Goal: Task Accomplishment & Management: Manage account settings

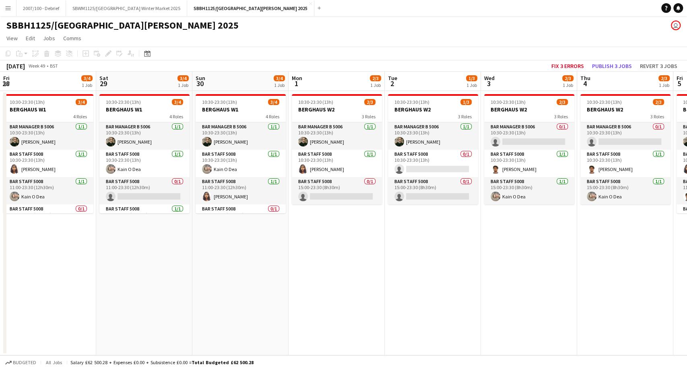
scroll to position [0, 358]
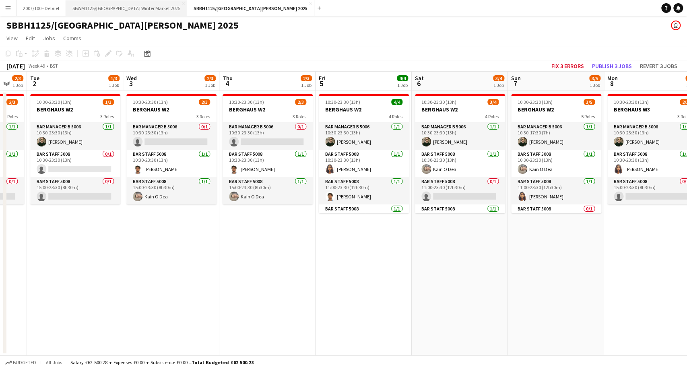
click at [145, 8] on button "SBWM1125/[GEOGRAPHIC_DATA] Winter Market 2025 Close" at bounding box center [126, 8] width 121 height 16
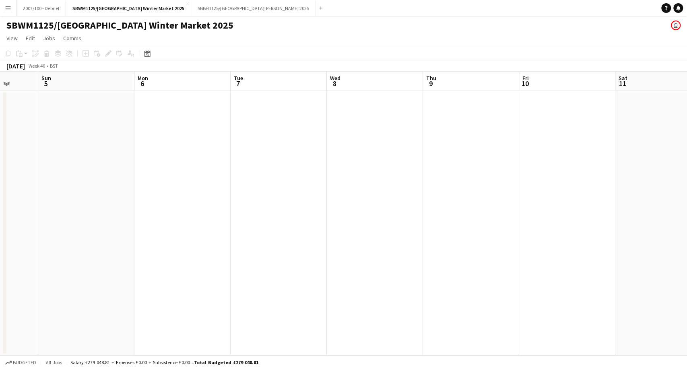
drag, startPoint x: 567, startPoint y: 159, endPoint x: 195, endPoint y: 226, distance: 378.2
click at [92, 227] on app-calendar-viewport "Wed 1 Thu 2 Fri 3 Sat 4 Sun 5 Mon 6 Tue 7 Wed 8 Thu 9 Fri 10 Sat 11 Sun 12 Mon …" at bounding box center [343, 214] width 687 height 284
drag, startPoint x: 520, startPoint y: 257, endPoint x: 0, endPoint y: 313, distance: 523.3
click at [0, 313] on app-calendar-viewport "Wed 1 Thu 2 Fri 3 Sat 4 Sun 5 Mon 6 Tue 7 Wed 8 Thu 9 Fri 10 Sat 11 Sun 12 Mon …" at bounding box center [343, 214] width 687 height 284
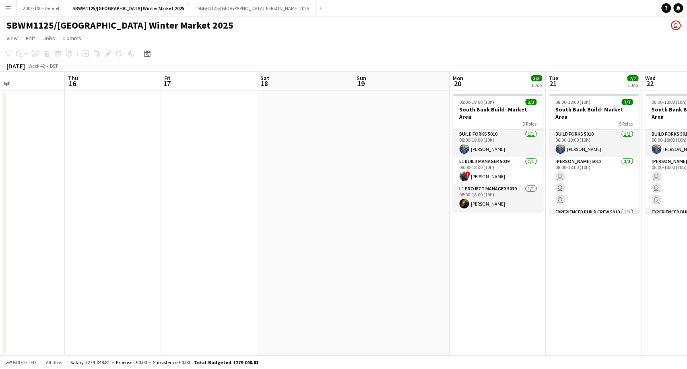
drag, startPoint x: 161, startPoint y: 305, endPoint x: 354, endPoint y: 273, distance: 195.7
click at [122, 306] on app-calendar-viewport "Sun 12 Mon 13 Tue 14 Wed 15 Thu 16 Fri 17 Sat 18 Sun 19 Mon 20 3/3 1 Job Tue 21…" at bounding box center [343, 214] width 687 height 284
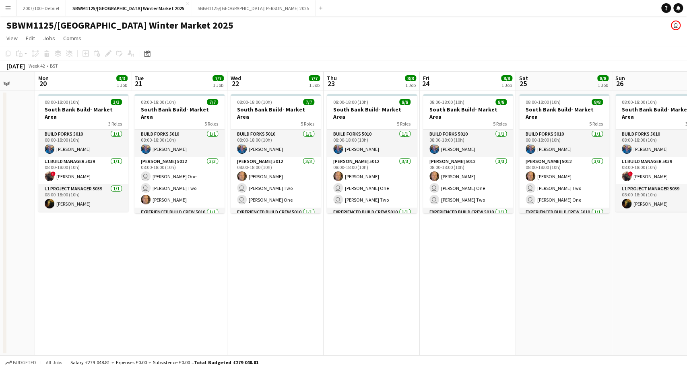
drag, startPoint x: 459, startPoint y: 280, endPoint x: 138, endPoint y: 305, distance: 322.1
click at [138, 305] on app-calendar-viewport "Fri 17 Sat 18 Sun 19 Mon 20 3/3 1 Job Tue 21 7/7 1 Job Wed 22 7/7 1 Job Thu 23 …" at bounding box center [343, 214] width 687 height 284
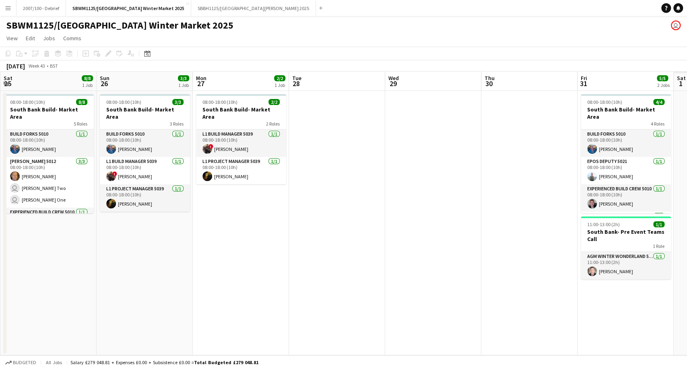
drag, startPoint x: 394, startPoint y: 305, endPoint x: 0, endPoint y: 332, distance: 395.2
click at [0, 332] on app-calendar-viewport "Wed 22 7/7 1 Job Thu 23 8/8 1 Job Fri 24 8/8 1 Job Sat 25 8/8 1 Job Sun 26 3/3 …" at bounding box center [343, 214] width 687 height 284
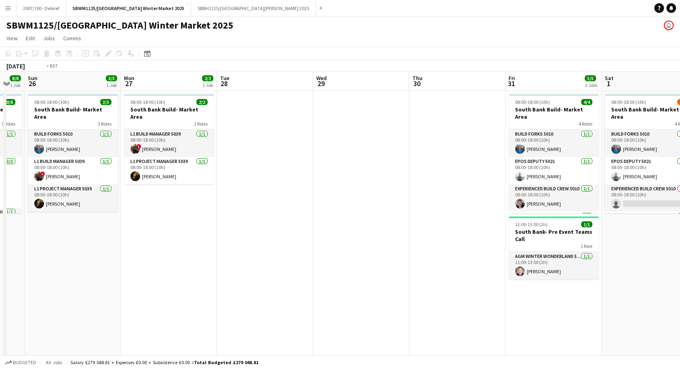
drag, startPoint x: 413, startPoint y: 299, endPoint x: 79, endPoint y: 317, distance: 334.4
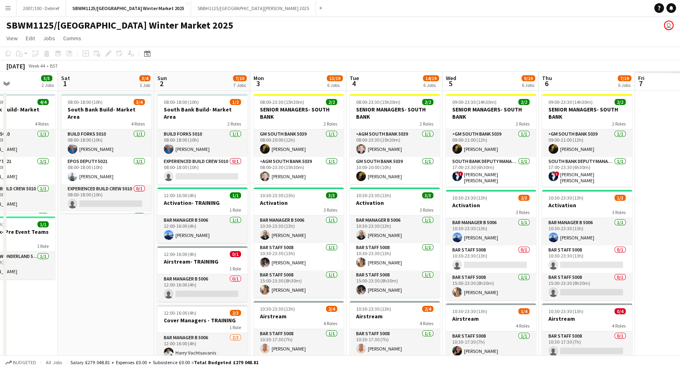
scroll to position [0, 335]
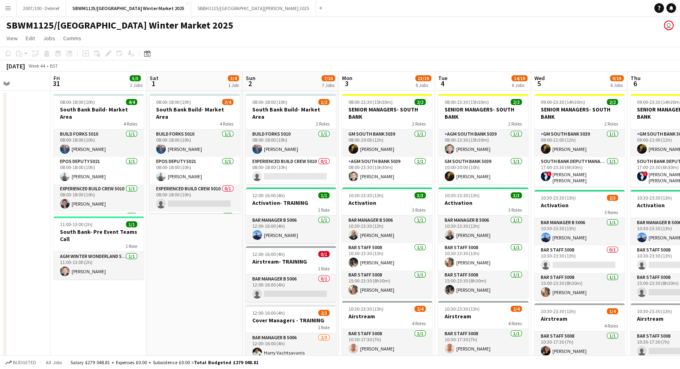
drag, startPoint x: 270, startPoint y: 300, endPoint x: 19, endPoint y: 325, distance: 253.1
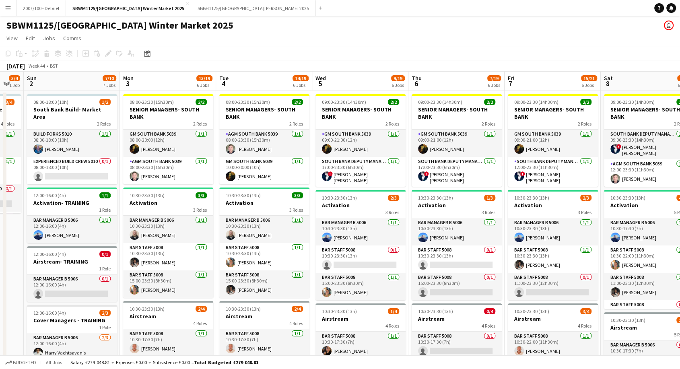
drag, startPoint x: 218, startPoint y: 263, endPoint x: 0, endPoint y: 299, distance: 221.3
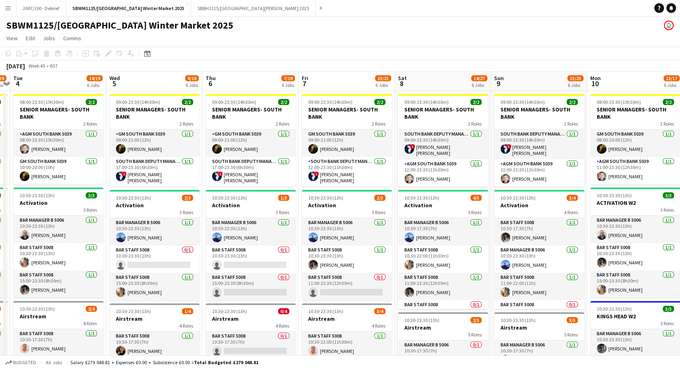
scroll to position [0, 408]
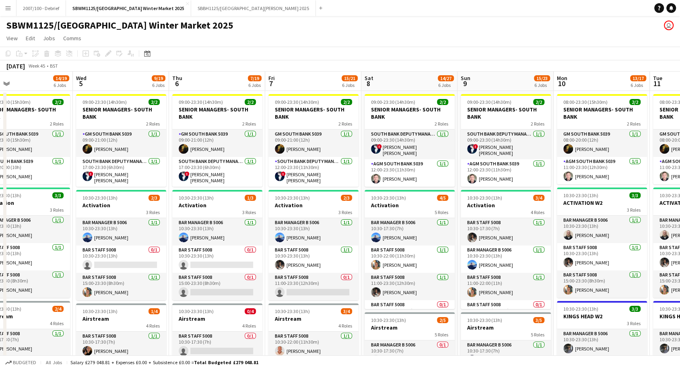
drag, startPoint x: 388, startPoint y: 268, endPoint x: 167, endPoint y: 284, distance: 221.9
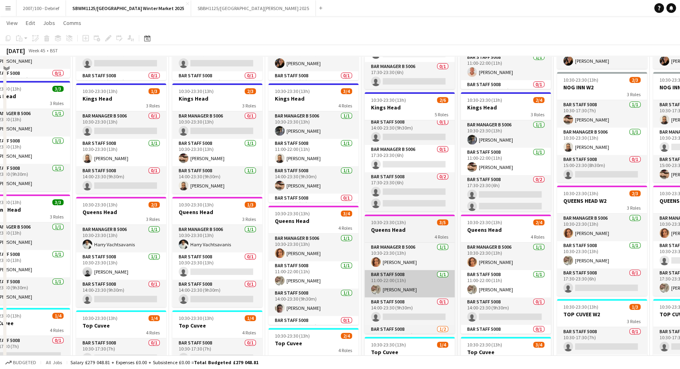
scroll to position [357, 0]
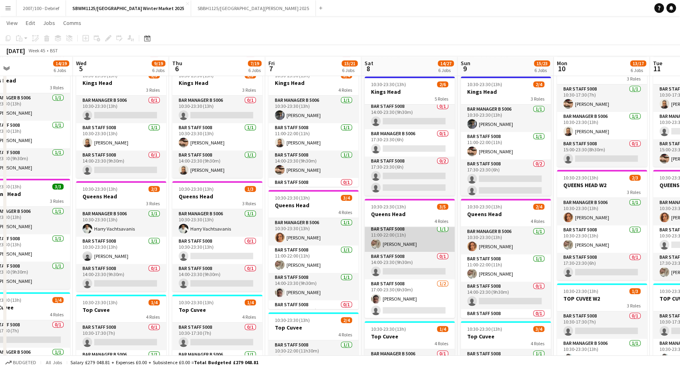
click at [422, 234] on app-card-role "Bar Staff 5008 [DATE] 11:00-22:00 (11h) [PERSON_NAME]" at bounding box center [410, 238] width 90 height 27
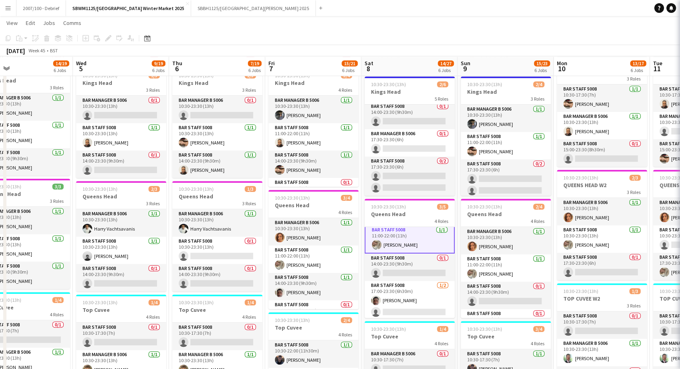
scroll to position [31, 0]
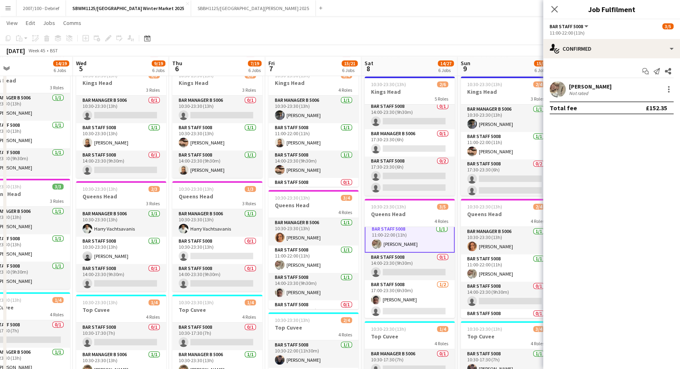
click at [412, 29] on app-page-menu "View Day view expanded Day view collapsed Month view Date picker Jump to [DATE]…" at bounding box center [340, 23] width 680 height 15
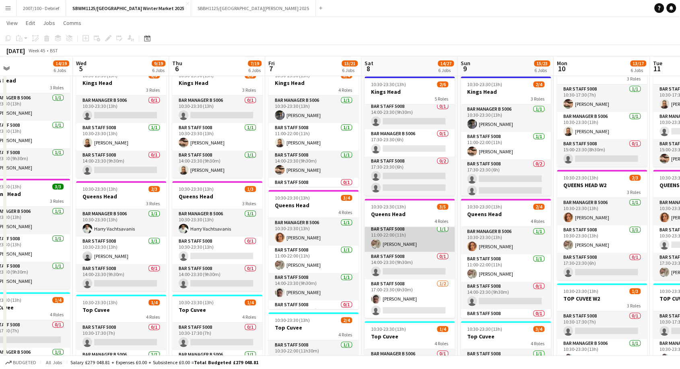
click at [409, 231] on app-card-role "Bar Staff 5008 [DATE] 11:00-22:00 (11h) [PERSON_NAME]" at bounding box center [410, 238] width 90 height 27
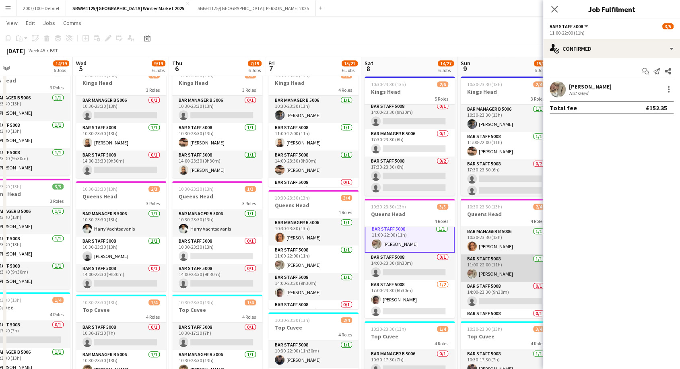
click at [499, 269] on app-card-role "Bar Staff 5008 [DATE] 11:00-22:00 (11h) [PERSON_NAME]" at bounding box center [506, 267] width 90 height 27
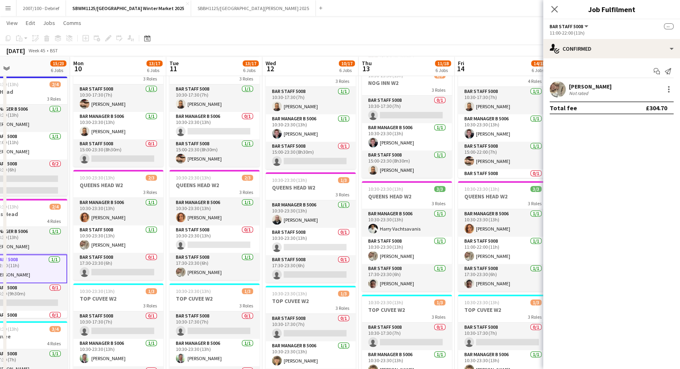
drag, startPoint x: 500, startPoint y: 212, endPoint x: 0, endPoint y: 216, distance: 500.2
click at [0, 216] on app-calendar-viewport "Thu 6 7/19 6 Jobs Fri 7 15/21 6 Jobs Sat 8 14/27 6 Jobs Sun 9 15/23 6 Jobs Mon …" at bounding box center [340, 64] width 680 height 781
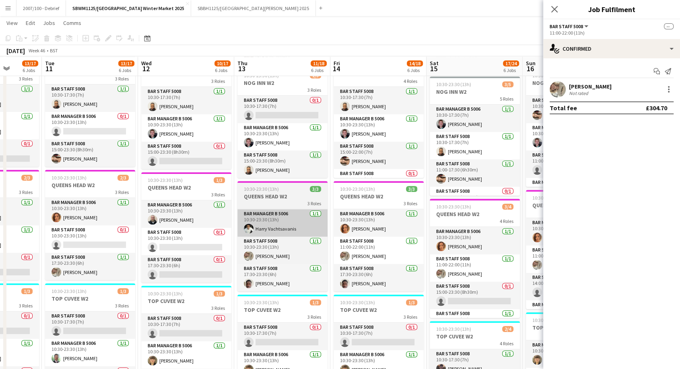
drag, startPoint x: 422, startPoint y: 188, endPoint x: 119, endPoint y: 214, distance: 304.5
click at [113, 216] on app-calendar-viewport "Sat 8 14/27 6 Jobs Sun 9 15/23 6 Jobs Mon 10 13/17 6 Jobs Tue 11 13/17 6 Jobs W…" at bounding box center [340, 64] width 680 height 781
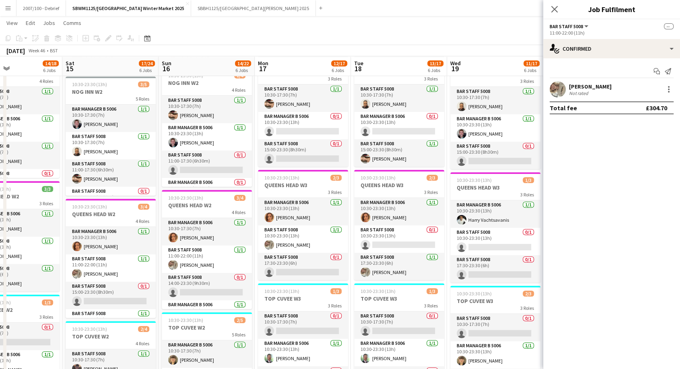
drag, startPoint x: 424, startPoint y: 194, endPoint x: 70, endPoint y: 231, distance: 356.8
click at [70, 231] on app-calendar-viewport "Mon 10 13/17 6 Jobs Tue 11 13/17 6 Jobs Wed 12 10/17 6 Jobs Thu 13 11/18 6 Jobs…" at bounding box center [340, 64] width 680 height 781
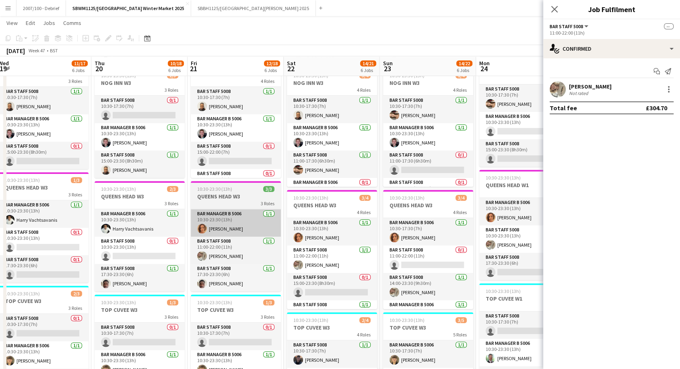
drag, startPoint x: 318, startPoint y: 204, endPoint x: 233, endPoint y: 209, distance: 84.7
click at [90, 218] on app-calendar-viewport "Sun 16 14/22 6 Jobs Mon 17 12/17 6 Jobs Tue 18 13/17 6 Jobs Wed 19 11/17 6 Jobs…" at bounding box center [340, 64] width 680 height 781
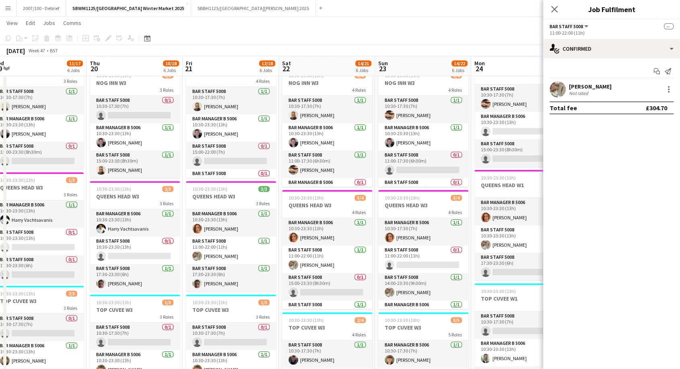
scroll to position [0, 388]
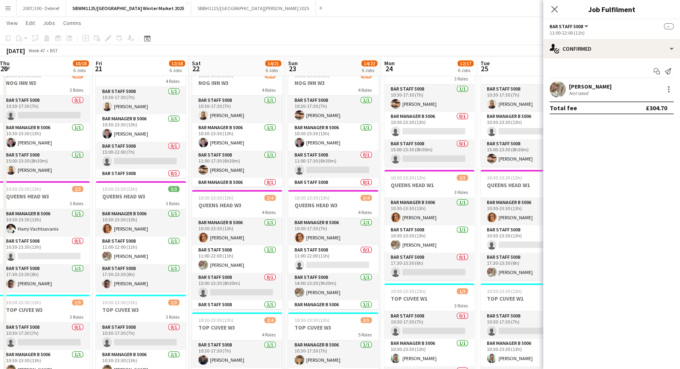
drag, startPoint x: 278, startPoint y: 209, endPoint x: 188, endPoint y: 213, distance: 90.2
click at [188, 213] on app-calendar-viewport "Sun 16 14/22 6 Jobs Mon 17 12/17 6 Jobs Tue 18 13/17 6 Jobs Wed 19 11/17 6 Jobs…" at bounding box center [340, 64] width 680 height 781
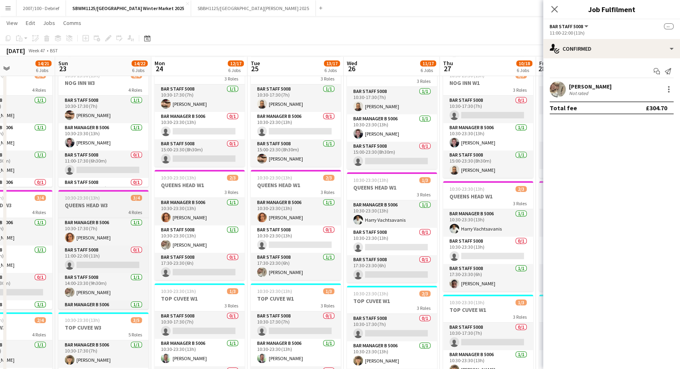
drag, startPoint x: 179, startPoint y: 216, endPoint x: 143, endPoint y: 216, distance: 35.8
click at [135, 220] on app-calendar-viewport "Wed 19 11/17 6 Jobs Thu 20 10/18 6 Jobs Fri 21 12/18 6 Jobs Sat 22 14/21 6 Jobs…" at bounding box center [340, 64] width 680 height 781
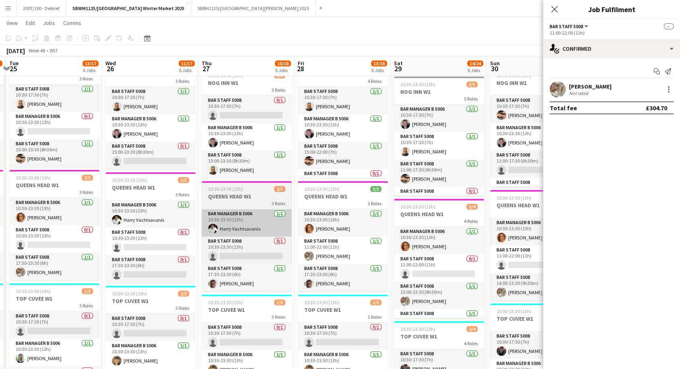
scroll to position [0, 250]
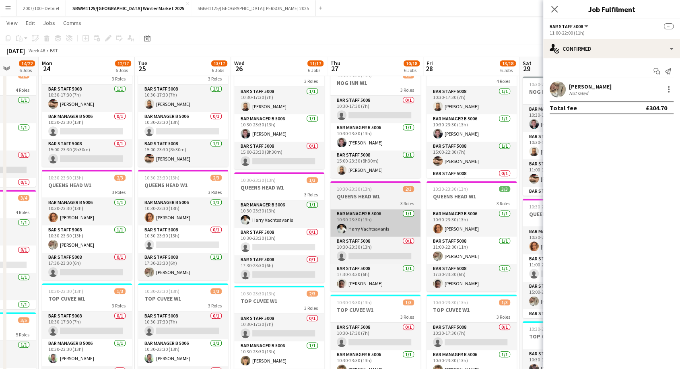
drag, startPoint x: 409, startPoint y: 202, endPoint x: 192, endPoint y: 218, distance: 217.0
click at [104, 220] on app-calendar-viewport "Fri 21 12/18 6 Jobs Sat 22 14/21 6 Jobs Sun 23 14/22 6 Jobs Mon 24 12/17 6 Jobs…" at bounding box center [340, 64] width 680 height 781
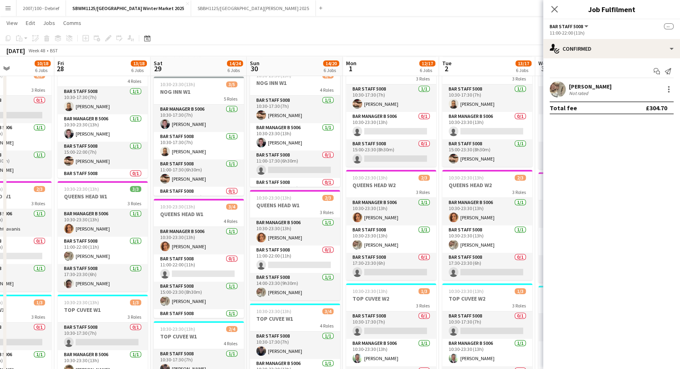
drag, startPoint x: 438, startPoint y: 204, endPoint x: 256, endPoint y: 212, distance: 182.1
click at [256, 212] on app-calendar-viewport "Tue 25 13/17 6 Jobs Wed 26 11/17 6 Jobs Thu 27 10/18 6 Jobs Fri 28 13/18 6 Jobs…" at bounding box center [340, 64] width 680 height 781
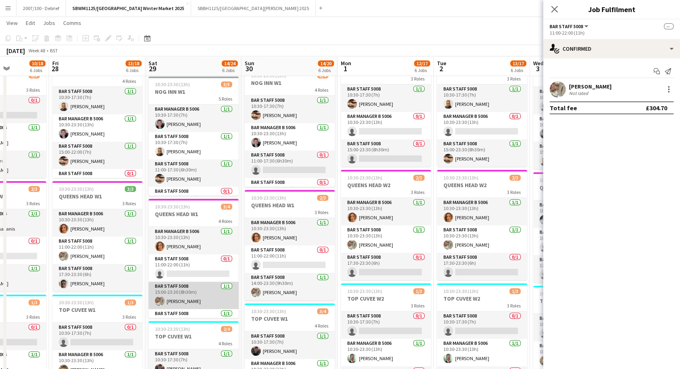
click at [197, 302] on app-card-role "Bar Staff 5008 [DATE] 15:00-23:30 (8h30m) [PERSON_NAME]" at bounding box center [193, 295] width 90 height 27
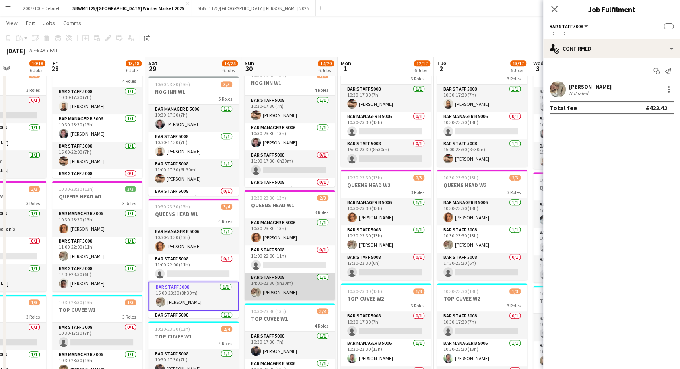
click at [277, 289] on app-card-role "Bar Staff 5008 [DATE] 14:00-23:30 (9h30m) [PERSON_NAME]" at bounding box center [290, 286] width 90 height 27
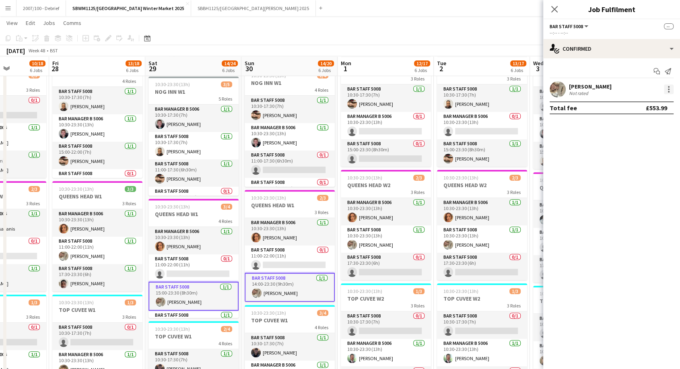
click at [672, 88] on div at bounding box center [669, 89] width 10 height 10
click at [657, 165] on span "Remove" at bounding box center [642, 162] width 50 height 7
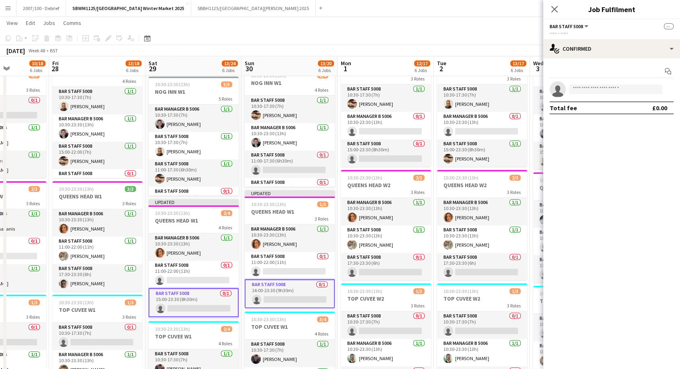
click at [472, 32] on app-toolbar "Copy Paste Paste Ctrl+V Paste with crew Ctrl+Shift+V Paste linked Job [GEOGRAPH…" at bounding box center [340, 38] width 680 height 14
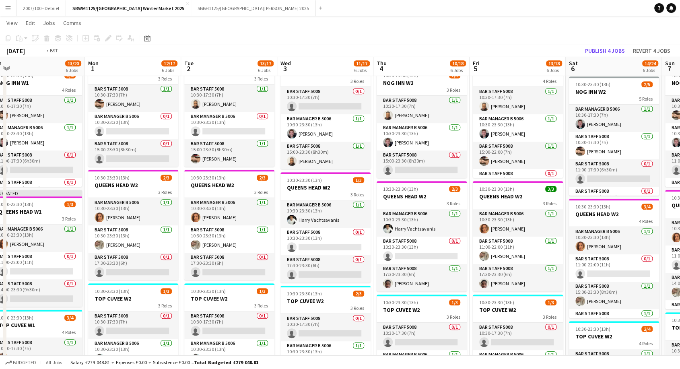
drag, startPoint x: 512, startPoint y: 191, endPoint x: 68, endPoint y: 280, distance: 452.9
click at [68, 280] on app-calendar-viewport "Thu 27 10/18 6 Jobs Fri 28 13/18 6 Jobs Sat 29 13/24 6 Jobs Sun 30 13/20 6 Jobs…" at bounding box center [340, 64] width 680 height 781
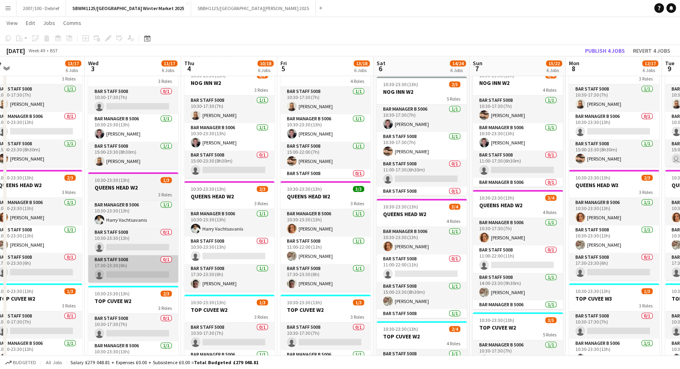
scroll to position [0, 325]
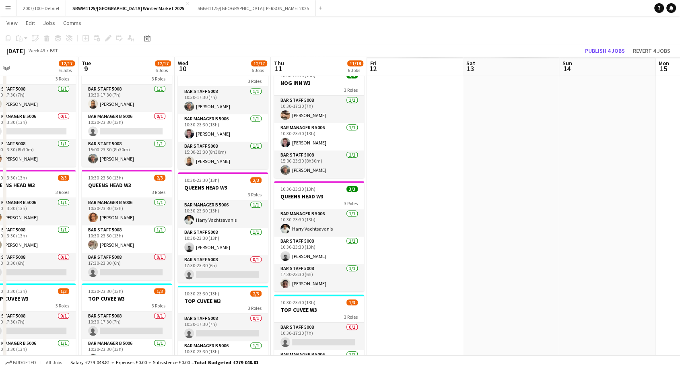
drag, startPoint x: 443, startPoint y: 218, endPoint x: 69, endPoint y: 262, distance: 376.3
click at [69, 262] on app-calendar-viewport "Thu 4 10/18 6 Jobs Fri 5 13/18 6 Jobs Sat 6 14/24 6 Jobs Sun 7 15/22 6 Jobs Mon…" at bounding box center [340, 64] width 680 height 781
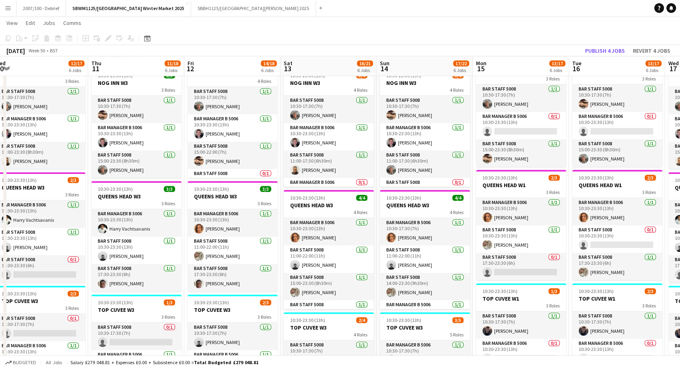
drag, startPoint x: 436, startPoint y: 213, endPoint x: 69, endPoint y: 258, distance: 369.3
click at [69, 258] on app-calendar-viewport "Sat 6 14/24 6 Jobs Sun 7 15/22 6 Jobs Mon 8 12/17 6 Jobs Tue 9 12/17 6 Jobs Wed…" at bounding box center [340, 64] width 680 height 781
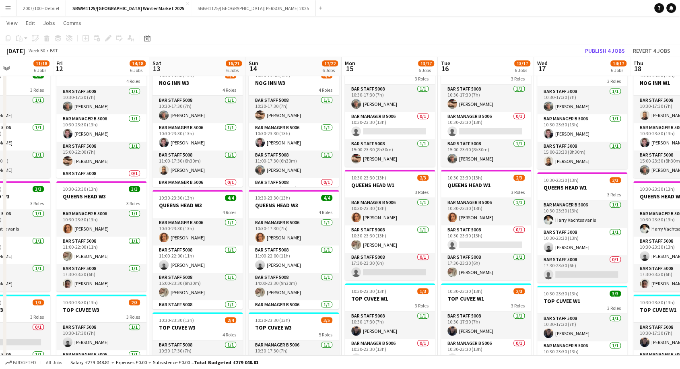
scroll to position [0, 323]
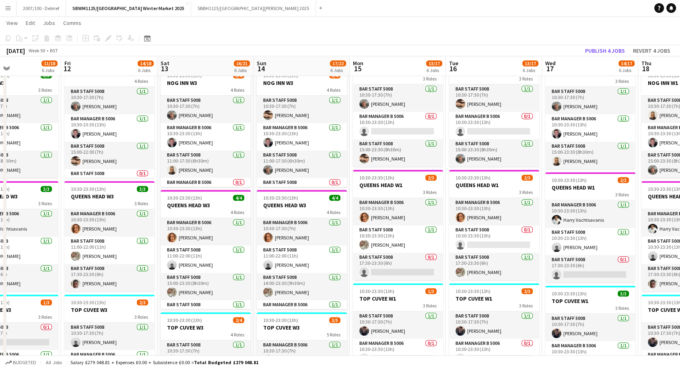
drag, startPoint x: 378, startPoint y: 210, endPoint x: 255, endPoint y: 212, distance: 123.1
click at [255, 212] on app-calendar-viewport "Mon 8 12/17 6 Jobs Tue 9 12/17 6 Jobs Wed 10 12/17 6 Jobs Thu 11 11/18 6 Jobs F…" at bounding box center [340, 64] width 680 height 781
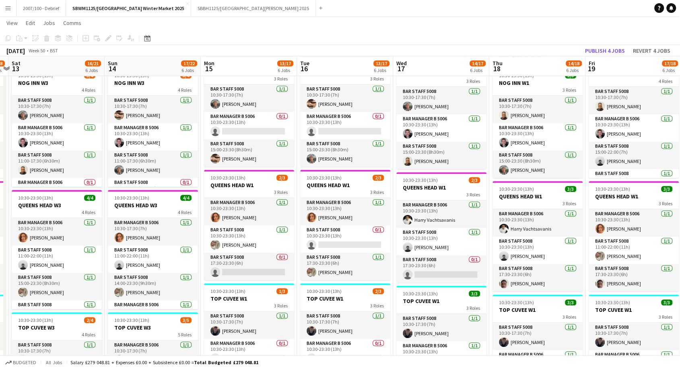
drag, startPoint x: 464, startPoint y: 179, endPoint x: 267, endPoint y: 196, distance: 197.0
click at [267, 196] on app-calendar-viewport "Wed 10 12/17 6 Jobs Thu 11 11/18 6 Jobs Fri 12 14/18 6 Jobs Sat 13 16/21 6 Jobs…" at bounding box center [340, 64] width 680 height 781
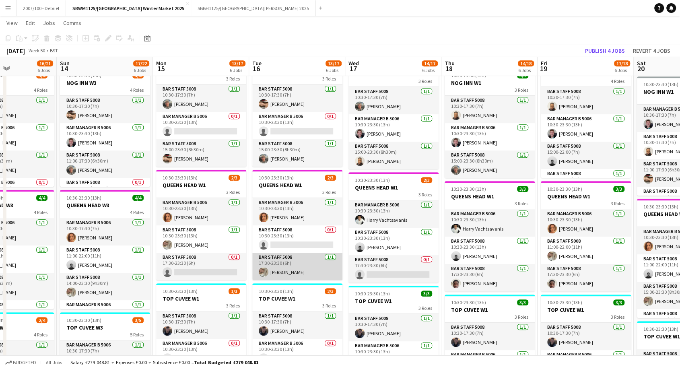
click at [288, 275] on app-card-role "Bar Staff 5008 [DATE] 17:30-23:30 (6h) [PERSON_NAME]" at bounding box center [297, 266] width 90 height 27
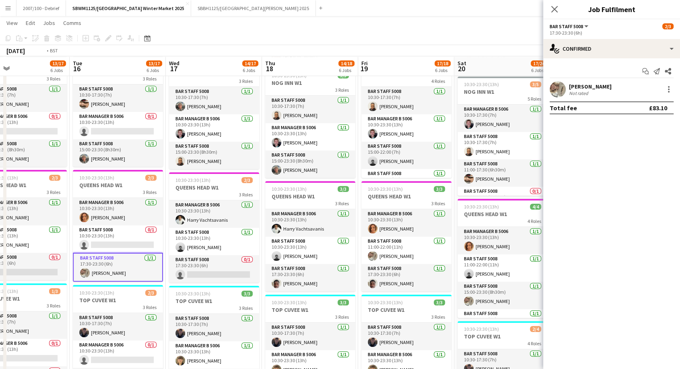
scroll to position [0, 321]
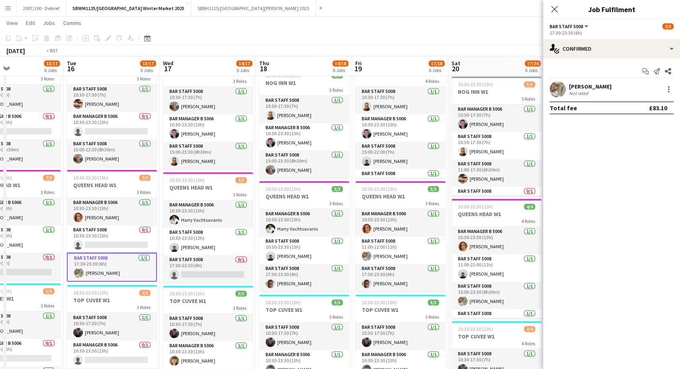
drag, startPoint x: 486, startPoint y: 189, endPoint x: 300, endPoint y: 199, distance: 185.8
click at [300, 199] on app-calendar-viewport "Fri 12 14/18 6 Jobs Sat 13 16/21 6 Jobs Sun 14 17/22 6 Jobs Mon 15 13/17 6 Jobs…" at bounding box center [340, 64] width 680 height 781
click at [396, 253] on app-card-role "Bar Staff 5008 [DATE] 11:00-22:00 (11h) [PERSON_NAME]" at bounding box center [400, 250] width 90 height 27
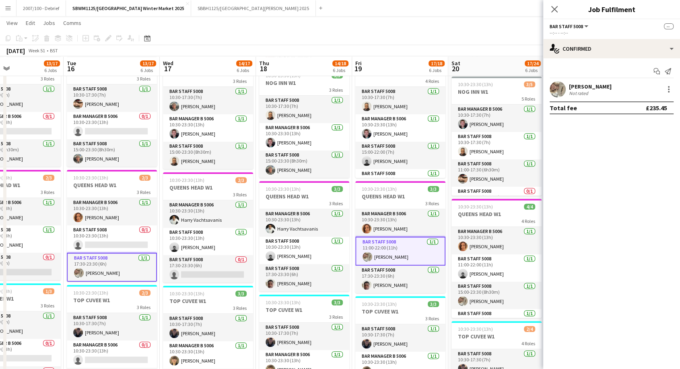
scroll to position [0, 319]
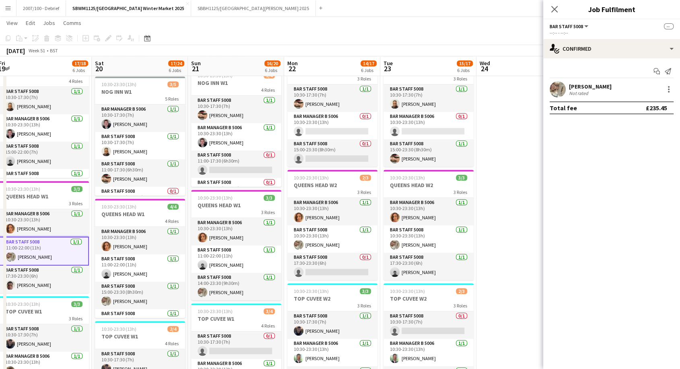
drag, startPoint x: 387, startPoint y: 68, endPoint x: 28, endPoint y: 110, distance: 362.1
click at [28, 110] on app-calendar-viewport "Sun 14 17/22 6 Jobs Mon 15 13/17 6 Jobs Tue 16 13/17 6 Jobs Wed 17 14/17 6 Jobs…" at bounding box center [340, 64] width 680 height 781
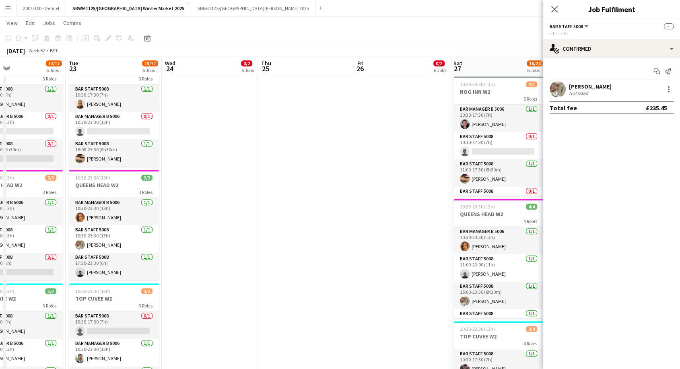
drag, startPoint x: 314, startPoint y: 64, endPoint x: 0, endPoint y: 142, distance: 323.5
click at [0, 142] on app-calendar-viewport "Fri 19 17/18 6 Jobs Sat 20 17/24 6 Jobs Sun 21 16/20 6 Jobs Mon 22 14/17 6 Jobs…" at bounding box center [340, 64] width 680 height 781
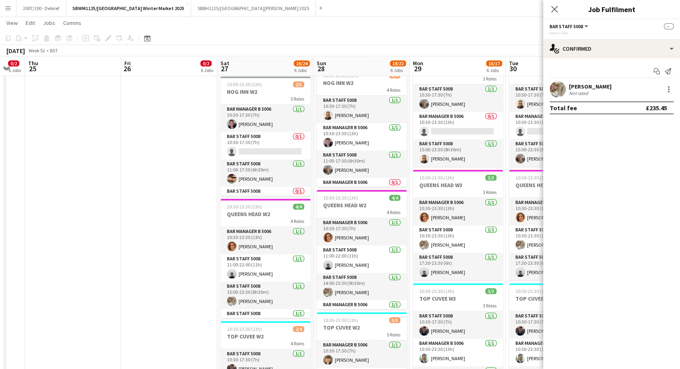
scroll to position [0, 361]
drag, startPoint x: 426, startPoint y: 72, endPoint x: 192, endPoint y: 105, distance: 235.7
click at [192, 105] on app-calendar-viewport "Sun 21 16/20 6 Jobs Mon 22 14/17 6 Jobs Tue 23 15/17 6 Jobs Wed 24 0/2 6 Jobs T…" at bounding box center [340, 64] width 680 height 781
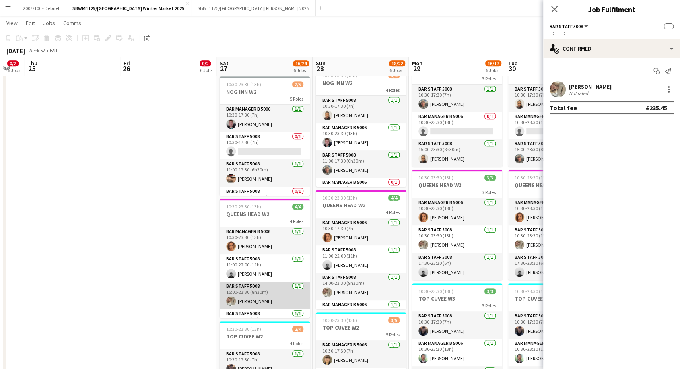
click at [260, 292] on app-card-role "Bar Staff 5008 [DATE] 15:00-23:30 (8h30m) [PERSON_NAME]" at bounding box center [265, 295] width 90 height 27
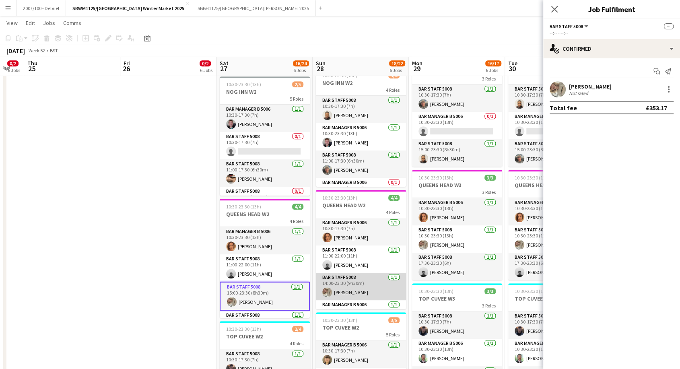
click at [332, 292] on app-card-role "Bar Staff 5008 [DATE] 14:00-23:30 (9h30m) [PERSON_NAME]" at bounding box center [361, 286] width 90 height 27
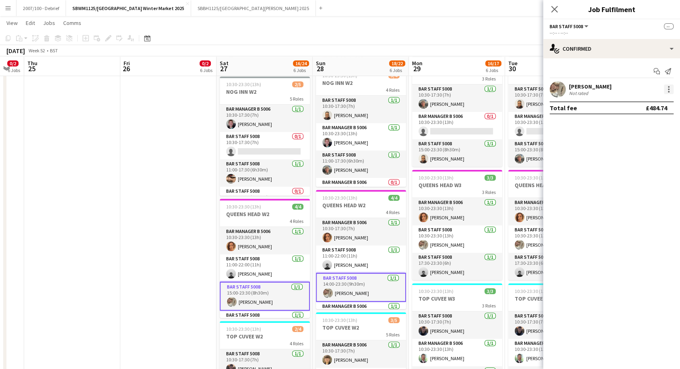
click at [669, 84] on div at bounding box center [669, 89] width 10 height 10
click at [655, 162] on span "Remove" at bounding box center [642, 162] width 50 height 7
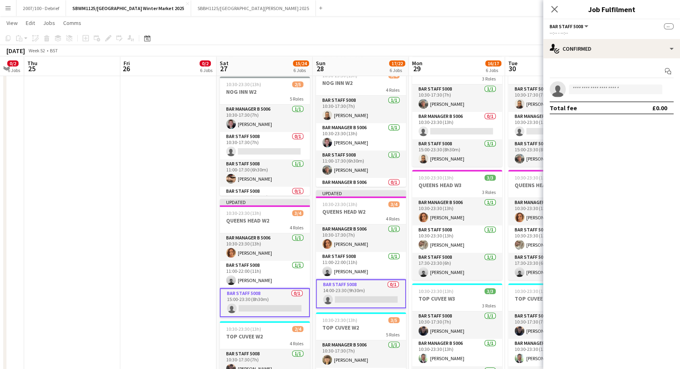
click at [437, 39] on app-toolbar "Copy Paste Paste Ctrl+V Paste with crew Ctrl+Shift+V Paste linked Job [GEOGRAPH…" at bounding box center [340, 38] width 680 height 14
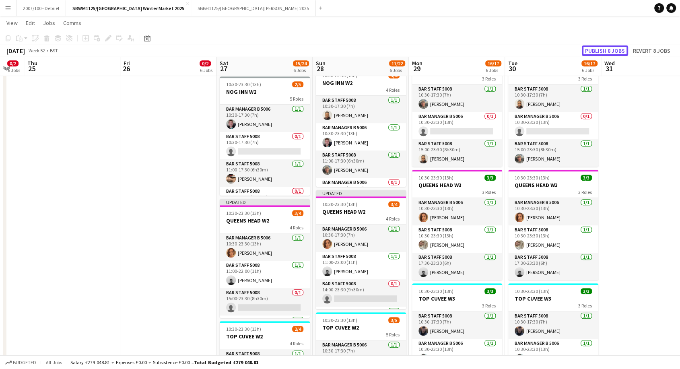
click at [602, 50] on button "Publish 8 jobs" at bounding box center [605, 50] width 46 height 10
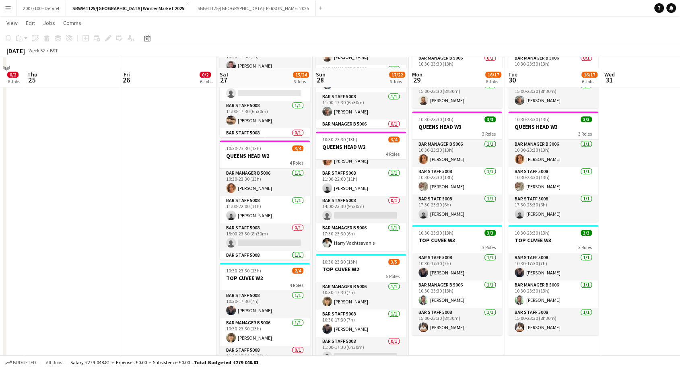
scroll to position [456, 0]
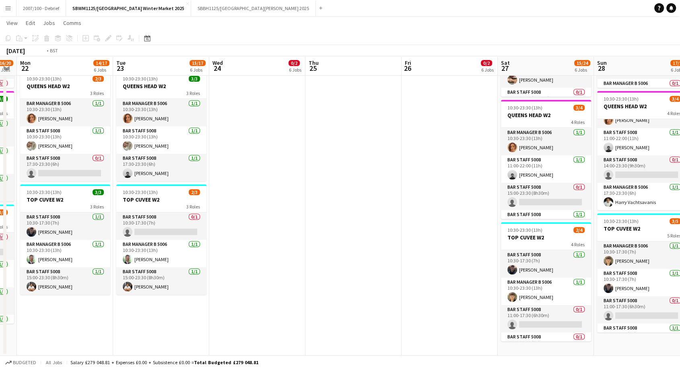
drag, startPoint x: 130, startPoint y: 262, endPoint x: 540, endPoint y: 250, distance: 409.8
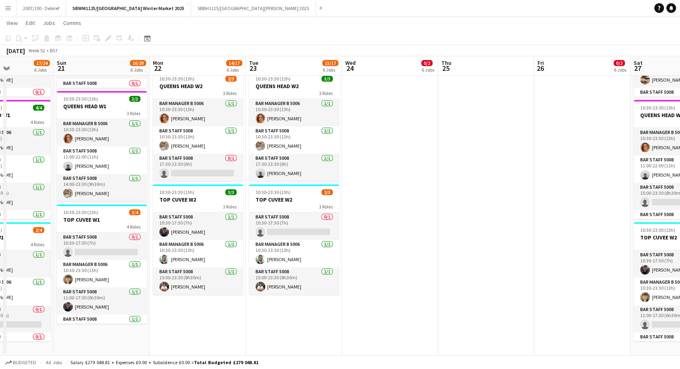
drag, startPoint x: 538, startPoint y: 250, endPoint x: 427, endPoint y: 249, distance: 110.7
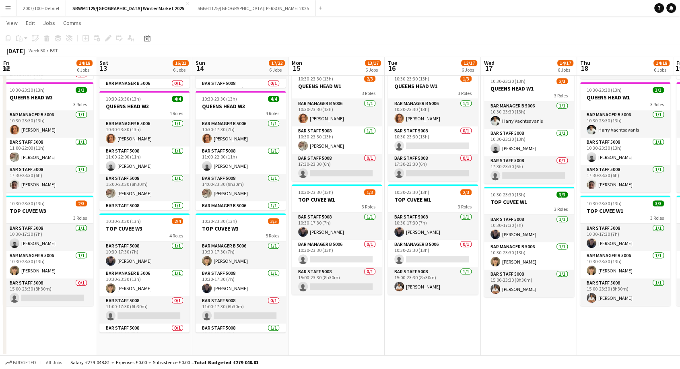
drag, startPoint x: 599, startPoint y: 228, endPoint x: 673, endPoint y: 219, distance: 74.6
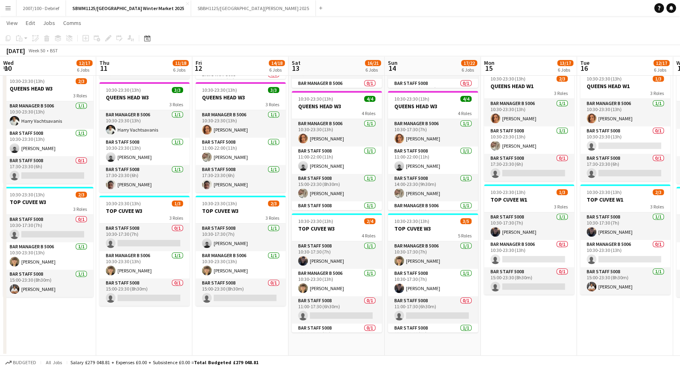
drag, startPoint x: 410, startPoint y: 218, endPoint x: 686, endPoint y: 190, distance: 277.0
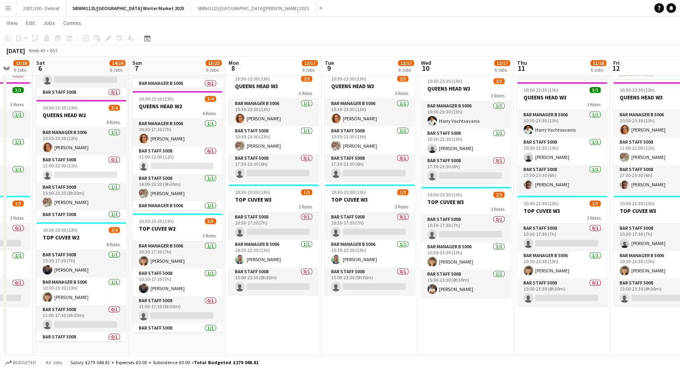
drag, startPoint x: 274, startPoint y: 235, endPoint x: 470, endPoint y: 236, distance: 196.4
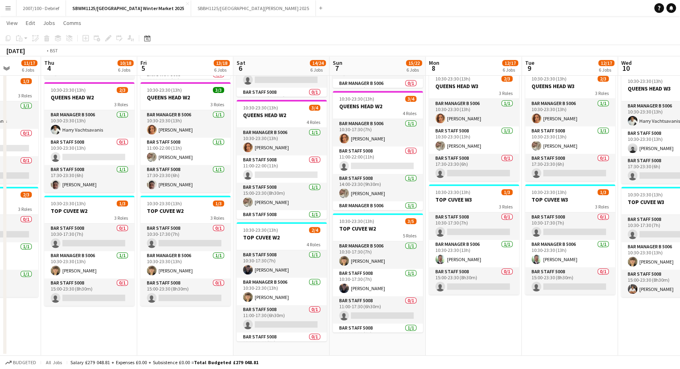
drag, startPoint x: 261, startPoint y: 277, endPoint x: 611, endPoint y: 242, distance: 351.8
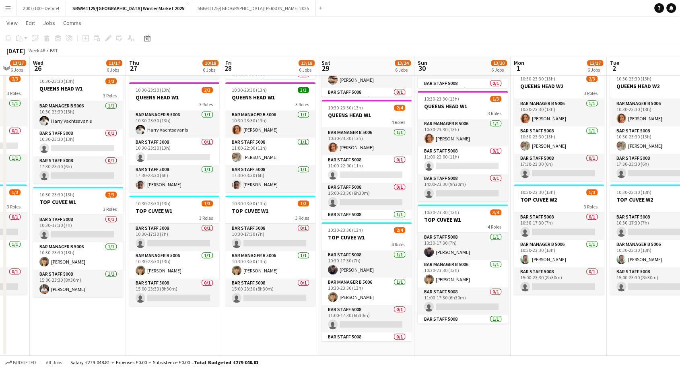
drag, startPoint x: 147, startPoint y: 286, endPoint x: 585, endPoint y: 251, distance: 439.2
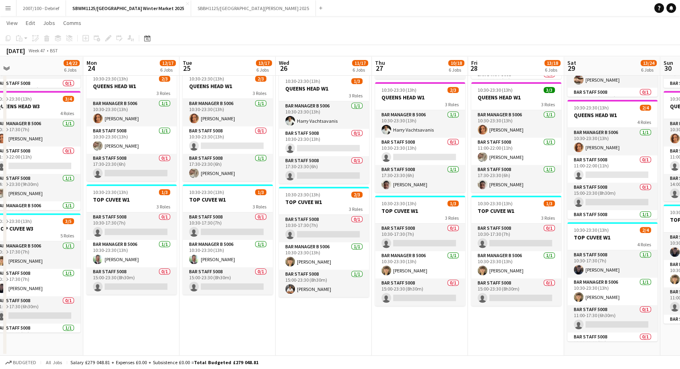
drag, startPoint x: 413, startPoint y: 237, endPoint x: 653, endPoint y: 228, distance: 239.6
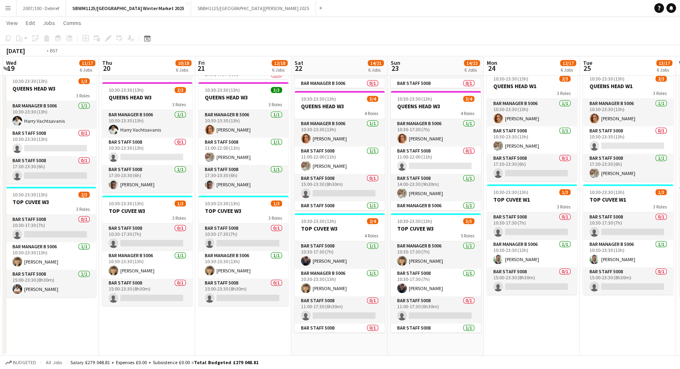
scroll to position [0, 0]
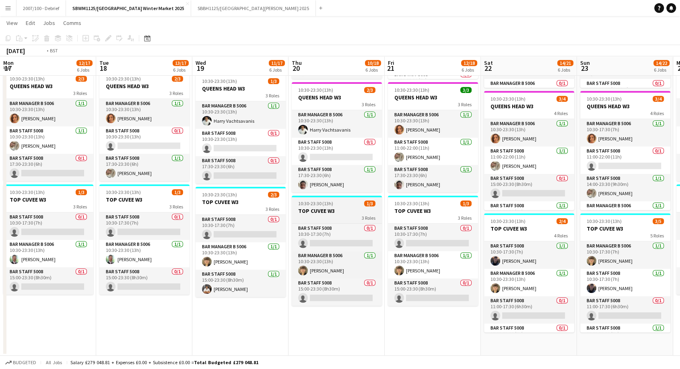
drag, startPoint x: 190, startPoint y: 255, endPoint x: 623, endPoint y: 212, distance: 435.1
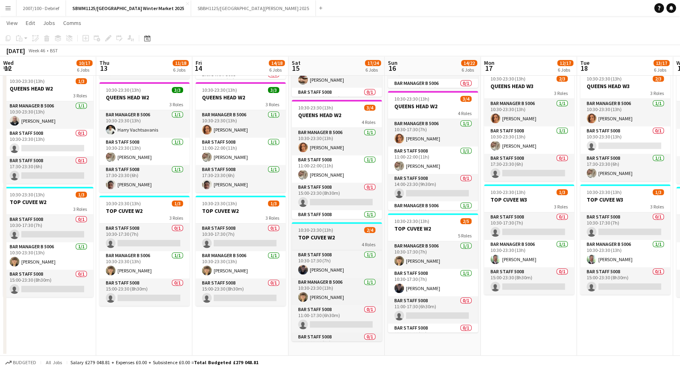
drag, startPoint x: 443, startPoint y: 243, endPoint x: 566, endPoint y: 233, distance: 123.5
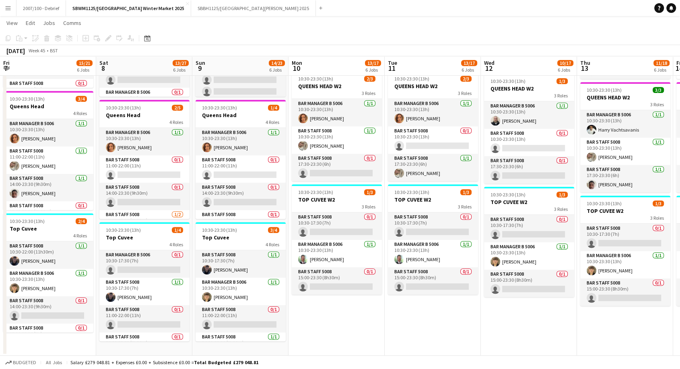
drag, startPoint x: 77, startPoint y: 266, endPoint x: 476, endPoint y: 223, distance: 401.5
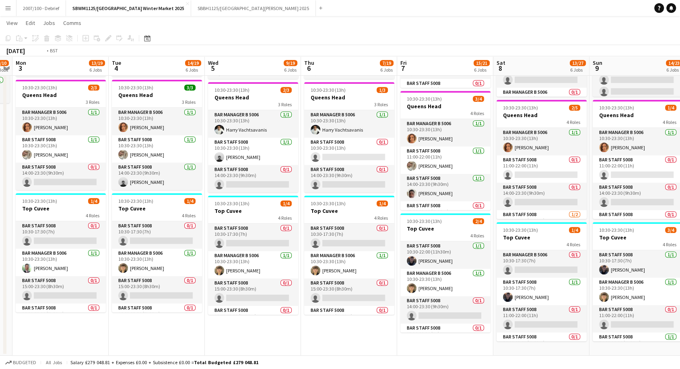
drag, startPoint x: 134, startPoint y: 260, endPoint x: 526, endPoint y: 236, distance: 392.6
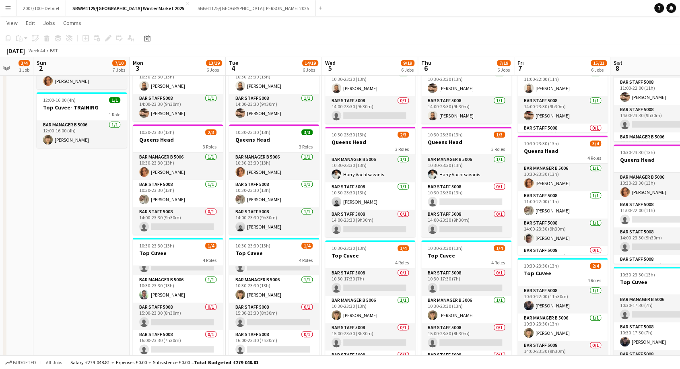
scroll to position [0, 299]
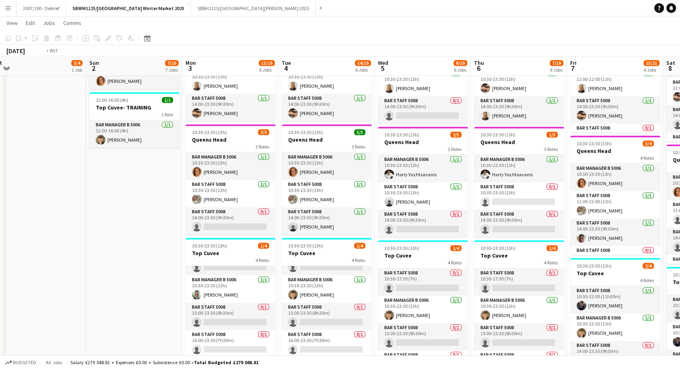
drag, startPoint x: 437, startPoint y: 249, endPoint x: 188, endPoint y: 247, distance: 249.9
click at [188, 247] on app-calendar-viewport "Wed 29 Thu 30 Fri 31 5/5 2 Jobs Sat 1 3/4 1 Job Sun 2 7/10 7 Jobs Mon 3 13/19 6…" at bounding box center [340, 10] width 680 height 781
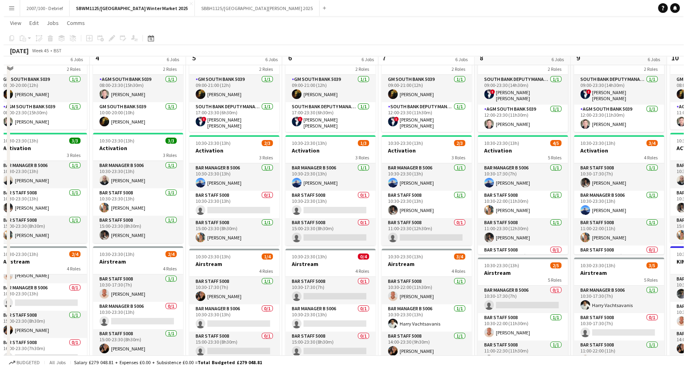
scroll to position [0, 0]
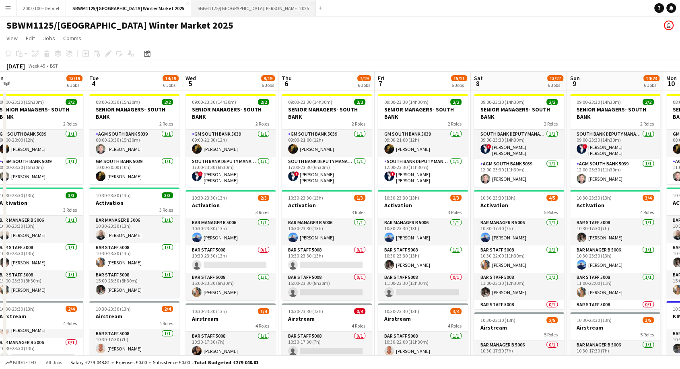
click at [260, 9] on button "SBBH1125/P [GEOGRAPHIC_DATA][PERSON_NAME] 2025 Close" at bounding box center [253, 8] width 125 height 16
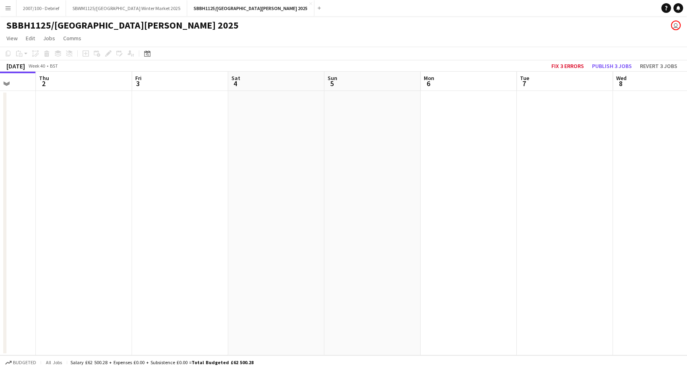
drag, startPoint x: 470, startPoint y: 203, endPoint x: 0, endPoint y: 235, distance: 471.4
click at [0, 235] on app-calendar-viewport "Sun 28 Mon 29 Tue 30 Wed 1 Thu 2 Fri 3 Sat 4 Sun 5 Mon 6 Tue 7 Wed 8 Thu 9 Fri …" at bounding box center [343, 214] width 687 height 284
drag, startPoint x: 541, startPoint y: 249, endPoint x: 103, endPoint y: 273, distance: 438.5
click at [105, 280] on app-calendar-viewport "Fri 3 Sat 4 Sun 5 Mon 6 Tue 7 Wed 8 Thu 9 Fri 10 Sat 11 Sun 12 Mon 13 Tue 14 We…" at bounding box center [343, 214] width 687 height 284
click at [101, 287] on app-calendar-viewport "Mon 6 Tue 7 Wed 8 Thu 9 Fri 10 Sat 11 Sun 12 Mon 13 Tue 14 Wed 15 Thu 16 Fri 17…" at bounding box center [343, 214] width 687 height 284
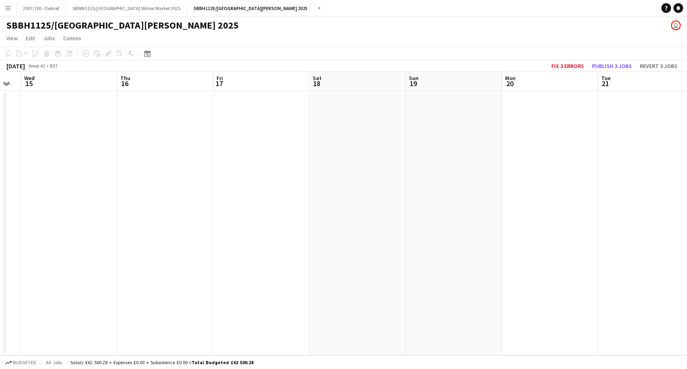
drag, startPoint x: 590, startPoint y: 247, endPoint x: 16, endPoint y: 269, distance: 574.2
click at [113, 268] on app-calendar-viewport "Sat 11 Sun 12 Mon 13 Tue 14 Wed 15 Thu 16 Fri 17 Sat 18 Sun 19 Mon 20 Tue 21 We…" at bounding box center [343, 214] width 687 height 284
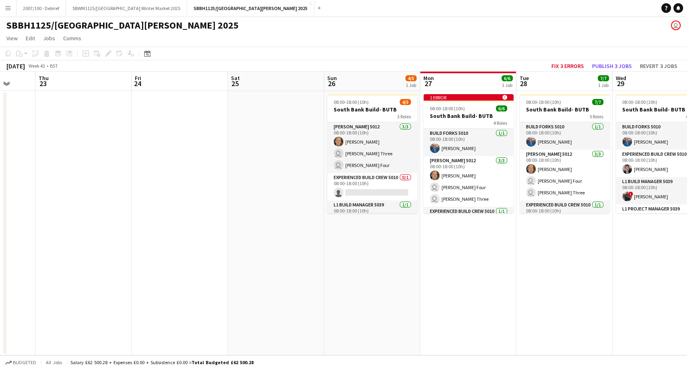
drag, startPoint x: 628, startPoint y: 233, endPoint x: 132, endPoint y: 251, distance: 497.2
click at [130, 266] on app-calendar-viewport "Mon 20 Tue 21 Wed 22 Thu 23 Fri 24 Sat 25 Sun 26 4/5 1 Job Mon 27 6/6 1 Job Tue…" at bounding box center [343, 214] width 687 height 284
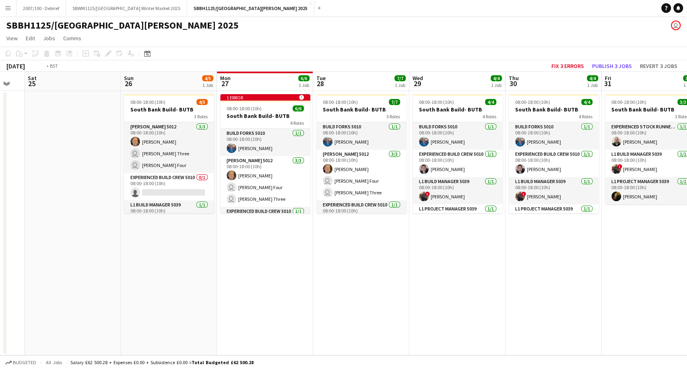
drag, startPoint x: 563, startPoint y: 210, endPoint x: 2, endPoint y: 248, distance: 562.6
click at [0, 247] on app-calendar-viewport "Wed 22 Thu 23 Fri 24 Sat 25 Sun 26 4/5 1 Job Mon 27 6/6 1 Job Tue 28 7/7 1 Job …" at bounding box center [343, 214] width 687 height 284
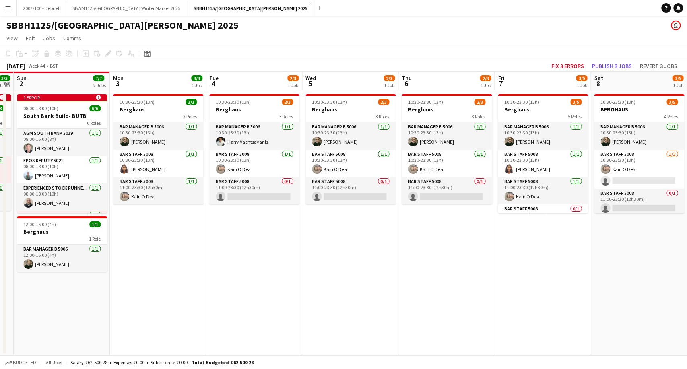
drag, startPoint x: 595, startPoint y: 202, endPoint x: 26, endPoint y: 215, distance: 569.5
click at [0, 227] on app-calendar-viewport "Mon 27 6/6 1 Job Tue 28 7/7 1 Job Wed 29 4/4 1 Job Thu 30 4/4 1 Job Fri 31 3/3 …" at bounding box center [343, 214] width 687 height 284
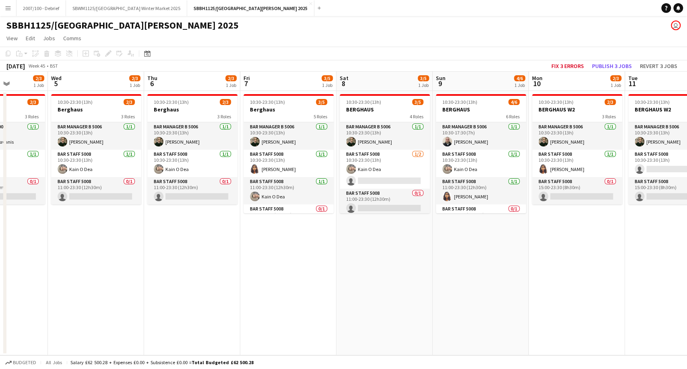
scroll to position [0, 220]
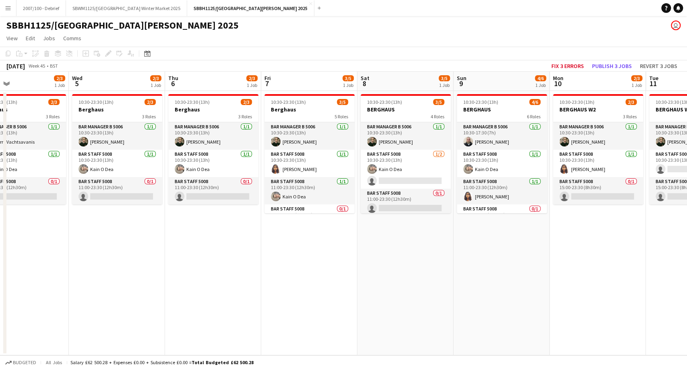
drag, startPoint x: 138, startPoint y: 243, endPoint x: 375, endPoint y: 232, distance: 236.8
click at [375, 232] on app-calendar-viewport "Sun 2 7/7 2 Jobs Mon 3 3/3 1 Job Tue 4 2/3 1 Job Wed 5 2/3 1 Job Thu 6 2/3 1 Jo…" at bounding box center [343, 214] width 687 height 284
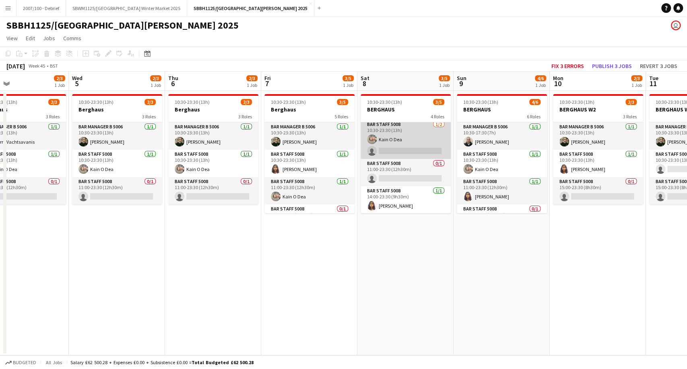
scroll to position [0, 0]
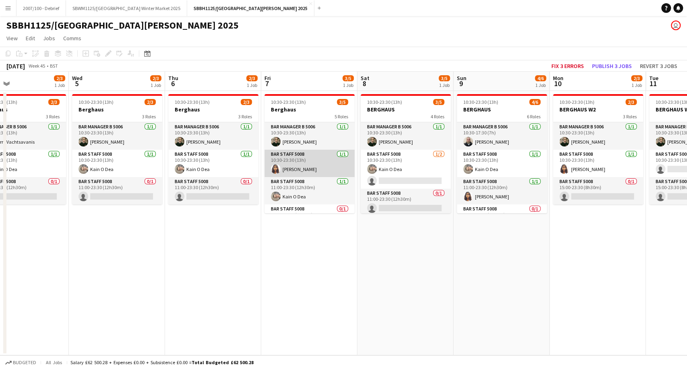
click at [305, 165] on app-card-role "Bar Staff 5008 [DATE] 10:30-23:30 (13h) [PERSON_NAME]" at bounding box center [309, 163] width 90 height 27
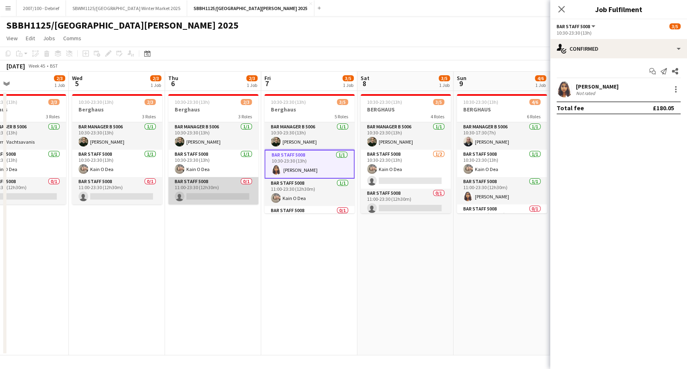
click at [216, 190] on app-card-role "Bar Staff 5008 0/1 11:00-23:30 (12h30m) single-neutral-actions" at bounding box center [213, 190] width 90 height 27
click at [673, 88] on div at bounding box center [676, 89] width 10 height 10
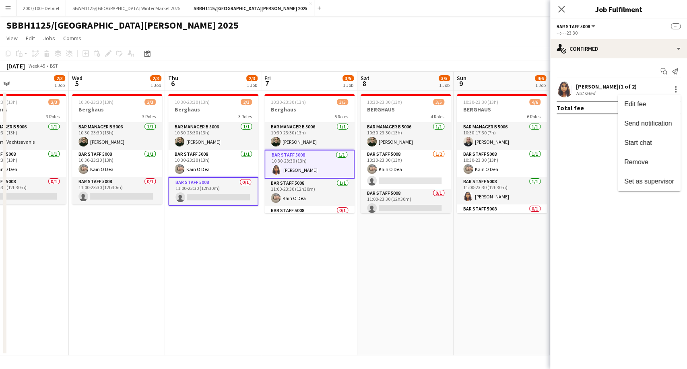
click at [365, 294] on div at bounding box center [343, 184] width 687 height 369
click at [306, 73] on app-board-header-date "Fri 7 3/5 1 Job" at bounding box center [309, 81] width 96 height 19
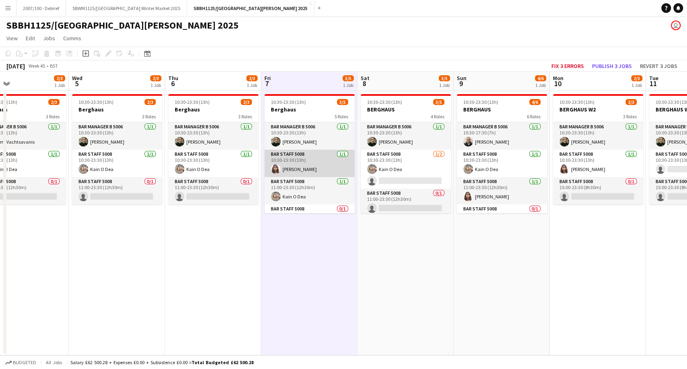
click at [315, 159] on app-card-role "Bar Staff 5008 [DATE] 10:30-23:30 (13h) [PERSON_NAME]" at bounding box center [309, 163] width 90 height 27
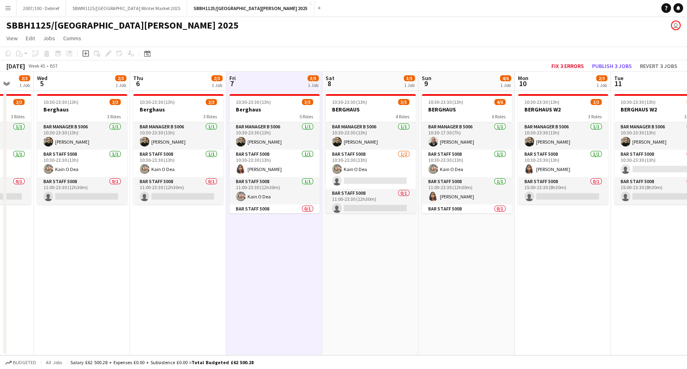
scroll to position [0, 256]
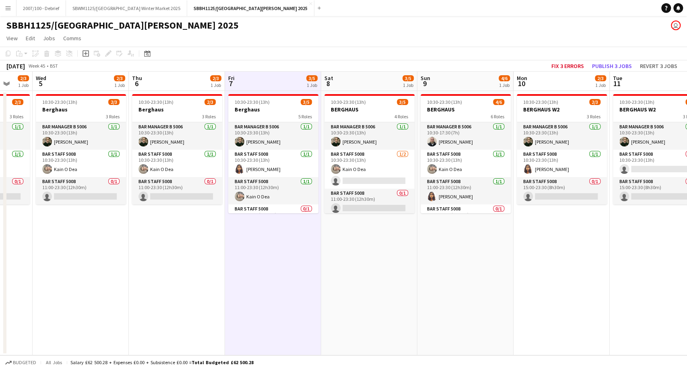
drag, startPoint x: 515, startPoint y: 255, endPoint x: 479, endPoint y: 255, distance: 36.2
click at [479, 255] on app-calendar-viewport "Sun 2 7/7 2 Jobs Mon 3 3/3 1 Job Tue 4 2/3 1 Job Wed 5 2/3 1 Job Thu 6 2/3 1 Jo…" at bounding box center [343, 214] width 687 height 284
click at [312, 43] on app-page-menu "View Day view expanded Day view collapsed Month view Date picker Jump to [DATE]…" at bounding box center [343, 38] width 687 height 15
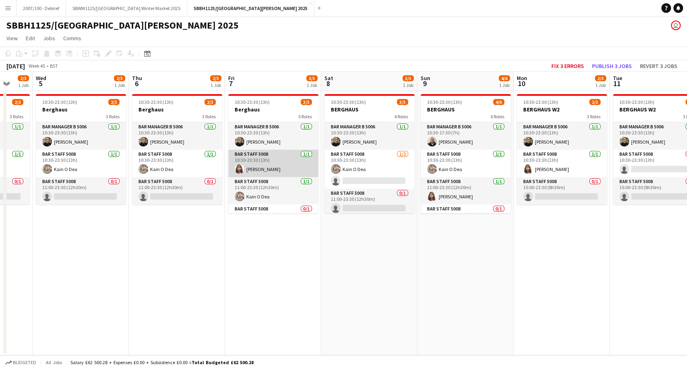
click at [281, 170] on app-card-role "Bar Staff 5008 [DATE] 10:30-23:30 (13h) [PERSON_NAME]" at bounding box center [273, 163] width 90 height 27
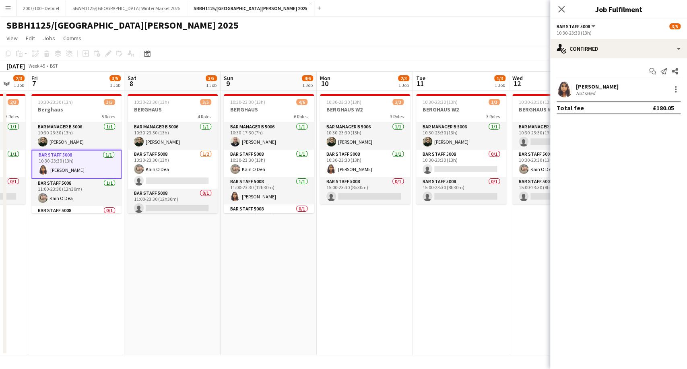
scroll to position [0, 275]
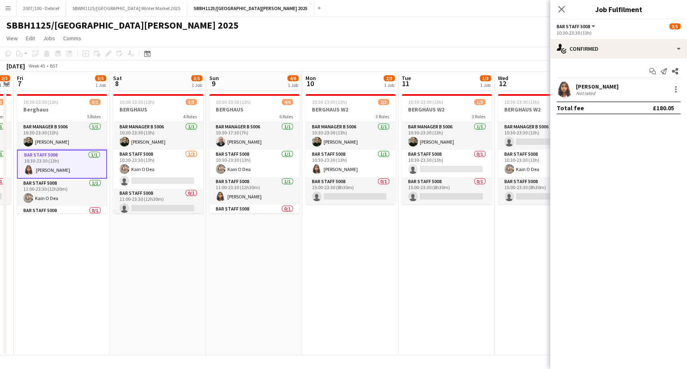
drag, startPoint x: 462, startPoint y: 240, endPoint x: 251, endPoint y: 254, distance: 211.7
click at [251, 254] on app-calendar-viewport "Tue 4 2/3 1 Job Wed 5 2/3 1 Job Thu 6 2/3 1 Job Fri 7 3/5 1 Job Sat 8 3/5 1 Job…" at bounding box center [343, 214] width 687 height 284
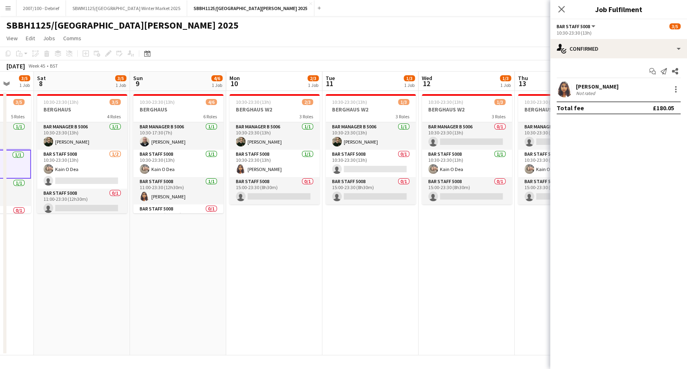
drag, startPoint x: 464, startPoint y: 252, endPoint x: 202, endPoint y: 268, distance: 262.1
click at [195, 271] on app-calendar-viewport "Tue 4 2/3 1 Job Wed 5 2/3 1 Job Thu 6 2/3 1 Job Fri 7 3/5 1 Job Sat 8 3/5 1 Job…" at bounding box center [343, 214] width 687 height 284
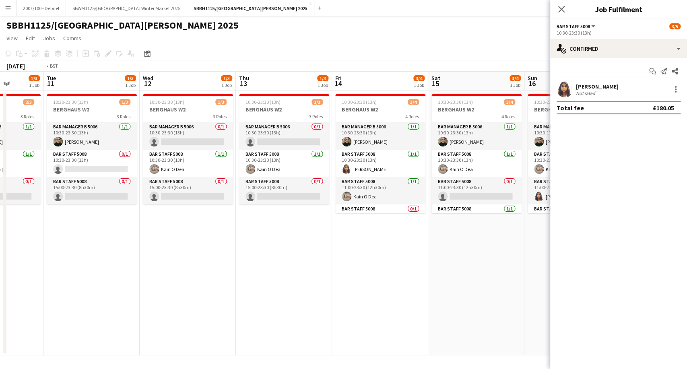
scroll to position [0, 282]
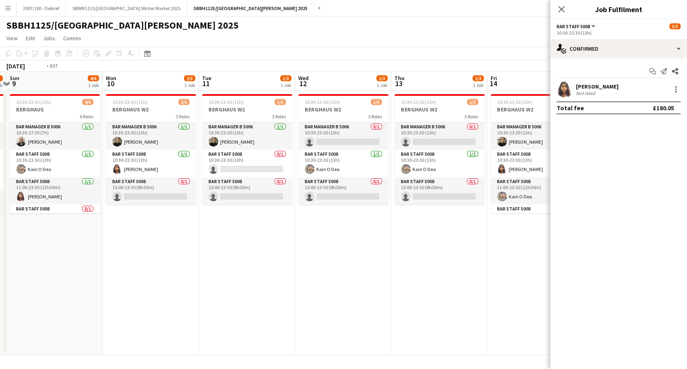
drag, startPoint x: 414, startPoint y: 271, endPoint x: 291, endPoint y: 288, distance: 124.2
click at [291, 288] on app-calendar-viewport "Thu 6 2/3 1 Job Fri 7 3/5 1 Job Sat 8 3/5 1 Job Sun 9 4/6 1 Job Mon 10 2/3 1 Jo…" at bounding box center [343, 214] width 687 height 284
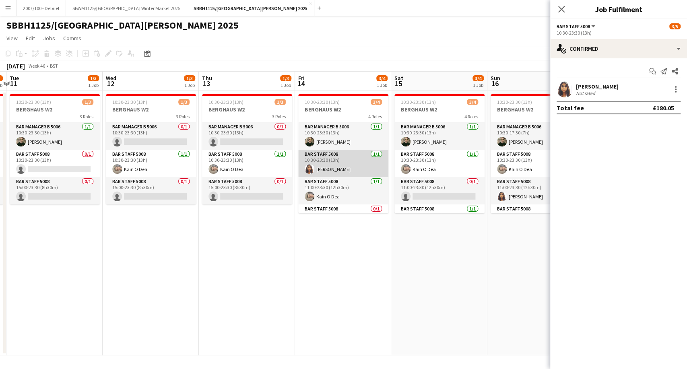
click at [335, 161] on app-card-role "Bar Staff 5008 [DATE] 10:30-23:30 (13h) [PERSON_NAME]" at bounding box center [343, 163] width 90 height 27
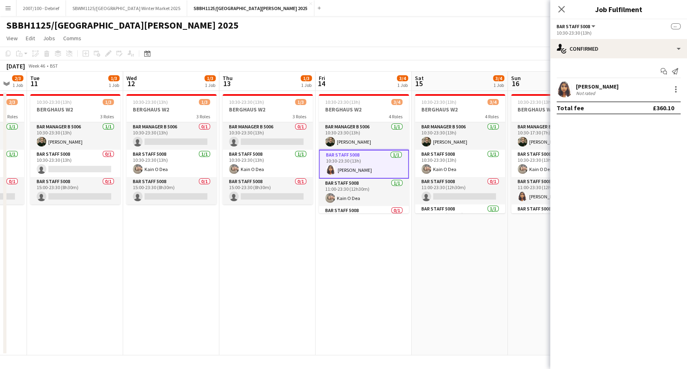
drag, startPoint x: 380, startPoint y: 274, endPoint x: 247, endPoint y: 286, distance: 134.1
click at [247, 286] on app-calendar-viewport "Sat 8 3/5 1 Job Sun 9 4/6 1 Job Mon 10 2/3 1 Job Tue 11 1/3 1 Job Wed 12 1/3 1 …" at bounding box center [343, 214] width 687 height 284
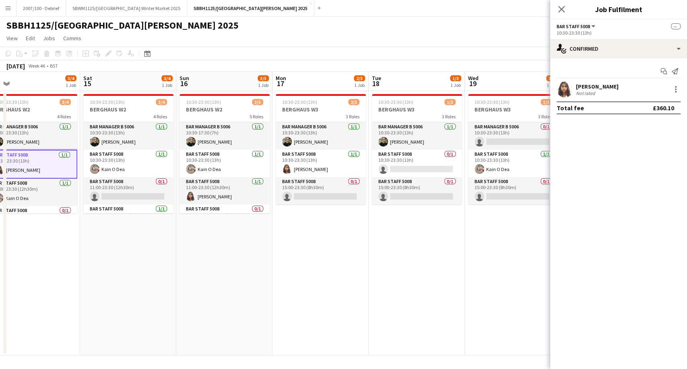
drag, startPoint x: 410, startPoint y: 287, endPoint x: 262, endPoint y: 295, distance: 148.3
click at [262, 295] on app-calendar-viewport "Mon 10 2/3 1 Job Tue 11 1/3 1 Job Wed 12 1/3 1 Job Thu 13 1/3 1 Job Fri 14 3/4 …" at bounding box center [343, 214] width 687 height 284
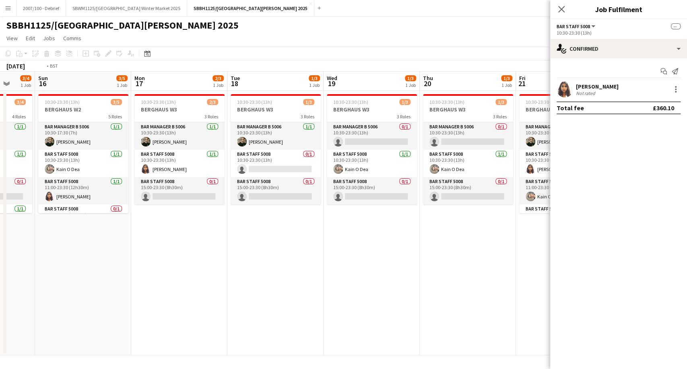
scroll to position [0, 338]
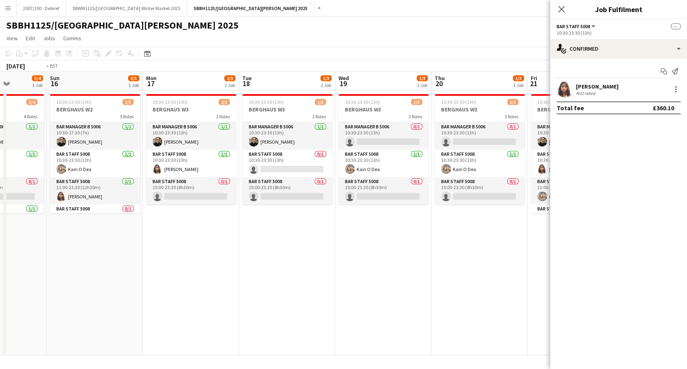
drag, startPoint x: 399, startPoint y: 268, endPoint x: 150, endPoint y: 284, distance: 249.2
click at [150, 284] on app-calendar-viewport "Wed 12 1/3 1 Job Thu 13 1/3 1 Job Fri 14 3/4 1 Job Sat 15 3/4 1 Job Sun 16 3/5 …" at bounding box center [343, 214] width 687 height 284
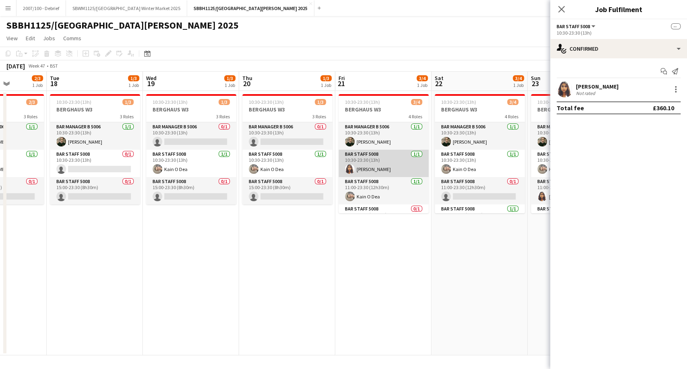
click at [379, 155] on app-card-role "Bar Staff 5008 [DATE] 10:30-23:30 (13h) [PERSON_NAME]" at bounding box center [383, 163] width 90 height 27
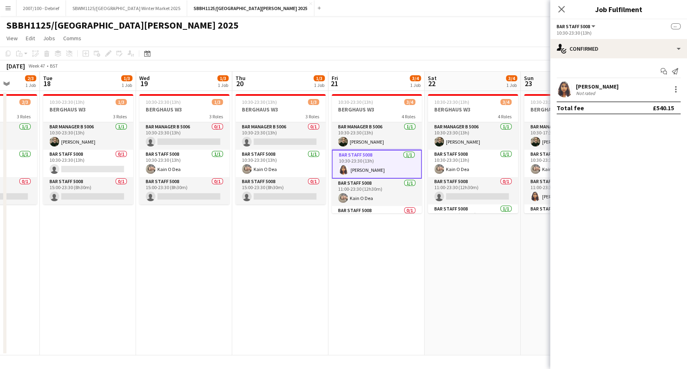
drag, startPoint x: 443, startPoint y: 242, endPoint x: 155, endPoint y: 263, distance: 288.8
click at [155, 263] on app-calendar-viewport "Fri 14 3/4 1 Job Sat 15 3/4 1 Job Sun 16 3/5 1 Job Mon 17 2/3 1 Job Tue 18 1/3 …" at bounding box center [343, 214] width 687 height 284
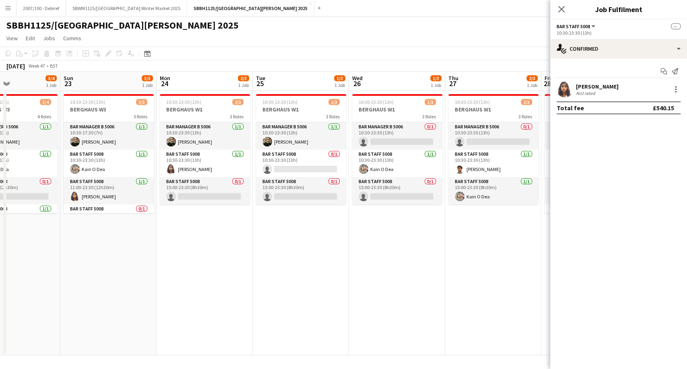
drag, startPoint x: 325, startPoint y: 259, endPoint x: 153, endPoint y: 249, distance: 172.1
click at [68, 270] on app-calendar-viewport "Thu 20 1/3 1 Job Fri 21 3/4 1 Job Sat 22 3/4 1 Job Sun 23 3/5 1 Job Mon 24 2/3 …" at bounding box center [343, 214] width 687 height 284
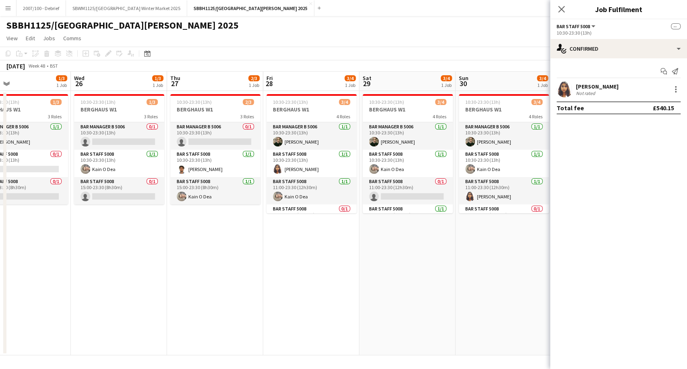
scroll to position [0, 322]
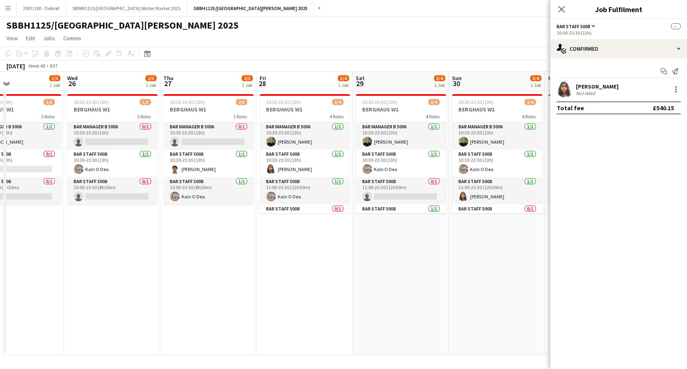
drag, startPoint x: 142, startPoint y: 243, endPoint x: 48, endPoint y: 245, distance: 94.6
click at [48, 245] on app-calendar-viewport "Sat 22 3/4 1 Job Sun 23 3/5 1 Job Mon 24 2/3 1 Job Tue 25 1/3 1 Job Wed 26 1/3 …" at bounding box center [343, 214] width 687 height 284
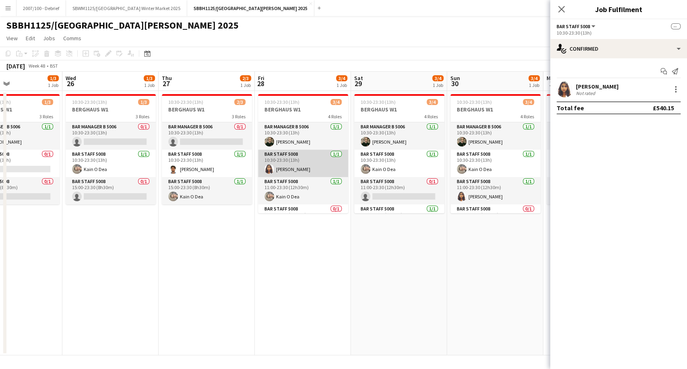
click at [293, 162] on app-card-role "Bar Staff 5008 [DATE] 10:30-23:30 (13h) [PERSON_NAME]" at bounding box center [303, 163] width 90 height 27
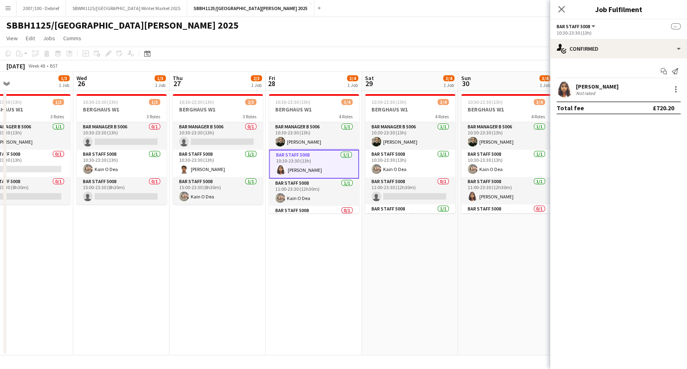
drag
click at [206, 267] on app-calendar-viewport "Sat 22 3/4 1 Job Sun 23 3/5 1 Job Mon 24 2/3 1 Job Tue 25 1/3 1 Job Wed 26 1/3 …" at bounding box center [343, 214] width 687 height 284
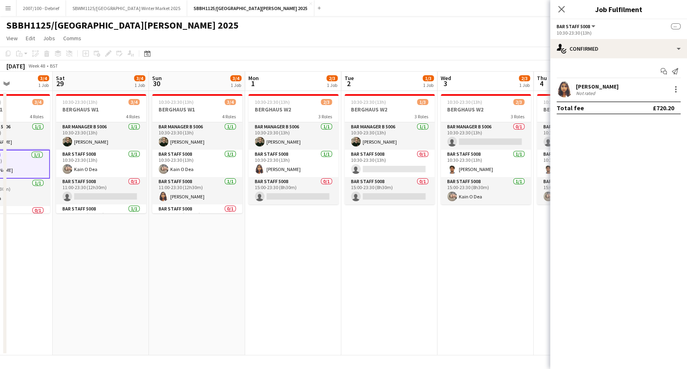
click at [231, 264] on app-calendar-viewport "Mon 24 2/3 1 Job Tue 25 1/3 1 Job Wed 26 1/3 1 Job Thu 27 2/3 1 Job Fri 28 3/4 …" at bounding box center [343, 214] width 687 height 284
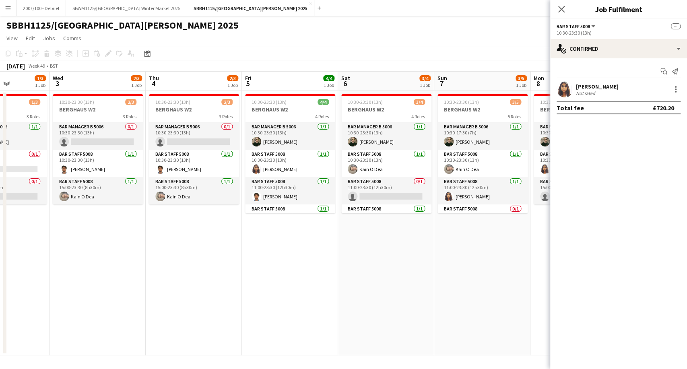
click at [134, 257] on app-calendar-viewport "Fri 28 3/4 1 Job Sat 29 3/4 1 Job Sun 30 3/4 1 Job Mon 1 2/3 1 Job Tue 2 1/3 1 …" at bounding box center [343, 214] width 687 height 284
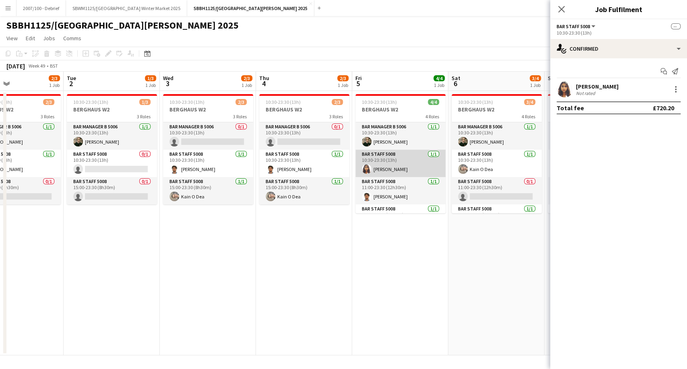
click at [380, 163] on app-card-role "Bar Staff 5008 [DATE] 10:30-23:30 (13h) [PERSON_NAME]" at bounding box center [400, 163] width 90 height 27
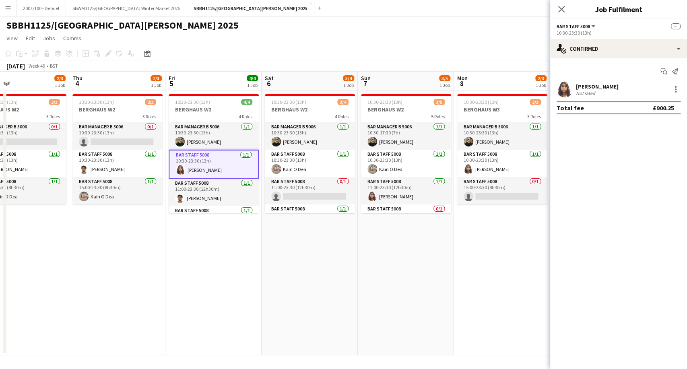
click at [218, 243] on app-calendar-viewport "Sun 30 3/4 1 Job Mon 1 2/3 1 Job Tue 2 1/3 1 Job Wed 3 2/3 1 Job Thu 4 2/3 1 Jo…" at bounding box center [343, 214] width 687 height 284
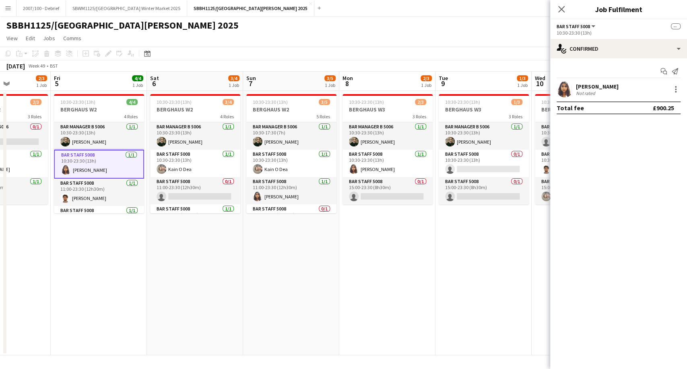
click at [243, 242] on app-calendar-viewport "Tue 2 1/3 1 Job Wed 3 2/3 1 Job Thu 4 2/3 1 Job Fri 5 4/4 1 Job Sat 6 3/4 1 Job…" at bounding box center [343, 214] width 687 height 284
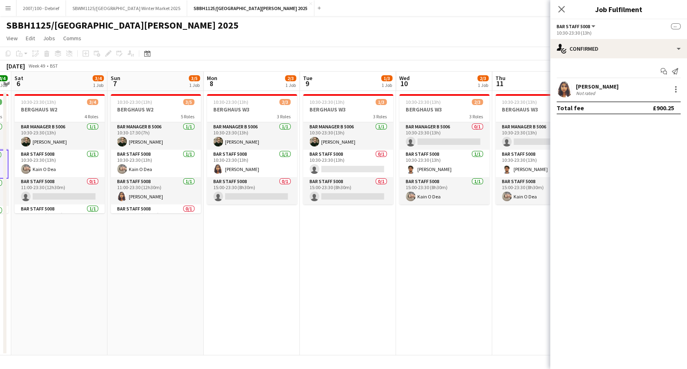
scroll to position [0, 373]
click at [241, 237] on app-calendar-viewport "Tue 2 1/3 1 Job Wed 3 2/3 1 Job Thu 4 2/3 1 Job Fri 5 4/4 1 Job Sat 6 3/4 1 Job…" at bounding box center [343, 214] width 687 height 284
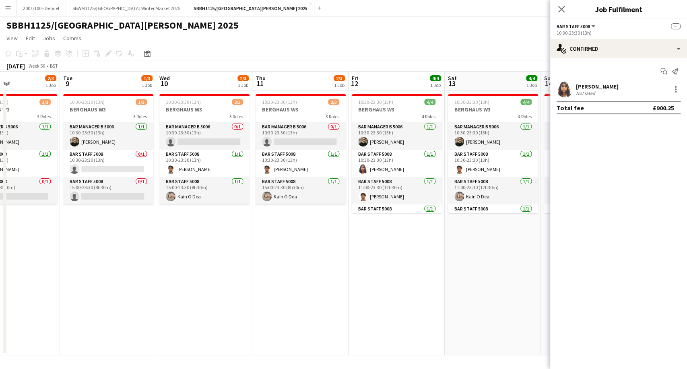
click at [178, 238] on app-calendar-viewport "Fri 5 4/4 1 Job Sat 6 3/4 1 Job Sun 7 3/5 1 Job Mon 8 2/3 1 Job Tue 9 1/3 1 Job…" at bounding box center [343, 214] width 687 height 284
click at [136, 5] on button "SBWM1125/[GEOGRAPHIC_DATA] Winter Market 2025 Close" at bounding box center [126, 8] width 121 height 16
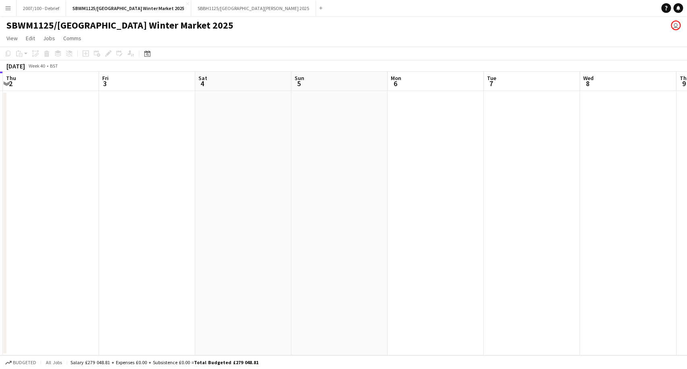
drag, startPoint x: 395, startPoint y: 213, endPoint x: 245, endPoint y: 233, distance: 150.9
click at [35, 239] on app-calendar-viewport "Sun 28 Mon 29 Tue 30 Wed 1 Thu 2 Fri 3 Sat 4 Sun 5 Mon 6 Tue 7 Wed 8 Thu 9 Fri …" at bounding box center [343, 214] width 687 height 284
drag, startPoint x: 326, startPoint y: 260, endPoint x: 0, endPoint y: 273, distance: 325.8
click at [0, 273] on app-calendar-viewport "Mon 6 Tue 7 Wed 8 Thu 9 Fri 10 Sat 11 Sun 12 Mon 13 Tue 14 Wed 15 Thu 16 Fri 17…" at bounding box center [343, 214] width 687 height 284
drag, startPoint x: 566, startPoint y: 253, endPoint x: 108, endPoint y: 238, distance: 458.1
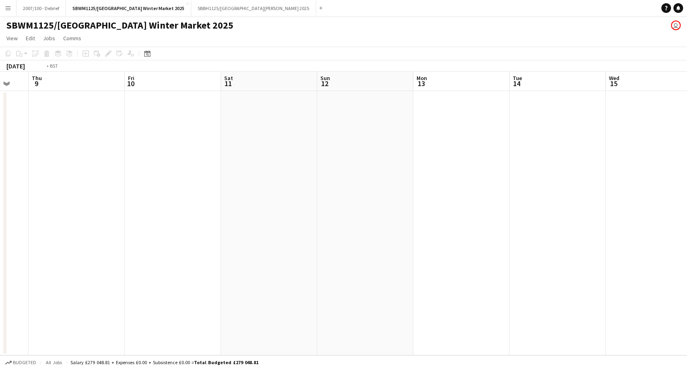
click at [57, 253] on app-calendar-viewport "Mon 6 Tue 7 Wed 8 Thu 9 Fri 10 Sat 11 Sun 12 Mon 13 Tue 14 Wed 15 Thu 16 Fri 17…" at bounding box center [343, 214] width 687 height 284
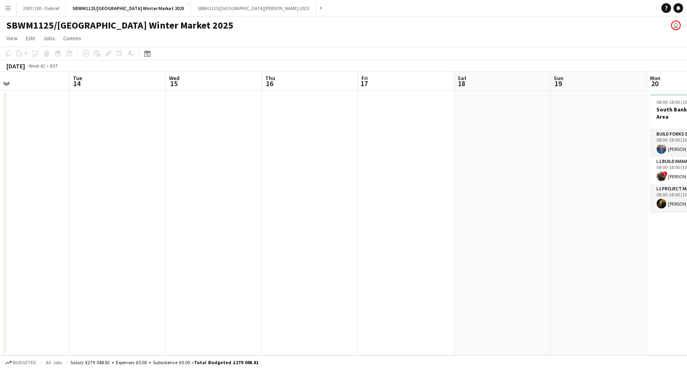
drag, startPoint x: 331, startPoint y: 239, endPoint x: 141, endPoint y: 232, distance: 189.6
click at [0, 245] on app-calendar-viewport "Sat 11 Sun 12 Mon 13 Tue 14 Wed 15 Thu 16 Fri 17 Sat 18 Sun 19 Mon 20 3/3 1 Job…" at bounding box center [343, 214] width 687 height 284
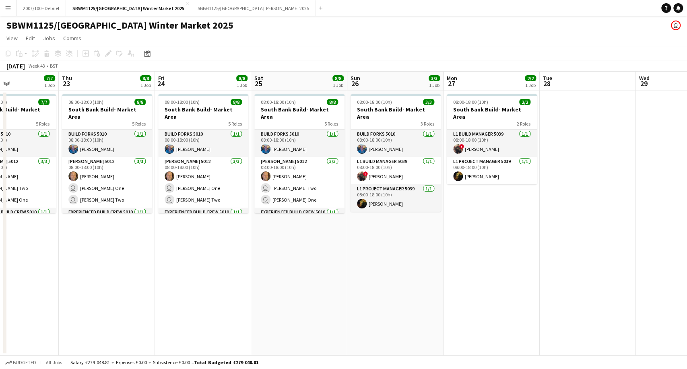
drag, startPoint x: 427, startPoint y: 227, endPoint x: 66, endPoint y: 235, distance: 361.0
click at [66, 235] on app-calendar-viewport "Sun 19 Mon 20 3/3 1 Job Tue 21 7/7 1 Job Wed 22 7/7 1 Job Thu 23 8/8 1 Job Fri …" at bounding box center [343, 214] width 687 height 284
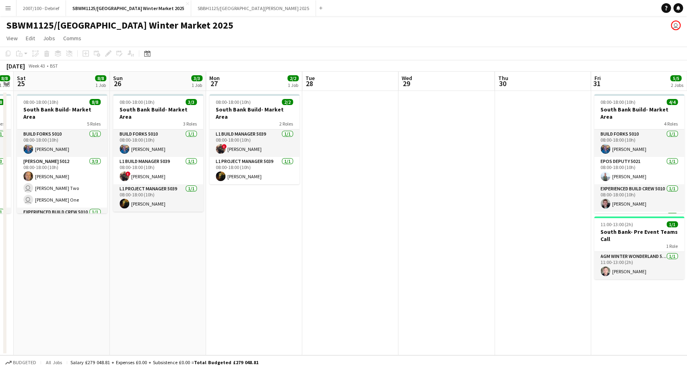
drag, startPoint x: 145, startPoint y: 233, endPoint x: 90, endPoint y: 223, distance: 56.0
click at [87, 229] on app-calendar-viewport "Sun 19 Mon 20 3/3 1 Job Tue 21 7/7 1 Job Wed 22 7/7 1 Job Thu 23 8/8 1 Job Fri …" at bounding box center [343, 214] width 687 height 284
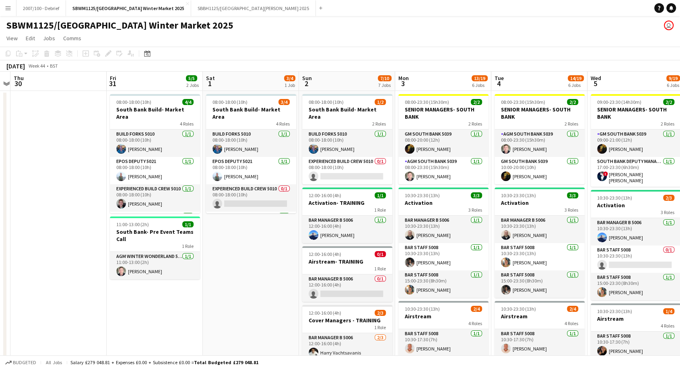
scroll to position [0, 340]
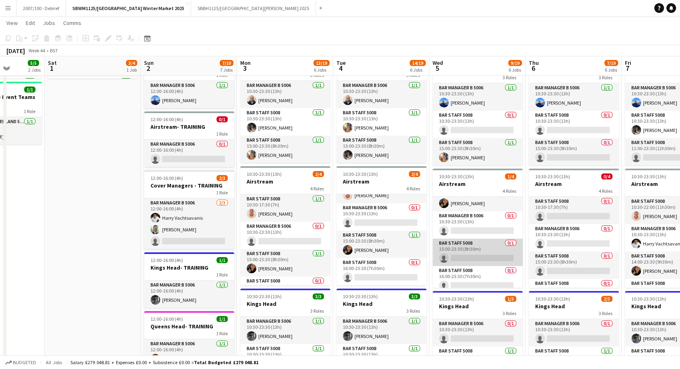
scroll to position [19, 0]
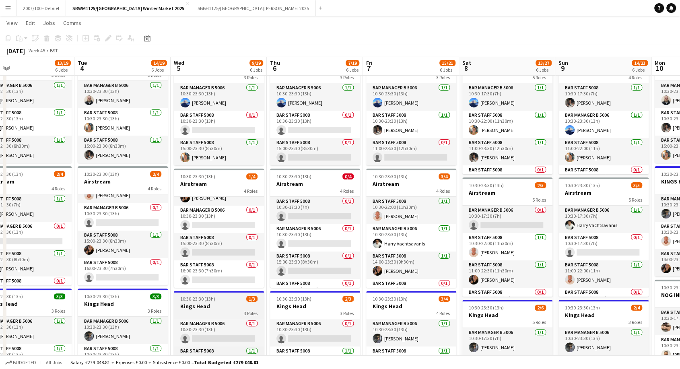
drag, startPoint x: 487, startPoint y: 299, endPoint x: 223, endPoint y: 291, distance: 264.5
click at [216, 295] on app-calendar-viewport "Thu 30 Fri 31 5/5 2 Jobs Sat 1 3/4 1 Job Sun 2 7/10 7 Jobs Mon 3 13/19 6 Jobs T…" at bounding box center [340, 287] width 680 height 781
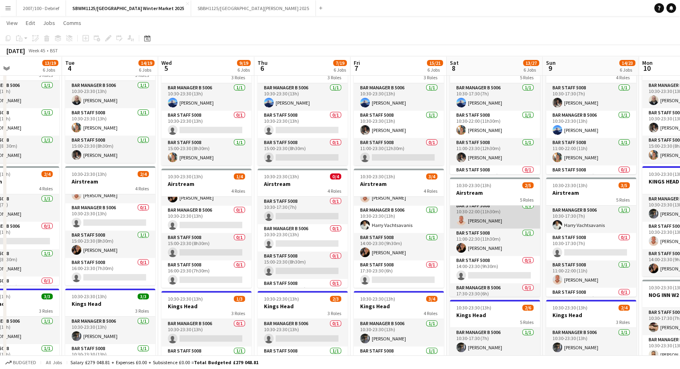
scroll to position [45, 0]
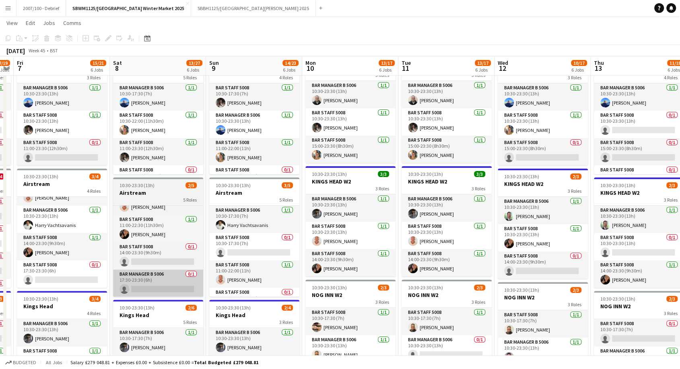
drag, startPoint x: 490, startPoint y: 300, endPoint x: 306, endPoint y: 281, distance: 185.2
click at [286, 293] on app-calendar-viewport "Mon 3 13/19 6 Jobs Tue 4 14/19 6 Jobs Wed 5 9/19 6 Jobs Thu 6 7/19 6 Jobs Fri 7…" at bounding box center [340, 287] width 680 height 781
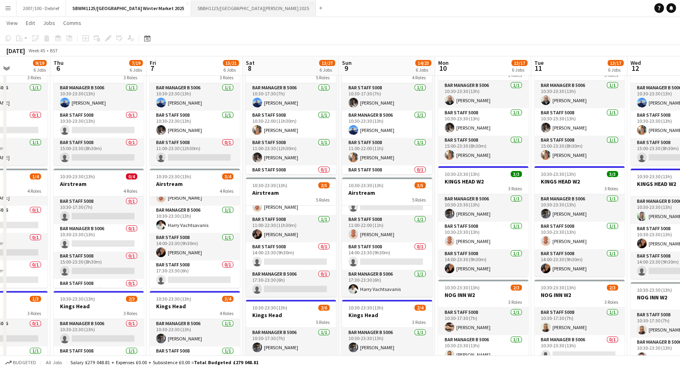
click at [225, 10] on button "SBBH1125/P [GEOGRAPHIC_DATA][PERSON_NAME] 2025 Close" at bounding box center [253, 8] width 125 height 16
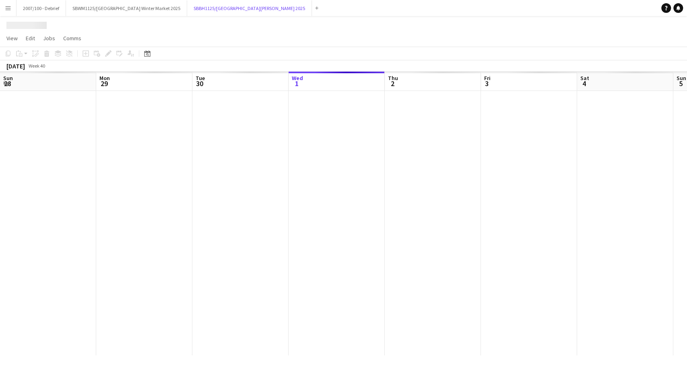
scroll to position [0, 192]
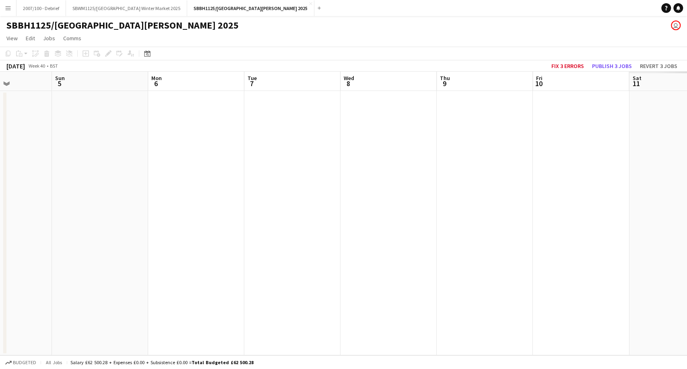
drag, startPoint x: 480, startPoint y: 211, endPoint x: 349, endPoint y: 217, distance: 131.3
click at [190, 241] on app-calendar-viewport "Tue 30 Wed 1 Thu 2 Fri 3 Sat 4 Sun 5 Mon 6 Tue 7 Wed 8 Thu 9 Fri 10 Sat 11 Sun …" at bounding box center [343, 214] width 687 height 284
drag, startPoint x: 174, startPoint y: 252, endPoint x: 249, endPoint y: 240, distance: 76.1
click at [29, 257] on app-calendar-viewport "Tue 30 Wed 1 Thu 2 Fri 3 Sat 4 Sun 5 Mon 6 Tue 7 Wed 8 Thu 9 Fri 10 Sat 11 Sun …" at bounding box center [343, 214] width 687 height 284
drag, startPoint x: 256, startPoint y: 265, endPoint x: 130, endPoint y: 272, distance: 126.9
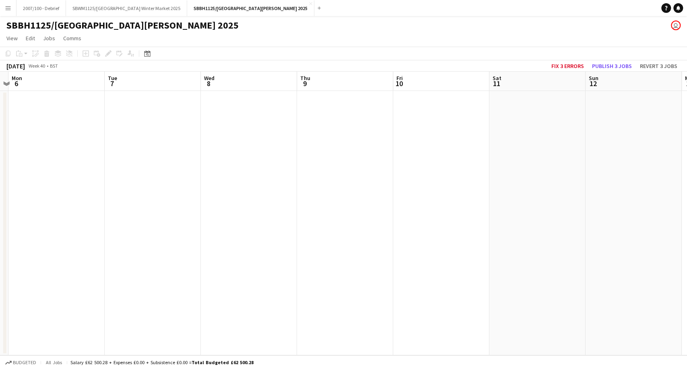
click at [130, 272] on app-calendar-viewport "Fri 3 Sat 4 Sun 5 Mon 6 Tue 7 Wed 8 Thu 9 Fri 10 Sat 11 Sun 12 Mon 13 Tue 14 We…" at bounding box center [343, 214] width 687 height 284
drag, startPoint x: 300, startPoint y: 252, endPoint x: 463, endPoint y: 223, distance: 165.4
click at [200, 250] on app-calendar-viewport "Fri 10 Sat 11 Sun 12 Mon 13 Tue 14 Wed 15 Thu 16 Fri 17 Sat 18 Sun 19 Mon 20 Tu…" at bounding box center [343, 214] width 687 height 284
drag, startPoint x: 504, startPoint y: 216, endPoint x: 471, endPoint y: 208, distance: 34.2
click at [287, 225] on app-calendar-viewport "Fri 10 Sat 11 Sun 12 Mon 13 Tue 14 Wed 15 Thu 16 Fri 17 Sat 18 Sun 19 Mon 20 Tu…" at bounding box center [343, 214] width 687 height 284
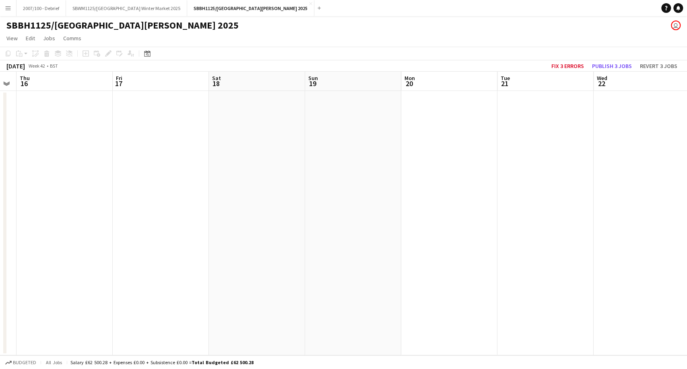
drag, startPoint x: 297, startPoint y: 215, endPoint x: 247, endPoint y: 216, distance: 49.1
click at [231, 217] on app-calendar-viewport "Sun 12 Mon 13 Tue 14 Wed 15 Thu 16 Fri 17 Sat 18 Sun 19 Mon 20 Tue 21 Wed 22 Th…" at bounding box center [343, 214] width 687 height 284
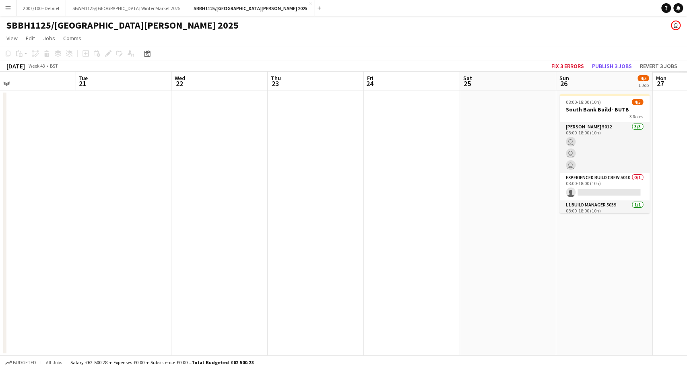
drag, startPoint x: 251, startPoint y: 230, endPoint x: 187, endPoint y: 230, distance: 64.4
click at [191, 230] on app-calendar-viewport "Thu 16 Fri 17 Sat 18 Sun 19 Mon 20 Tue 21 Wed 22 Thu 23 Fri 24 Sat 25 Sun 26 4/…" at bounding box center [343, 214] width 687 height 284
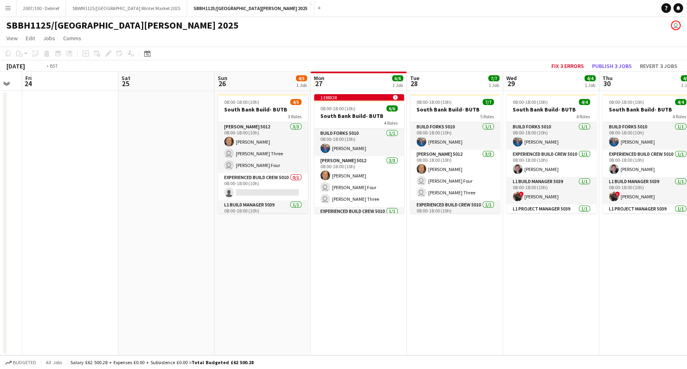
click at [145, 249] on app-calendar-viewport "Tue 21 Wed 22 Thu 23 Fri 24 Sat 25 Sun 26 4/5 1 Job Mon 27 6/6 1 Job Tue 28 7/7…" at bounding box center [343, 214] width 687 height 284
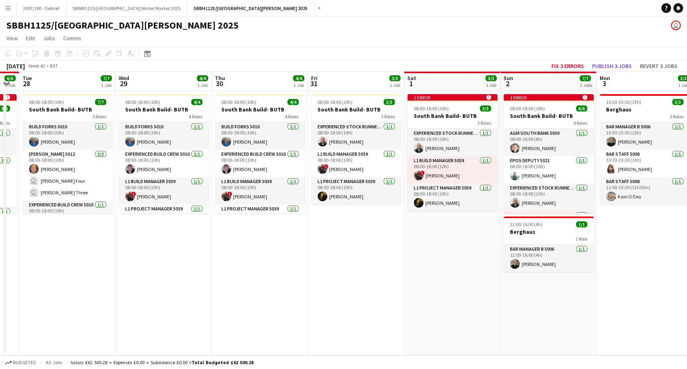
click at [160, 245] on app-calendar-viewport "Sat 25 Sun 26 4/5 1 Job Mon 27 6/6 1 Job Tue 28 7/7 1 Job Wed 29 4/4 1 Job Thu …" at bounding box center [343, 214] width 687 height 284
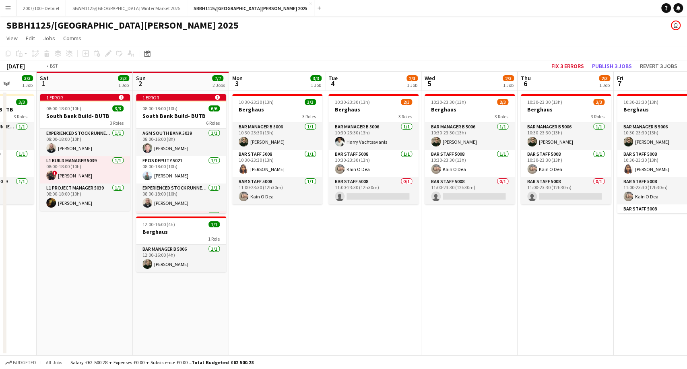
drag, startPoint x: 63, startPoint y: 254, endPoint x: 198, endPoint y: 246, distance: 135.0
click at [27, 255] on app-calendar-viewport "Tue 28 7/7 1 Job Wed 29 4/4 1 Job Thu 30 4/4 1 Job Fri 31 3/3 1 Job Sat 1 3/3 1…" at bounding box center [343, 214] width 687 height 284
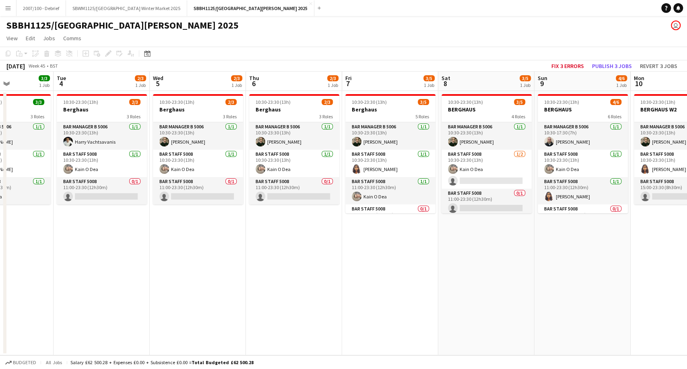
drag, startPoint x: 228, startPoint y: 268, endPoint x: 276, endPoint y: 266, distance: 47.9
click at [203, 268] on app-calendar-viewport "Sat 1 3/3 1 Job Sun 2 7/7 2 Jobs Mon 3 3/3 1 Job Tue 4 2/3 1 Job Wed 5 2/3 1 Jo…" at bounding box center [343, 214] width 687 height 284
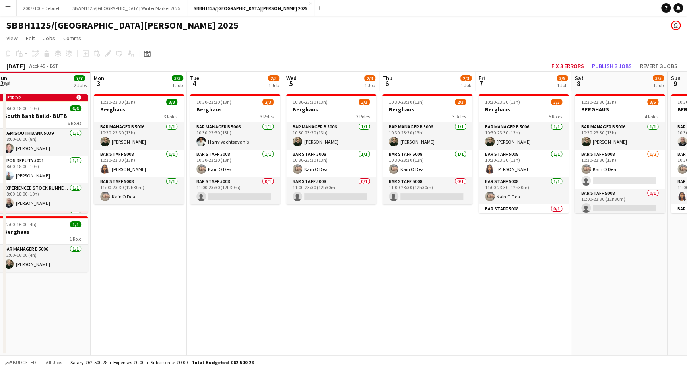
scroll to position [0, 195]
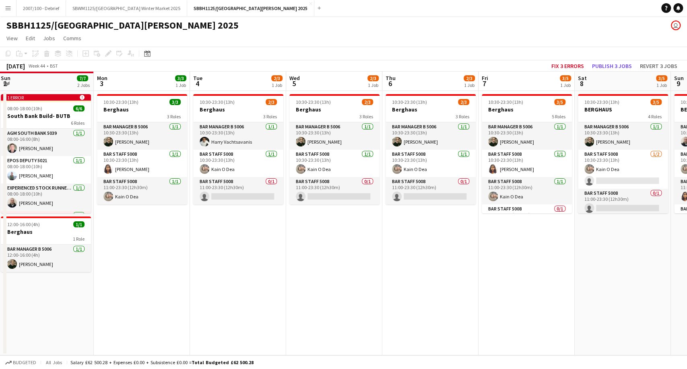
drag, startPoint x: 277, startPoint y: 259, endPoint x: 610, endPoint y: 233, distance: 334.6
click at [610, 233] on app-calendar-viewport "Fri 31 3/3 1 Job Sat 1 3/3 1 Job Sun 2 7/7 2 Jobs Mon 3 3/3 1 Job Tue 4 2/3 1 J…" at bounding box center [343, 214] width 687 height 284
click at [144, 162] on app-card-role "Bar Staff 5008 [DATE] 10:30-23:30 (13h) [PERSON_NAME]" at bounding box center [142, 163] width 90 height 27
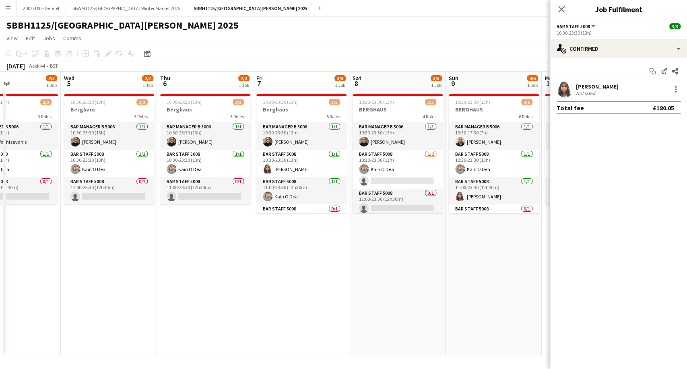
drag, startPoint x: 393, startPoint y: 227, endPoint x: 165, endPoint y: 243, distance: 228.3
click at [165, 243] on app-calendar-viewport "Sun 2 7/7 2 Jobs Mon 3 3/3 1 Job Tue 4 2/3 1 Job Wed 5 2/3 1 Job Thu 6 2/3 1 Jo…" at bounding box center [343, 214] width 687 height 284
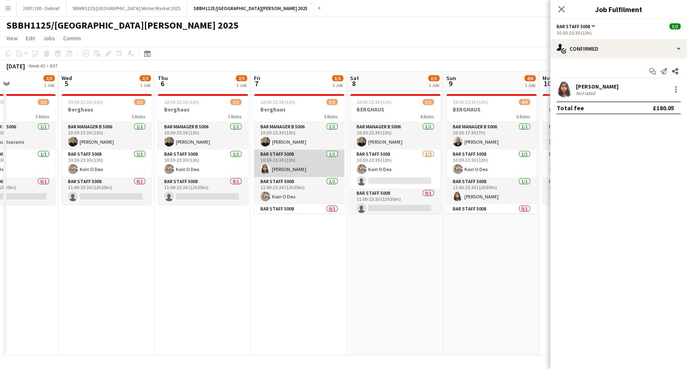
click at [293, 164] on app-card-role "Bar Staff 5008 [DATE] 10:30-23:30 (13h) [PERSON_NAME]" at bounding box center [299, 163] width 90 height 27
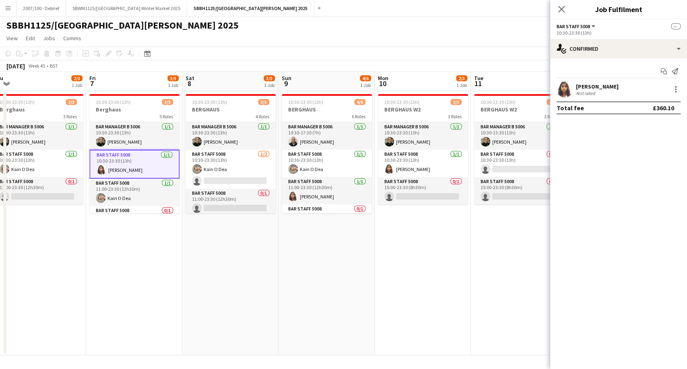
scroll to position [0, 291]
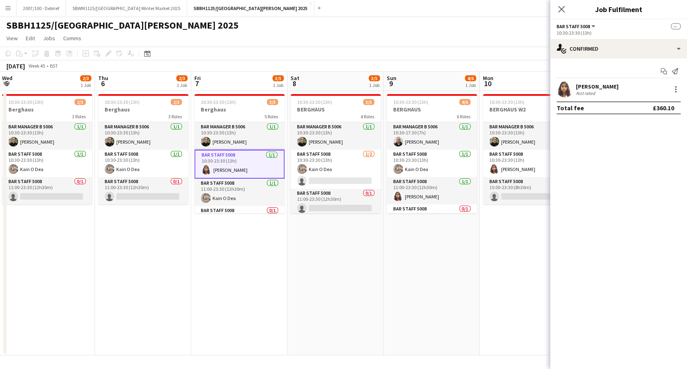
drag, startPoint x: 395, startPoint y: 242, endPoint x: 143, endPoint y: 255, distance: 252.2
click at [142, 256] on app-calendar-viewport "Sun 2 7/7 2 Jobs Mon 3 3/3 1 Job Tue 4 2/3 1 Job Wed 5 2/3 1 Job Thu 6 2/3 1 Jo…" at bounding box center [343, 214] width 687 height 284
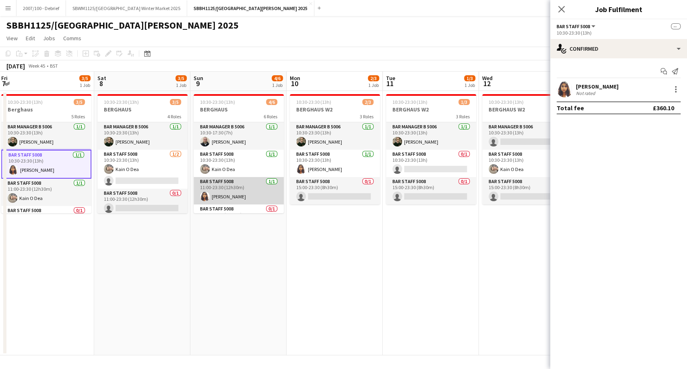
click at [241, 188] on app-card-role "Bar Staff 5008 [DATE] 11:00-23:30 (12h30m) [PERSON_NAME]" at bounding box center [239, 190] width 90 height 27
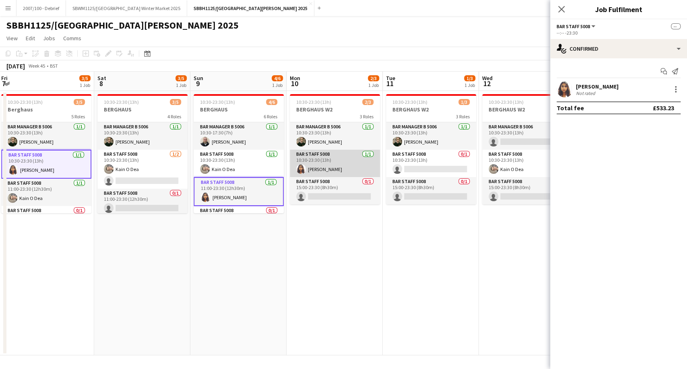
click at [342, 162] on app-card-role "Bar Staff 5008 [DATE] 10:30-23:30 (13h) [PERSON_NAME]" at bounding box center [335, 163] width 90 height 27
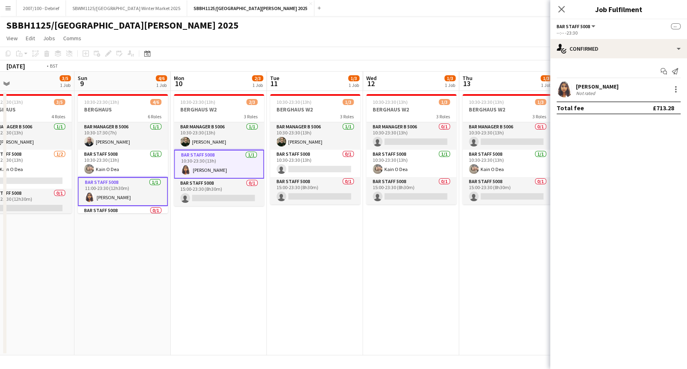
drag, startPoint x: 461, startPoint y: 243, endPoint x: 156, endPoint y: 270, distance: 306.1
click at [156, 270] on app-calendar-viewport "Tue 4 2/3 1 Job Wed 5 2/3 1 Job Thu 6 2/3 1 Job Fri 7 3/5 1 Job Sat 8 3/5 1 Job…" at bounding box center [343, 214] width 687 height 284
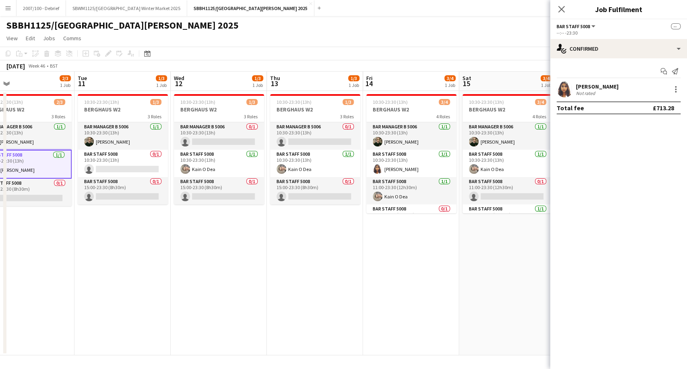
scroll to position [0, 407]
click at [398, 158] on app-card-role "Bar Staff 5008 [DATE] 10:30-23:30 (13h) [PERSON_NAME]" at bounding box center [411, 163] width 90 height 27
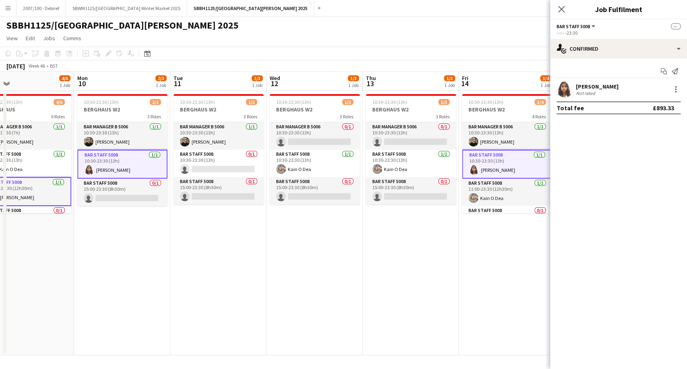
scroll to position [0, 369]
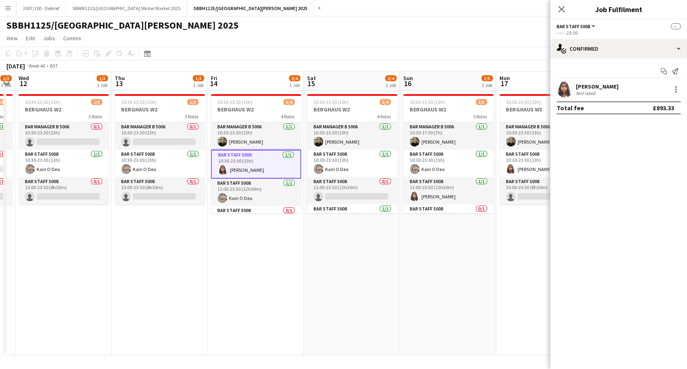
drag, startPoint x: 461, startPoint y: 243, endPoint x: 306, endPoint y: 256, distance: 155.5
click at [306, 256] on app-calendar-viewport "Sat 8 3/5 1 Job Sun 9 4/6 1 Job Mon 10 2/3 1 Job Tue 11 1/3 1 Job Wed 12 1/3 1 …" at bounding box center [343, 214] width 687 height 284
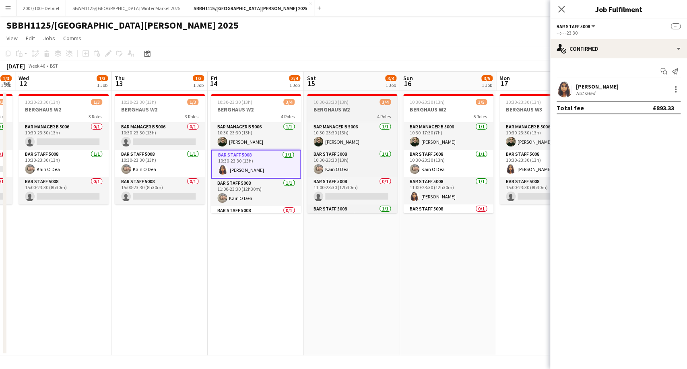
scroll to position [19, 0]
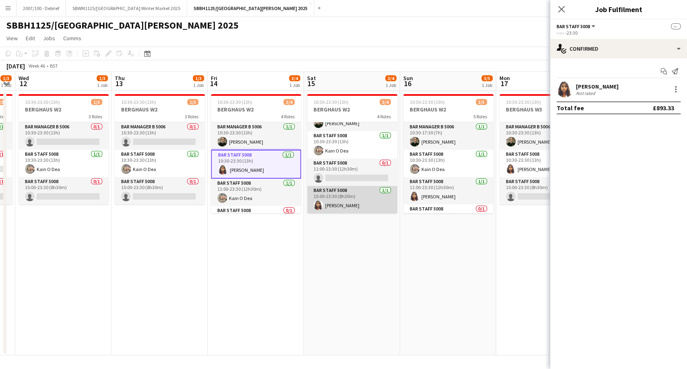
click at [356, 204] on app-card-role "Bar Staff 5008 [DATE] 15:00-23:30 (8h30m) [PERSON_NAME]" at bounding box center [352, 199] width 90 height 27
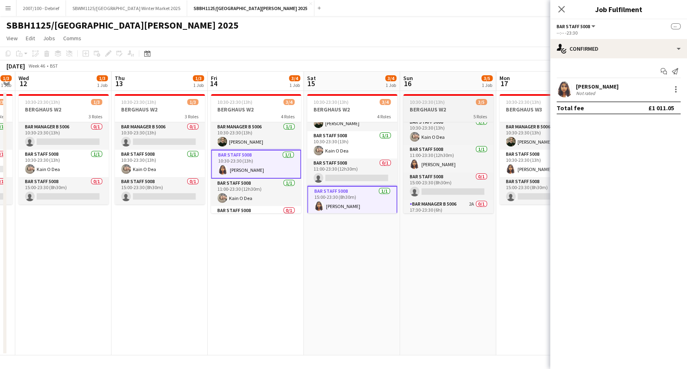
scroll to position [45, 0]
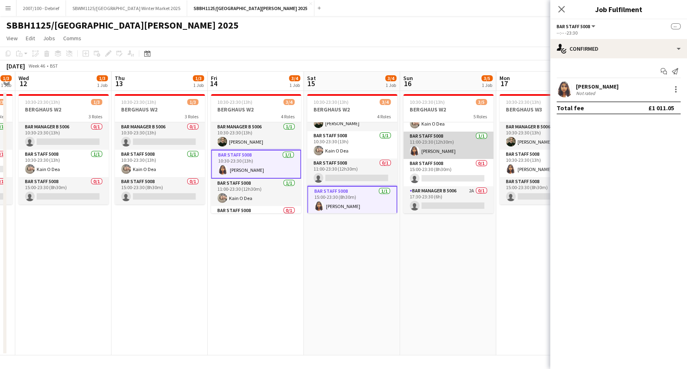
click at [462, 149] on app-card-role "Bar Staff 5008 [DATE] 11:00-23:30 (12h30m) [PERSON_NAME]" at bounding box center [448, 145] width 90 height 27
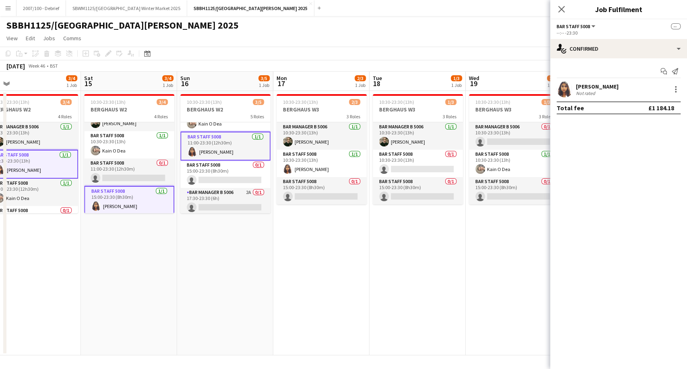
drag, startPoint x: 453, startPoint y: 231, endPoint x: 236, endPoint y: 254, distance: 218.5
click at [236, 254] on app-calendar-viewport "Mon 10 2/3 1 Job Tue 11 1/3 1 Job Wed 12 1/3 1 Job Thu 13 1/3 1 Job Fri 14 3/4 …" at bounding box center [343, 214] width 687 height 284
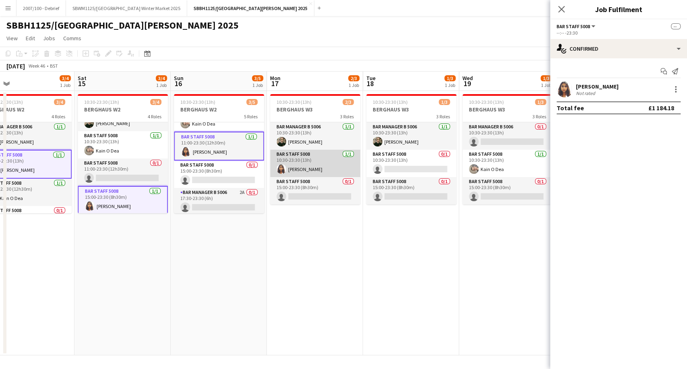
click at [331, 163] on app-card-role "Bar Staff 5008 [DATE] 10:30-23:30 (13h) [PERSON_NAME]" at bounding box center [315, 163] width 90 height 27
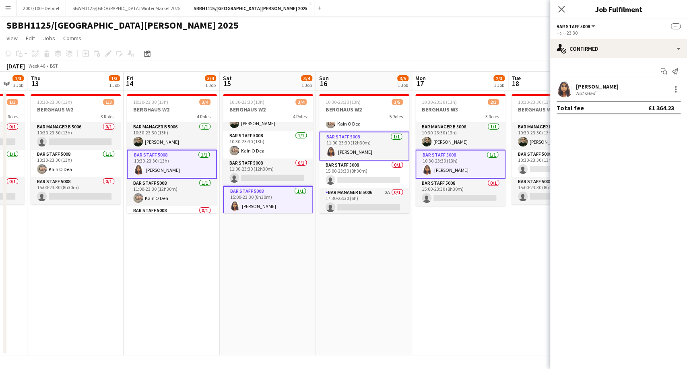
drag, startPoint x: 445, startPoint y: 237, endPoint x: 205, endPoint y: 259, distance: 241.6
click at [205, 259] on app-calendar-viewport "Mon 10 2/3 1 Job Tue 11 1/3 1 Job Wed 12 1/3 1 Job Thu 13 1/3 1 Job Fri 14 3/4 …" at bounding box center [343, 214] width 687 height 284
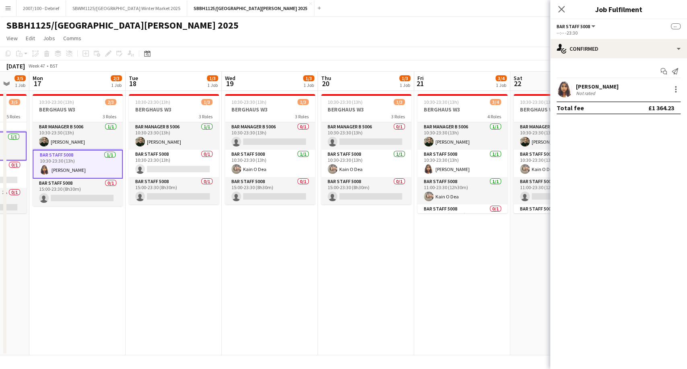
drag, startPoint x: 318, startPoint y: 241, endPoint x: 130, endPoint y: 278, distance: 191.9
click at [130, 278] on app-calendar-viewport "Fri 14 3/4 1 Job Sat 15 3/4 1 Job Sun 16 3/5 1 Job Mon 17 2/3 1 Job Tue 18 1/3 …" at bounding box center [343, 214] width 687 height 284
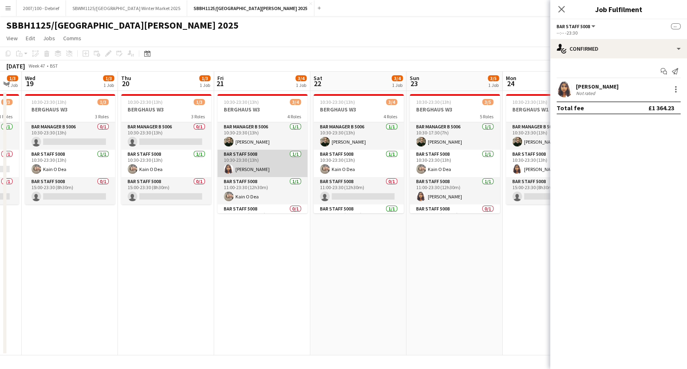
click at [261, 170] on app-card-role "Bar Staff 5008 [DATE] 10:30-23:30 (13h) [PERSON_NAME]" at bounding box center [262, 163] width 90 height 27
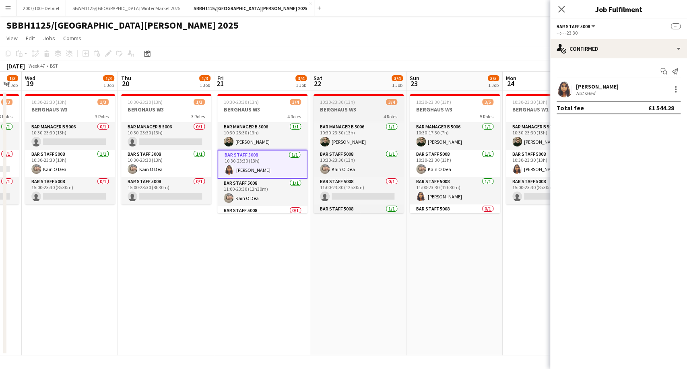
scroll to position [19, 0]
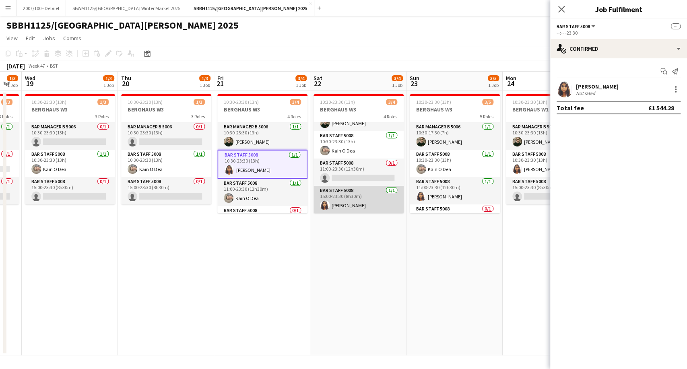
click at [373, 204] on app-card-role "Bar Staff 5008 [DATE] 15:00-23:30 (8h30m) [PERSON_NAME]" at bounding box center [358, 199] width 90 height 27
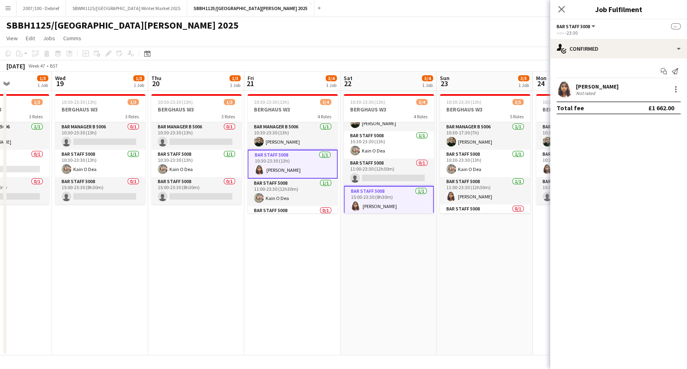
drag, startPoint x: 400, startPoint y: 236, endPoint x: 235, endPoint y: 249, distance: 165.8
click at [235, 249] on app-calendar-viewport "Sun 16 3/5 1 Job Mon 17 2/3 1 Job Tue 18 1/3 1 Job Wed 19 1/3 1 Job Thu 20 1/3 …" at bounding box center [343, 214] width 687 height 284
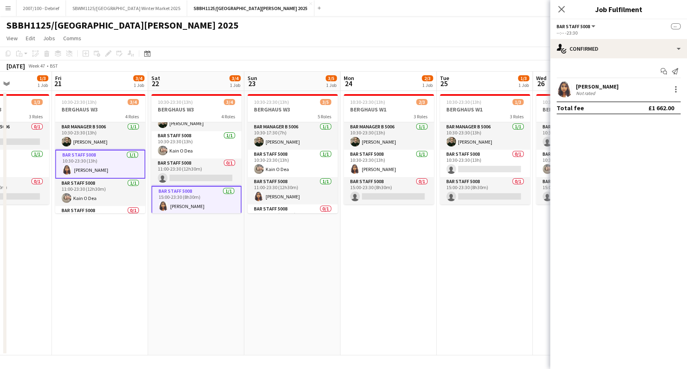
scroll to position [0, 240]
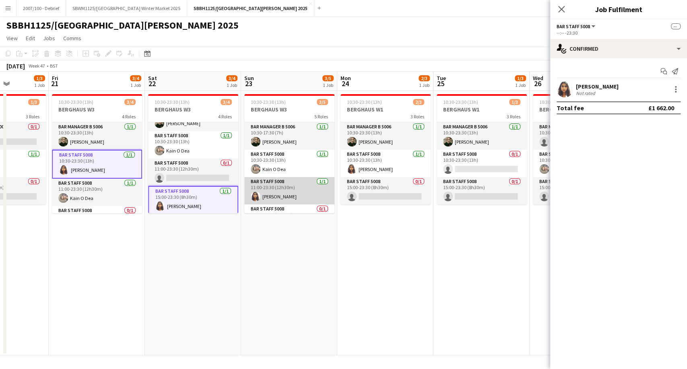
click at [309, 193] on app-card-role "Bar Staff 5008 [DATE] 11:00-23:30 (12h30m) [PERSON_NAME]" at bounding box center [289, 190] width 90 height 27
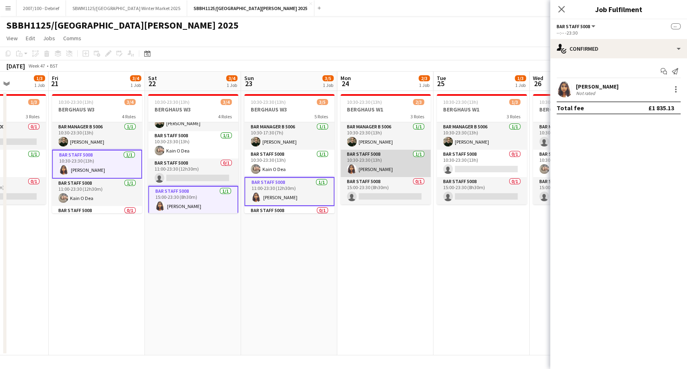
click at [398, 163] on app-card-role "Bar Staff 5008 [DATE] 10:30-23:30 (13h) [PERSON_NAME]" at bounding box center [385, 163] width 90 height 27
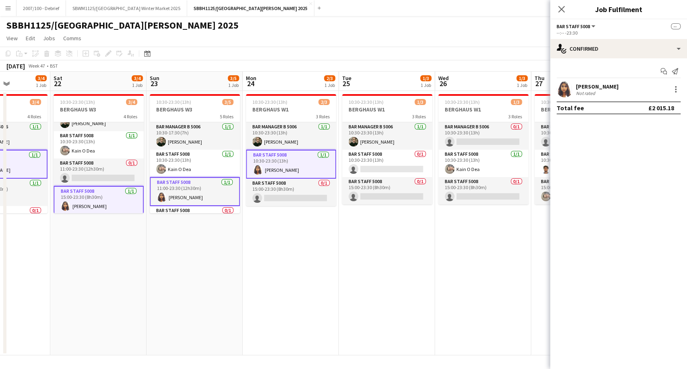
drag, startPoint x: 392, startPoint y: 236, endPoint x: 212, endPoint y: 247, distance: 179.8
click at [206, 253] on app-calendar-viewport "Tue 18 1/3 1 Job Wed 19 1/3 1 Job Thu 20 1/3 1 Job Fri 21 3/4 1 Job Sat 22 3/4 …" at bounding box center [343, 214] width 687 height 284
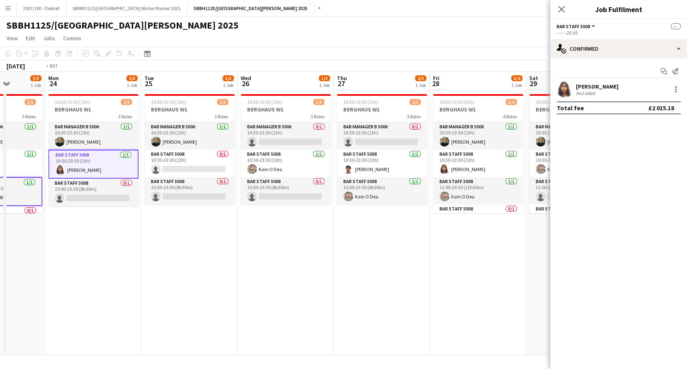
scroll to position [0, 318]
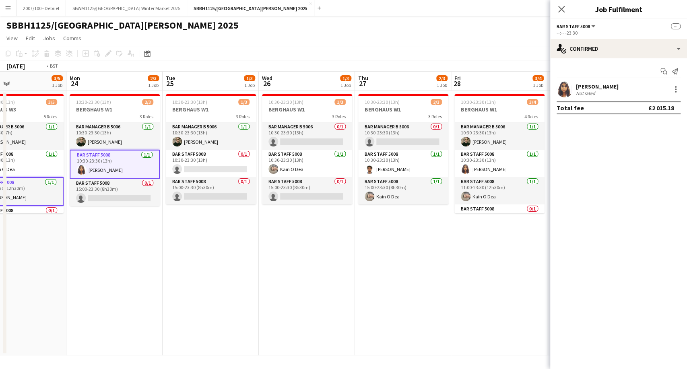
drag, startPoint x: 431, startPoint y: 210, endPoint x: 204, endPoint y: 225, distance: 227.8
click at [203, 226] on app-calendar-viewport "Thu 20 1/3 1 Job Fri 21 3/4 1 Job Sat 22 3/4 1 Job Sun 23 3/5 1 Job Mon 24 2/3 …" at bounding box center [343, 214] width 687 height 284
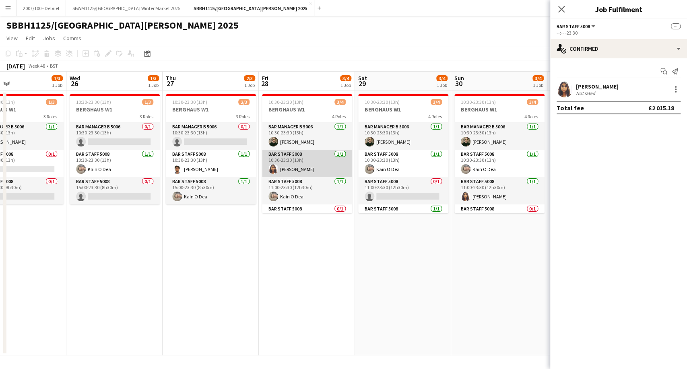
click at [302, 159] on app-card-role "Bar Staff 5008 [DATE] 10:30-23:30 (13h) [PERSON_NAME]" at bounding box center [307, 163] width 90 height 27
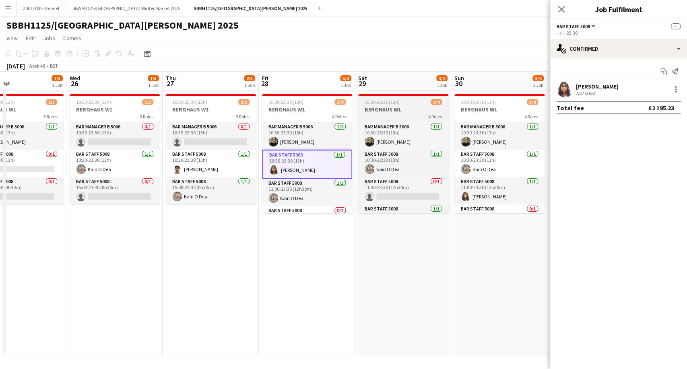
scroll to position [19, 0]
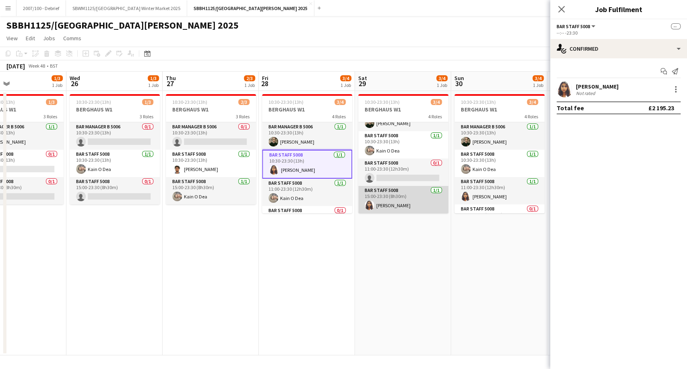
click at [415, 200] on app-card-role "Bar Staff 5008 [DATE] 15:00-23:30 (8h30m) [PERSON_NAME]" at bounding box center [403, 199] width 90 height 27
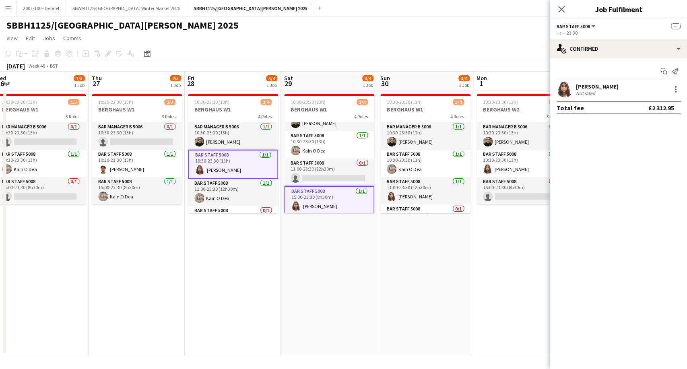
drag, startPoint x: 417, startPoint y: 221, endPoint x: 328, endPoint y: 228, distance: 89.6
click at [328, 228] on app-calendar-viewport "Sat 22 3/4 1 Job Sun 23 3/5 1 Job Mon 24 2/3 1 Job Tue 25 1/3 1 Job Wed 26 1/3 …" at bounding box center [343, 214] width 687 height 284
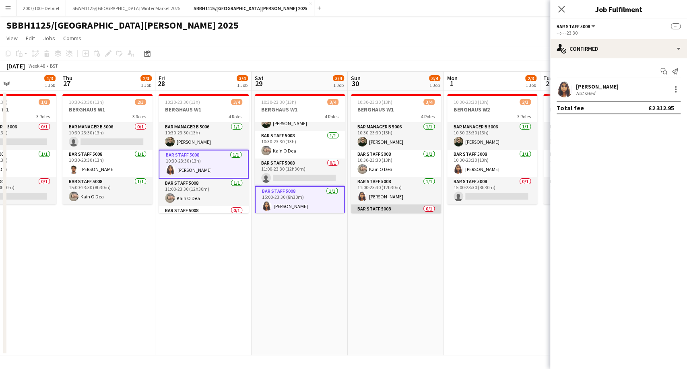
drag, startPoint x: 379, startPoint y: 192, endPoint x: 433, endPoint y: 210, distance: 56.9
click at [379, 192] on app-card-role "Bar Staff 5008 [DATE] 11:00-23:30 (12h30m) [PERSON_NAME]" at bounding box center [396, 190] width 90 height 27
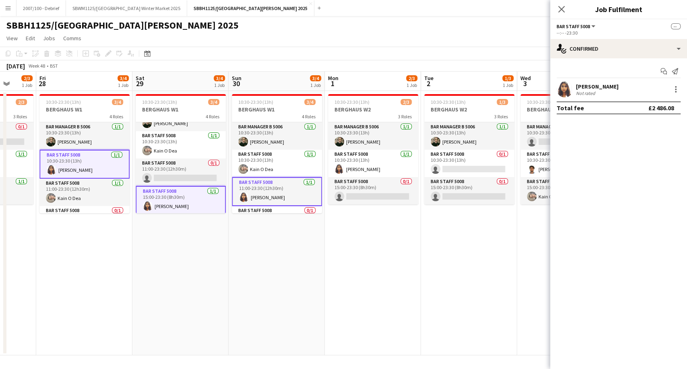
drag, startPoint x: 390, startPoint y: 226, endPoint x: 315, endPoint y: 231, distance: 75.4
click at [315, 231] on app-calendar-viewport "Mon 24 2/3 1 Job Tue 25 1/3 1 Job Wed 26 1/3 1 Job Thu 27 2/3 1 Job Fri 28 3/4 …" at bounding box center [343, 214] width 687 height 284
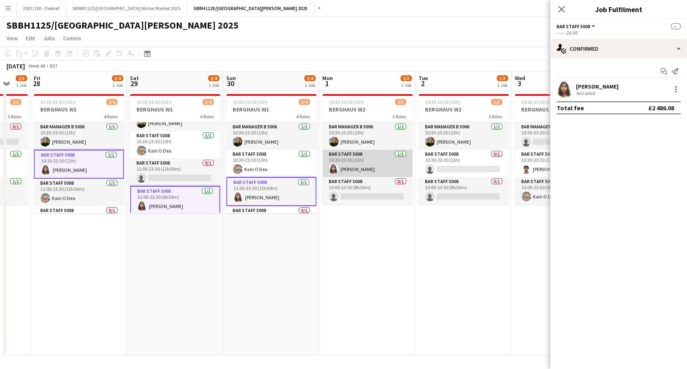
click at [379, 162] on app-card-role "Bar Staff 5008 [DATE] 10:30-23:30 (13h) [PERSON_NAME]" at bounding box center [367, 163] width 90 height 27
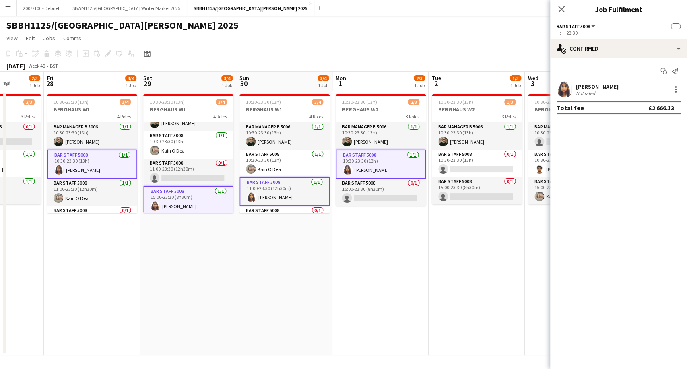
drag, startPoint x: 410, startPoint y: 210, endPoint x: 236, endPoint y: 214, distance: 174.3
click at [235, 214] on app-calendar-viewport "Mon 24 2/3 1 Job Tue 25 1/3 1 Job Wed 26 1/3 1 Job Thu 27 2/3 1 Job Fri 28 3/4 …" at bounding box center [343, 214] width 687 height 284
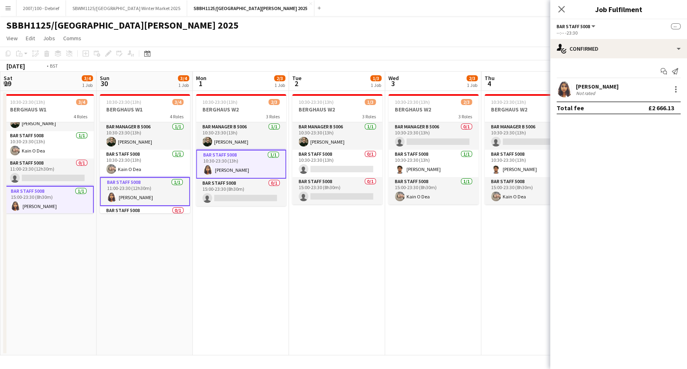
drag, startPoint x: 388, startPoint y: 226, endPoint x: 202, endPoint y: 231, distance: 186.8
click at [201, 234] on app-calendar-viewport "Wed 26 1/3 1 Job Thu 27 2/3 1 Job Fri 28 3/4 1 Job Sat 29 3/4 1 Job Sun 30 3/4 …" at bounding box center [343, 214] width 687 height 284
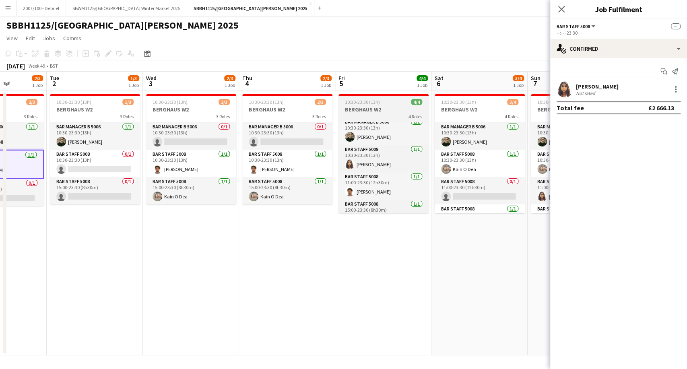
scroll to position [0, 0]
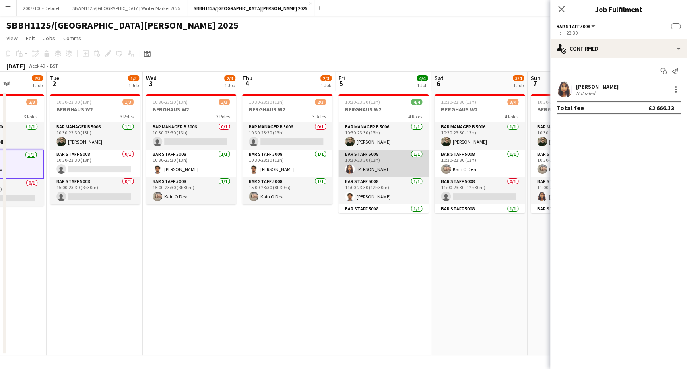
click at [372, 165] on app-card-role "Bar Staff 5008 [DATE] 10:30-23:30 (13h) [PERSON_NAME]" at bounding box center [383, 163] width 90 height 27
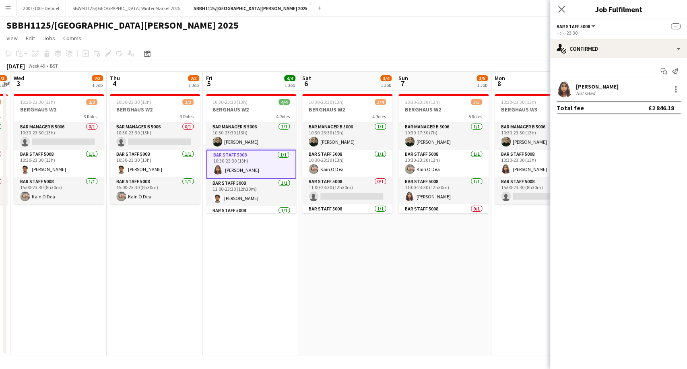
drag, startPoint x: 396, startPoint y: 255, endPoint x: 281, endPoint y: 271, distance: 115.7
click at [281, 271] on app-calendar-viewport "Sun 30 3/4 1 Job Mon 1 2/3 1 Job Tue 2 1/3 1 Job Wed 3 2/3 1 Job Thu 4 2/3 1 Jo…" at bounding box center [343, 214] width 687 height 284
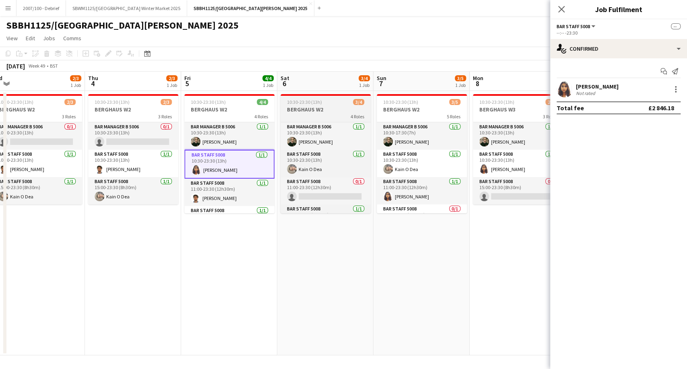
scroll to position [19, 0]
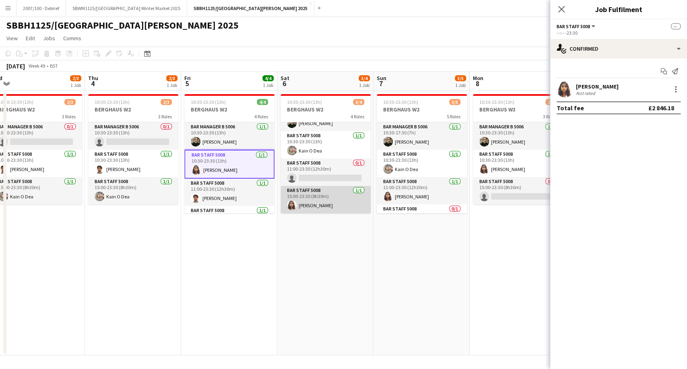
click at [335, 204] on app-card-role "Bar Staff 5008 [DATE] 15:00-23:30 (8h30m) [PERSON_NAME]" at bounding box center [325, 199] width 90 height 27
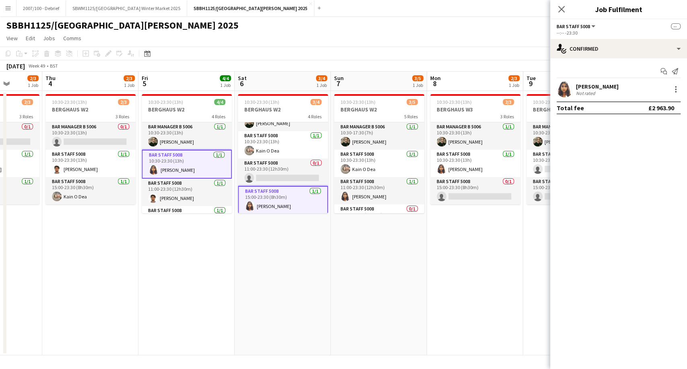
drag, startPoint x: 415, startPoint y: 240, endPoint x: 333, endPoint y: 243, distance: 82.5
click at [332, 254] on app-calendar-viewport "Sun 30 3/4 1 Job Mon 1 2/3 1 Job Tue 2 1/3 1 Job Wed 3 2/3 1 Job Thu 4 2/3 1 Jo…" at bounding box center [343, 214] width 687 height 284
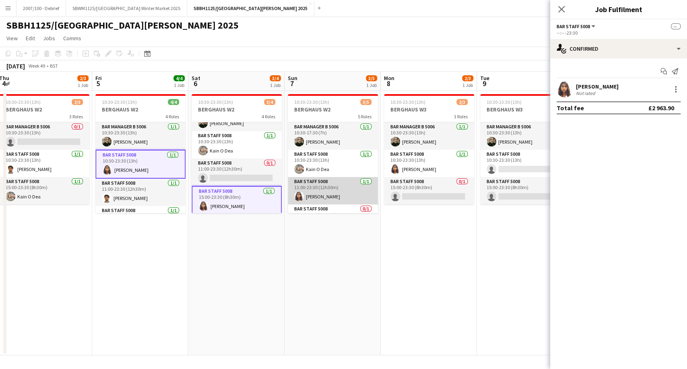
click at [331, 190] on app-card-role "Bar Staff 5008 [DATE] 11:00-23:30 (12h30m) [PERSON_NAME]" at bounding box center [333, 190] width 90 height 27
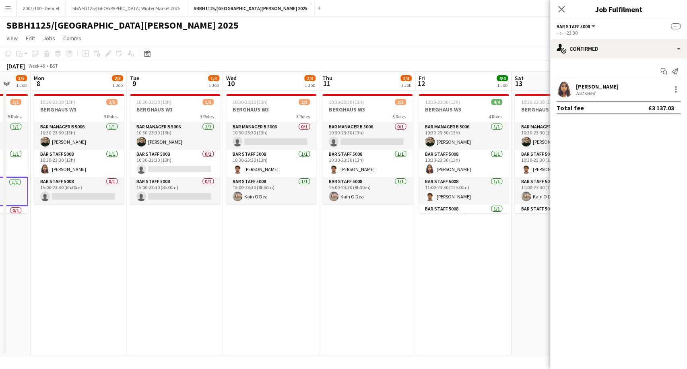
drag, startPoint x: 409, startPoint y: 233, endPoint x: 188, endPoint y: 247, distance: 221.3
click at [188, 247] on app-calendar-viewport "Thu 4 2/3 1 Job Fri 5 4/4 1 Job Sat 6 3/4 1 Job Sun 7 3/5 1 Job Mon 8 2/3 1 Job…" at bounding box center [343, 214] width 687 height 284
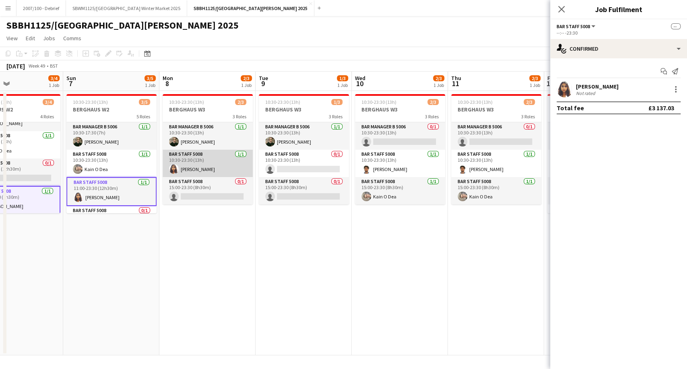
click at [225, 159] on app-card-role "Bar Staff 5008 [DATE] 10:30-23:30 (13h) [PERSON_NAME]" at bounding box center [208, 163] width 90 height 27
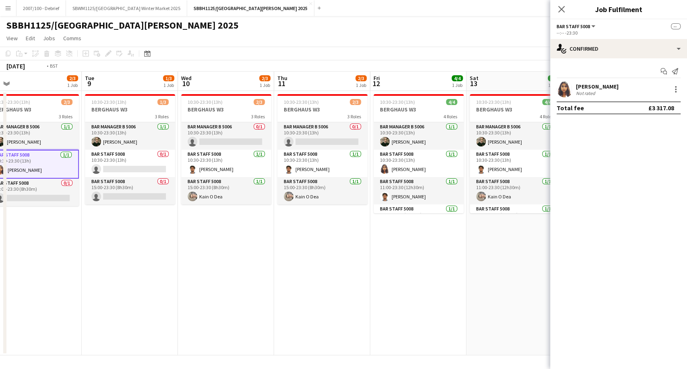
scroll to position [0, 326]
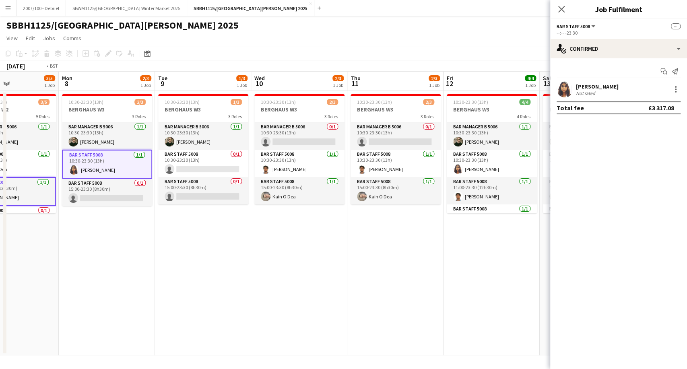
drag, startPoint x: 375, startPoint y: 236, endPoint x: 116, endPoint y: 254, distance: 259.0
click at [116, 254] on app-calendar-viewport "Thu 4 2/3 1 Job Fri 5 4/4 1 Job Sat 6 3/4 1 Job Sun 7 3/5 1 Job Mon 8 2/3 1 Job…" at bounding box center [343, 214] width 687 height 284
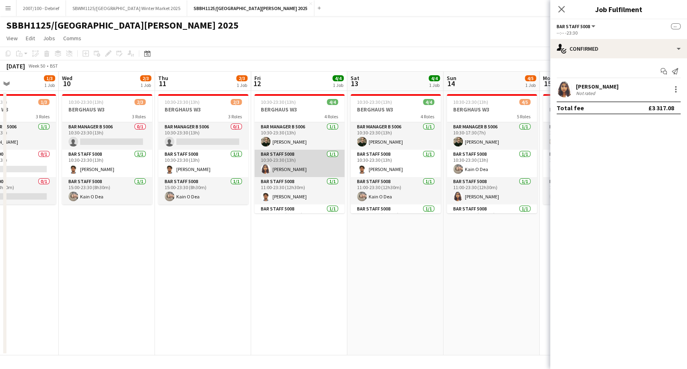
click at [311, 165] on app-card-role "Bar Staff 5008 [DATE] 10:30-23:30 (13h) [PERSON_NAME]" at bounding box center [299, 163] width 90 height 27
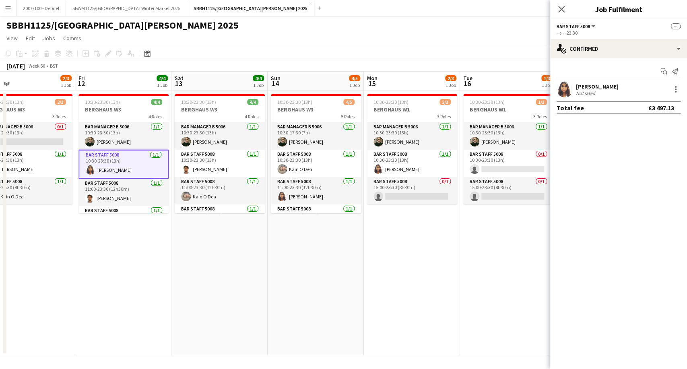
scroll to position [0, 316]
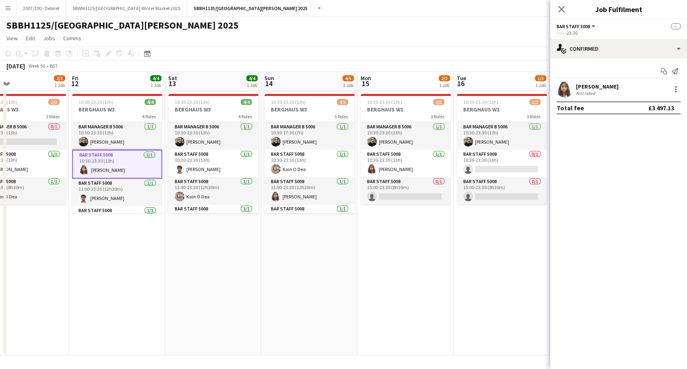
drag, startPoint x: 363, startPoint y: 228, endPoint x: 183, endPoint y: 233, distance: 179.9
click at [183, 233] on app-calendar-viewport "Mon 8 2/3 1 Job Tue 9 1/3 1 Job Wed 10 2/3 1 Job Thu 11 2/3 1 Job Fri 12 4/4 1 …" at bounding box center [343, 214] width 687 height 284
click at [321, 194] on app-card-role "Bar Staff 5008 [DATE] 11:00-23:30 (12h30m) [PERSON_NAME]" at bounding box center [309, 190] width 90 height 27
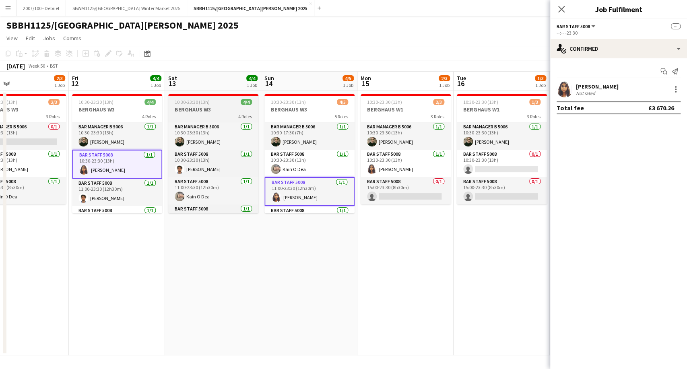
scroll to position [19, 0]
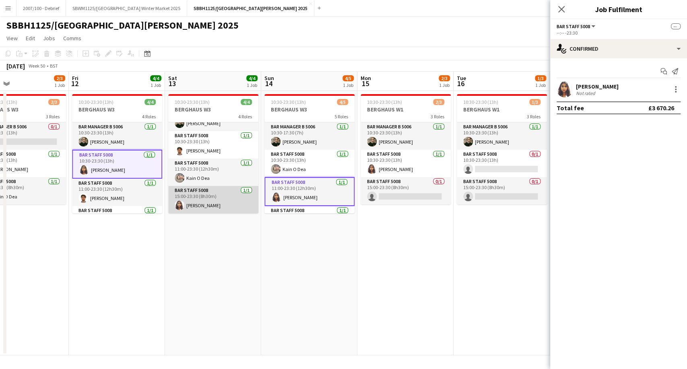
click at [218, 198] on app-card-role "Bar Staff 5008 [DATE] 15:00-23:30 (8h30m) [PERSON_NAME]" at bounding box center [213, 199] width 90 height 27
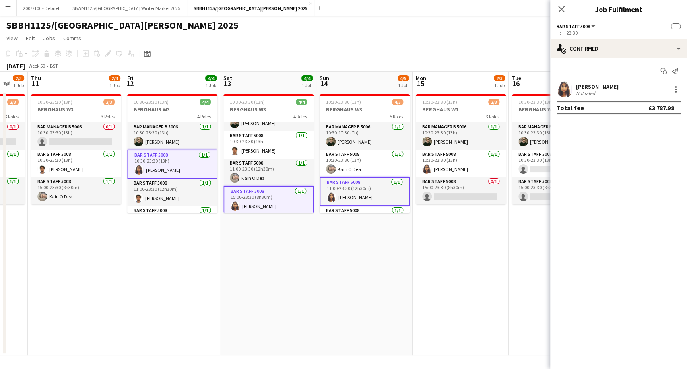
scroll to position [0, 333]
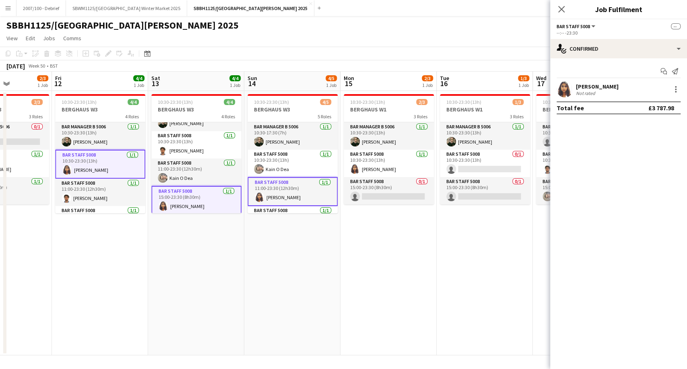
click at [141, 257] on app-calendar-viewport "Mon 8 2/3 1 Job Tue 9 1/3 1 Job Wed 10 2/3 1 Job Thu 11 2/3 1 Job Fri 12 4/4 1 …" at bounding box center [343, 214] width 687 height 284
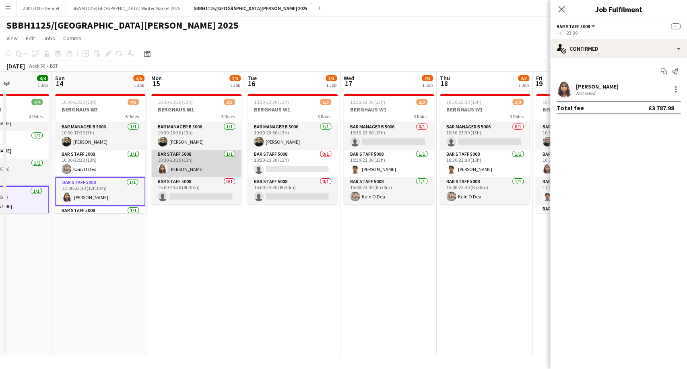
click at [192, 166] on app-card-role "Bar Staff 5008 [DATE] 10:30-23:30 (13h) [PERSON_NAME]" at bounding box center [196, 163] width 90 height 27
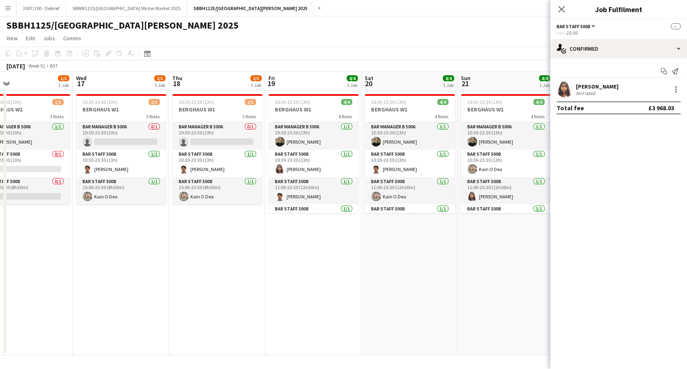
click at [181, 242] on app-calendar-viewport "Fri 12 4/4 1 Job Sat 13 4/4 1 Job Sun 14 4/5 1 Job Mon 15 2/3 1 Job Tue 16 1/3 …" at bounding box center [343, 214] width 687 height 284
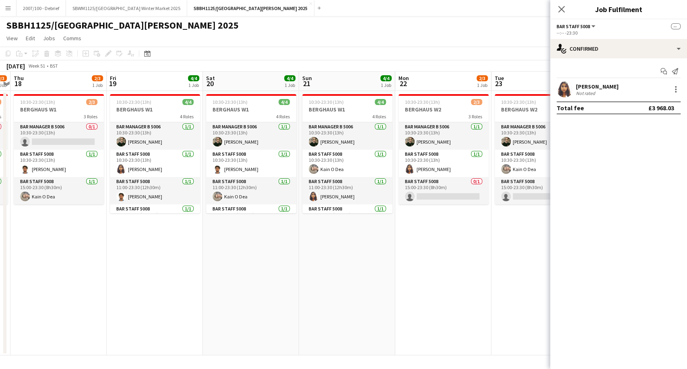
scroll to position [0, 292]
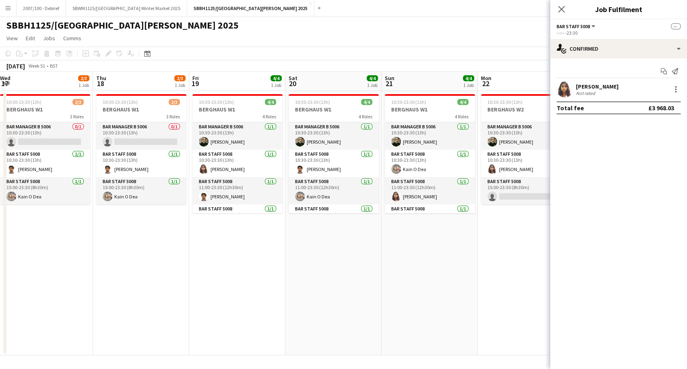
click at [167, 250] on app-calendar-viewport "Sun 14 4/5 1 Job Mon 15 2/3 1 Job Tue 16 1/3 1 Job Wed 17 2/3 1 Job Thu 18 2/3 …" at bounding box center [343, 214] width 687 height 284
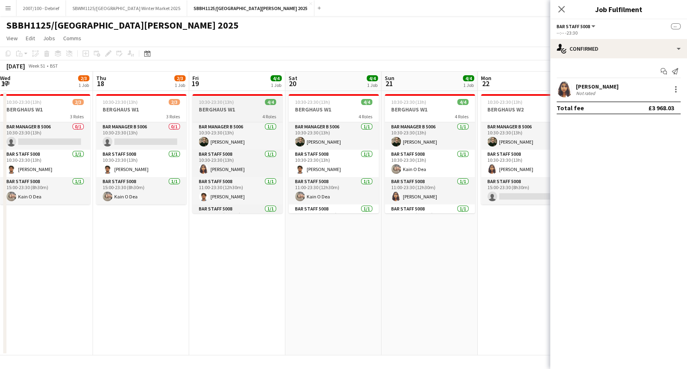
scroll to position [19, 0]
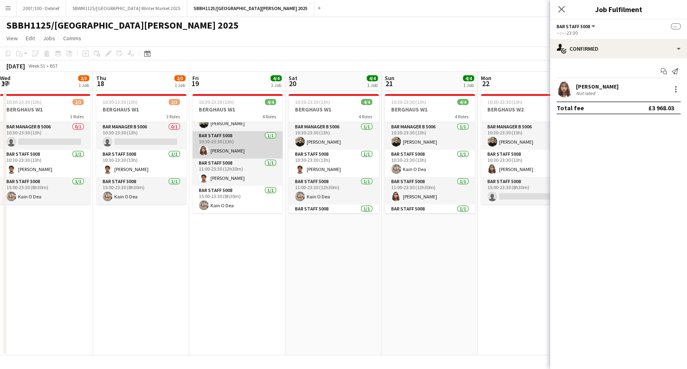
click at [229, 152] on app-card-role "Bar Staff 5008 [DATE] 10:30-23:30 (13h) [PERSON_NAME]" at bounding box center [237, 144] width 90 height 27
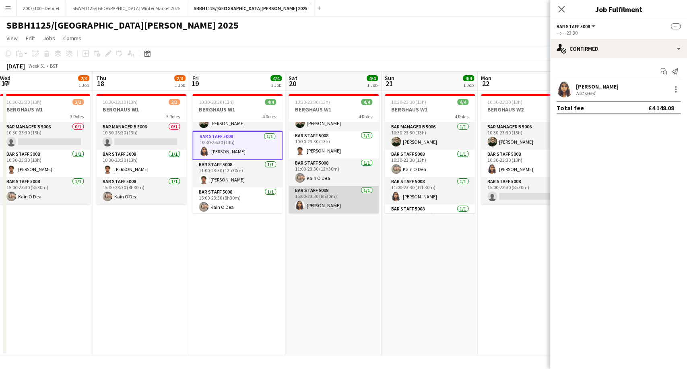
click at [340, 201] on app-card-role "Bar Staff 5008 [DATE] 15:00-23:30 (8h30m) [PERSON_NAME]" at bounding box center [333, 199] width 90 height 27
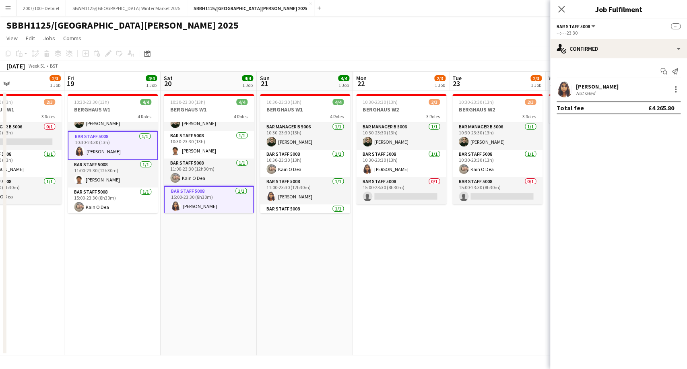
drag, startPoint x: 298, startPoint y: 239, endPoint x: 178, endPoint y: 249, distance: 120.0
click at [178, 249] on app-calendar-viewport "Sun 14 4/5 1 Job Mon 15 2/3 1 Job Tue 16 1/3 1 Job Wed 17 2/3 1 Job Thu 18 2/3 …" at bounding box center [343, 214] width 687 height 284
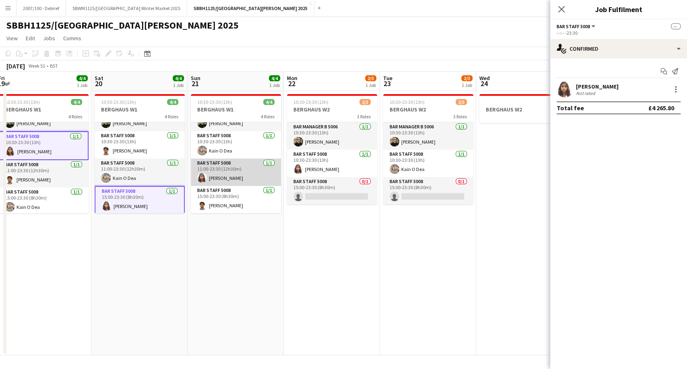
click at [240, 169] on app-card-role "Bar Staff 5008 [DATE] 11:00-23:30 (12h30m) [PERSON_NAME]" at bounding box center [236, 172] width 90 height 27
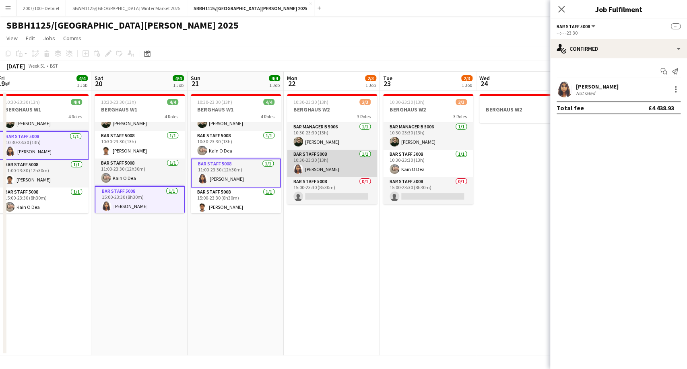
click at [330, 168] on app-card-role "Bar Staff 5008 [DATE] 10:30-23:30 (13h) [PERSON_NAME]" at bounding box center [332, 163] width 90 height 27
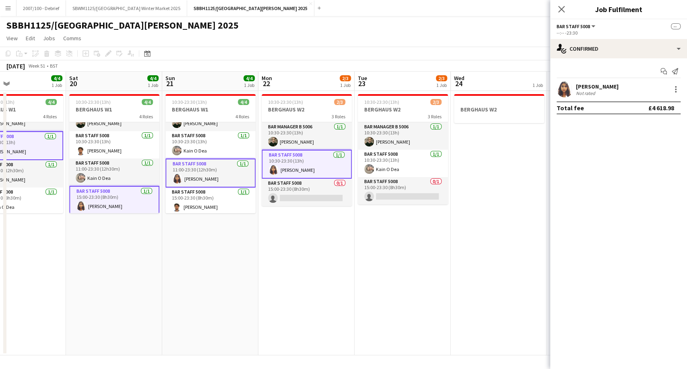
drag, startPoint x: 383, startPoint y: 231, endPoint x: 235, endPoint y: 233, distance: 148.5
click at [168, 244] on app-calendar-viewport "Tue 16 1/3 1 Job Wed 17 2/3 1 Job Thu 18 2/3 1 Job Fri 19 4/4 1 Job Sat 20 4/4 …" at bounding box center [343, 214] width 687 height 284
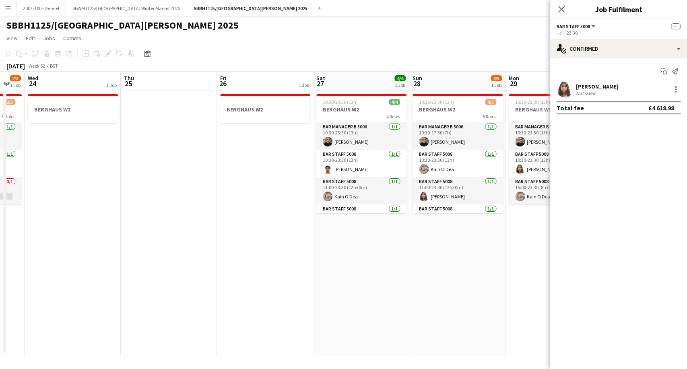
drag, startPoint x: 304, startPoint y: 236, endPoint x: 109, endPoint y: 242, distance: 195.2
click at [75, 253] on app-calendar-viewport "Sat 20 4/4 1 Job Sun 21 4/4 1 Job Mon 22 2/3 1 Job Tue 23 2/3 1 Job Wed 24 1 Jo…" at bounding box center [343, 214] width 687 height 284
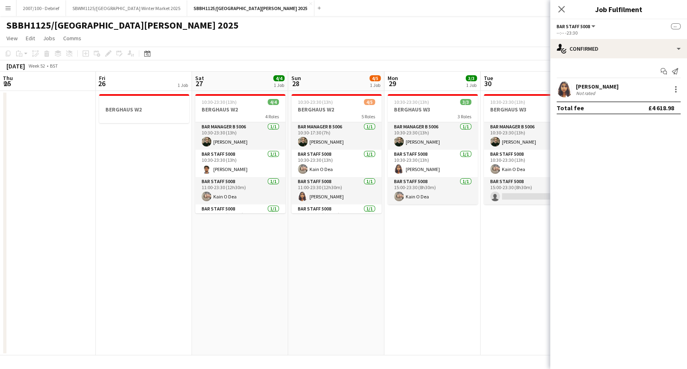
drag, startPoint x: 217, startPoint y: 238, endPoint x: 186, endPoint y: 242, distance: 31.2
click at [186, 242] on app-calendar-viewport "Mon 22 2/3 1 Job Tue 23 2/3 1 Job Wed 24 1 Job Thu 25 Fri 26 1 Job Sat 27 4/4 1…" at bounding box center [343, 214] width 687 height 284
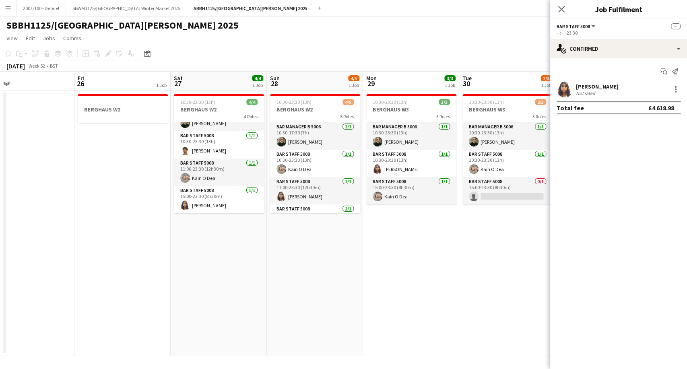
drag, startPoint x: 226, startPoint y: 200, endPoint x: 260, endPoint y: 190, distance: 35.2
click at [227, 200] on app-card-role "Bar Staff 5008 [DATE] 15:00-23:30 (8h30m) [PERSON_NAME]" at bounding box center [219, 199] width 90 height 27
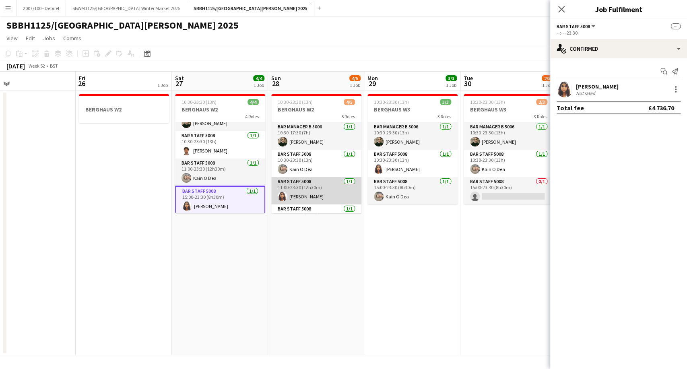
click at [320, 191] on app-card-role "Bar Staff 5008 [DATE] 11:00-23:30 (12h30m) [PERSON_NAME]" at bounding box center [316, 190] width 90 height 27
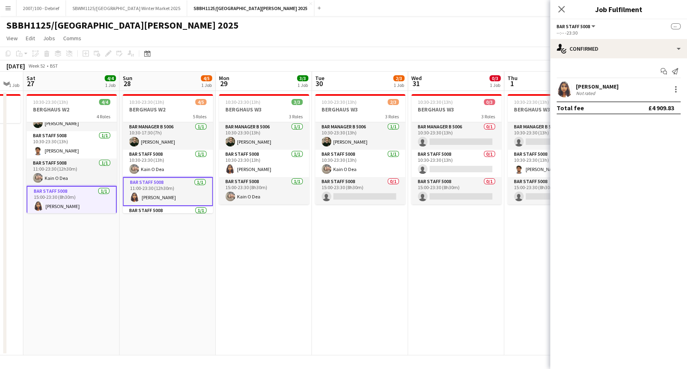
drag, startPoint x: 427, startPoint y: 212, endPoint x: 278, endPoint y: 219, distance: 148.2
click at [278, 219] on app-calendar-viewport "Wed 24 1 Job Thu 25 Fri 26 1 Job Sat 27 4/4 1 Job Sun 28 4/5 1 Job Mon 29 3/3 1…" at bounding box center [343, 214] width 687 height 284
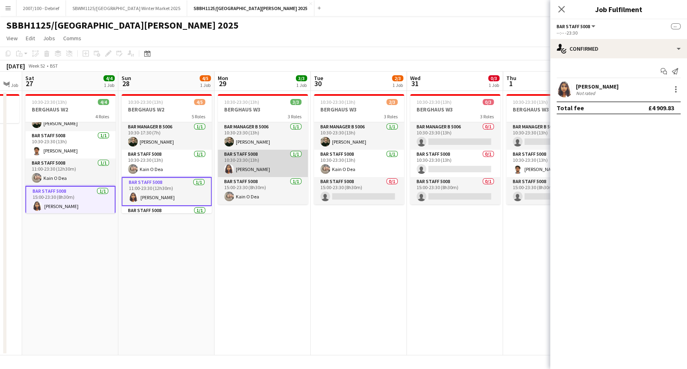
click at [284, 155] on app-card-role "Bar Staff 5008 [DATE] 10:30-23:30 (13h) [PERSON_NAME]" at bounding box center [263, 163] width 90 height 27
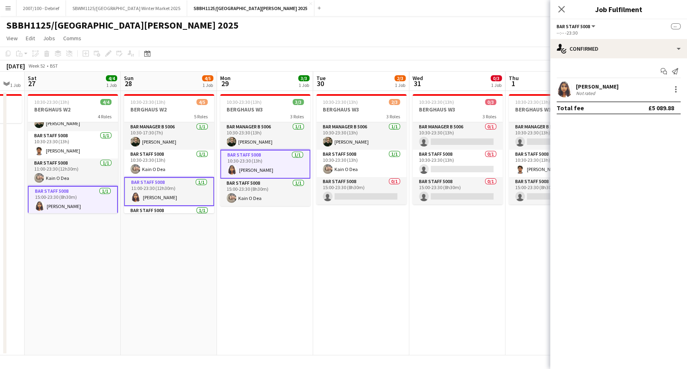
drag, startPoint x: 264, startPoint y: 263, endPoint x: 212, endPoint y: 265, distance: 51.9
click at [212, 265] on app-calendar-viewport "Wed 24 1 Job Thu 25 Fri 26 1 Job Sat 27 4/4 1 Job Sun 28 4/5 1 Job Mon 29 3/3 1…" at bounding box center [343, 214] width 687 height 284
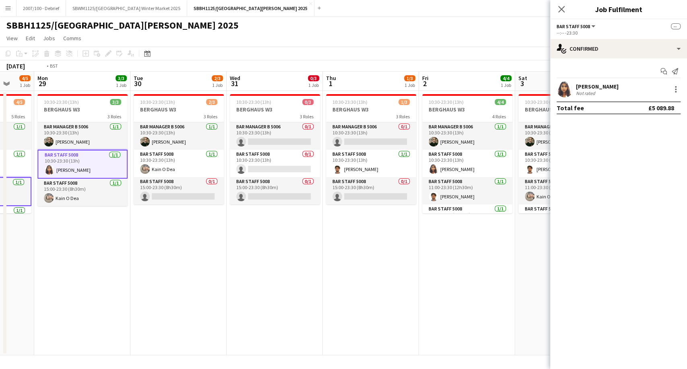
drag, startPoint x: 352, startPoint y: 248, endPoint x: 151, endPoint y: 272, distance: 202.2
click at [151, 272] on app-calendar-viewport "Fri 26 1 Job Sat 27 4/4 1 Job Sun 28 4/5 1 Job Mon 29 3/3 1 Job Tue 30 2/3 1 Jo…" at bounding box center [343, 214] width 687 height 284
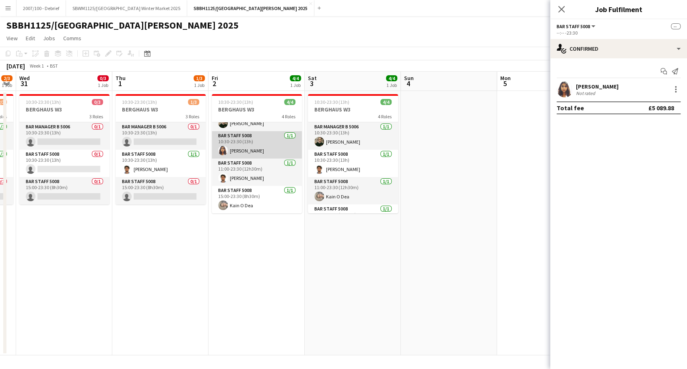
click at [253, 145] on app-card-role "Bar Staff 5008 [DATE] 10:30-23:30 (13h) [PERSON_NAME]" at bounding box center [257, 144] width 90 height 27
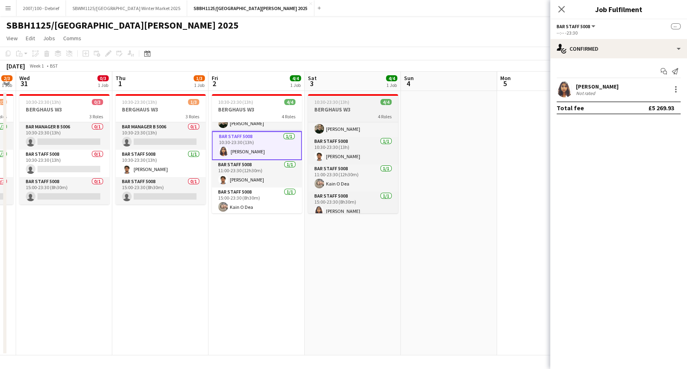
scroll to position [19, 0]
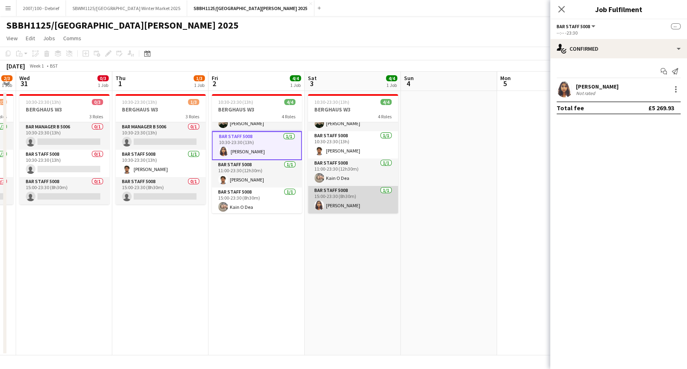
click at [364, 203] on app-card-role "Bar Staff 5008 [DATE] 15:00-23:30 (8h30m) [PERSON_NAME]" at bounding box center [353, 199] width 90 height 27
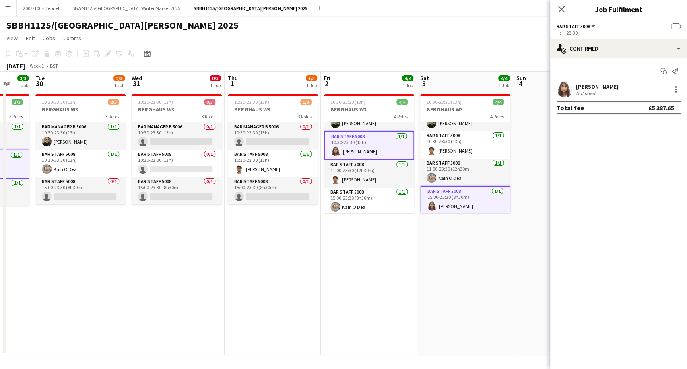
scroll to position [0, 196]
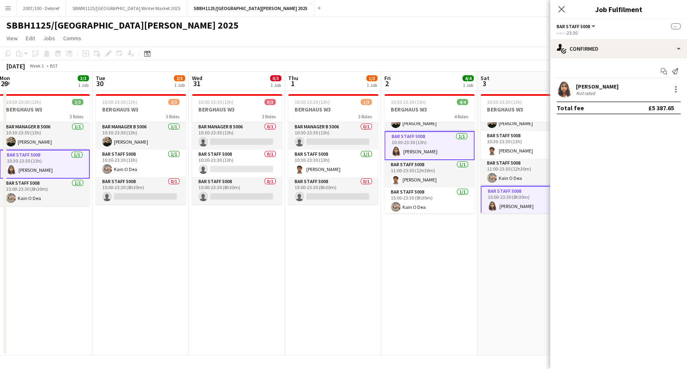
drag, startPoint x: 150, startPoint y: 252, endPoint x: 323, endPoint y: 242, distance: 172.5
click at [323, 242] on app-calendar-viewport "Sat 27 4/4 1 Job Sun 28 4/5 1 Job Mon 29 3/3 1 Job Tue 30 2/3 1 Job Wed 31 0/3 …" at bounding box center [343, 214] width 687 height 284
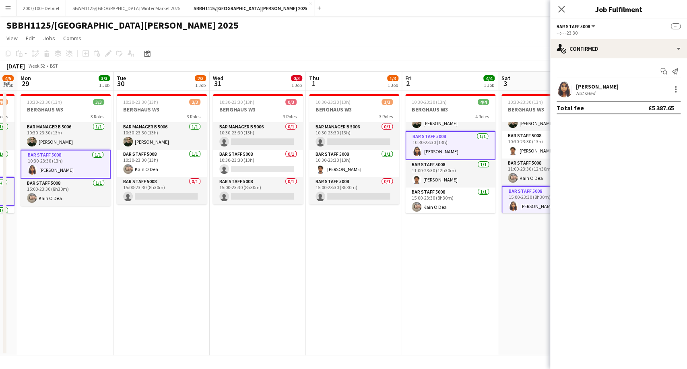
scroll to position [0, 169]
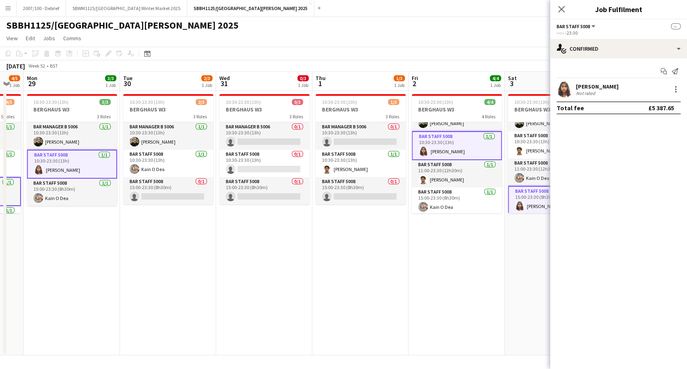
drag, startPoint x: 223, startPoint y: 244, endPoint x: 250, endPoint y: 241, distance: 27.5
click at [250, 241] on app-calendar-viewport "Sat 27 4/4 1 Job Sun 28 4/5 1 Job Mon 29 3/3 1 Job Tue 30 2/3 1 Job Wed 31 0/3 …" at bounding box center [343, 214] width 687 height 284
click at [678, 90] on div at bounding box center [676, 89] width 10 height 10
click at [647, 161] on span "Remove" at bounding box center [636, 162] width 24 height 7
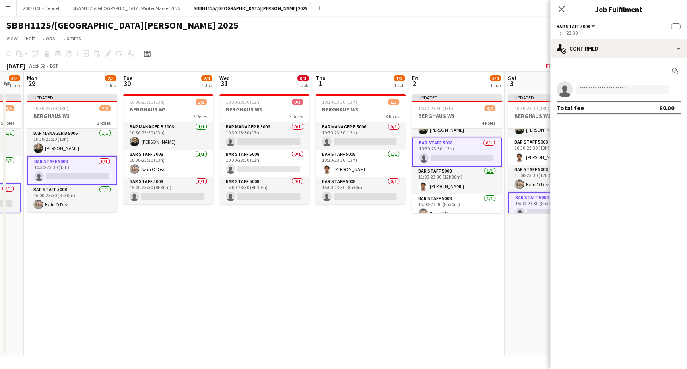
click at [280, 268] on app-date-cell "10:30-23:30 (13h) 0/3 BERGHAUS W3 3 Roles Bar Manager B 5006 0/1 10:30-23:30 (1…" at bounding box center [264, 223] width 96 height 264
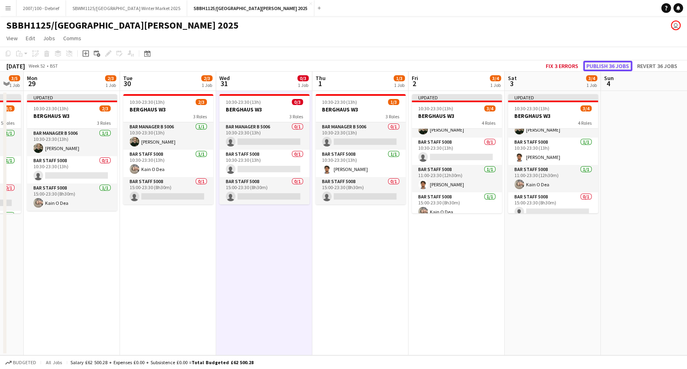
click at [606, 65] on button "Publish 36 jobs" at bounding box center [607, 66] width 49 height 10
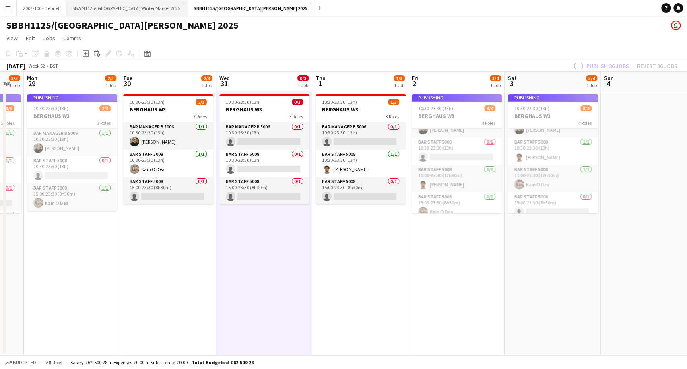
click at [170, 10] on button "SBWM1125/[GEOGRAPHIC_DATA] Winter Market 2025 Close" at bounding box center [126, 8] width 121 height 16
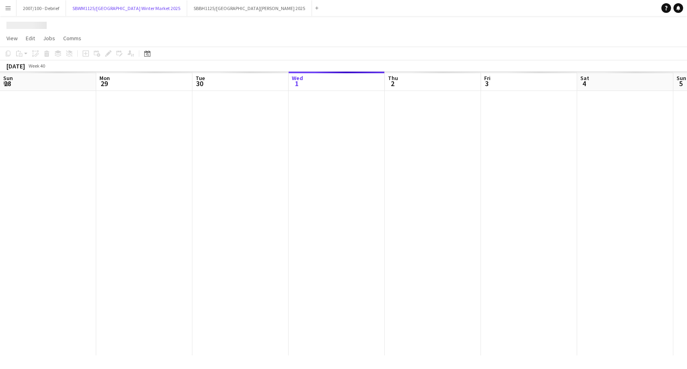
scroll to position [0, 192]
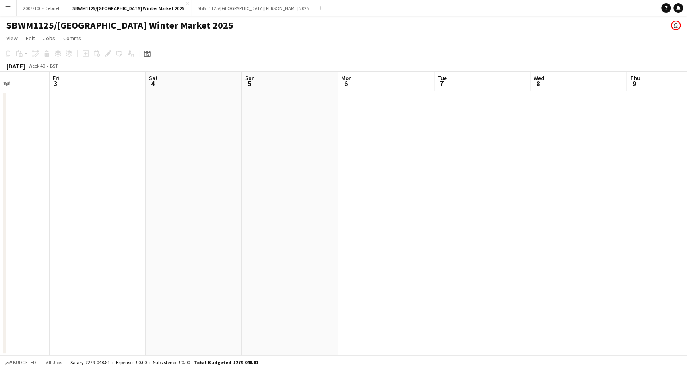
drag, startPoint x: 222, startPoint y: 155, endPoint x: 0, endPoint y: 196, distance: 225.8
click at [10, 193] on app-calendar-viewport "Sun 28 Mon 29 Tue 30 Wed 1 Thu 2 Fri 3 Sat 4 Sun 5 Mon 6 Tue 7 Wed 8 Thu 9 Fri …" at bounding box center [343, 214] width 687 height 284
drag, startPoint x: 228, startPoint y: 251, endPoint x: 222, endPoint y: 268, distance: 17.4
click at [186, 254] on app-calendar-viewport "Wed 1 Thu 2 Fri 3 Sat 4 Sun 5 Mon 6 Tue 7 Wed 8 Thu 9 Fri 10 Sat 11 Sun 12 Mon …" at bounding box center [343, 214] width 687 height 284
drag, startPoint x: 177, startPoint y: 294, endPoint x: 138, endPoint y: 295, distance: 38.6
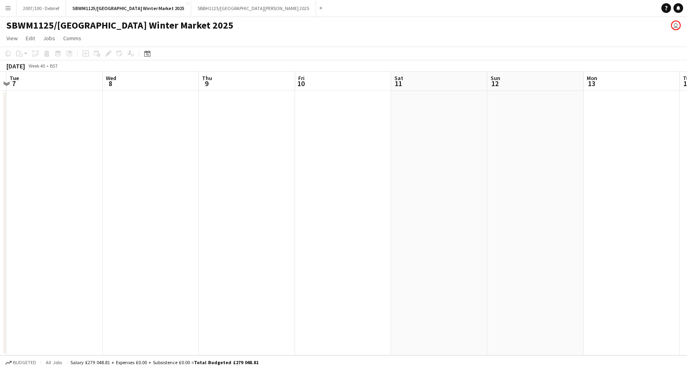
click at [169, 295] on app-calendar-viewport "Sat 4 Sun 5 Mon 6 Tue 7 Wed 8 Thu 9 Fri 10 Sat 11 Sun 12 Mon 13 Tue 14 Wed 15 T…" at bounding box center [343, 214] width 687 height 284
drag, startPoint x: 188, startPoint y: 293, endPoint x: 96, endPoint y: 301, distance: 92.5
click at [114, 300] on app-calendar-viewport "Fri 10 Sat 11 Sun 12 Mon 13 Tue 14 Wed 15 Thu 16 Fri 17 Sat 18 Sun 19 Mon 20 Tu…" at bounding box center [343, 214] width 687 height 284
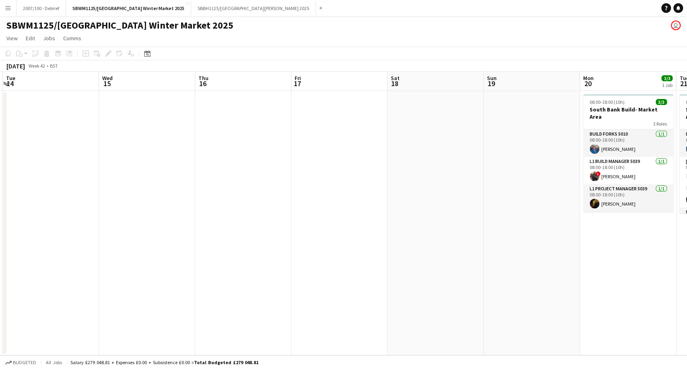
drag, startPoint x: 371, startPoint y: 297, endPoint x: 71, endPoint y: 323, distance: 301.7
click at [97, 323] on app-calendar-viewport "Fri 10 Sat 11 Sun 12 Mon 13 Tue 14 Wed 15 Thu 16 Fri 17 Sat 18 Sun 19 Mon 20 3/…" at bounding box center [343, 214] width 687 height 284
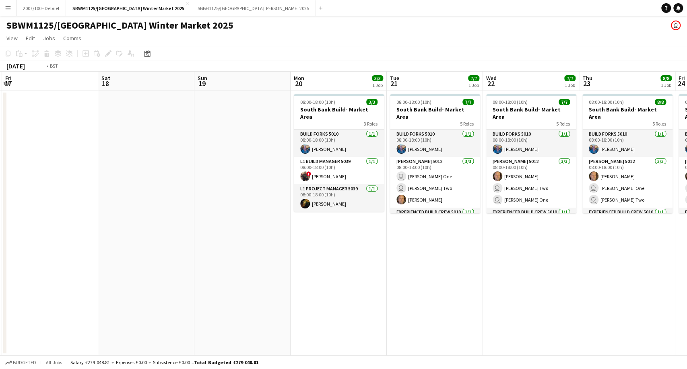
click at [0, 313] on app-calendar-viewport "Tue 14 Wed 15 Thu 16 Fri 17 Sat 18 Sun 19 Mon 20 3/3 1 Job Tue 21 7/7 1 Job Wed…" at bounding box center [343, 214] width 687 height 284
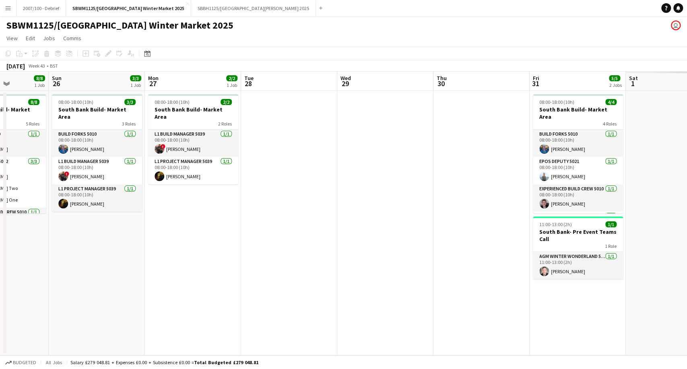
drag, startPoint x: 53, startPoint y: 300, endPoint x: 32, endPoint y: 297, distance: 21.2
click at [27, 300] on app-calendar-viewport "Wed 22 7/7 1 Job Thu 23 8/8 1 Job Fri 24 8/8 1 Job Sat 25 8/8 1 Job Sun 26 3/3 …" at bounding box center [343, 214] width 687 height 284
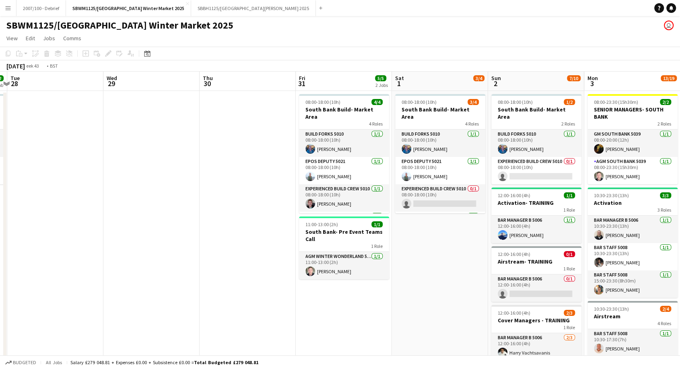
drag, startPoint x: 483, startPoint y: 264, endPoint x: 401, endPoint y: 273, distance: 82.2
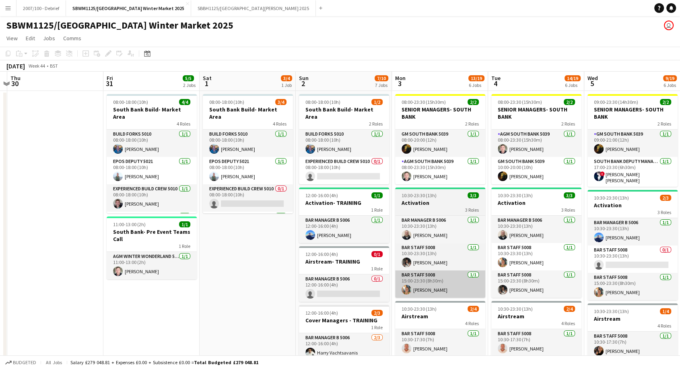
drag, startPoint x: 231, startPoint y: 287, endPoint x: 148, endPoint y: 288, distance: 82.9
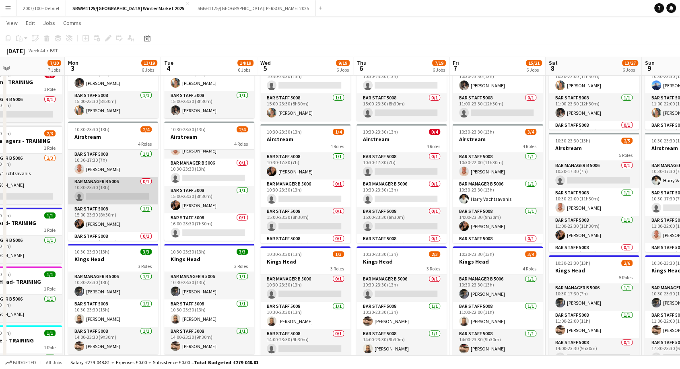
scroll to position [19, 0]
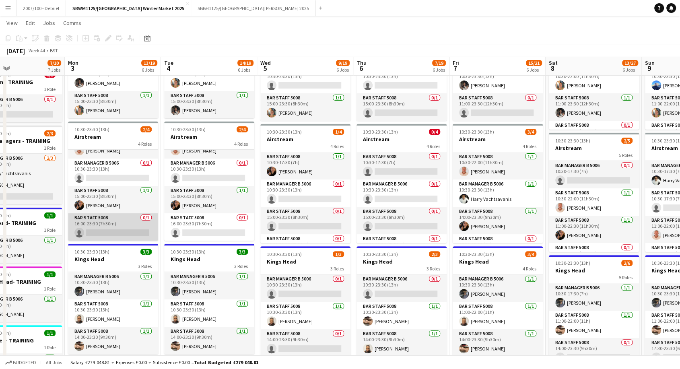
click at [122, 225] on app-card-role "Bar Staff 5008 0/1 16:00-23:30 (7h30m) single-neutral-actions" at bounding box center [113, 226] width 90 height 27
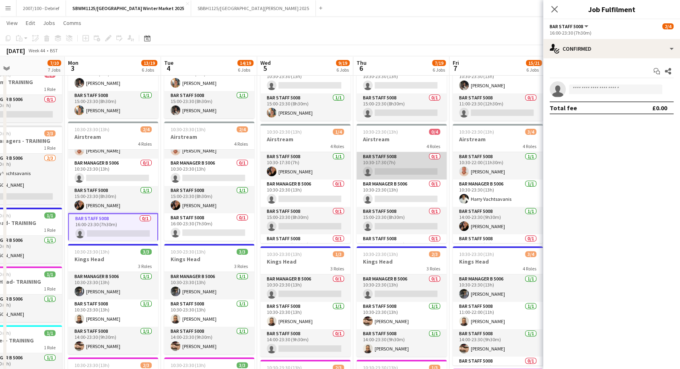
click at [412, 165] on app-card-role "Bar Staff 5008 0/1 10:30-17:30 (7h) single-neutral-actions" at bounding box center [401, 165] width 90 height 27
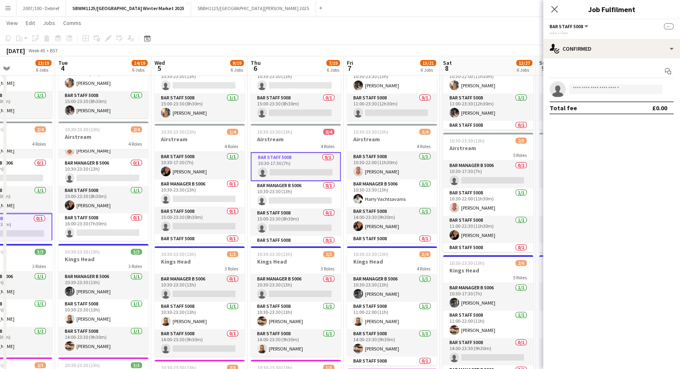
scroll to position [0, 284]
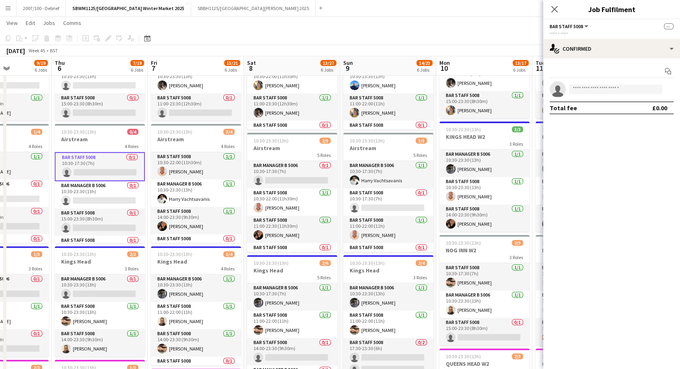
drag, startPoint x: 457, startPoint y: 132, endPoint x: 148, endPoint y: 171, distance: 311.1
click at [148, 171] on app-calendar-viewport "Mon 3 13/19 6 Jobs Tue 4 14/19 6 Jobs Wed 5 9/19 6 Jobs Thu 6 7/19 6 Jobs Fri 7…" at bounding box center [340, 243] width 680 height 781
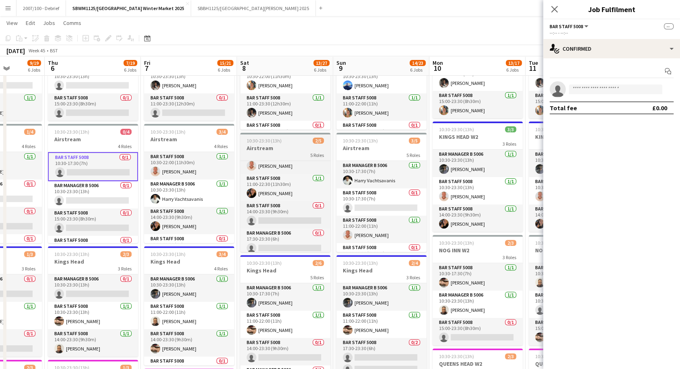
scroll to position [45, 0]
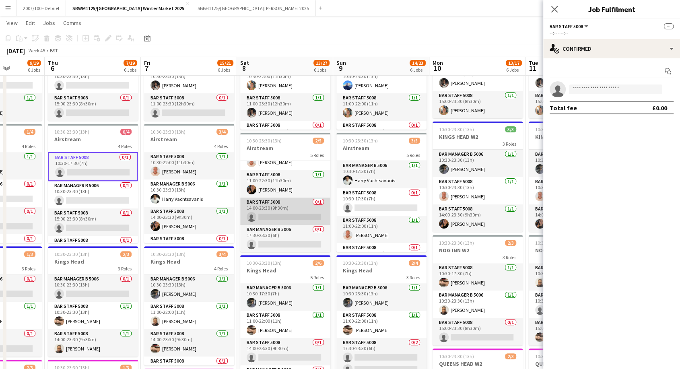
click at [272, 207] on app-card-role "Bar Staff 5008 0/1 14:00-23:30 (9h30m) single-neutral-actions" at bounding box center [285, 211] width 90 height 27
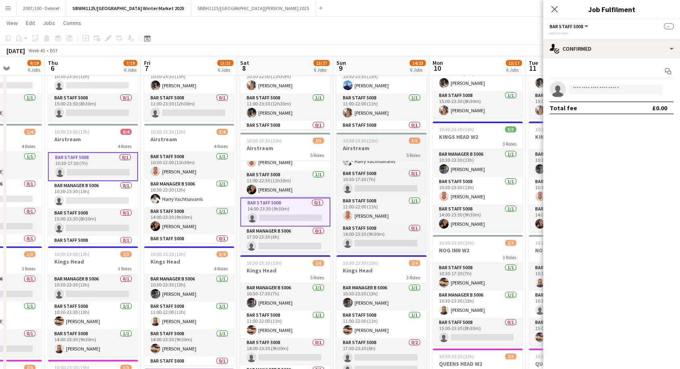
scroll to position [0, 0]
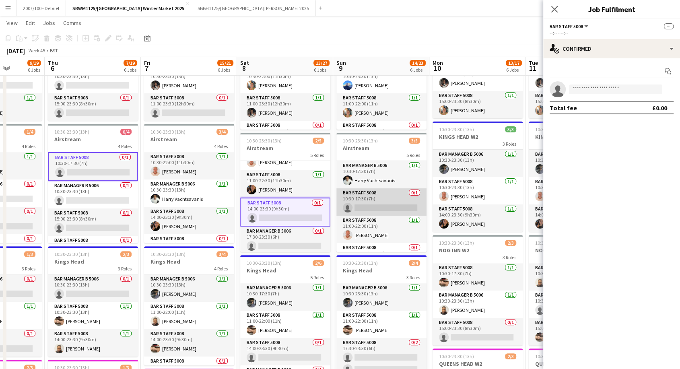
click at [383, 193] on app-card-role "Bar Staff 5008 0/1 10:30-17:30 (7h) single-neutral-actions" at bounding box center [381, 201] width 90 height 27
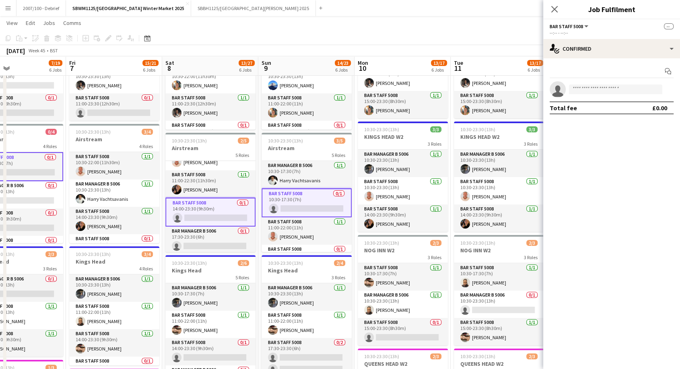
scroll to position [0, 395]
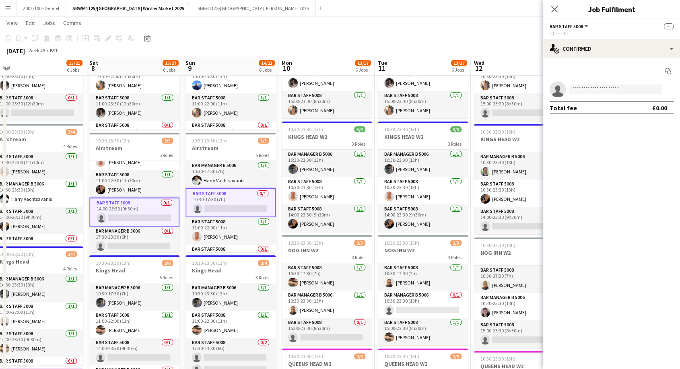
drag, startPoint x: 474, startPoint y: 123, endPoint x: 323, endPoint y: 143, distance: 152.2
click at [323, 143] on app-calendar-viewport "Mon 3 13/19 6 Jobs Tue 4 14/19 6 Jobs Wed 5 9/19 6 Jobs Thu 6 7/19 6 Jobs Fri 7…" at bounding box center [340, 243] width 680 height 781
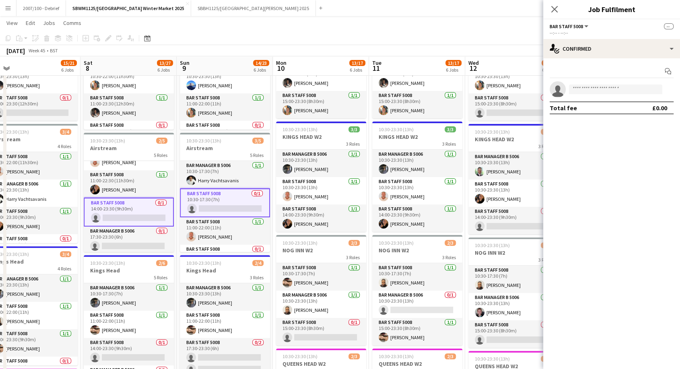
drag, startPoint x: 337, startPoint y: 247, endPoint x: 332, endPoint y: 248, distance: 5.8
click at [332, 248] on app-calendar-viewport "Mon 3 13/19 6 Jobs Tue 4 14/19 6 Jobs Wed 5 9/19 6 Jobs Thu 6 7/19 6 Jobs Fri 7…" at bounding box center [340, 243] width 680 height 781
click at [265, 47] on div "[DATE] Week 45 • BST" at bounding box center [340, 50] width 680 height 11
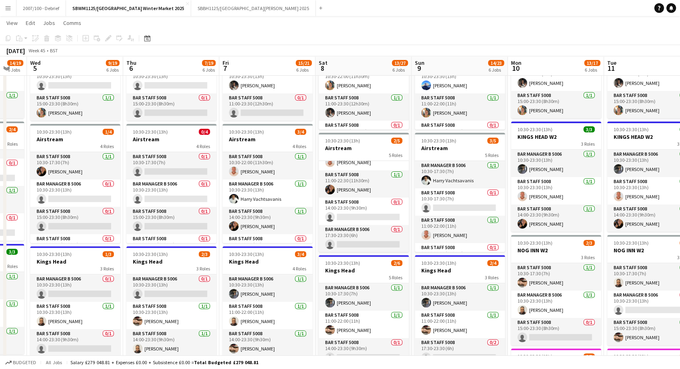
drag, startPoint x: 180, startPoint y: 260, endPoint x: 415, endPoint y: 253, distance: 235.5
click at [415, 253] on app-calendar-viewport "Mon 3 13/19 6 Jobs Tue 4 14/19 6 Jobs Wed 5 9/19 6 Jobs Thu 6 7/19 6 Jobs Fri 7…" at bounding box center [340, 243] width 680 height 781
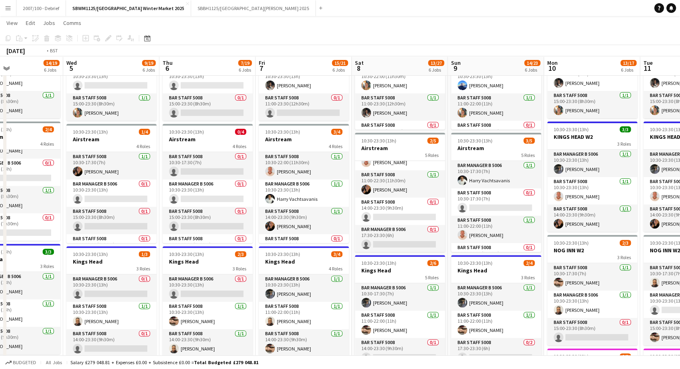
drag, startPoint x: 365, startPoint y: 262, endPoint x: 489, endPoint y: 247, distance: 124.7
click at [489, 247] on app-calendar-viewport "Sun 2 7/10 7 Jobs Mon 3 13/19 6 Jobs Tue 4 14/19 6 Jobs Wed 5 9/19 6 Jobs Thu 6…" at bounding box center [340, 243] width 680 height 781
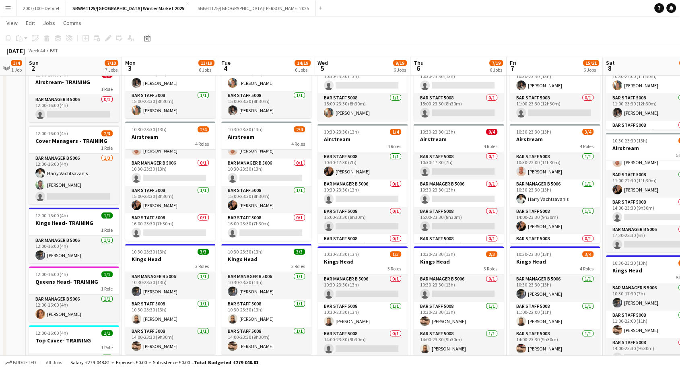
scroll to position [0, 208]
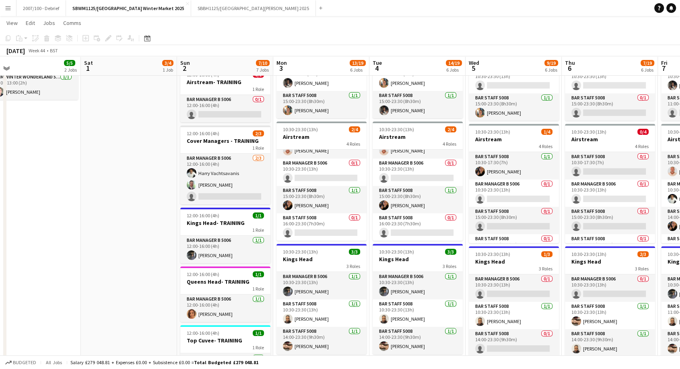
drag, startPoint x: 288, startPoint y: 255, endPoint x: 472, endPoint y: 245, distance: 184.1
click at [472, 245] on app-calendar-viewport "Wed 29 Thu 30 Fri 31 5/5 2 Jobs Sat 1 3/4 1 Job Sun 2 7/10 7 Jobs Mon 3 13/19 6…" at bounding box center [340, 243] width 680 height 781
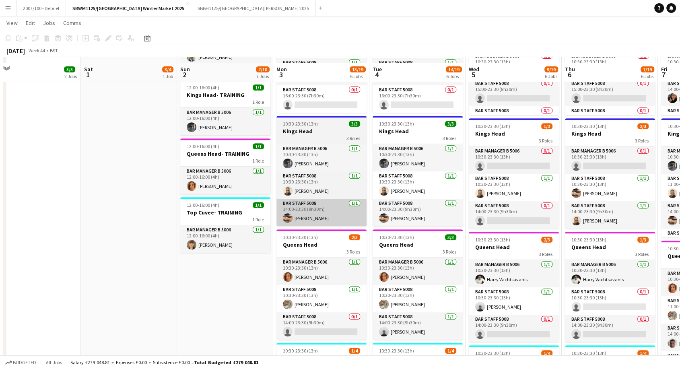
scroll to position [313, 0]
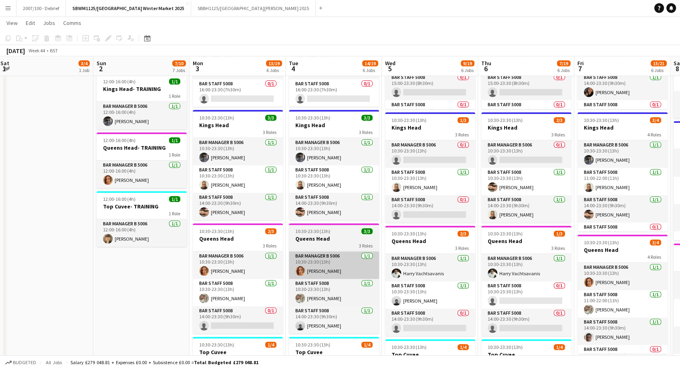
drag, startPoint x: 326, startPoint y: 243, endPoint x: 254, endPoint y: 254, distance: 72.2
click at [240, 260] on app-calendar-viewport "Wed 29 Thu 30 Fri 31 5/5 2 Jobs Sat 1 3/4 1 Job Sun 2 7/10 7 Jobs Mon 3 13/19 6…" at bounding box center [340, 109] width 680 height 781
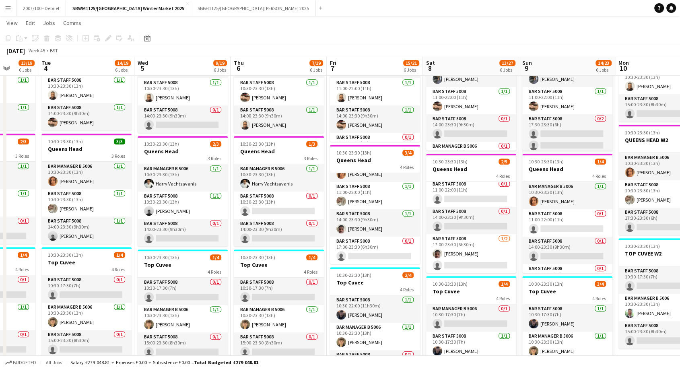
scroll to position [0, 383]
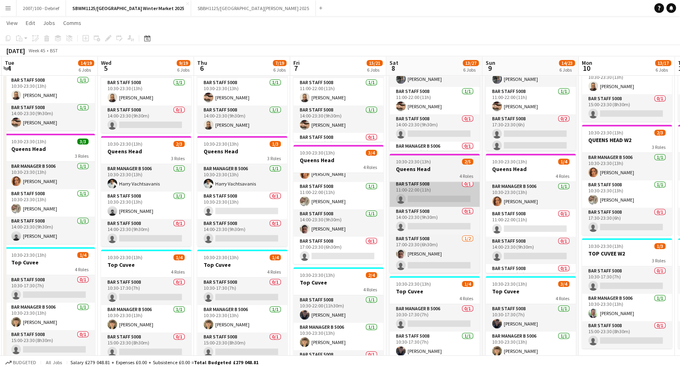
drag, startPoint x: 626, startPoint y: 162, endPoint x: 451, endPoint y: 188, distance: 176.9
click at [440, 188] on app-calendar-viewport "Fri 31 5/5 2 Jobs Sat 1 3/4 1 Job Sun 2 7/10 7 Jobs Mon 3 13/19 6 Jobs Tue 4 14…" at bounding box center [340, 19] width 680 height 781
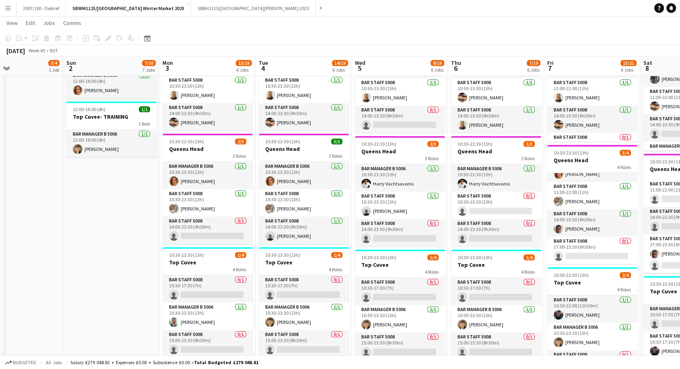
scroll to position [0, 215]
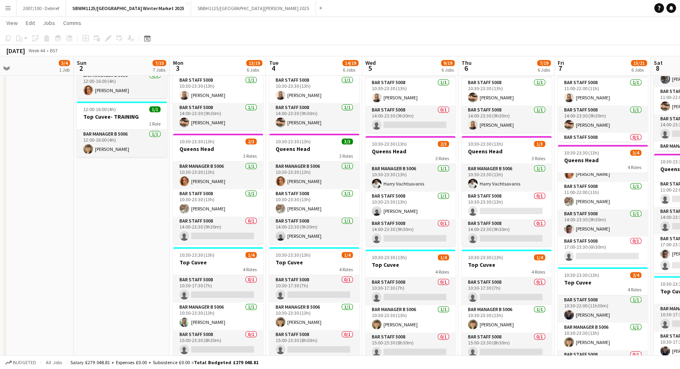
drag, startPoint x: 103, startPoint y: 143, endPoint x: 367, endPoint y: 141, distance: 264.4
click at [367, 141] on app-calendar-viewport "Thu 30 Fri 31 5/5 2 Jobs Sat 1 3/4 1 Job Sun 2 7/10 7 Jobs Mon 3 13/19 6 Jobs T…" at bounding box center [340, 19] width 680 height 781
click at [213, 230] on app-card-role "Bar Staff 5008 0/1 14:00-23:30 (9h30m) single-neutral-actions" at bounding box center [218, 229] width 90 height 27
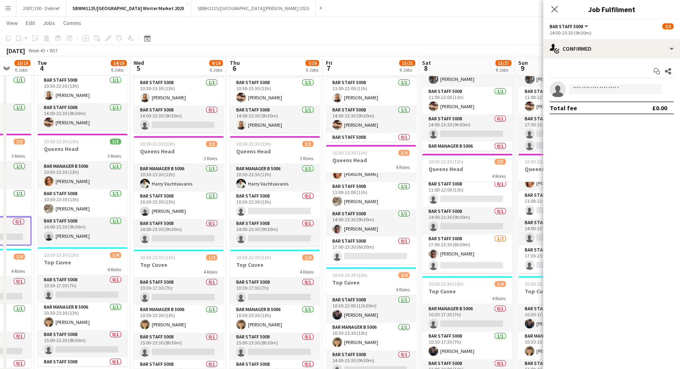
scroll to position [0, 259]
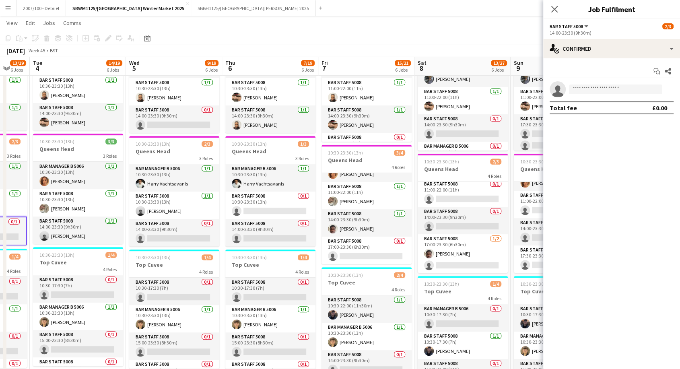
drag, startPoint x: 465, startPoint y: 149, endPoint x: 229, endPoint y: 152, distance: 236.2
click at [229, 152] on app-calendar-viewport "Sat 1 3/4 1 Job Sun 2 7/10 7 Jobs Mon 3 13/19 6 Jobs Tue 4 14/19 6 Jobs Wed 5 9…" at bounding box center [340, 19] width 680 height 781
click at [270, 227] on app-card-role "Bar Staff 5008 0/1 14:00-23:30 (9h30m) single-neutral-actions" at bounding box center [270, 232] width 90 height 27
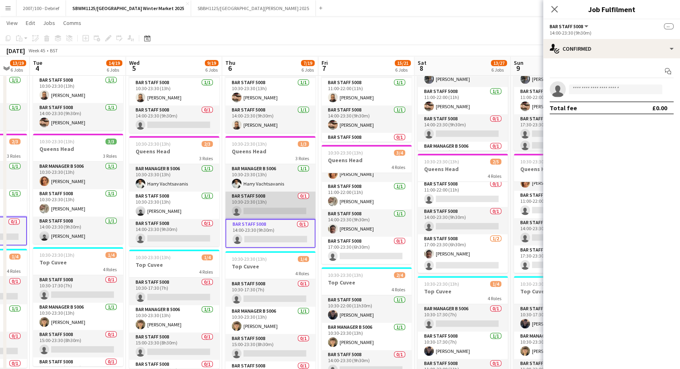
click at [276, 209] on app-card-role "Bar Staff 5008 0/1 10:30-23:30 (13h) single-neutral-actions" at bounding box center [270, 205] width 90 height 27
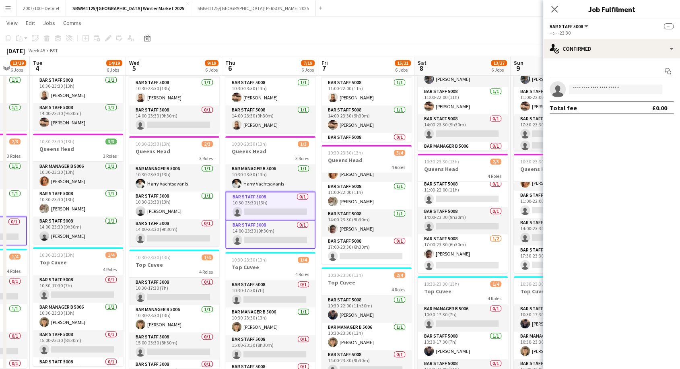
click at [276, 233] on app-card-role "Bar Staff 5008 0/1 14:00-23:30 (9h30m) single-neutral-actions" at bounding box center [270, 234] width 90 height 28
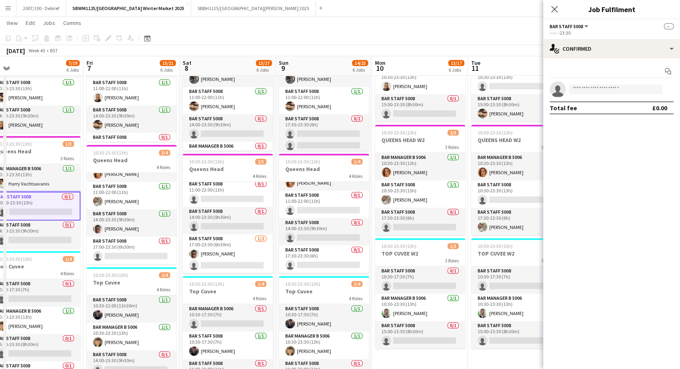
scroll to position [0, 320]
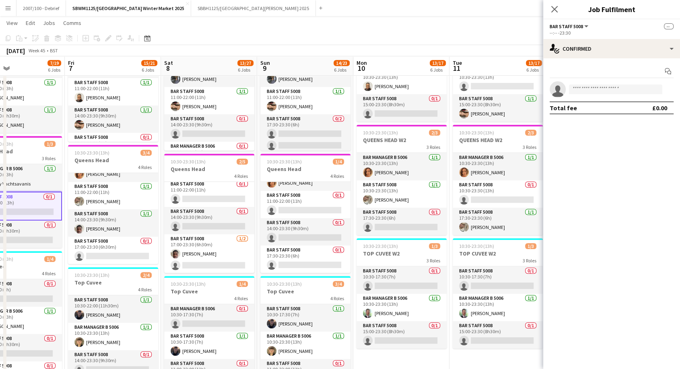
drag, startPoint x: 391, startPoint y: 159, endPoint x: 138, endPoint y: 157, distance: 253.5
click at [138, 157] on app-calendar-viewport "Mon 3 13/19 6 Jobs Tue 4 14/19 6 Jobs Wed 5 9/19 6 Jobs Thu 6 7/19 6 Jobs Fri 7…" at bounding box center [340, 19] width 680 height 781
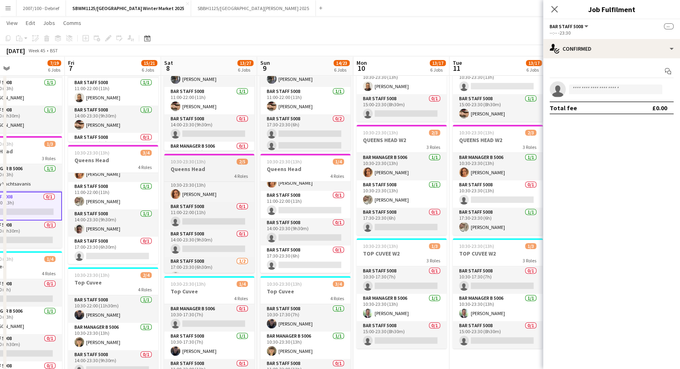
scroll to position [0, 0]
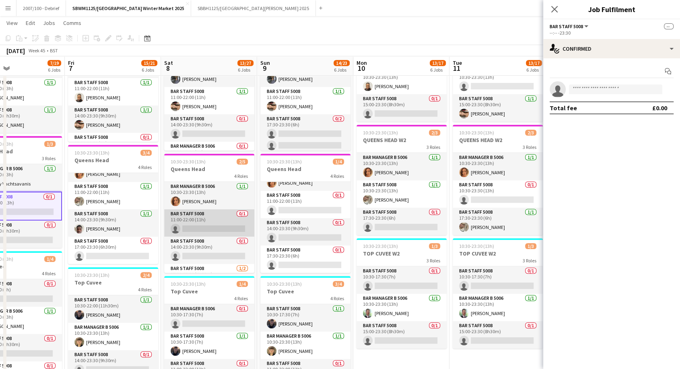
click at [223, 215] on app-card-role "Bar Staff 5008 0/1 11:00-22:00 (11h) single-neutral-actions" at bounding box center [209, 222] width 90 height 27
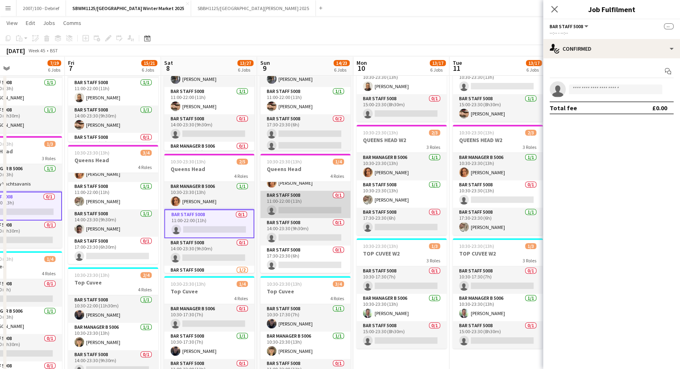
click at [291, 207] on app-card-role "Bar Staff 5008 0/1 11:00-22:00 (11h) single-neutral-actions" at bounding box center [305, 204] width 90 height 27
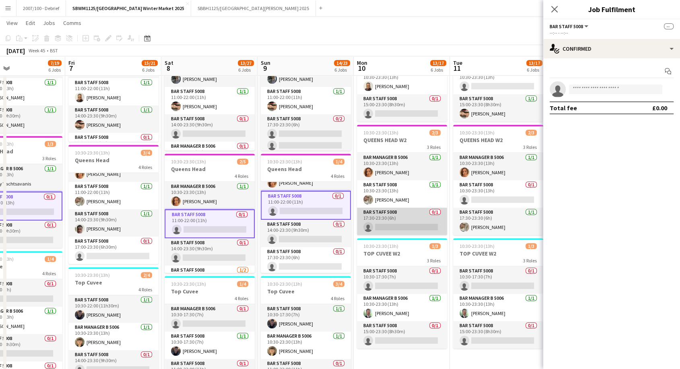
click at [405, 221] on app-card-role "Bar Staff 5008 0/1 17:30-23:30 (6h) single-neutral-actions" at bounding box center [402, 221] width 90 height 27
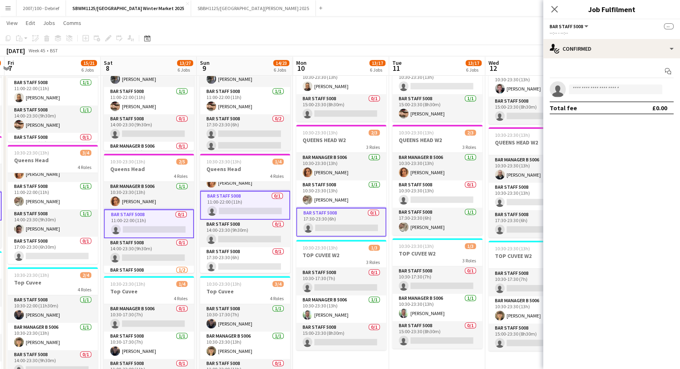
scroll to position [0, 387]
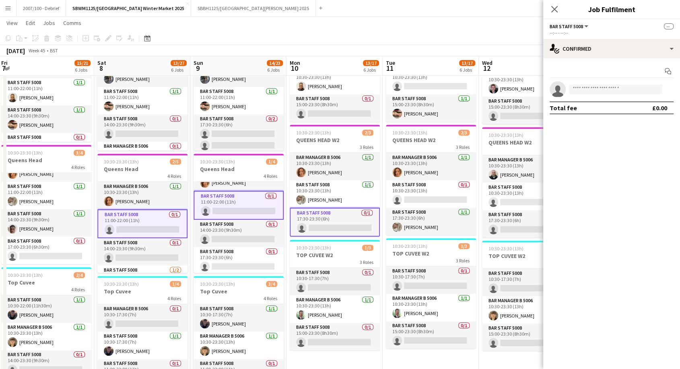
drag, startPoint x: 184, startPoint y: 152, endPoint x: 117, endPoint y: 180, distance: 73.1
click at [117, 180] on app-calendar-viewport "Mon 3 13/19 6 Jobs Tue 4 14/19 6 Jobs Wed 5 9/19 6 Jobs Thu 6 7/19 6 Jobs Fri 7…" at bounding box center [340, 19] width 680 height 781
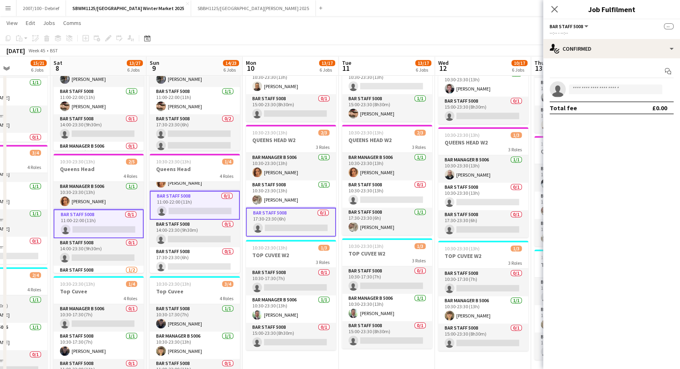
drag, startPoint x: 390, startPoint y: 135, endPoint x: 154, endPoint y: 154, distance: 236.5
click at [154, 154] on app-calendar-viewport "Wed 5 9/19 6 Jobs Thu 6 7/19 6 Jobs Fri 7 15/21 6 Jobs Sat 8 13/27 6 Jobs Sun 9…" at bounding box center [340, 19] width 680 height 781
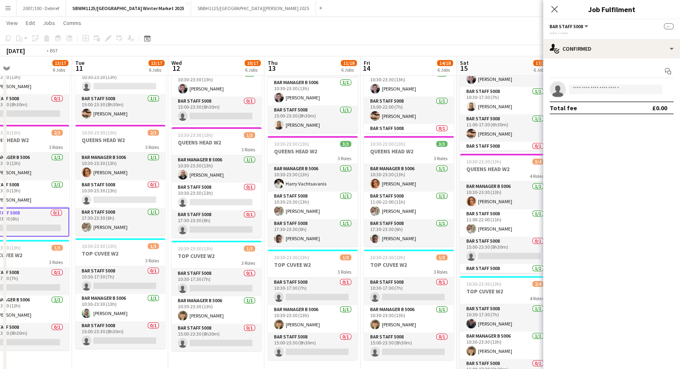
scroll to position [0, 325]
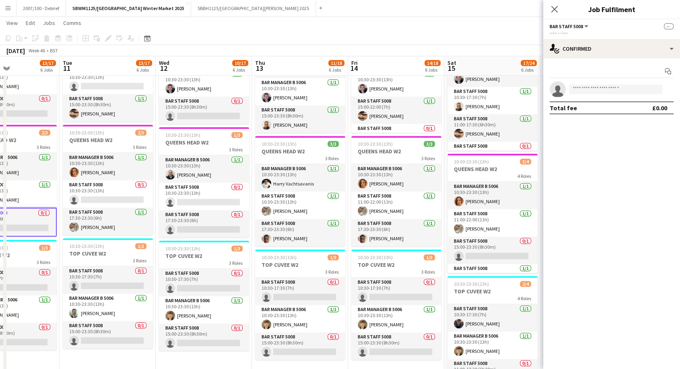
drag, startPoint x: 415, startPoint y: 152, endPoint x: 364, endPoint y: 152, distance: 51.1
click at [364, 152] on app-calendar-viewport "Fri 7 15/21 6 Jobs Sat 8 13/27 6 Jobs Sun 9 14/23 6 Jobs Mon 10 13/17 6 Jobs Tu…" at bounding box center [340, 19] width 680 height 781
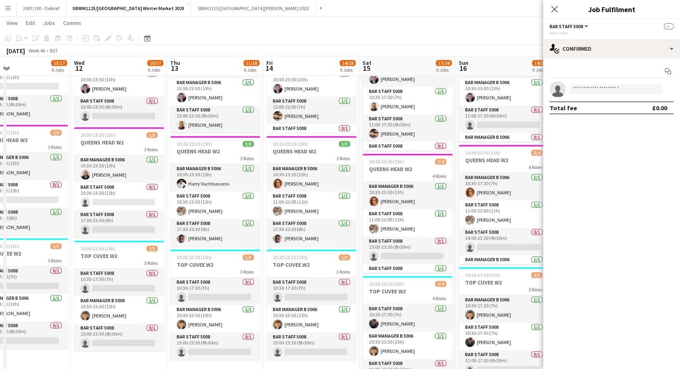
scroll to position [0, 219]
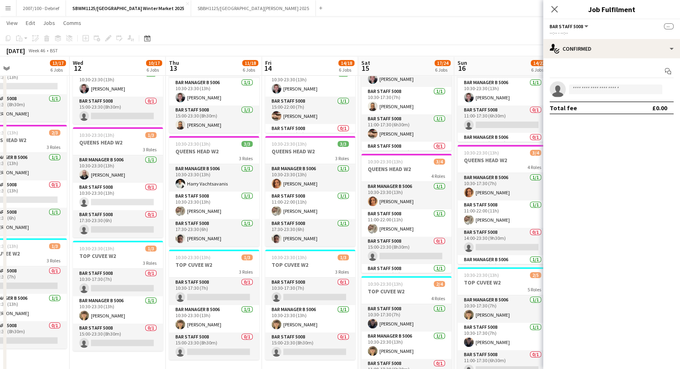
drag, startPoint x: 483, startPoint y: 162, endPoint x: 397, endPoint y: 162, distance: 86.1
click at [397, 162] on app-calendar-viewport "Sun 9 14/23 6 Jobs Mon 10 13/17 6 Jobs Tue 11 13/17 6 Jobs Wed 12 10/17 6 Jobs …" at bounding box center [340, 19] width 680 height 781
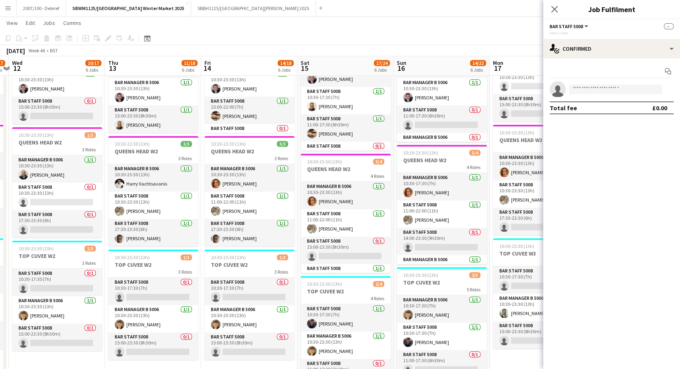
scroll to position [0, 281]
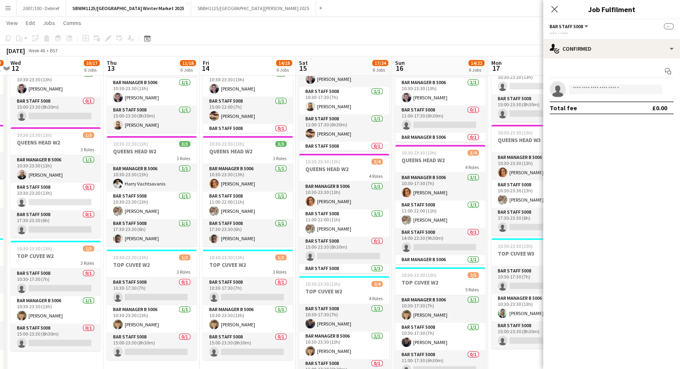
drag, startPoint x: 441, startPoint y: 169, endPoint x: 379, endPoint y: 171, distance: 62.4
click at [379, 171] on app-calendar-viewport "Sun 9 14/23 6 Jobs Mon 10 13/17 6 Jobs Tue 11 13/17 6 Jobs Wed 12 10/17 6 Jobs …" at bounding box center [340, 19] width 680 height 781
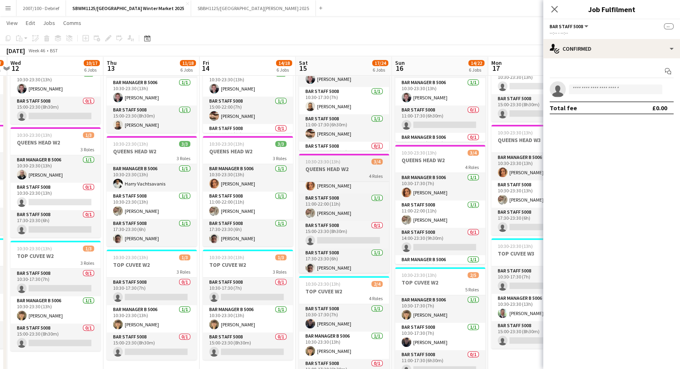
scroll to position [19, 0]
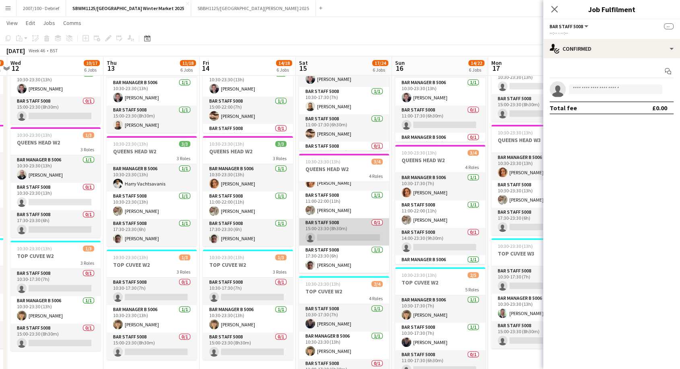
click at [352, 228] on app-card-role "Bar Staff 5008 0/1 15:00-23:30 (8h30m) single-neutral-actions" at bounding box center [344, 231] width 90 height 27
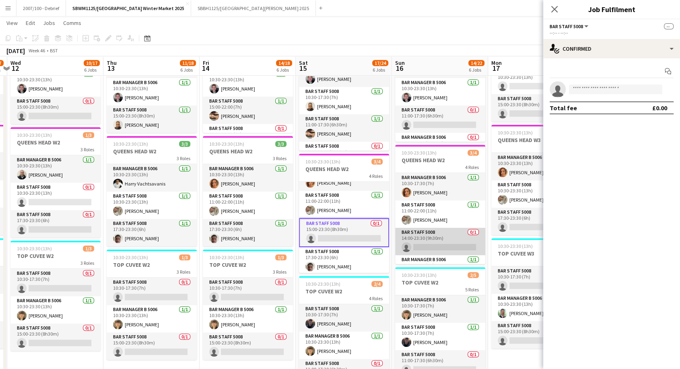
click at [462, 238] on app-card-role "Bar Staff 5008 0/1 14:00-23:30 (9h30m) single-neutral-actions" at bounding box center [440, 241] width 90 height 27
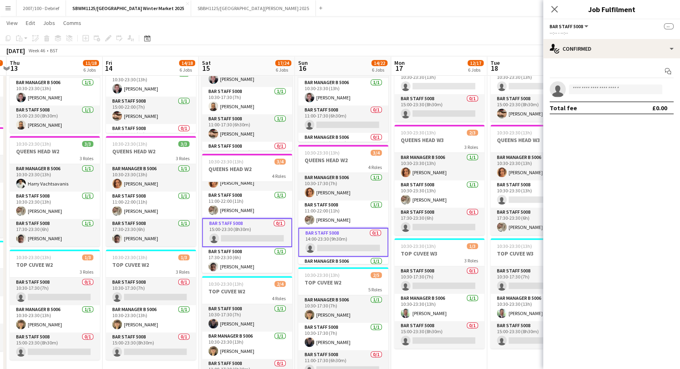
drag, startPoint x: 474, startPoint y: 149, endPoint x: 370, endPoint y: 152, distance: 104.2
click at [370, 152] on app-calendar-viewport "Sun 9 14/23 6 Jobs Mon 10 13/17 6 Jobs Tue 11 13/17 6 Jobs Wed 12 10/17 6 Jobs …" at bounding box center [340, 19] width 680 height 781
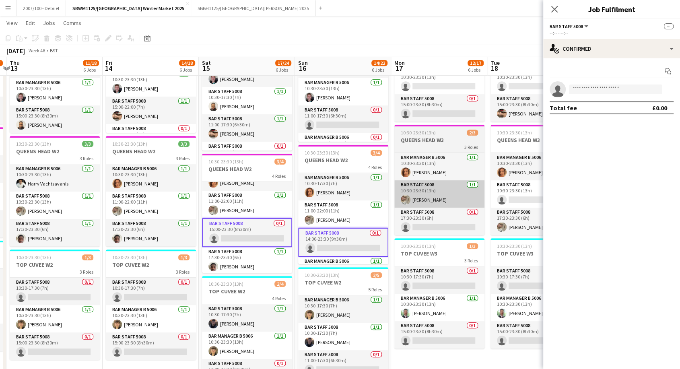
scroll to position [0, 385]
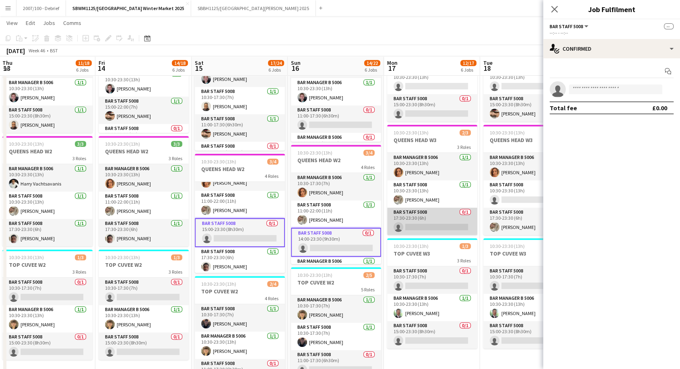
click at [418, 217] on app-card-role "Bar Staff 5008 0/1 17:30-23:30 (6h) single-neutral-actions" at bounding box center [432, 221] width 90 height 27
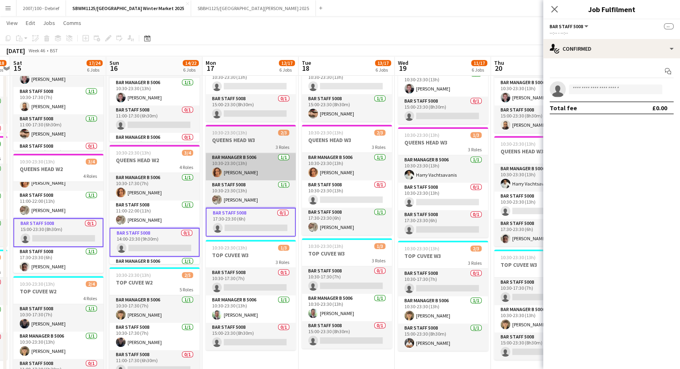
drag, startPoint x: 429, startPoint y: 135, endPoint x: 241, endPoint y: 153, distance: 189.2
click at [231, 159] on app-calendar-viewport "Tue 11 13/17 6 Jobs Wed 12 10/17 6 Jobs Thu 13 11/18 6 Jobs Fri 14 14/18 6 Jobs…" at bounding box center [340, 19] width 680 height 781
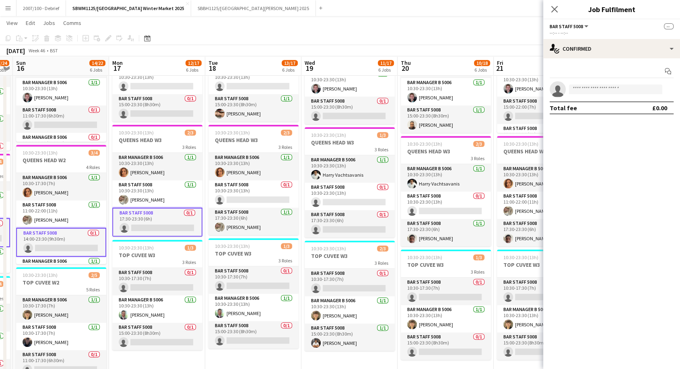
scroll to position [0, 378]
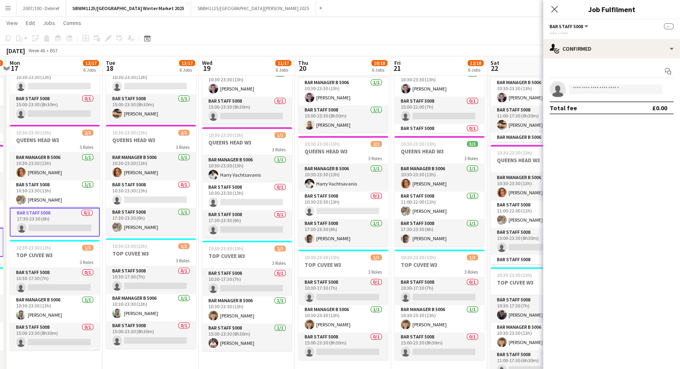
drag, startPoint x: 362, startPoint y: 138, endPoint x: 183, endPoint y: 151, distance: 179.5
click at [183, 151] on app-calendar-viewport "Thu 13 11/18 6 Jobs Fri 14 14/18 6 Jobs Sat 15 17/24 6 Jobs Sun 16 14/22 6 Jobs…" at bounding box center [340, 19] width 680 height 781
click at [317, 203] on app-card-role "Bar Staff 5008 0/1 10:30-23:30 (13h) single-neutral-actions" at bounding box center [343, 205] width 90 height 27
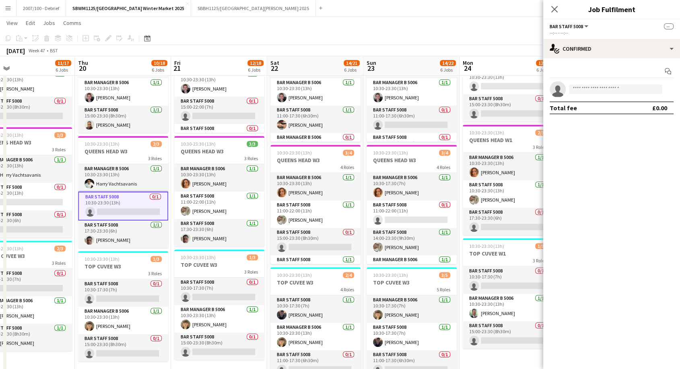
scroll to position [0, 408]
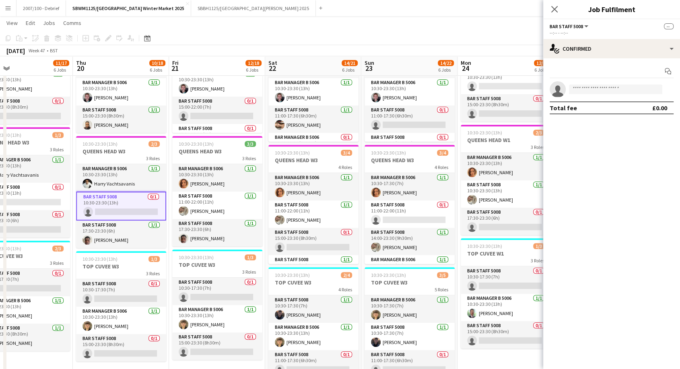
drag, startPoint x: 434, startPoint y: 148, endPoint x: 212, endPoint y: 156, distance: 221.4
click at [212, 156] on app-calendar-viewport "Sat 15 17/24 6 Jobs Sun 16 14/22 6 Jobs Mon 17 12/17 6 Jobs Tue 18 13/17 6 Jobs…" at bounding box center [340, 19] width 680 height 781
click at [305, 239] on app-card-role "Bar Staff 5008 0/1 15:00-23:30 (8h30m) single-neutral-actions" at bounding box center [313, 241] width 90 height 27
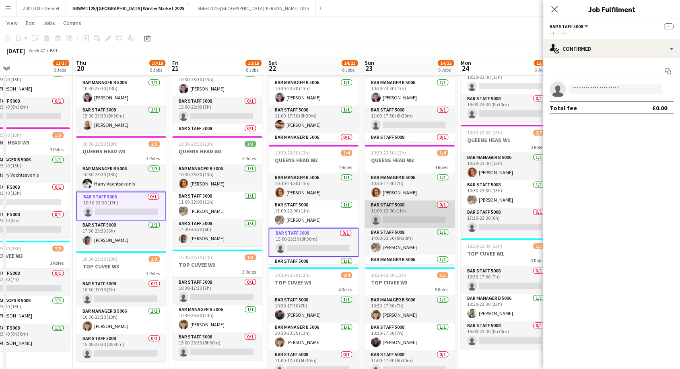
click at [394, 212] on app-card-role "Bar Staff 5008 0/1 11:00-22:00 (11h) single-neutral-actions" at bounding box center [410, 213] width 90 height 27
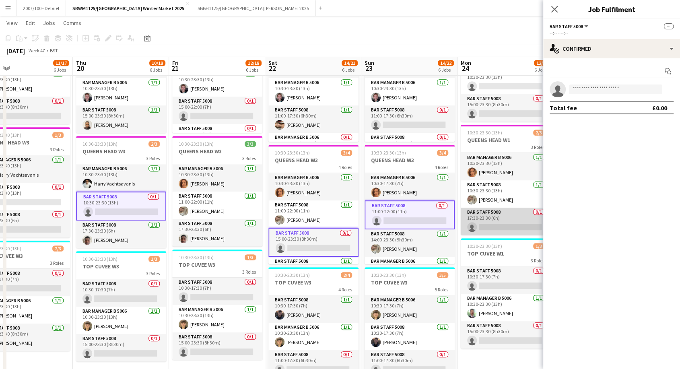
click at [468, 222] on app-card-role "Bar Staff 5008 0/1 17:30-23:30 (6h) single-neutral-actions" at bounding box center [506, 221] width 90 height 27
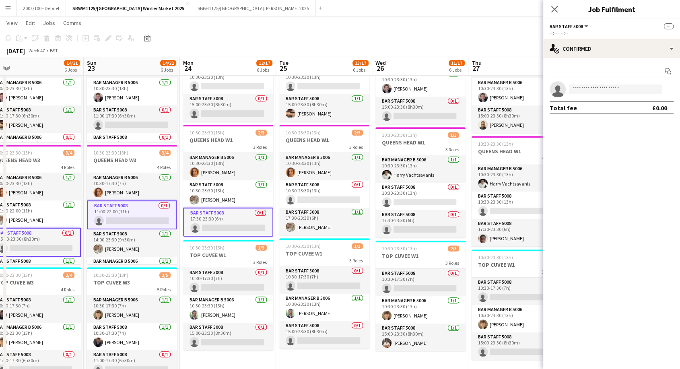
drag, startPoint x: 455, startPoint y: 142, endPoint x: 158, endPoint y: 161, distance: 297.1
click at [158, 161] on app-calendar-viewport "Wed 19 11/17 6 Jobs Thu 20 10/18 6 Jobs Fri 21 12/18 6 Jobs Sat 22 14/21 6 Jobs…" at bounding box center [340, 19] width 680 height 781
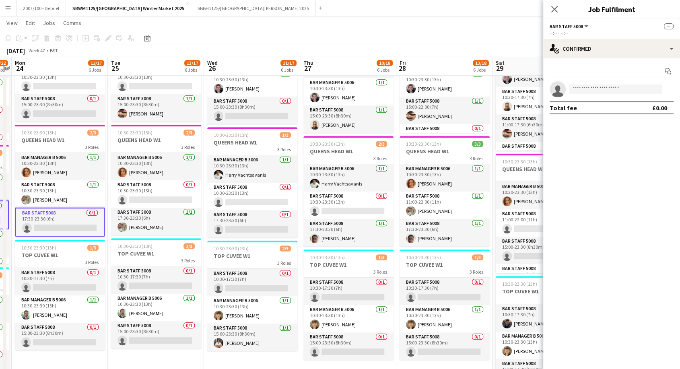
drag, startPoint x: 343, startPoint y: 136, endPoint x: 192, endPoint y: 152, distance: 152.5
click at [192, 152] on app-calendar-viewport "Fri 21 12/18 6 Jobs Sat 22 14/21 6 Jobs Sun 23 14/22 6 Jobs Mon 24 12/17 6 Jobs…" at bounding box center [340, 19] width 680 height 781
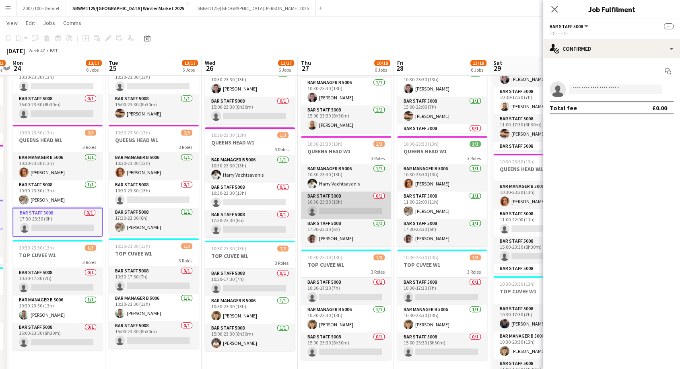
click at [342, 205] on app-card-role "Bar Staff 5008 0/1 10:30-23:30 (13h) single-neutral-actions" at bounding box center [346, 205] width 90 height 27
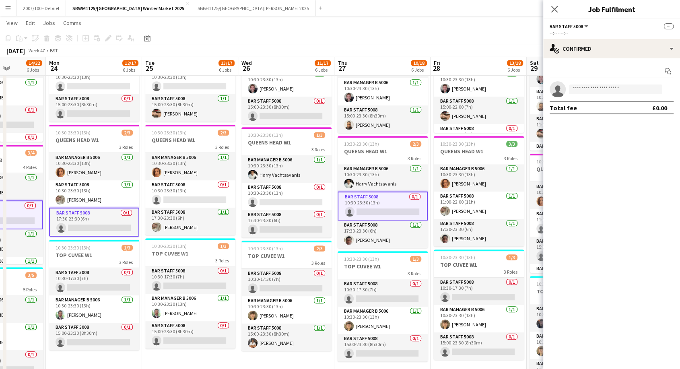
drag, startPoint x: 434, startPoint y: 150, endPoint x: 262, endPoint y: 154, distance: 171.8
click at [262, 154] on app-calendar-viewport "Fri 21 12/18 6 Jobs Sat 22 14/21 6 Jobs Sun 23 14/22 6 Jobs Mon 24 12/17 6 Jobs…" at bounding box center [340, 19] width 680 height 781
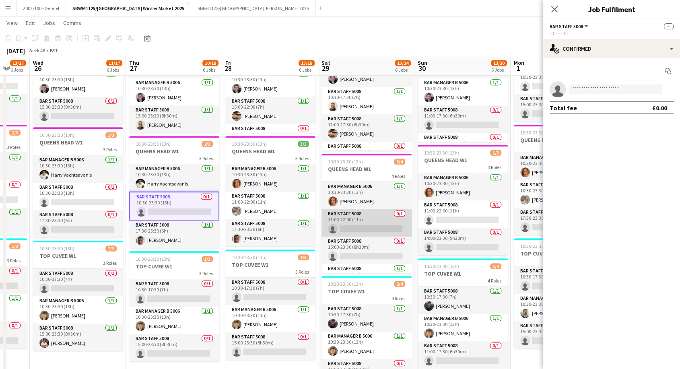
click at [348, 224] on app-card-role "Bar Staff 5008 0/1 11:00-22:00 (11h) single-neutral-actions" at bounding box center [366, 222] width 90 height 27
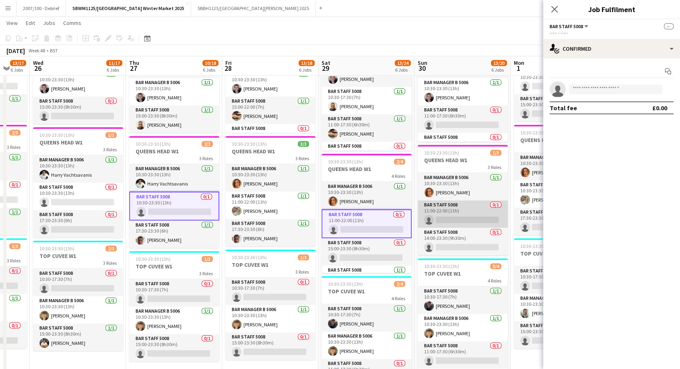
click at [465, 208] on app-card-role "Bar Staff 5008 0/1 11:00-22:00 (11h) single-neutral-actions" at bounding box center [463, 213] width 90 height 27
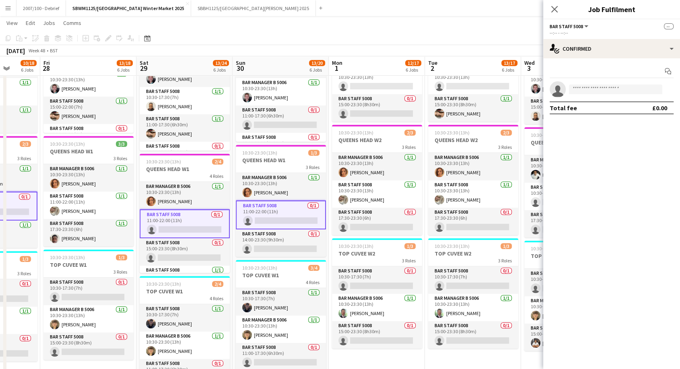
drag, startPoint x: 455, startPoint y: 157, endPoint x: 273, endPoint y: 159, distance: 182.3
click at [273, 159] on app-calendar-viewport "Tue 25 13/17 6 Jobs Wed 26 11/17 6 Jobs Thu 27 10/18 6 Jobs Fri 28 13/18 6 Jobs…" at bounding box center [340, 19] width 680 height 781
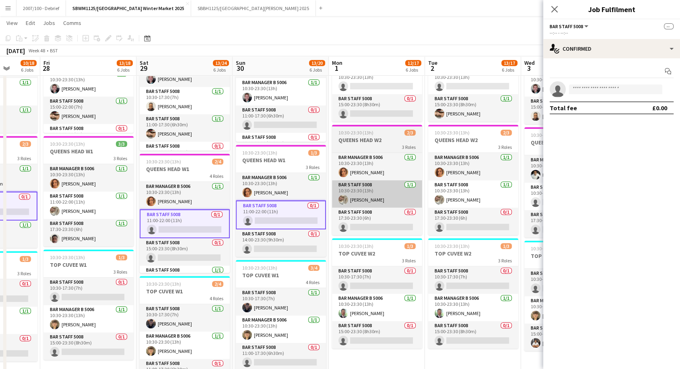
scroll to position [0, 249]
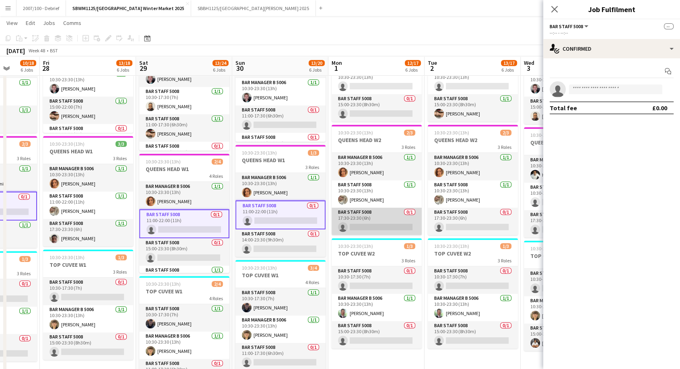
click at [376, 223] on app-card-role "Bar Staff 5008 0/1 17:30-23:30 (6h) single-neutral-actions" at bounding box center [377, 221] width 90 height 27
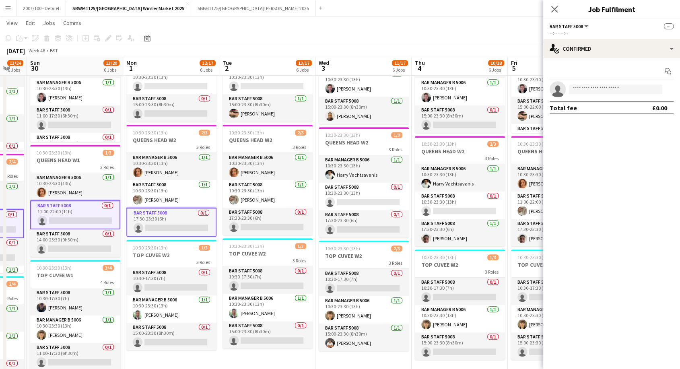
drag, startPoint x: 315, startPoint y: 148, endPoint x: 220, endPoint y: 152, distance: 95.4
click at [220, 152] on app-calendar-viewport "Thu 27 10/18 6 Jobs Fri 28 13/18 6 Jobs Sat 29 13/24 6 Jobs Sun 30 13/20 6 Jobs…" at bounding box center [340, 19] width 680 height 781
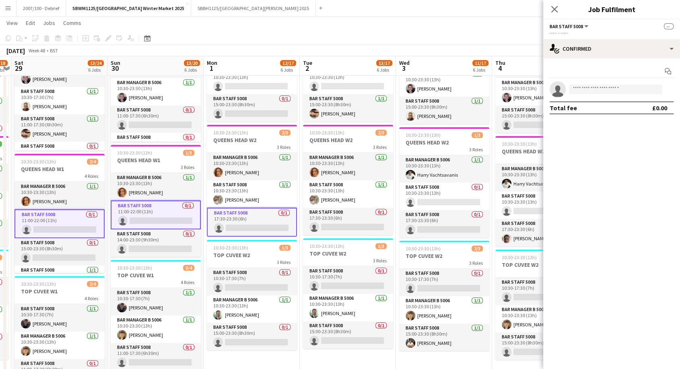
scroll to position [0, 179]
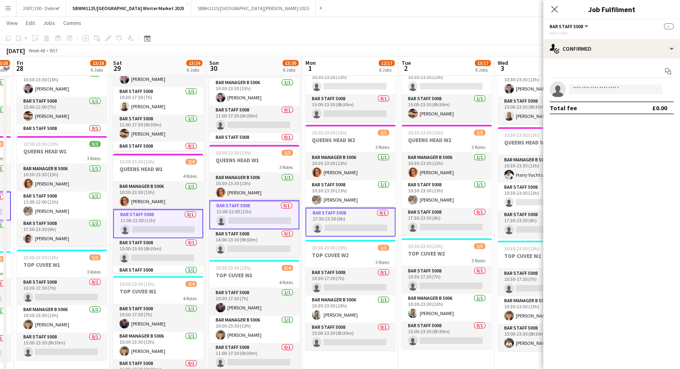
drag, startPoint x: 219, startPoint y: 146, endPoint x: 398, endPoint y: 136, distance: 179.3
click at [398, 136] on app-calendar-viewport "Wed 26 11/17 6 Jobs Thu 27 10/18 6 Jobs Fri 28 13/18 6 Jobs Sat 29 13/24 6 Jobs…" at bounding box center [340, 19] width 680 height 781
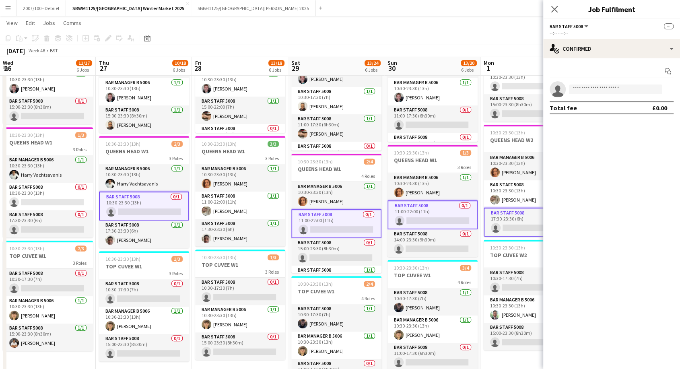
drag, startPoint x: 131, startPoint y: 170, endPoint x: 368, endPoint y: 164, distance: 237.5
click at [368, 164] on app-calendar-viewport "Mon 24 12/17 6 Jobs Tue 25 13/17 6 Jobs Wed 26 11/17 6 Jobs Thu 27 10/18 6 Jobs…" at bounding box center [340, 19] width 680 height 781
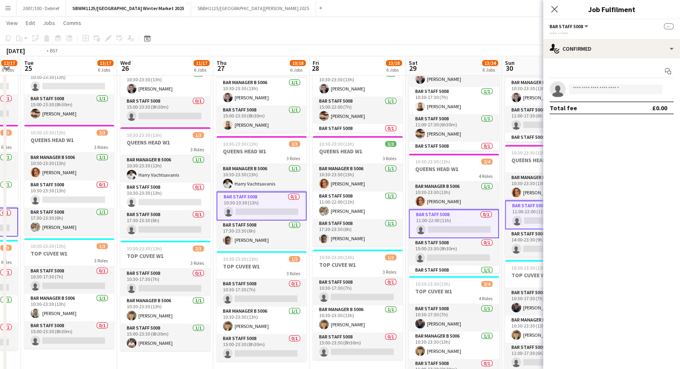
drag, startPoint x: 199, startPoint y: 157, endPoint x: 320, endPoint y: 152, distance: 120.8
click at [320, 152] on app-calendar-viewport "Sun 23 14/22 6 Jobs Mon 24 12/17 6 Jobs Tue 25 13/17 6 Jobs Wed 26 11/17 6 Jobs…" at bounding box center [340, 19] width 680 height 781
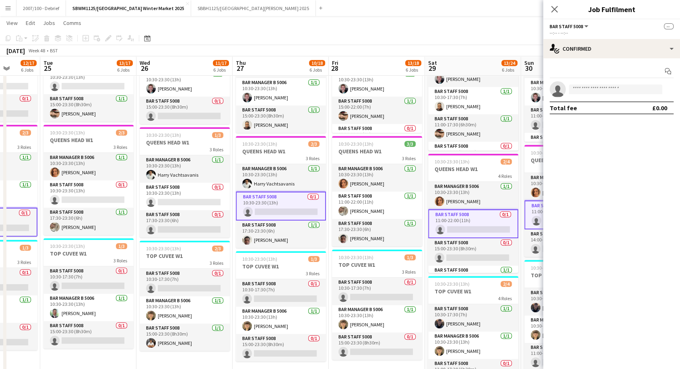
drag, startPoint x: 303, startPoint y: 147, endPoint x: 102, endPoint y: 155, distance: 200.5
click at [102, 155] on app-calendar-viewport "Fri 21 12/18 6 Jobs Sat 22 14/21 6 Jobs Sun 23 14/22 6 Jobs Mon 24 12/17 6 Jobs…" at bounding box center [340, 19] width 680 height 781
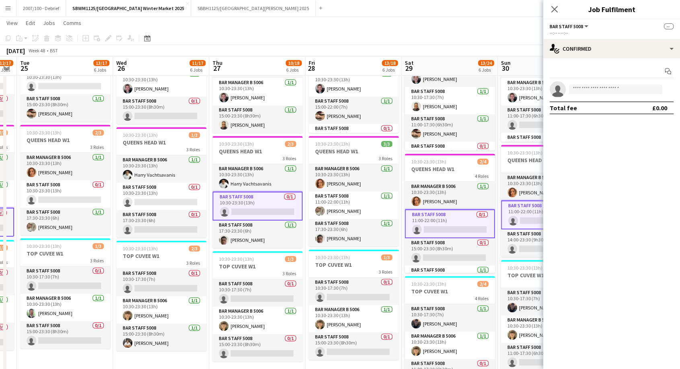
scroll to position [0, 238]
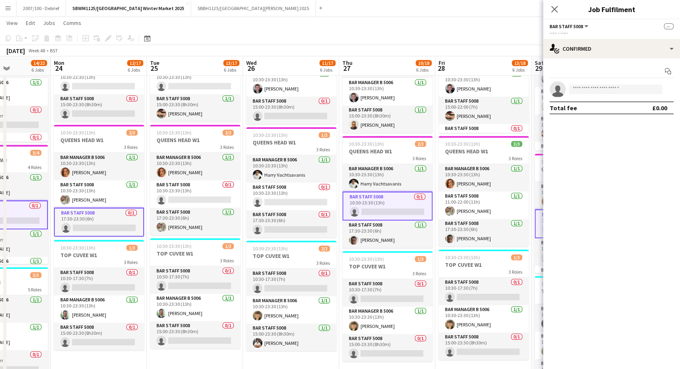
drag, startPoint x: 416, startPoint y: 148, endPoint x: 337, endPoint y: 153, distance: 79.4
click at [331, 148] on app-calendar-viewport "Fri 21 12/18 6 Jobs Sat 22 14/21 6 Jobs Sun 23 14/22 6 Jobs Mon 24 12/17 6 Jobs…" at bounding box center [340, 19] width 680 height 781
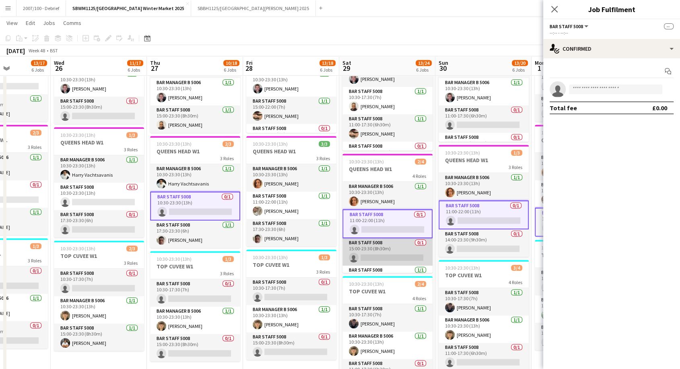
click at [385, 245] on app-card-role "Bar Staff 5008 0/1 15:00-23:30 (8h30m) single-neutral-actions" at bounding box center [387, 251] width 90 height 27
click at [381, 214] on app-card-role "Bar Staff 5008 0/1 11:00-22:00 (11h) single-neutral-actions" at bounding box center [387, 223] width 90 height 29
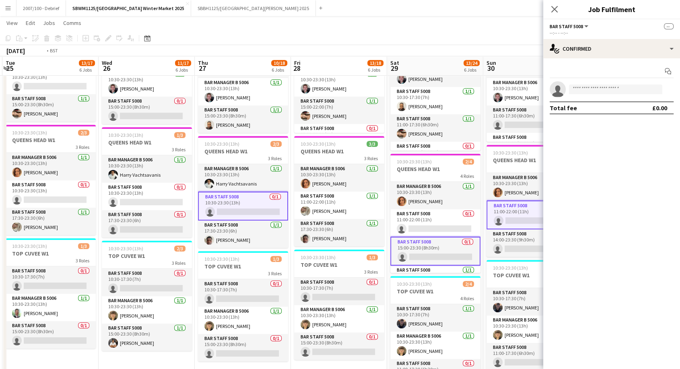
drag, startPoint x: 336, startPoint y: 157, endPoint x: 480, endPoint y: 155, distance: 143.2
click at [480, 155] on app-calendar-viewport "Sun 23 14/22 6 Jobs Mon 24 12/17 6 Jobs Tue 25 13/17 6 Jobs Wed 26 11/17 6 Jobs…" at bounding box center [340, 19] width 680 height 781
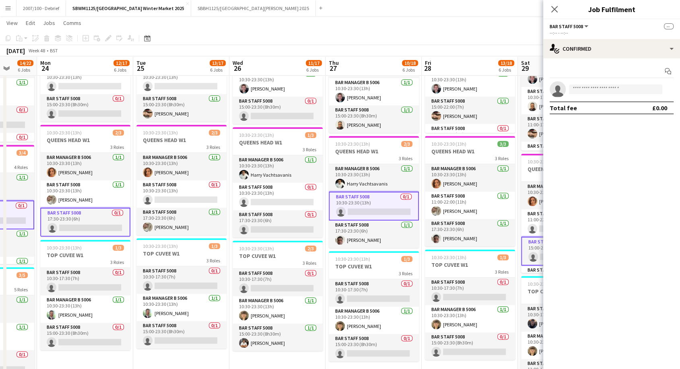
drag, startPoint x: 381, startPoint y: 148, endPoint x: 152, endPoint y: 162, distance: 229.7
click at [152, 162] on app-calendar-viewport "Thu 20 10/18 6 Jobs Fri 21 12/18 6 Jobs Sat 22 14/21 6 Jobs Sun 23 14/22 6 Jobs…" at bounding box center [340, 19] width 680 height 781
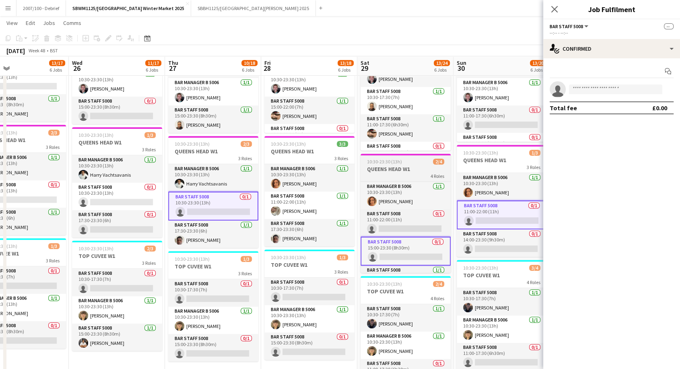
drag, startPoint x: 343, startPoint y: 157, endPoint x: 237, endPoint y: 159, distance: 106.7
click at [216, 159] on app-calendar-viewport "Sat 22 14/21 6 Jobs Sun 23 14/22 6 Jobs Mon 24 12/17 6 Jobs Tue 25 13/17 6 Jobs…" at bounding box center [340, 19] width 680 height 781
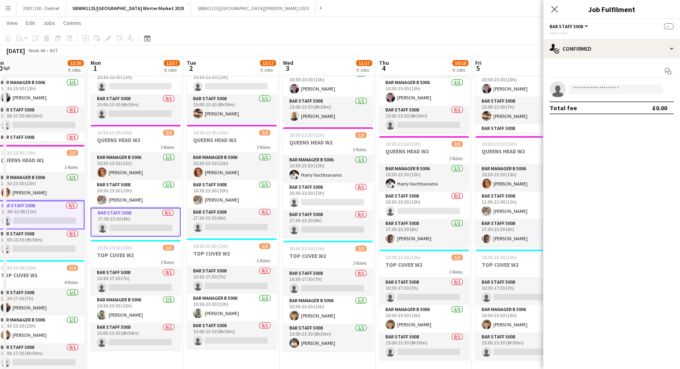
scroll to position [0, 230]
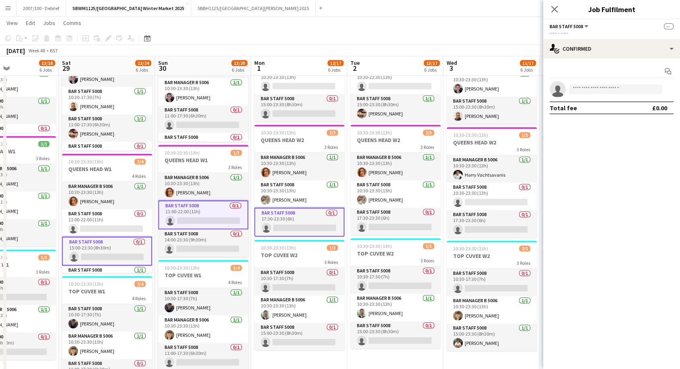
drag, startPoint x: 409, startPoint y: 149, endPoint x: 303, endPoint y: 148, distance: 106.2
click at [303, 148] on app-calendar-viewport "Wed 26 11/17 6 Jobs Thu 27 10/18 6 Jobs Fri 28 13/18 6 Jobs Sat 29 13/24 6 Jobs…" at bounding box center [340, 19] width 680 height 781
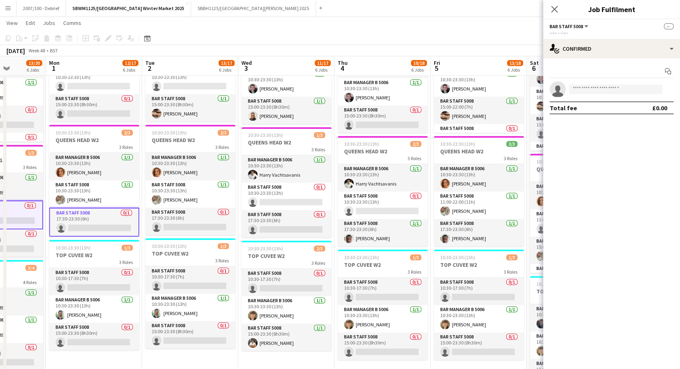
scroll to position [0, 278]
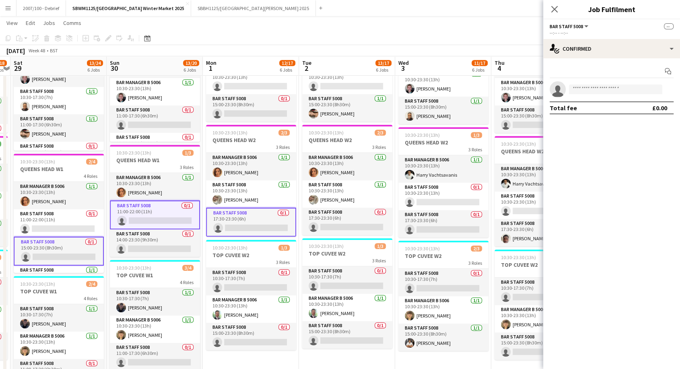
drag, startPoint x: 418, startPoint y: 137, endPoint x: 178, endPoint y: 141, distance: 240.7
click at [178, 141] on app-calendar-viewport "Wed 26 11/17 6 Jobs Thu 27 10/18 6 Jobs Fri 28 13/18 6 Jobs Sat 29 13/24 6 Jobs…" at bounding box center [340, 19] width 680 height 781
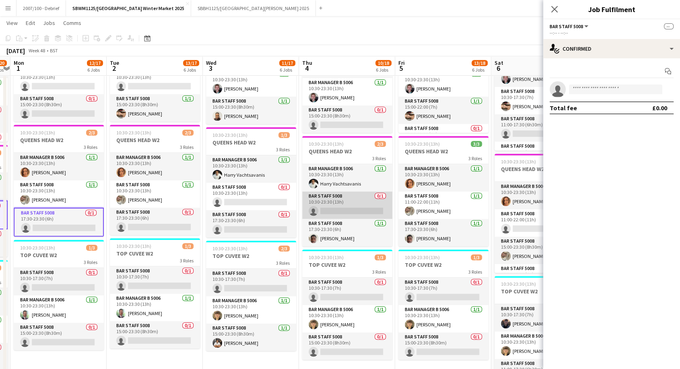
click at [356, 207] on app-card-role "Bar Staff 5008 0/1 10:30-23:30 (13h) single-neutral-actions" at bounding box center [347, 205] width 90 height 27
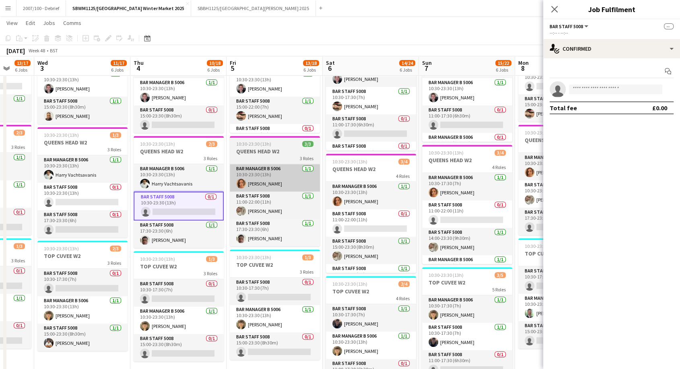
drag, startPoint x: 460, startPoint y: 156, endPoint x: 285, endPoint y: 161, distance: 175.1
click at [280, 160] on app-calendar-viewport "Sun 30 13/20 6 Jobs Mon 1 12/17 6 Jobs Tue 2 13/17 6 Jobs Wed 3 11/17 6 Jobs Th…" at bounding box center [340, 19] width 680 height 781
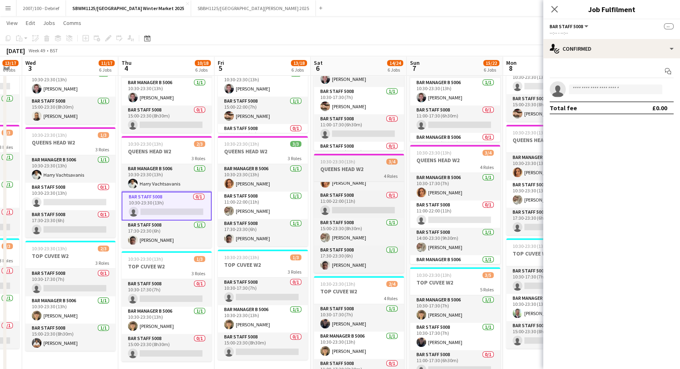
scroll to position [0, 0]
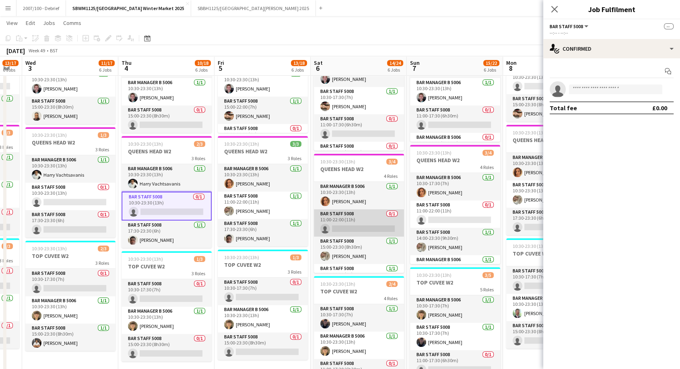
click at [349, 221] on app-card-role "Bar Staff 5008 0/1 11:00-22:00 (11h) single-neutral-actions" at bounding box center [359, 222] width 90 height 27
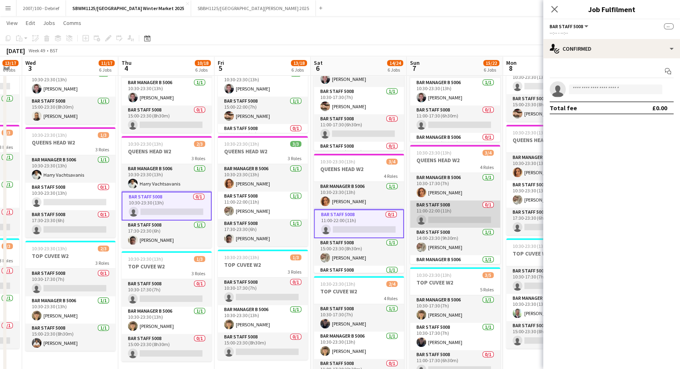
click at [429, 216] on app-card-role "Bar Staff 5008 0/1 11:00-22:00 (11h) single-neutral-actions" at bounding box center [455, 213] width 90 height 27
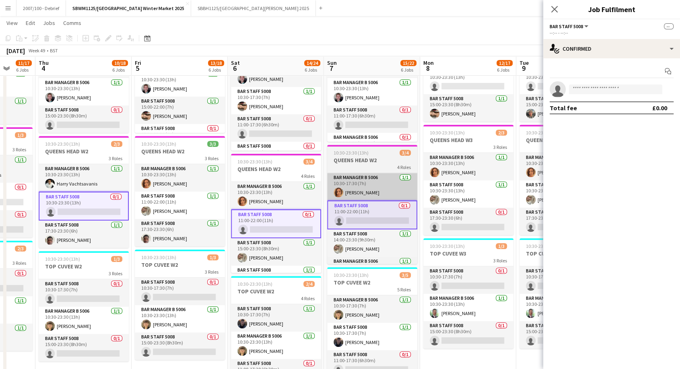
scroll to position [0, 389]
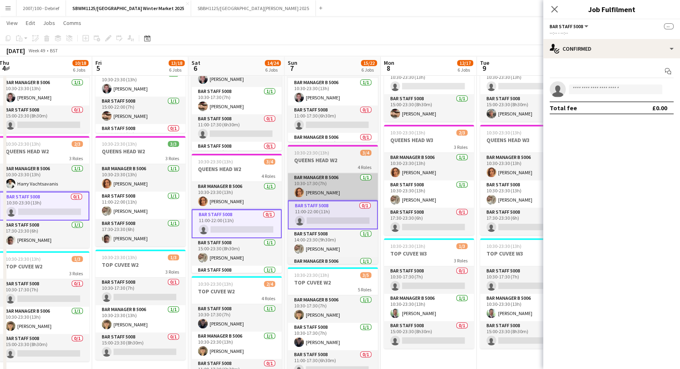
drag, startPoint x: 459, startPoint y: 165, endPoint x: 352, endPoint y: 171, distance: 107.2
click at [336, 166] on app-calendar-viewport "Sun 30 13/20 6 Jobs Mon 1 12/17 6 Jobs Tue 2 13/17 6 Jobs Wed 3 11/17 6 Jobs Th…" at bounding box center [340, 19] width 680 height 781
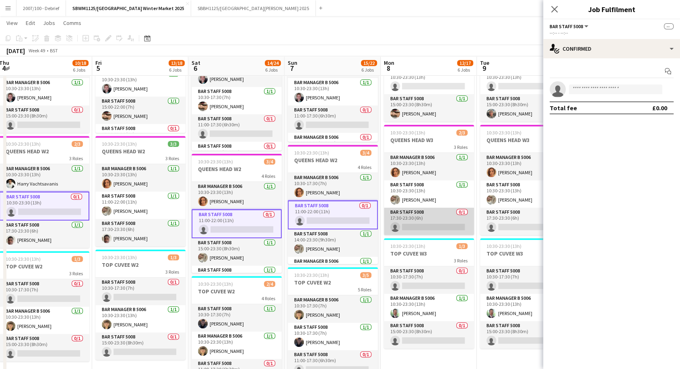
click at [422, 218] on app-card-role "Bar Staff 5008 0/1 17:30-23:30 (6h) single-neutral-actions" at bounding box center [429, 221] width 90 height 27
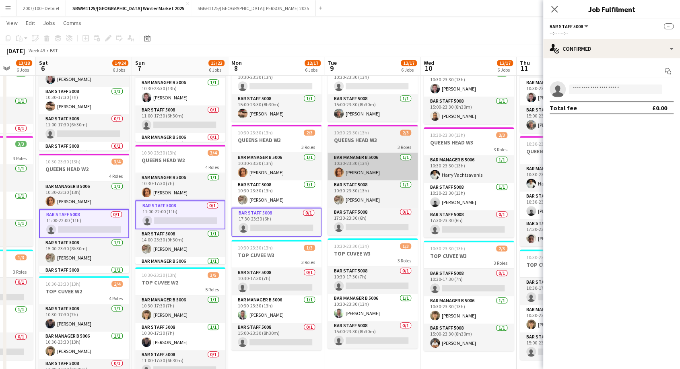
drag, startPoint x: 478, startPoint y: 140, endPoint x: 241, endPoint y: 157, distance: 237.6
click at [240, 158] on app-calendar-viewport "Tue 2 13/17 6 Jobs Wed 3 11/17 6 Jobs Thu 4 10/18 6 Jobs Fri 5 13/18 6 Jobs Sat…" at bounding box center [340, 19] width 680 height 781
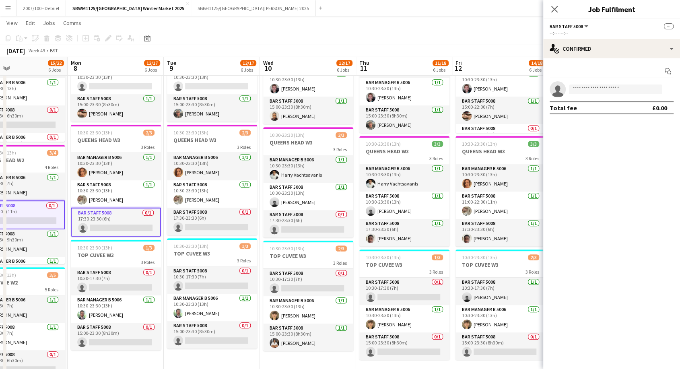
scroll to position [0, 376]
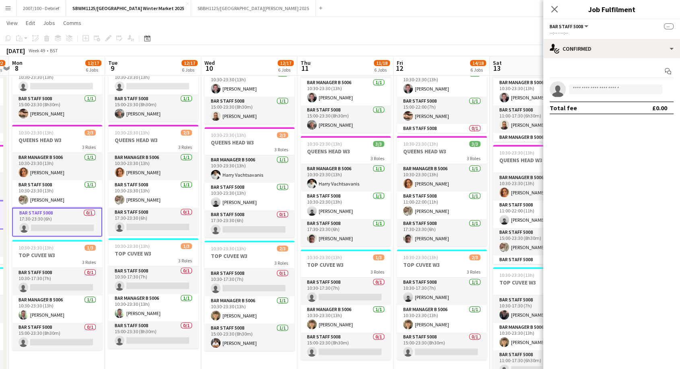
drag, startPoint x: 434, startPoint y: 139, endPoint x: 302, endPoint y: 141, distance: 132.0
click at [302, 141] on app-calendar-viewport "Thu 4 10/18 6 Jobs Fri 5 13/18 6 Jobs Sat 6 14/24 6 Jobs Sun 7 15/22 6 Jobs Mon…" at bounding box center [340, 19] width 680 height 781
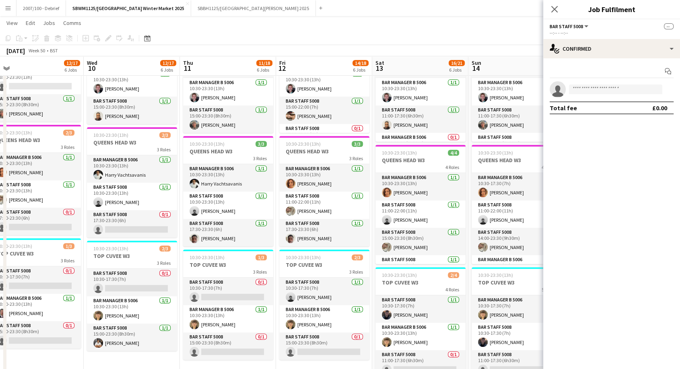
drag, startPoint x: 445, startPoint y: 146, endPoint x: 327, endPoint y: 152, distance: 118.4
click at [327, 152] on app-calendar-viewport "Sat 6 14/24 6 Jobs Sun 7 15/22 6 Jobs Mon 8 12/17 6 Jobs Tue 9 12/17 6 Jobs Wed…" at bounding box center [340, 19] width 680 height 781
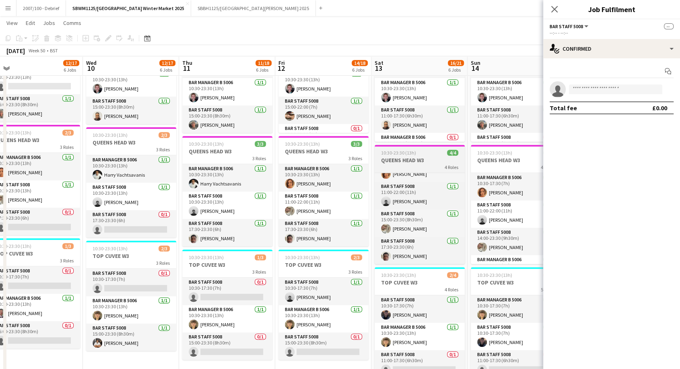
scroll to position [0, 0]
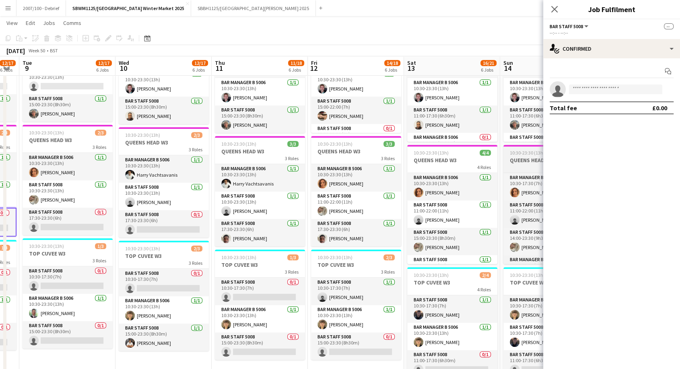
drag, startPoint x: 516, startPoint y: 155, endPoint x: 376, endPoint y: 166, distance: 140.9
click at [349, 159] on app-calendar-viewport "Sat 6 14/24 6 Jobs Sun 7 15/22 6 Jobs Mon 8 12/17 6 Jobs Tue 9 12/17 6 Jobs Wed…" at bounding box center [340, 19] width 680 height 781
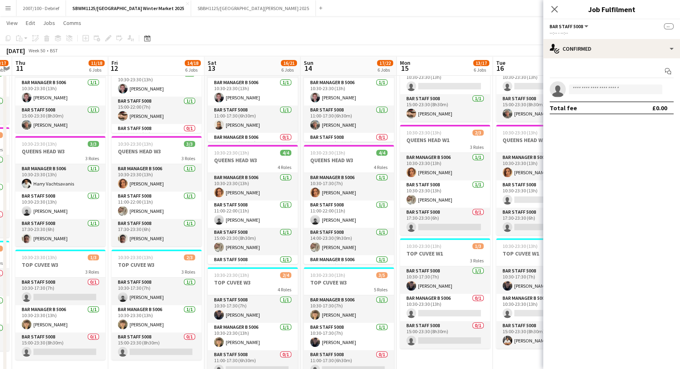
click at [245, 49] on div "[DATE] Week 50 • BST" at bounding box center [340, 50] width 680 height 11
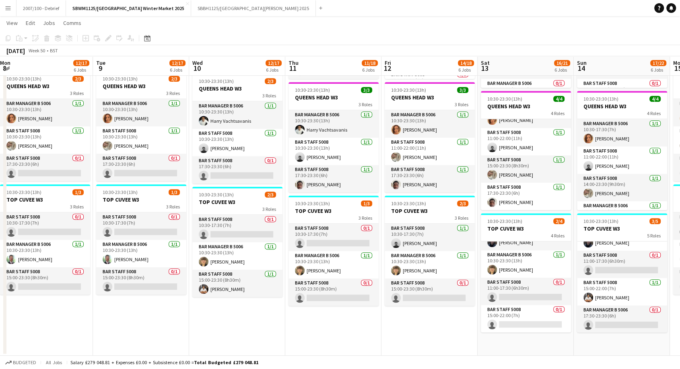
scroll to position [0, 254]
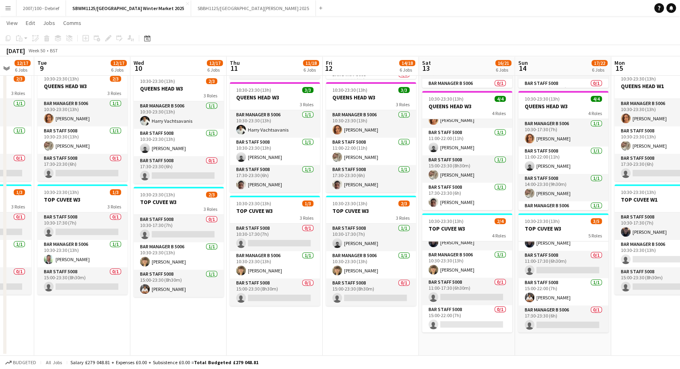
drag, startPoint x: 134, startPoint y: 324, endPoint x: 348, endPoint y: 340, distance: 214.7
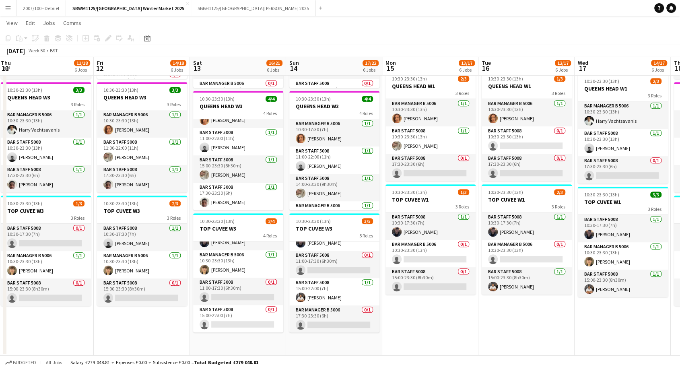
scroll to position [0, 292]
drag, startPoint x: 368, startPoint y: 329, endPoint x: 138, endPoint y: 323, distance: 229.4
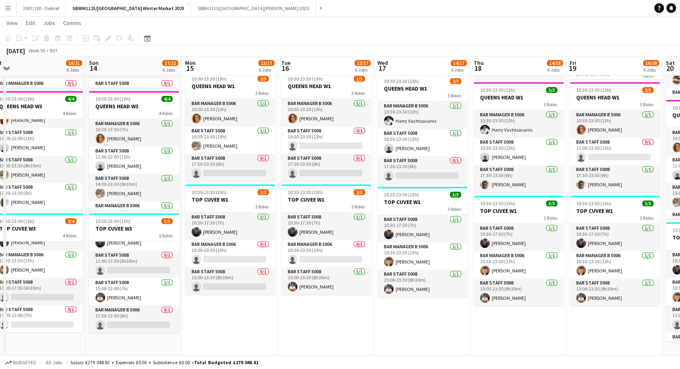
scroll to position [0, 303]
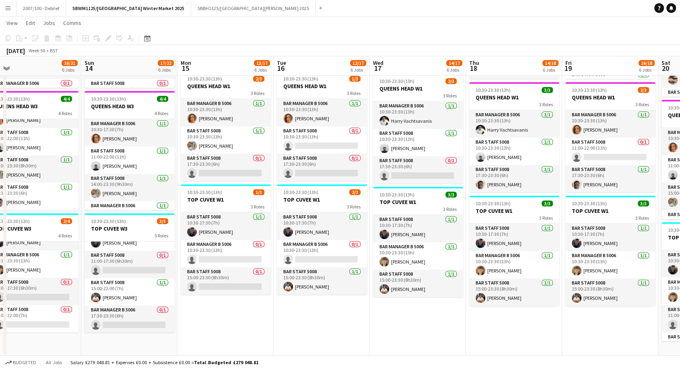
drag, startPoint x: 541, startPoint y: 340, endPoint x: 337, endPoint y: 332, distance: 204.2
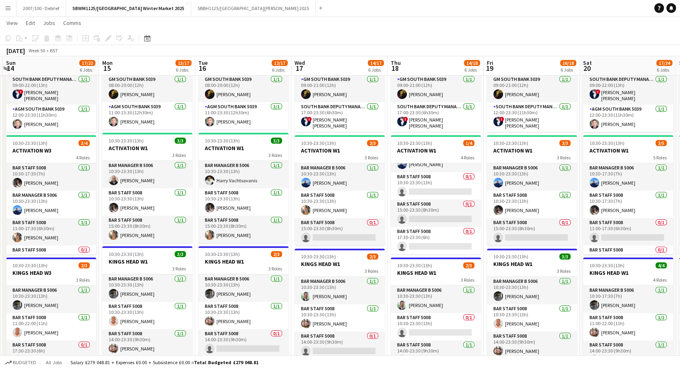
scroll to position [0, 289]
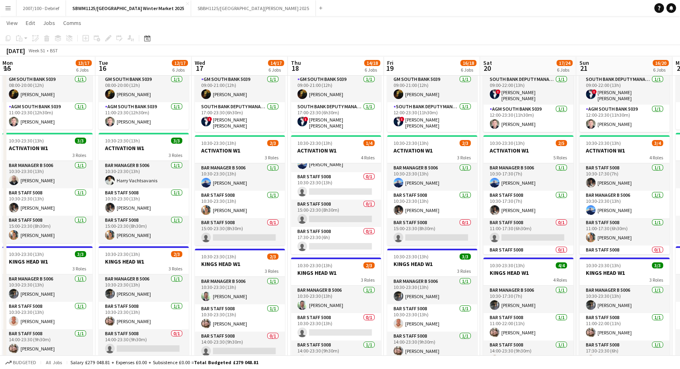
drag, startPoint x: 513, startPoint y: 266, endPoint x: 335, endPoint y: 264, distance: 177.9
click at [335, 264] on app-calendar-viewport "Fri 12 14/18 6 Jobs Sat 13 16/21 6 Jobs Sun 14 17/22 6 Jobs Mon 15 13/17 6 Jobs…" at bounding box center [340, 367] width 680 height 781
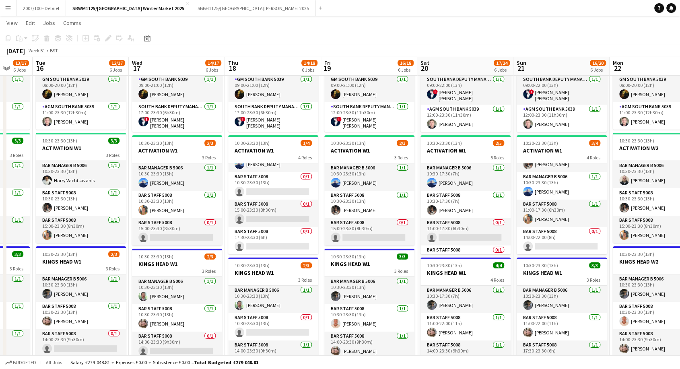
scroll to position [0, 398]
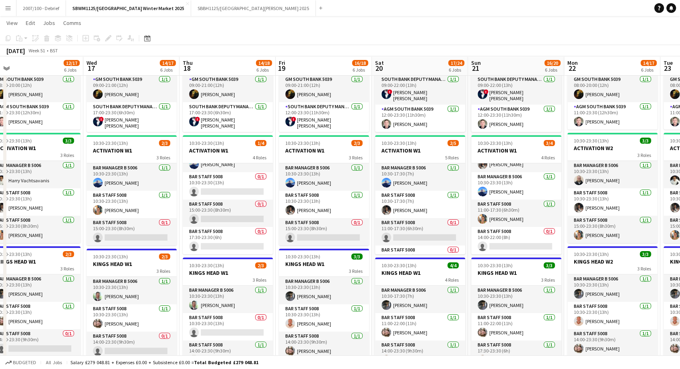
drag, startPoint x: 595, startPoint y: 266, endPoint x: 498, endPoint y: 268, distance: 97.4
click at [498, 268] on app-calendar-viewport "Fri 12 14/18 6 Jobs Sat 13 16/21 6 Jobs Sun 14 17/22 6 Jobs Mon 15 13/17 6 Jobs…" at bounding box center [340, 367] width 680 height 781
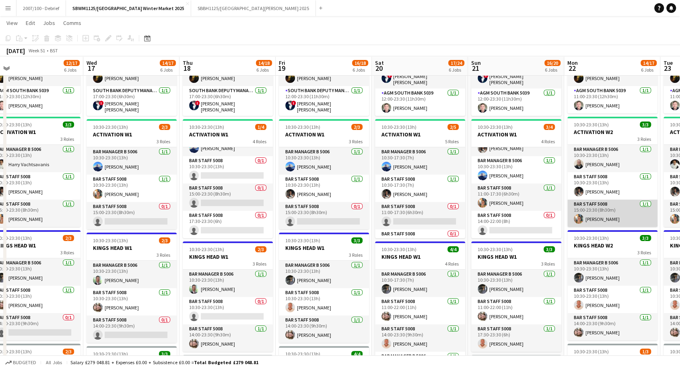
scroll to position [9, 0]
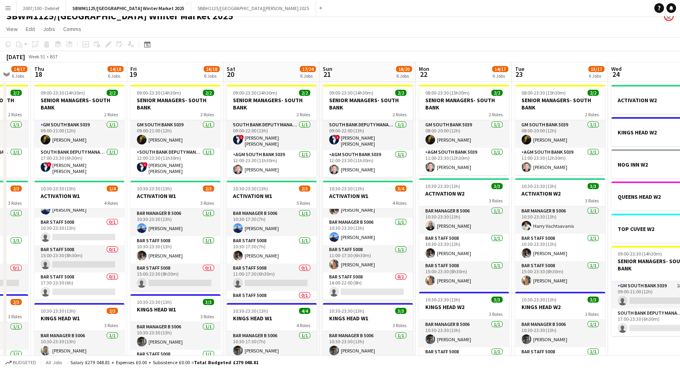
drag, startPoint x: 505, startPoint y: 307, endPoint x: 349, endPoint y: 310, distance: 156.6
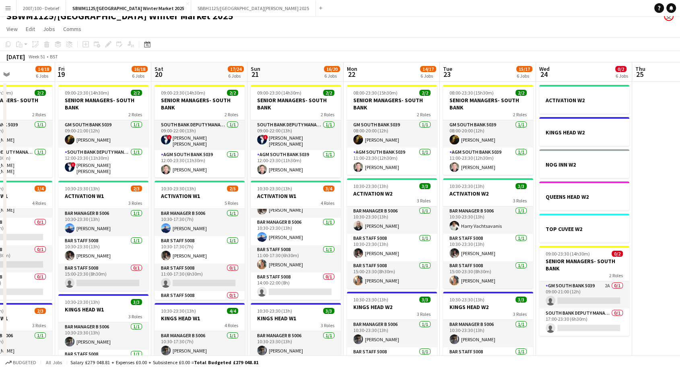
drag, startPoint x: 594, startPoint y: 287, endPoint x: 686, endPoint y: 271, distance: 93.5
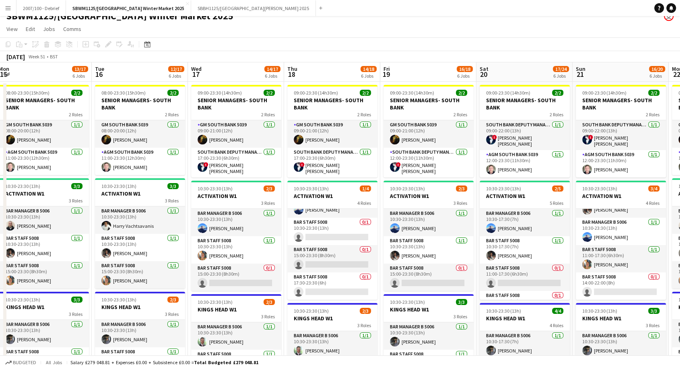
drag, startPoint x: 415, startPoint y: 271, endPoint x: 686, endPoint y: 267, distance: 270.8
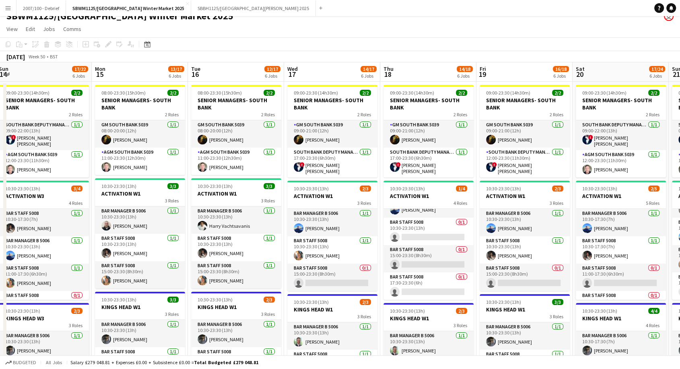
drag, startPoint x: 462, startPoint y: 270, endPoint x: 643, endPoint y: 277, distance: 180.4
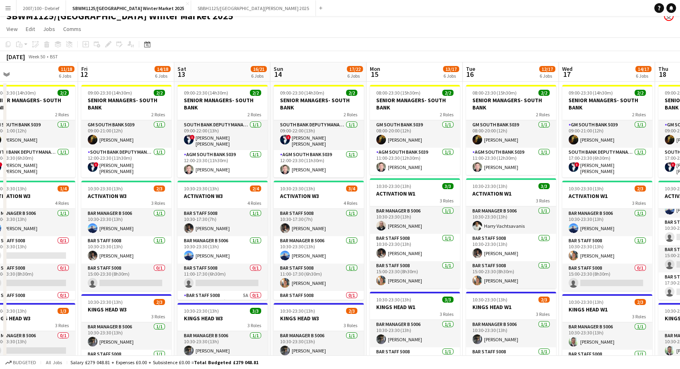
drag, startPoint x: 396, startPoint y: 276, endPoint x: 631, endPoint y: 284, distance: 235.1
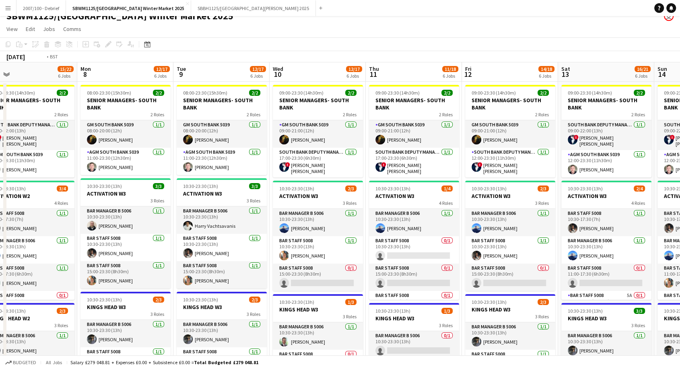
drag, startPoint x: 230, startPoint y: 280, endPoint x: 561, endPoint y: 294, distance: 331.8
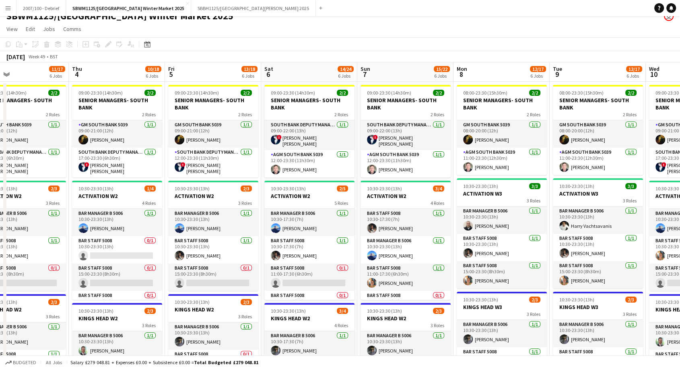
drag, startPoint x: 193, startPoint y: 283, endPoint x: 498, endPoint y: 313, distance: 306.1
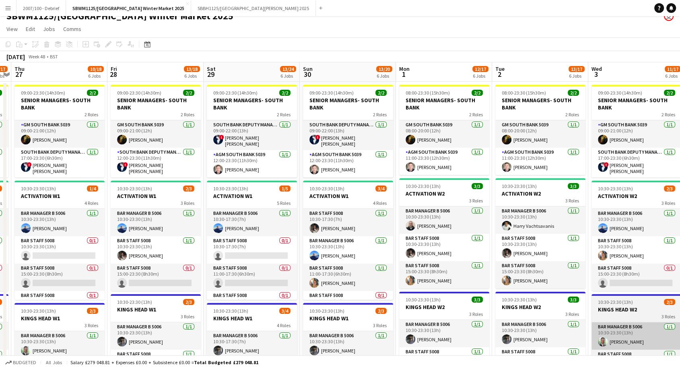
drag, startPoint x: 222, startPoint y: 311, endPoint x: 608, endPoint y: 336, distance: 386.7
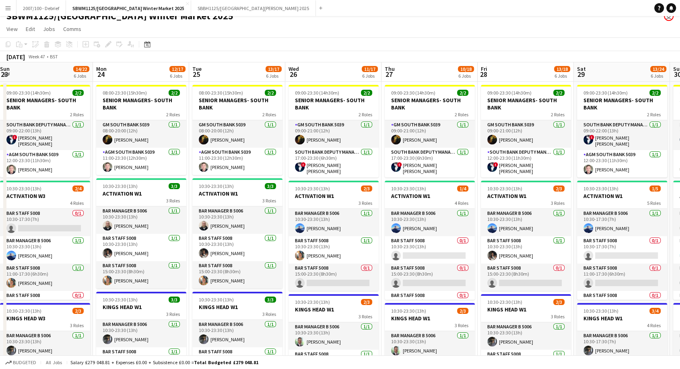
scroll to position [0, 243]
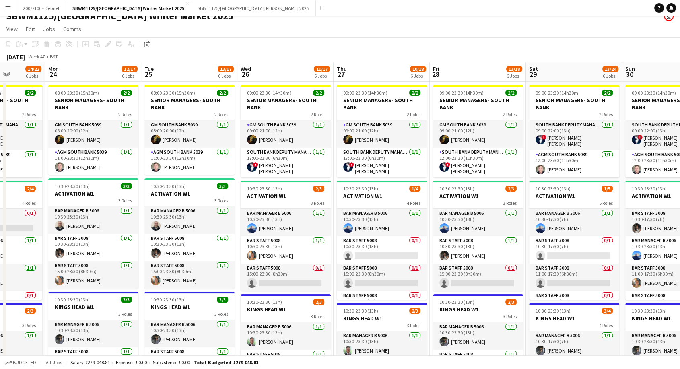
drag, startPoint x: 304, startPoint y: 308, endPoint x: 626, endPoint y: 307, distance: 322.7
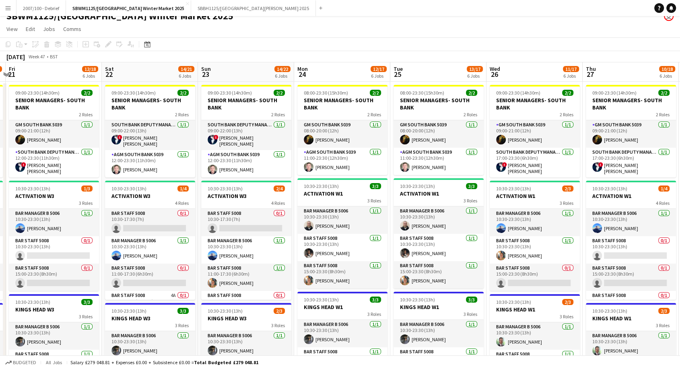
drag, startPoint x: 276, startPoint y: 294, endPoint x: 653, endPoint y: 301, distance: 377.1
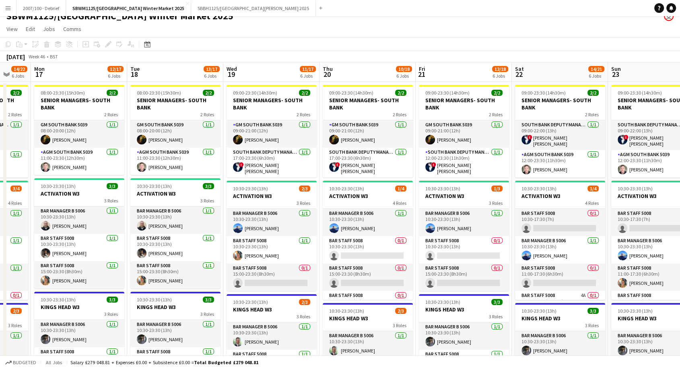
drag, startPoint x: 272, startPoint y: 301, endPoint x: 554, endPoint y: 317, distance: 282.5
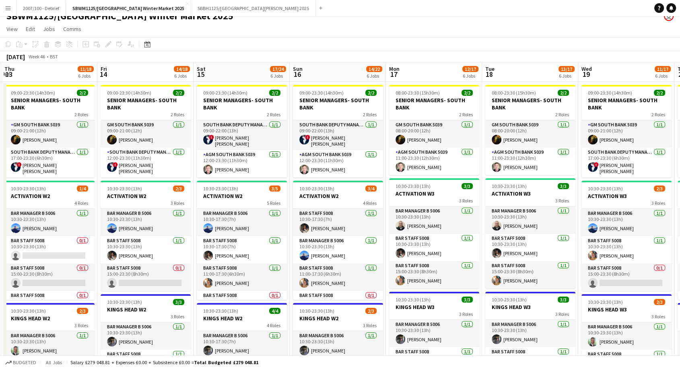
scroll to position [0, 173]
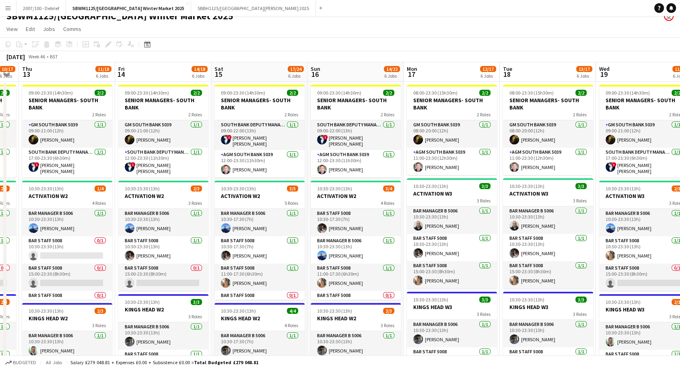
drag, startPoint x: 350, startPoint y: 300, endPoint x: 643, endPoint y: 299, distance: 292.9
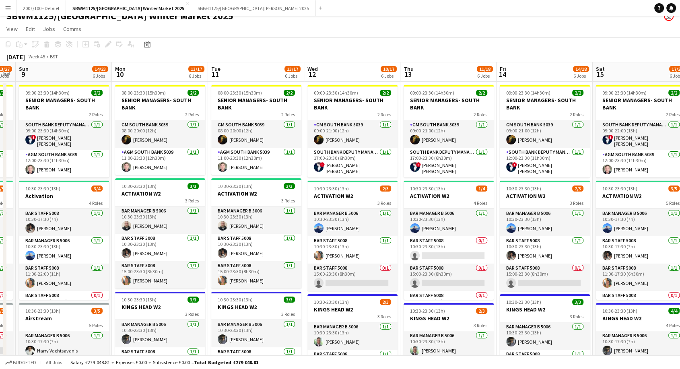
drag, startPoint x: 238, startPoint y: 306, endPoint x: 620, endPoint y: 310, distance: 381.9
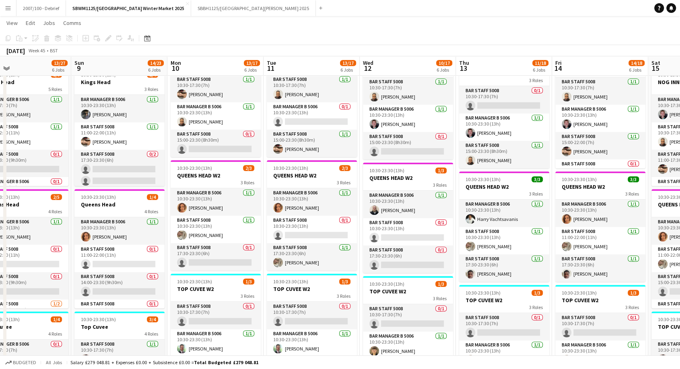
scroll to position [0, 200]
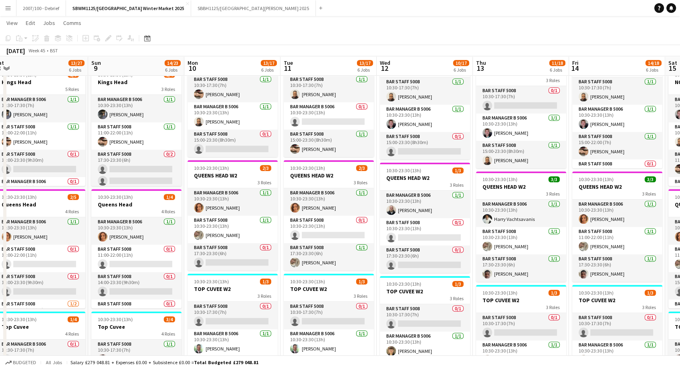
drag, startPoint x: 136, startPoint y: 161, endPoint x: 208, endPoint y: 162, distance: 72.0
click at [208, 162] on app-calendar-viewport "Thu 6 7/19 6 Jobs Fri 7 15/21 6 Jobs Sat 8 13/27 6 Jobs Sun 9 14/23 6 Jobs Mon …" at bounding box center [340, 54] width 680 height 781
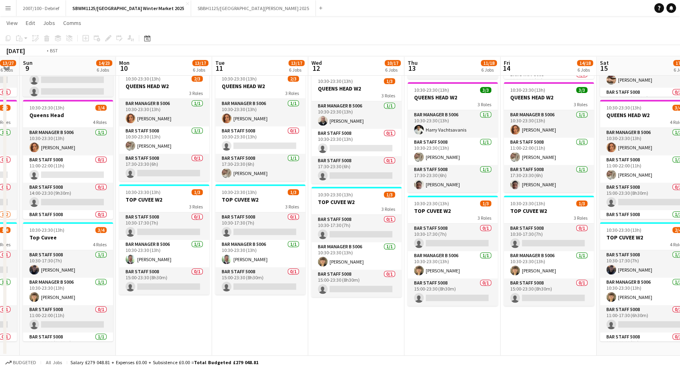
scroll to position [0, 239]
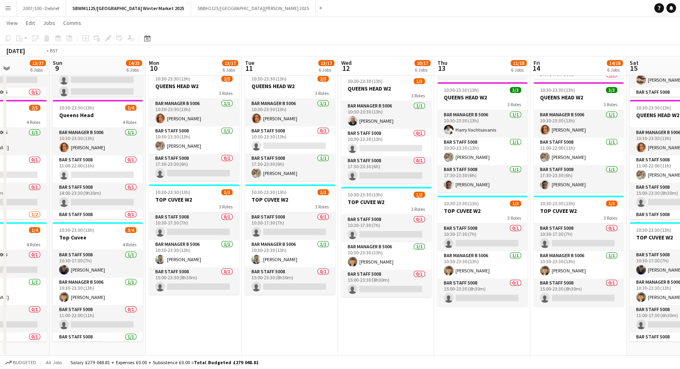
drag, startPoint x: 577, startPoint y: 199, endPoint x: 346, endPoint y: 214, distance: 231.4
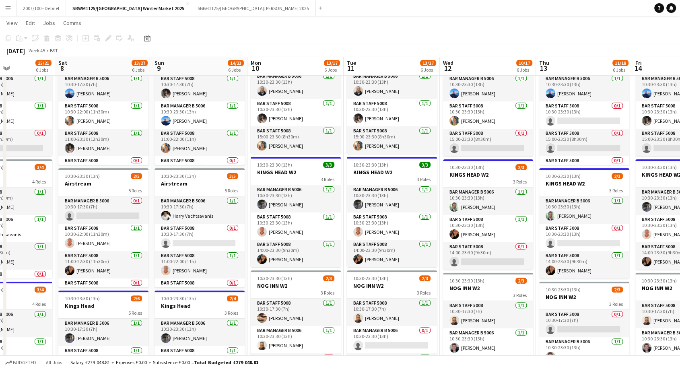
scroll to position [0, 222]
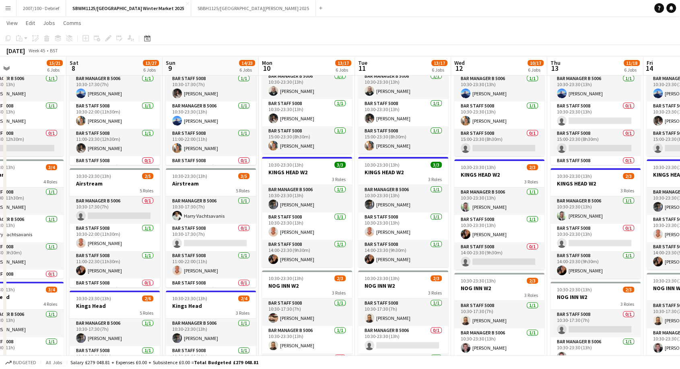
drag, startPoint x: 271, startPoint y: 170, endPoint x: 576, endPoint y: 161, distance: 305.5
click at [576, 161] on app-calendar-viewport "Wed 5 9/19 6 Jobs Thu 6 7/19 6 Jobs Fri 7 15/21 6 Jobs Sat 8 13/27 6 Jobs Sun 9…" at bounding box center [340, 278] width 680 height 781
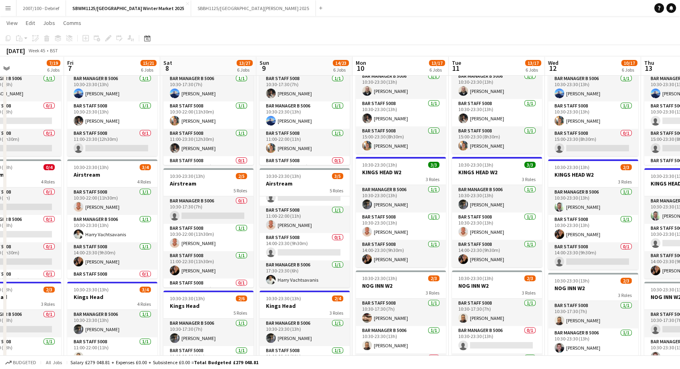
scroll to position [0, 221]
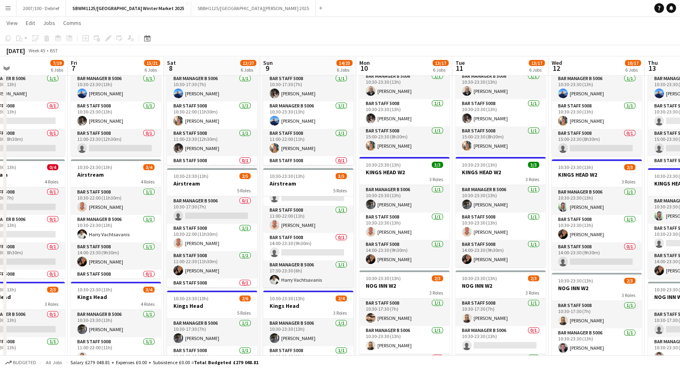
drag, startPoint x: 179, startPoint y: 182, endPoint x: 277, endPoint y: 179, distance: 97.8
click at [277, 179] on app-calendar-viewport "Tue 4 14/19 6 Jobs Wed 5 9/19 6 Jobs Thu 6 7/19 6 Jobs Fri 7 15/21 6 Jobs Sat 8…" at bounding box center [340, 278] width 680 height 781
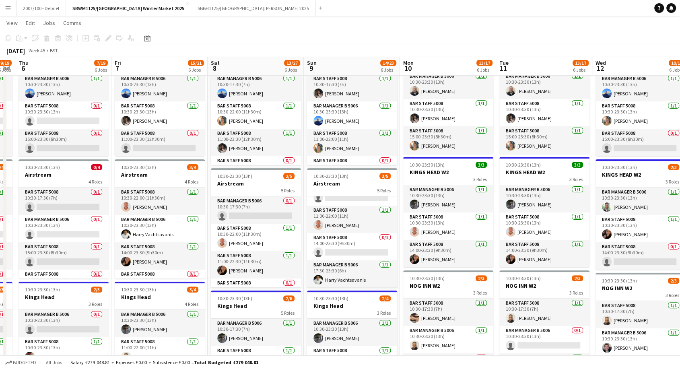
scroll to position [0, 197]
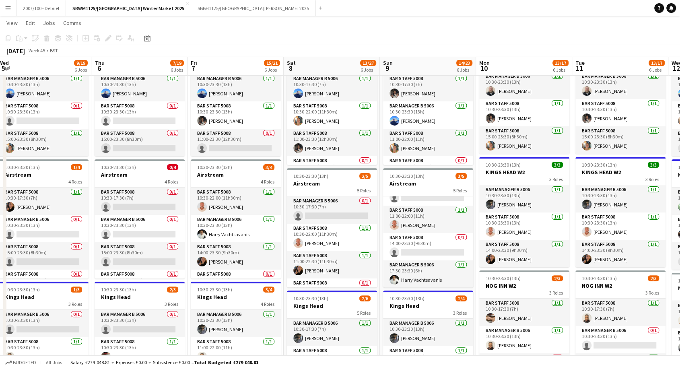
drag, startPoint x: 182, startPoint y: 187, endPoint x: 302, endPoint y: 183, distance: 119.9
click at [302, 183] on app-calendar-viewport "Mon 3 13/19 6 Jobs Tue 4 14/19 6 Jobs Wed 5 9/19 6 Jobs Thu 6 7/19 6 Jobs Fri 7…" at bounding box center [340, 278] width 680 height 781
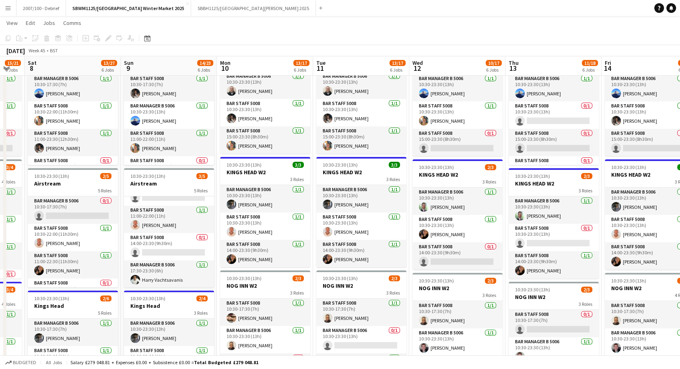
drag, startPoint x: 509, startPoint y: 167, endPoint x: 250, endPoint y: 175, distance: 259.2
click at [250, 175] on app-calendar-viewport "Wed 5 9/19 6 Jobs Thu 6 7/19 6 Jobs Fri 7 15/21 6 Jobs Sat 8 13/27 6 Jobs Sun 9…" at bounding box center [340, 278] width 680 height 781
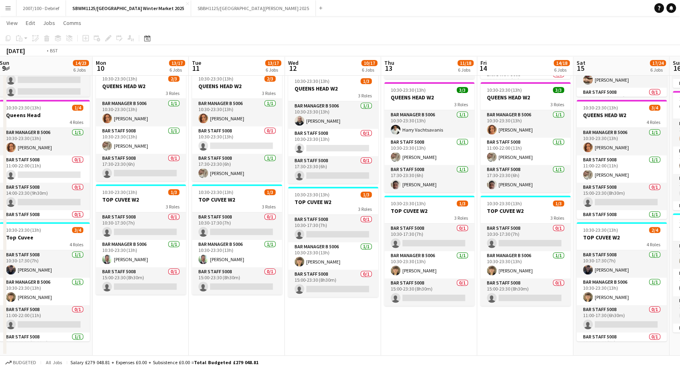
drag, startPoint x: 382, startPoint y: 328, endPoint x: 98, endPoint y: 336, distance: 284.6
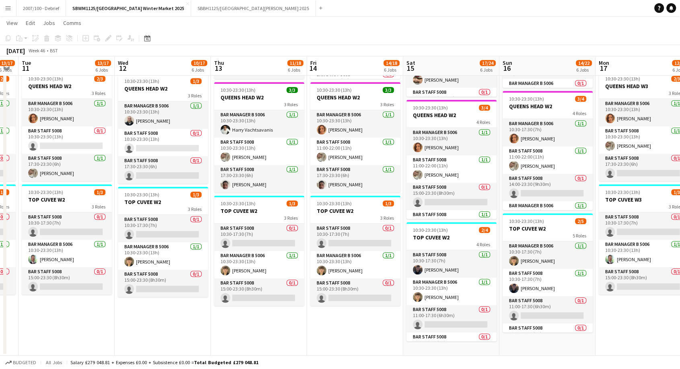
drag, startPoint x: 361, startPoint y: 332, endPoint x: 191, endPoint y: 342, distance: 170.5
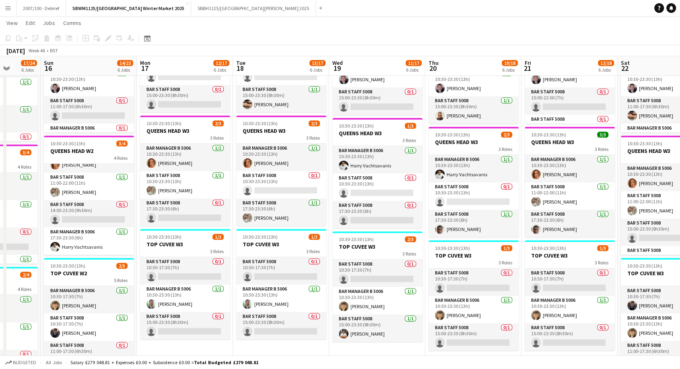
drag, startPoint x: 466, startPoint y: 240, endPoint x: 200, endPoint y: 255, distance: 266.8
click at [200, 255] on app-calendar-viewport "Thu 13 11/18 6 Jobs Fri 14 14/18 6 Jobs Sat 15 17/24 6 Jobs Sun 16 14/22 6 Jobs…" at bounding box center [340, 10] width 680 height 781
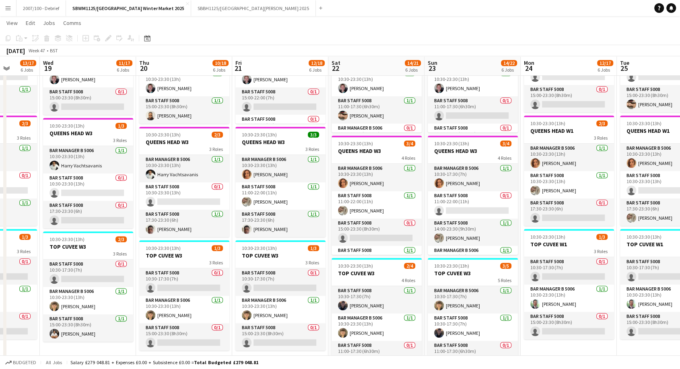
drag, startPoint x: 441, startPoint y: 252, endPoint x: 166, endPoint y: 265, distance: 275.5
click at [166, 265] on app-calendar-viewport "Sun 16 14/22 6 Jobs Mon 17 12/17 6 Jobs Tue 18 13/17 6 Jobs Wed 19 11/17 6 Jobs…" at bounding box center [340, 10] width 680 height 781
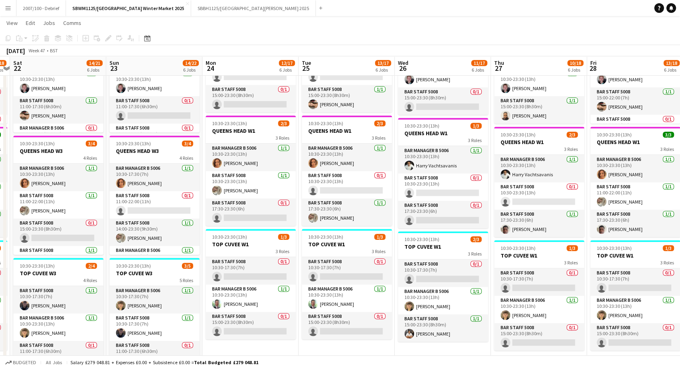
drag, startPoint x: 379, startPoint y: 262, endPoint x: 60, endPoint y: 293, distance: 319.9
click at [60, 293] on app-calendar-viewport "Tue 18 13/17 6 Jobs Wed 19 11/17 6 Jobs Thu 20 10/18 6 Jobs Fri 21 12/18 6 Jobs…" at bounding box center [340, 10] width 680 height 781
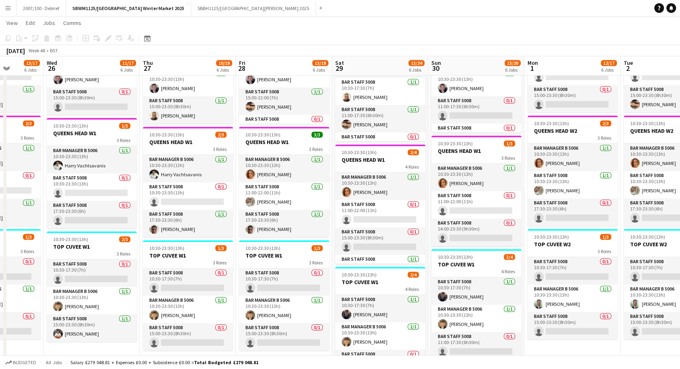
drag, startPoint x: 282, startPoint y: 266, endPoint x: 70, endPoint y: 283, distance: 212.7
click at [70, 283] on app-calendar-viewport "Sat 22 14/21 6 Jobs Sun 23 14/22 6 Jobs Mon 24 12/17 6 Jobs Tue 25 13/17 6 Jobs…" at bounding box center [340, 10] width 680 height 781
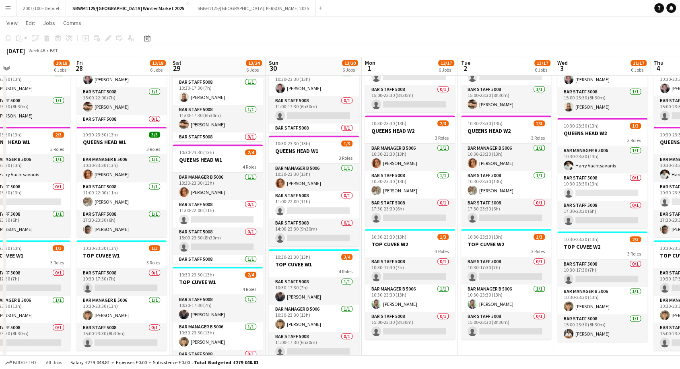
drag, startPoint x: 319, startPoint y: 268, endPoint x: 68, endPoint y: 273, distance: 251.1
click at [68, 273] on app-calendar-viewport "Mon 24 12/17 6 Jobs Tue 25 13/17 6 Jobs Wed 26 11/17 6 Jobs Thu 27 10/18 6 Jobs…" at bounding box center [340, 10] width 680 height 781
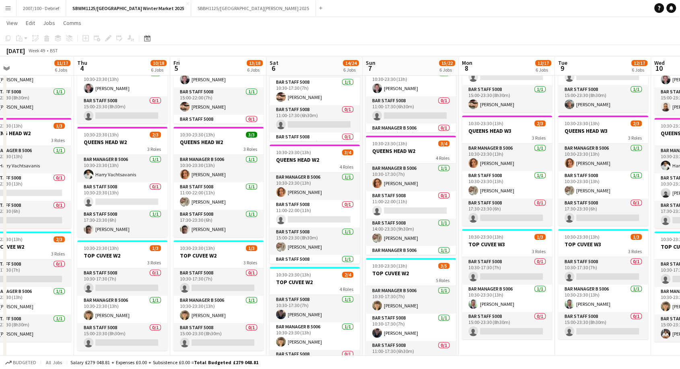
drag, startPoint x: 541, startPoint y: 250, endPoint x: 0, endPoint y: 274, distance: 541.3
click at [0, 274] on app-calendar-viewport "Sun 30 13/20 6 Jobs Mon 1 12/17 6 Jobs Tue 2 13/17 6 Jobs Wed 3 11/17 6 Jobs Th…" at bounding box center [340, 10] width 680 height 781
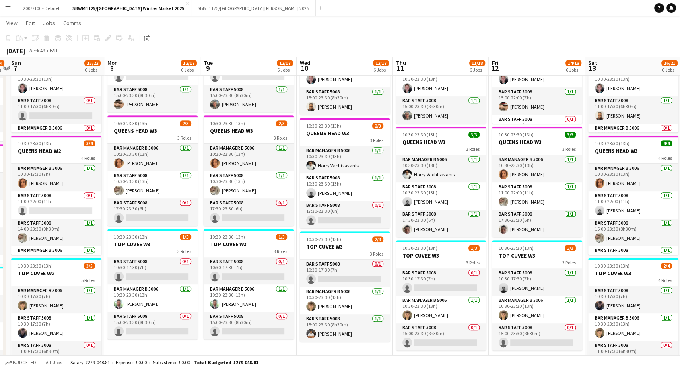
drag, startPoint x: 438, startPoint y: 238, endPoint x: 144, endPoint y: 255, distance: 294.6
click at [144, 255] on app-calendar-viewport "Thu 4 10/18 6 Jobs Fri 5 13/18 6 Jobs Sat 6 14/24 6 Jobs Sun 7 15/22 6 Jobs Mon…" at bounding box center [340, 10] width 680 height 781
drag, startPoint x: 451, startPoint y: 255, endPoint x: 280, endPoint y: 253, distance: 170.6
click at [278, 254] on app-calendar-viewport "Thu 4 10/18 6 Jobs Fri 5 13/18 6 Jobs Sat 6 14/24 6 Jobs Sun 7 15/22 6 Jobs Mon…" at bounding box center [340, 10] width 680 height 781
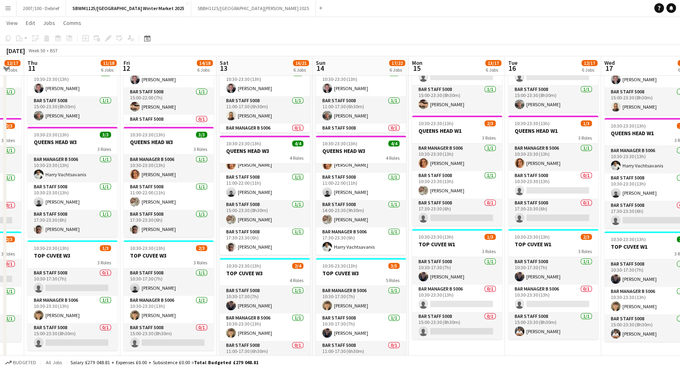
drag, startPoint x: 509, startPoint y: 263, endPoint x: 324, endPoint y: 269, distance: 184.8
click at [324, 269] on app-calendar-viewport "Sun 7 15/22 6 Jobs Mon 8 12/17 6 Jobs Tue 9 12/17 6 Jobs Wed 10 12/17 6 Jobs Th…" at bounding box center [340, 10] width 680 height 781
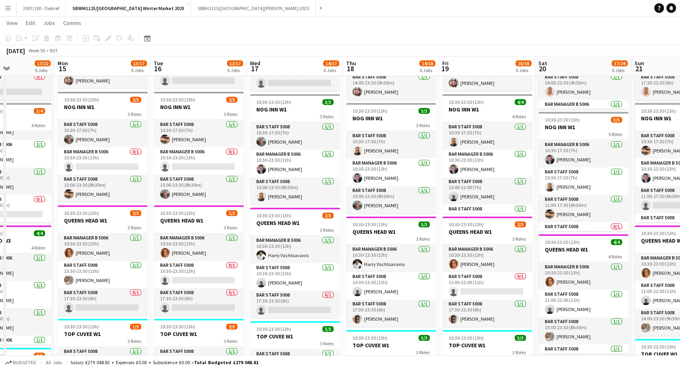
drag, startPoint x: 451, startPoint y: 229, endPoint x: 149, endPoint y: 242, distance: 302.4
click at [149, 242] on app-calendar-viewport "Thu 11 11/18 6 Jobs Fri 12 14/18 6 Jobs Sat 13 16/21 6 Jobs Sun 14 17/22 6 Jobs…" at bounding box center [340, 99] width 680 height 781
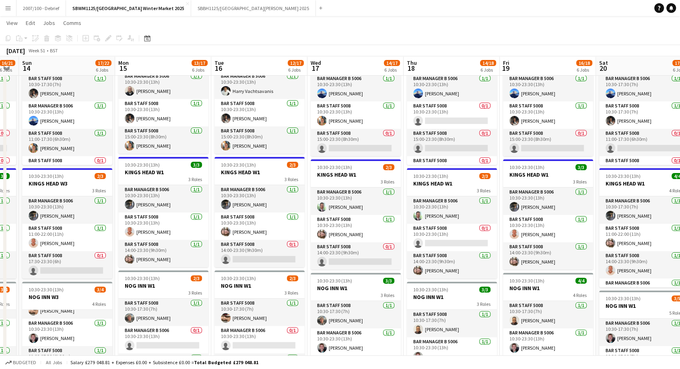
drag, startPoint x: 355, startPoint y: 281, endPoint x: 272, endPoint y: 278, distance: 83.3
click at [272, 278] on app-calendar-viewport "Thu 11 11/18 6 Jobs Fri 12 14/18 6 Jobs Sat 13 16/21 6 Jobs Sun 14 17/22 6 Jobs…" at bounding box center [340, 278] width 680 height 781
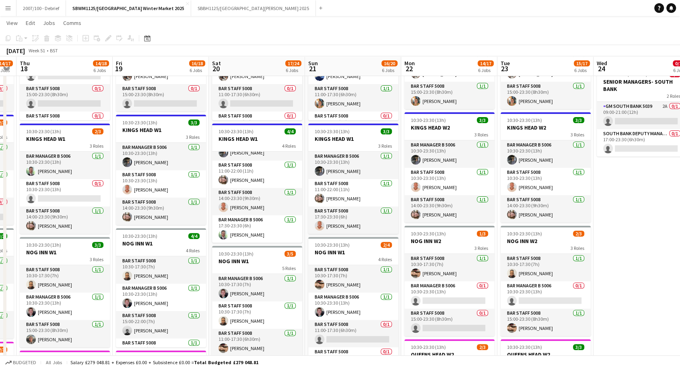
drag, startPoint x: 392, startPoint y: 255, endPoint x: 267, endPoint y: 259, distance: 125.2
click at [267, 259] on app-calendar-viewport "Mon 15 13/17 6 Jobs Tue 16 12/17 6 Jobs Wed 17 14/17 6 Jobs Thu 18 14/18 6 Jobs…" at bounding box center [340, 233] width 680 height 781
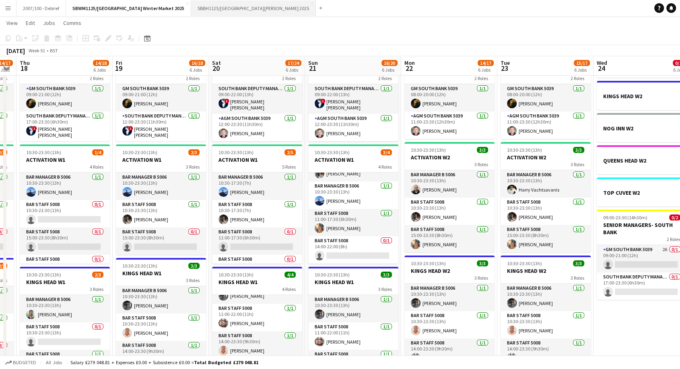
click at [222, 6] on button "SBBH1125/P [GEOGRAPHIC_DATA][PERSON_NAME] 2025 Close" at bounding box center [253, 8] width 125 height 16
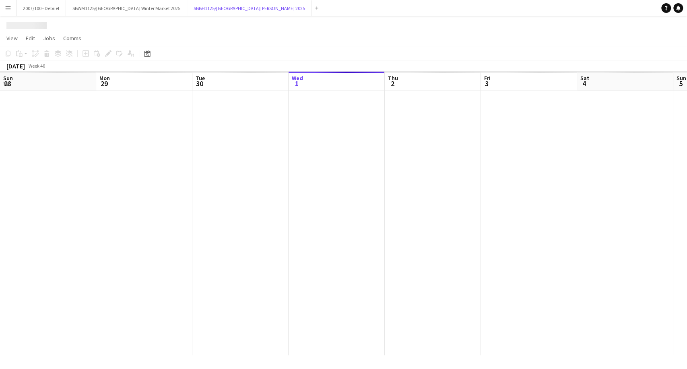
scroll to position [0, 192]
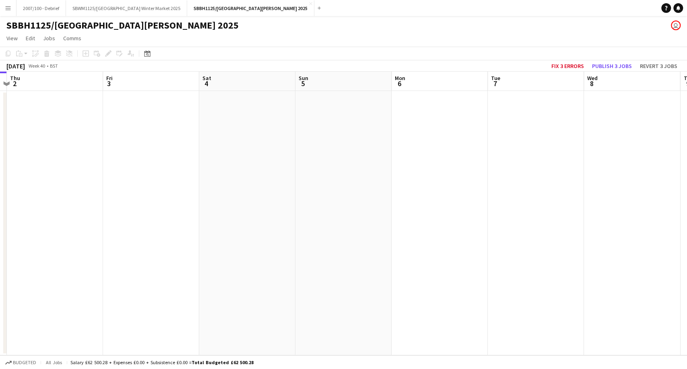
drag, startPoint x: 499, startPoint y: 190, endPoint x: 427, endPoint y: 223, distance: 80.3
click at [216, 231] on app-calendar-viewport "Sun 28 Mon 29 Tue 30 Wed 1 Thu 2 Fri 3 Sat 4 Sun 5 Mon 6 Tue 7 Wed 8 Thu 9 Fri …" at bounding box center [343, 214] width 687 height 284
drag, startPoint x: 125, startPoint y: 320, endPoint x: 97, endPoint y: 325, distance: 28.3
click at [81, 327] on app-calendar-viewport "Tue 30 Wed 1 Thu 2 Fri 3 Sat 4 Sun 5 Mon 6 Tue 7 Wed 8 Thu 9 Fri 10 Sat 11 Sun …" at bounding box center [343, 214] width 687 height 284
click at [50, 333] on app-calendar-viewport "Sun 5 Mon 6 Tue 7 Wed 8 Thu 9 Fri 10 Sat 11 Sun 12 Mon 13 Tue 14 Wed 15 Thu 16 …" at bounding box center [343, 214] width 687 height 284
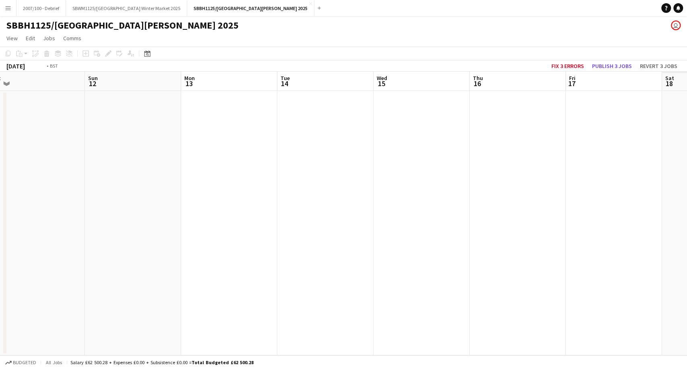
drag, startPoint x: 399, startPoint y: 254, endPoint x: 0, endPoint y: 344, distance: 409.0
click at [0, 342] on app-calendar-viewport "Wed 8 Thu 9 Fri 10 Sat 11 Sun 12 Mon 13 Tue 14 Wed 15 Thu 16 Fri 17 Sat 18 Sun …" at bounding box center [343, 214] width 687 height 284
drag, startPoint x: 0, startPoint y: 326, endPoint x: 0, endPoint y: 337, distance: 11.3
click at [0, 336] on app-calendar-viewport "Sat 11 Sun 12 Mon 13 Tue 14 Wed 15 Thu 16 Fri 17 Sat 18 Sun 19 Mon 20 Tue 21 We…" at bounding box center [343, 214] width 687 height 284
drag, startPoint x: 411, startPoint y: 250, endPoint x: 0, endPoint y: 343, distance: 421.6
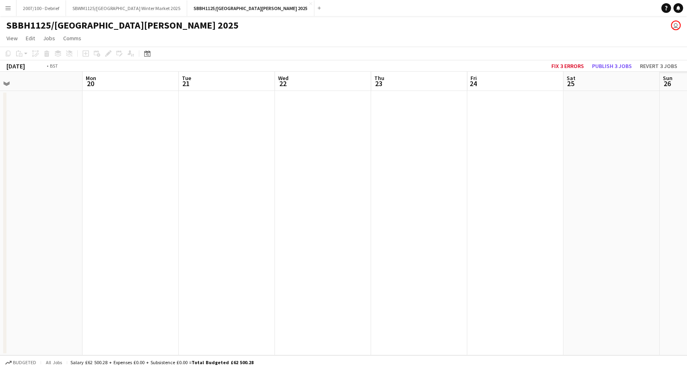
click at [0, 342] on app-calendar-viewport "Thu 16 Fri 17 Sat 18 Sun 19 Mon 20 Tue 21 Wed 22 Thu 23 Fri 24 Sat 25 Sun 26 Mo…" at bounding box center [343, 214] width 687 height 284
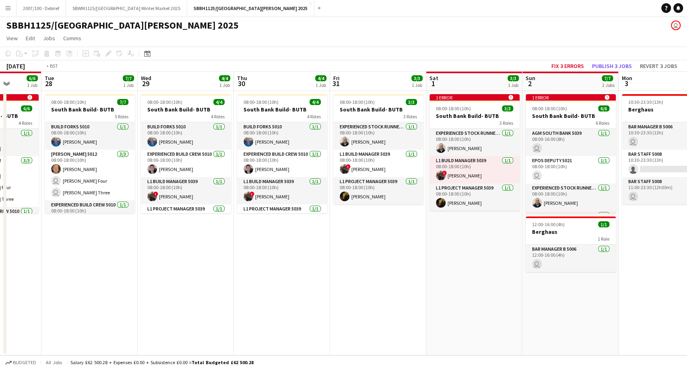
click at [0, 369] on html "Menu Boards Boards Boards All jobs Status Workforce Workforce My Workforce Recr…" at bounding box center [343, 184] width 687 height 369
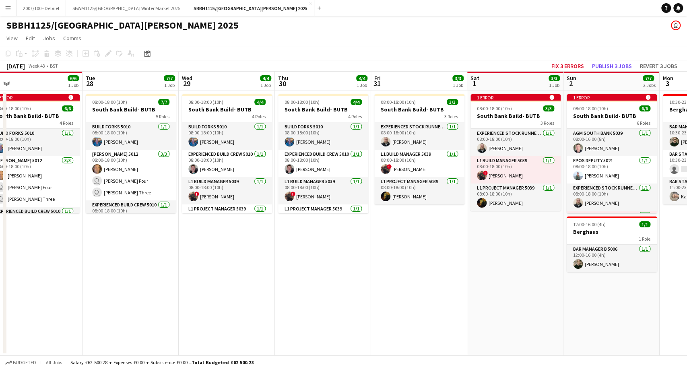
drag, startPoint x: 398, startPoint y: 326, endPoint x: 0, endPoint y: 390, distance: 402.6
click at [0, 369] on html "Menu Boards Boards Boards All jobs Status Workforce Workforce My Workforce Recr…" at bounding box center [343, 184] width 687 height 369
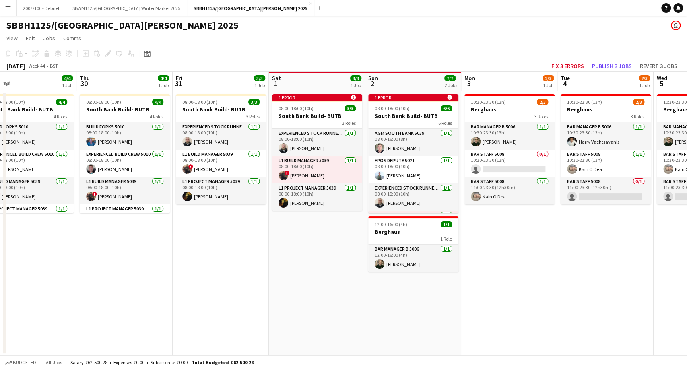
drag, startPoint x: 398, startPoint y: 325, endPoint x: 9, endPoint y: 390, distance: 394.1
click at [9, 369] on html "Menu Boards Boards Boards All jobs Status Workforce Workforce My Workforce Recr…" at bounding box center [343, 184] width 687 height 369
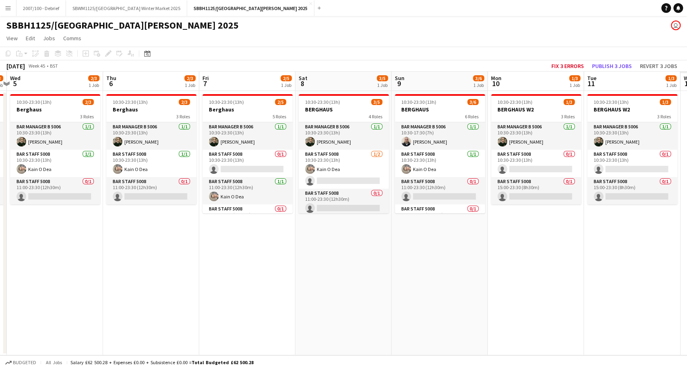
drag, startPoint x: 332, startPoint y: 312, endPoint x: 32, endPoint y: 356, distance: 302.6
click at [1, 358] on app-board "SBBH1125/[GEOGRAPHIC_DATA][PERSON_NAME] 2025 user View Day view expanded Day vi…" at bounding box center [343, 192] width 687 height 353
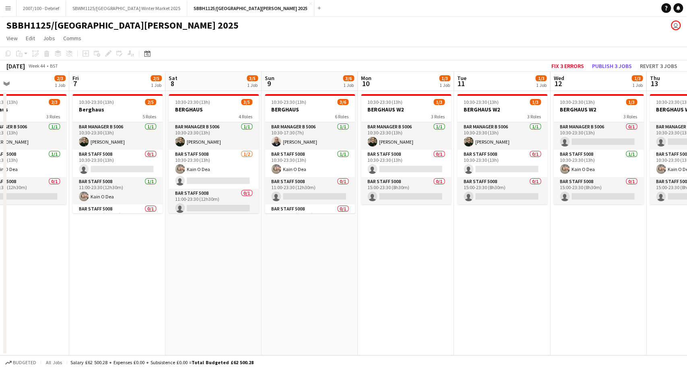
drag, startPoint x: 497, startPoint y: 310, endPoint x: 32, endPoint y: 368, distance: 468.7
click at [32, 368] on app-board "SBBH1125/[GEOGRAPHIC_DATA][PERSON_NAME] 2025 user View Day view expanded Day vi…" at bounding box center [343, 192] width 687 height 353
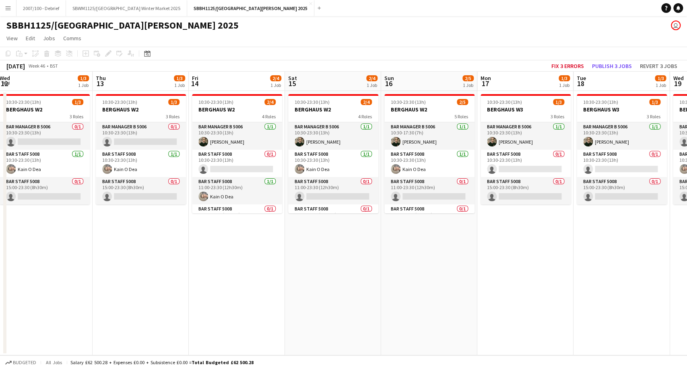
drag, startPoint x: 478, startPoint y: 287, endPoint x: 475, endPoint y: 245, distance: 41.9
click at [19, 346] on app-calendar-viewport "Sat 8 3/5 1 Job Sun 9 3/6 1 Job Mon 10 1/3 1 Job Tue 11 1/3 1 Job Wed 12 1/3 1 …" at bounding box center [343, 214] width 687 height 284
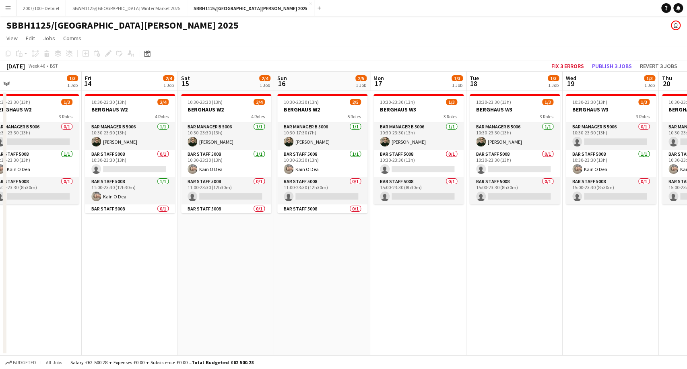
drag, startPoint x: 230, startPoint y: 292, endPoint x: 58, endPoint y: 313, distance: 173.5
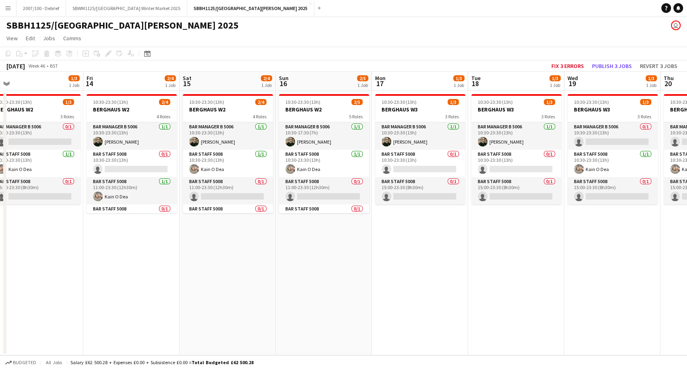
click at [33, 319] on app-calendar-viewport "Mon 10 1/3 1 Job Tue 11 1/3 1 Job Wed 12 1/3 1 Job Thu 13 1/3 1 Job Fri 14 2/4 …" at bounding box center [343, 214] width 687 height 284
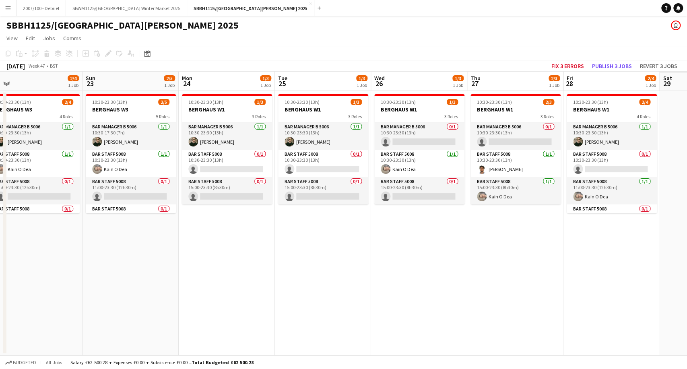
drag, startPoint x: 340, startPoint y: 268, endPoint x: 48, endPoint y: 313, distance: 295.5
click at [34, 315] on app-calendar-viewport "Tue 18 1/3 1 Job Wed 19 1/3 1 Job Thu 20 1/3 1 Job Fri 21 2/4 1 Job Sat 22 2/4 …" at bounding box center [343, 214] width 687 height 284
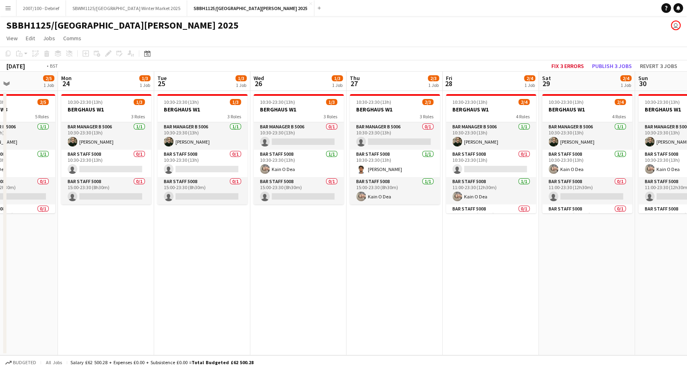
drag, startPoint x: 93, startPoint y: 301, endPoint x: 41, endPoint y: 307, distance: 52.0
click at [41, 307] on app-calendar-viewport "Fri 21 2/4 1 Job Sat 22 2/4 1 Job Sun 23 2/5 1 Job Mon 24 1/3 1 Job Tue 25 1/3 …" at bounding box center [343, 214] width 687 height 284
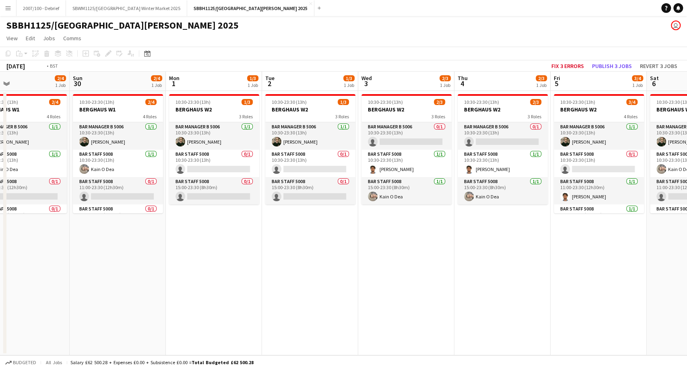
drag, startPoint x: 414, startPoint y: 260, endPoint x: 95, endPoint y: 293, distance: 320.3
click at [93, 293] on app-calendar-viewport "Thu 27 2/3 1 Job Fri 28 2/4 1 Job Sat 29 2/4 1 Job Sun 30 2/4 1 Job Mon 1 1/3 1…" at bounding box center [343, 214] width 687 height 284
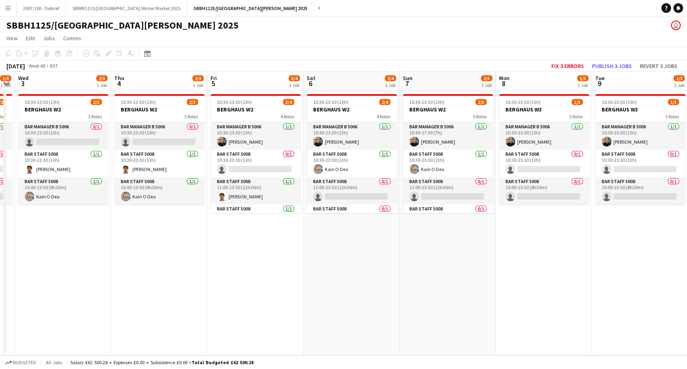
click at [132, 363] on app-board "SBBH1125/[GEOGRAPHIC_DATA][PERSON_NAME] 2025 user View Day view expanded Day vi…" at bounding box center [343, 192] width 687 height 353
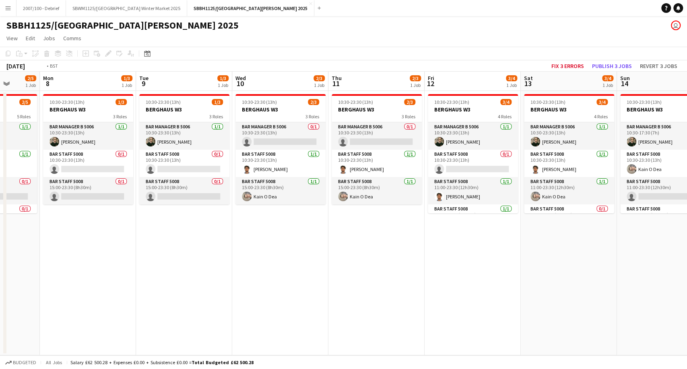
drag, startPoint x: 524, startPoint y: 263, endPoint x: 192, endPoint y: 332, distance: 339.1
click at [138, 341] on app-calendar-viewport "Thu 4 2/3 1 Job Fri 5 3/4 1 Job Sat 6 2/4 1 Job Sun 7 2/5 1 Job Mon 8 1/3 1 Job…" at bounding box center [343, 214] width 687 height 284
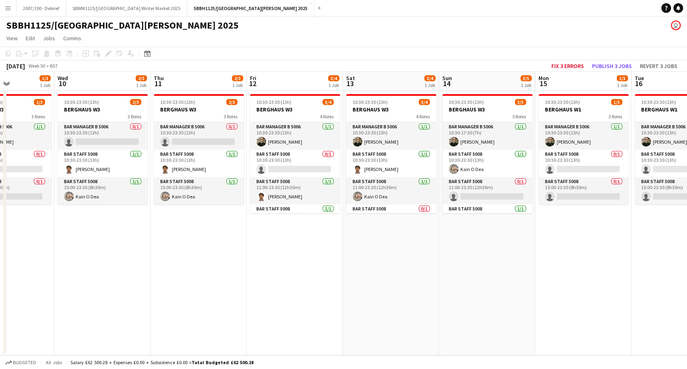
scroll to position [0, 379]
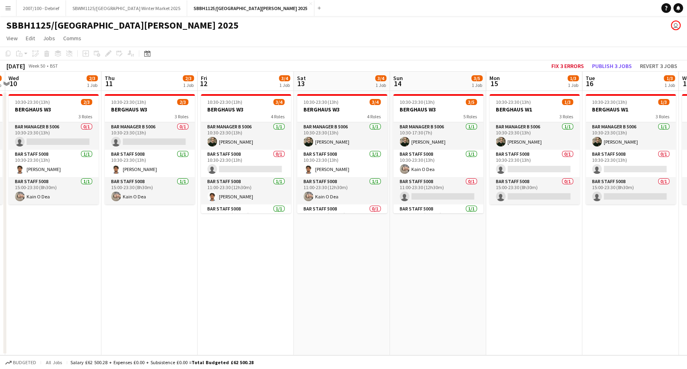
drag, startPoint x: 509, startPoint y: 286, endPoint x: 460, endPoint y: 297, distance: 50.4
click at [460, 297] on app-calendar-viewport "Sat 6 2/4 1 Job Sun 7 2/5 1 Job Mon 8 1/3 1 Job Tue 9 1/3 1 Job Wed 10 2/3 1 Jo…" at bounding box center [343, 214] width 687 height 284
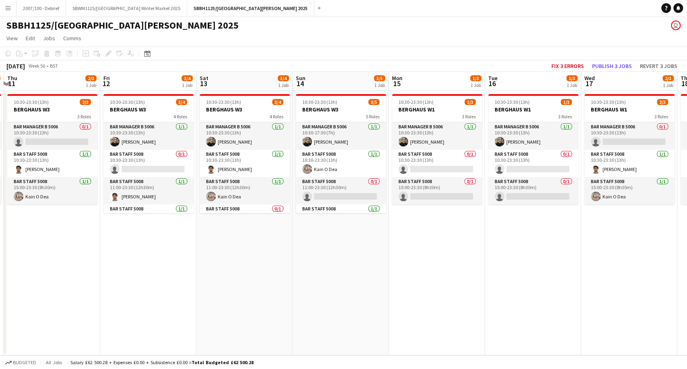
scroll to position [0, 301]
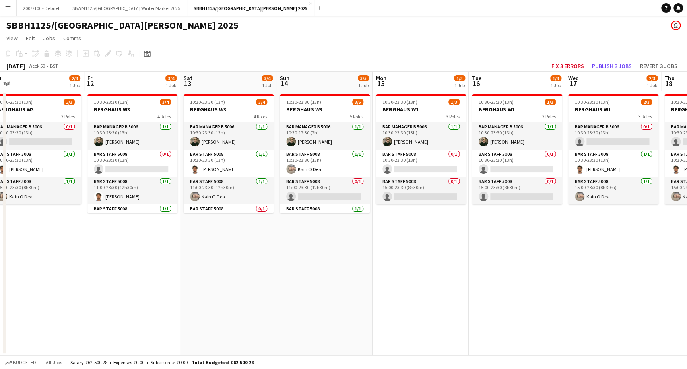
drag, startPoint x: 463, startPoint y: 265, endPoint x: 238, endPoint y: 299, distance: 227.0
click at [238, 299] on app-calendar-viewport "Mon 8 1/3 1 Job Tue 9 1/3 1 Job Wed 10 2/3 1 Job Thu 11 2/3 1 Job Fri 12 3/4 1 …" at bounding box center [343, 214] width 687 height 284
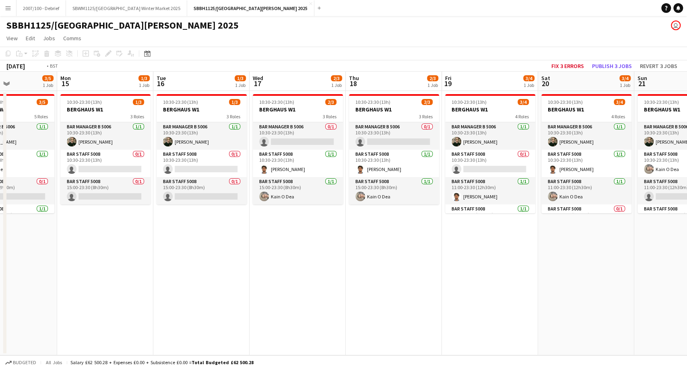
scroll to position [0, 314]
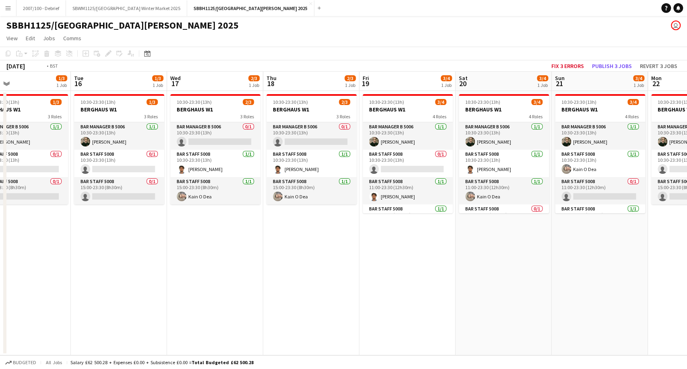
drag, startPoint x: 379, startPoint y: 235, endPoint x: 210, endPoint y: 266, distance: 171.7
click at [210, 266] on app-calendar-viewport "Fri 12 3/4 1 Job Sat 13 3/4 1 Job Sun 14 3/5 1 Job Mon 15 1/3 1 Job Tue 16 1/3 …" at bounding box center [343, 214] width 687 height 284
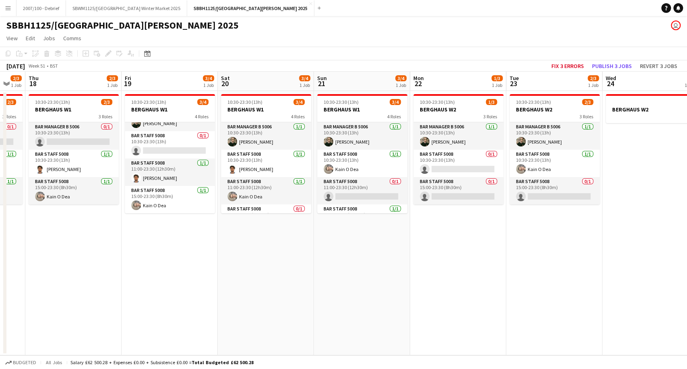
scroll to position [0, 328]
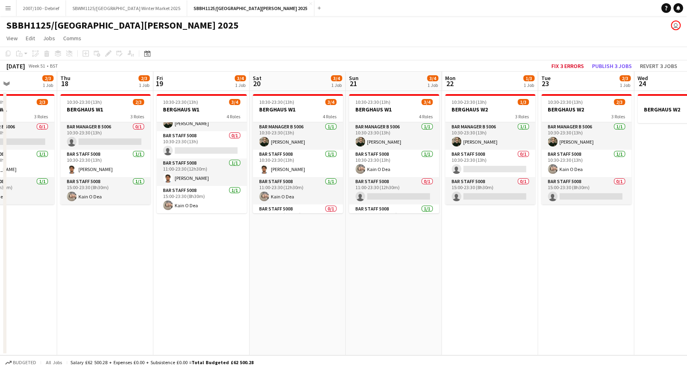
drag, startPoint x: 423, startPoint y: 234, endPoint x: 224, endPoint y: 264, distance: 201.5
click at [224, 264] on app-calendar-viewport "Sun 14 3/5 1 Job Mon 15 1/3 1 Job Tue 16 1/3 1 Job Wed 17 2/3 1 Job Thu 18 2/3 …" at bounding box center [343, 214] width 687 height 284
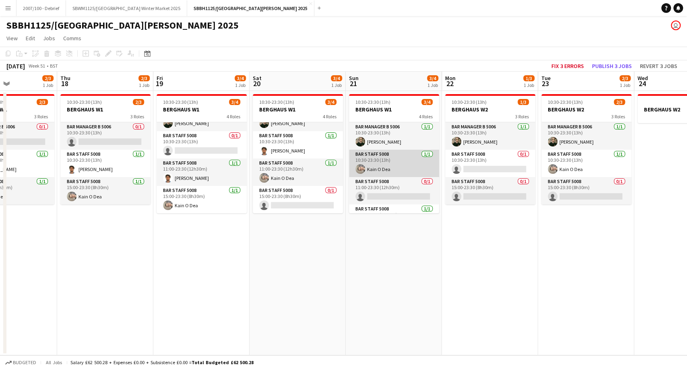
scroll to position [19, 0]
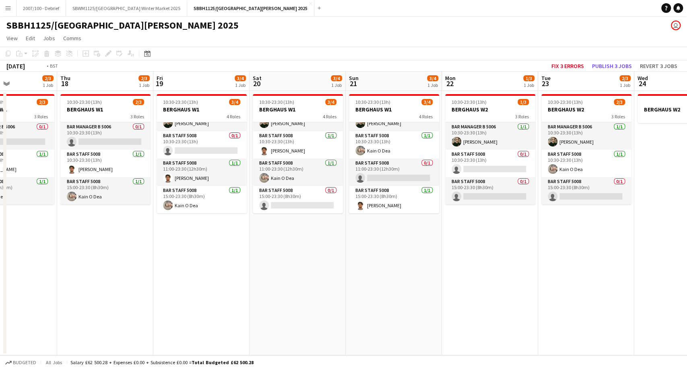
drag, startPoint x: 196, startPoint y: 249, endPoint x: 603, endPoint y: 201, distance: 409.6
click at [604, 201] on app-calendar-viewport "Sun 14 3/5 1 Job Mon 15 1/3 1 Job Tue 16 1/3 1 Job Wed 17 2/3 1 Job Thu 18 2/3 …" at bounding box center [343, 214] width 687 height 284
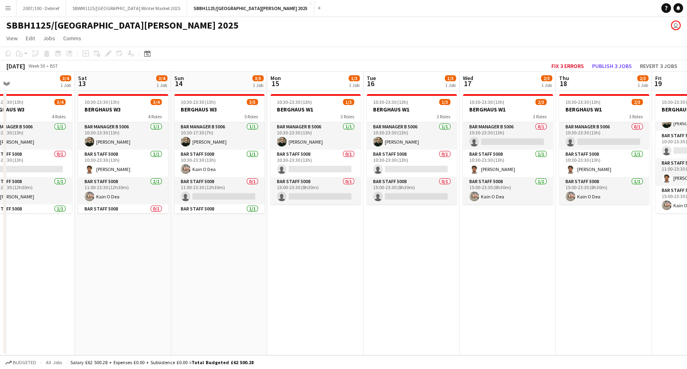
drag, startPoint x: 301, startPoint y: 219, endPoint x: 426, endPoint y: 218, distance: 125.1
click at [488, 189] on app-calendar-viewport "Wed 10 2/3 1 Job Thu 11 2/3 1 Job Fri 12 3/4 1 Job Sat 13 3/4 1 Job Sun 14 3/5 …" at bounding box center [343, 214] width 687 height 284
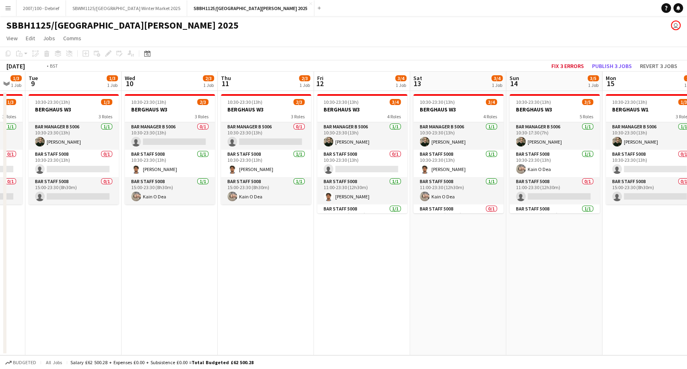
drag, startPoint x: 109, startPoint y: 297, endPoint x: 450, endPoint y: 221, distance: 349.9
click at [455, 220] on app-calendar-viewport "Sun 7 2/5 1 Job Mon 8 1/3 1 Job Tue 9 1/3 1 Job Wed 10 2/3 1 Job Thu 11 2/3 1 J…" at bounding box center [343, 214] width 687 height 284
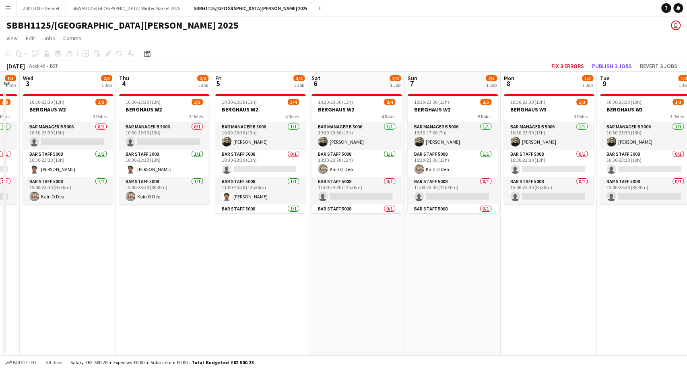
drag, startPoint x: 122, startPoint y: 271, endPoint x: 303, endPoint y: 264, distance: 181.2
click at [497, 221] on app-calendar-viewport "Mon 1 1/3 1 Job Tue 2 1/3 1 Job Wed 3 2/3 1 Job Thu 4 2/3 1 Job Fri 5 3/4 1 Job…" at bounding box center [343, 214] width 687 height 284
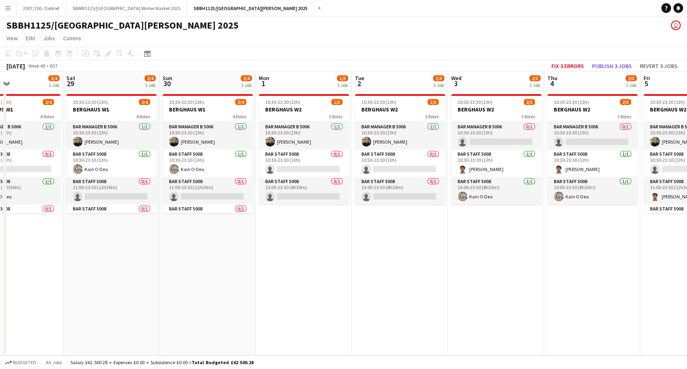
drag, startPoint x: 163, startPoint y: 319, endPoint x: 455, endPoint y: 276, distance: 295.3
click at [465, 277] on app-calendar-viewport "Wed 26 1/3 1 Job Thu 27 2/3 1 Job Fri 28 2/4 1 Job Sat 29 2/4 1 Job Sun 30 2/4 …" at bounding box center [343, 214] width 687 height 284
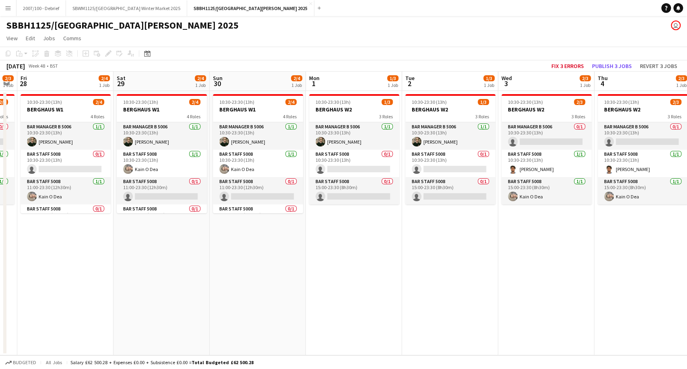
drag, startPoint x: 97, startPoint y: 340, endPoint x: 386, endPoint y: 297, distance: 292.8
click at [419, 298] on app-calendar-viewport "Wed 26 1/3 1 Job Thu 27 2/3 1 Job Fri 28 2/4 1 Job Sat 29 2/4 1 Job Sun 30 2/4 …" at bounding box center [343, 214] width 687 height 284
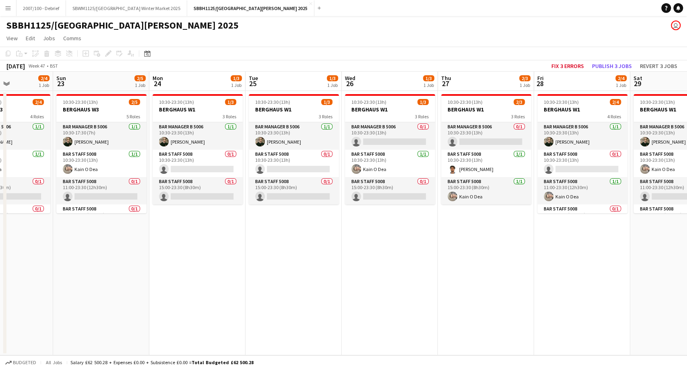
drag, startPoint x: 215, startPoint y: 320, endPoint x: 462, endPoint y: 281, distance: 250.1
click at [462, 281] on app-calendar-viewport "Thu 20 1/3 1 Job Fri 21 2/4 1 Job Sat 22 2/4 1 Job Sun 23 2/5 1 Job Mon 24 1/3 …" at bounding box center [343, 214] width 687 height 284
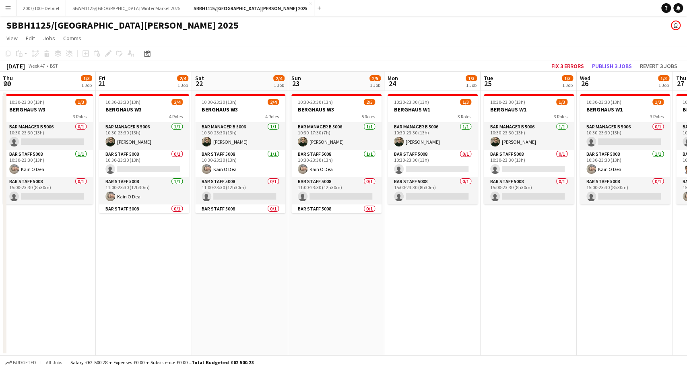
drag, startPoint x: 181, startPoint y: 316, endPoint x: 422, endPoint y: 268, distance: 246.3
click at [424, 268] on app-calendar-viewport "Tue 18 1/3 1 Job Wed 19 1/3 1 Job Thu 20 1/3 1 Job Fri 21 2/4 1 Job Sat 22 2/4 …" at bounding box center [343, 214] width 687 height 284
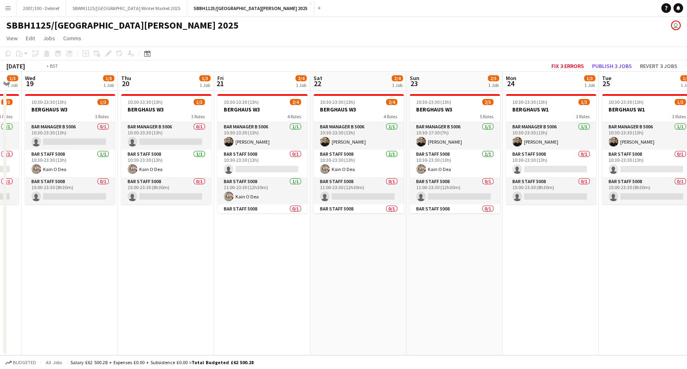
drag, startPoint x: 142, startPoint y: 290, endPoint x: 348, endPoint y: 259, distance: 209.1
click at [443, 241] on app-calendar-viewport "Mon 17 1/3 1 Job Tue 18 1/3 1 Job Wed 19 1/3 1 Job Thu 20 1/3 1 Job Fri 21 2/4 …" at bounding box center [343, 214] width 687 height 284
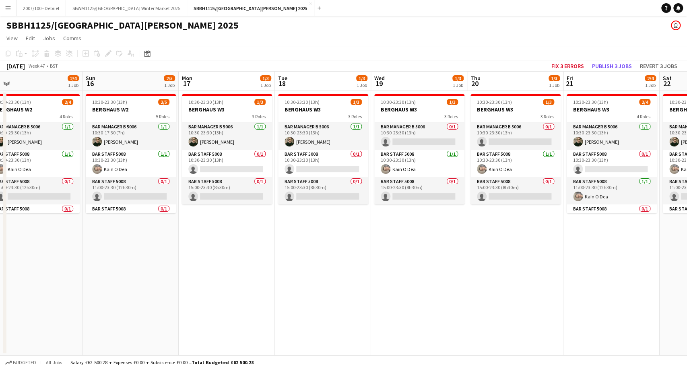
drag, startPoint x: 117, startPoint y: 319, endPoint x: 430, endPoint y: 235, distance: 324.6
click at [427, 236] on app-calendar-viewport "Thu 13 1/3 1 Job Fri 14 2/4 1 Job Sat 15 2/4 1 Job Sun 16 2/5 1 Job Mon 17 1/3 …" at bounding box center [343, 214] width 687 height 284
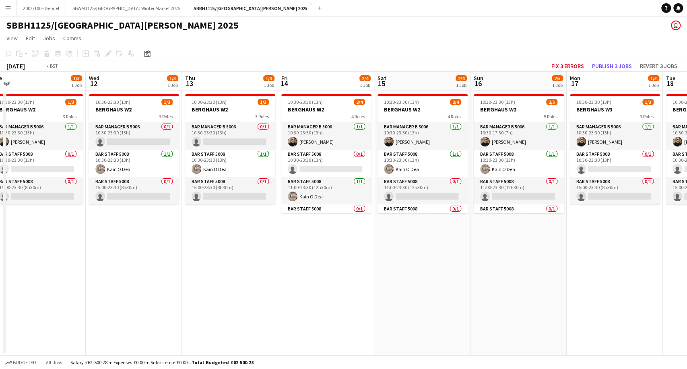
drag, startPoint x: 161, startPoint y: 305, endPoint x: 312, endPoint y: 272, distance: 155.2
click at [485, 234] on app-calendar-viewport "Sun 9 3/6 1 Job Mon 10 1/3 1 Job Tue 11 1/3 1 Job Wed 12 1/3 1 Job Thu 13 1/3 1…" at bounding box center [343, 214] width 687 height 284
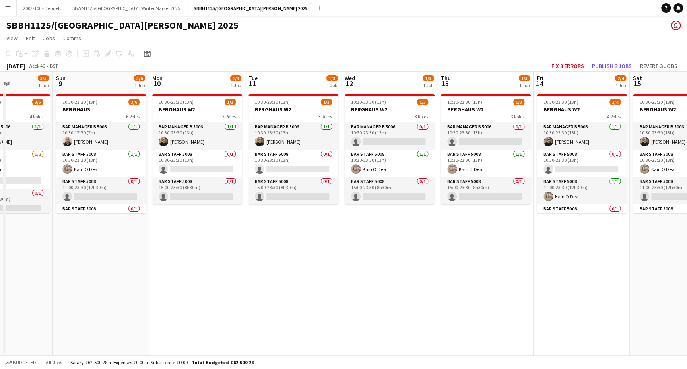
click at [483, 234] on app-calendar-viewport "Thu 6 2/3 1 Job Fri 7 2/5 1 Job Sat 8 3/5 1 Job Sun 9 3/6 1 Job Mon 10 1/3 1 Jo…" at bounding box center [343, 214] width 687 height 284
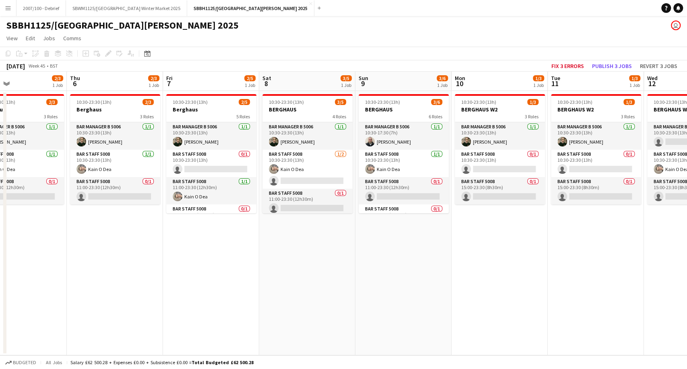
click at [519, 241] on app-calendar-viewport "Mon 3 2/3 1 Job Tue 4 2/3 1 Job Wed 5 2/3 1 Job Thu 6 2/3 1 Job Fri 7 2/5 1 Job…" at bounding box center [343, 214] width 687 height 284
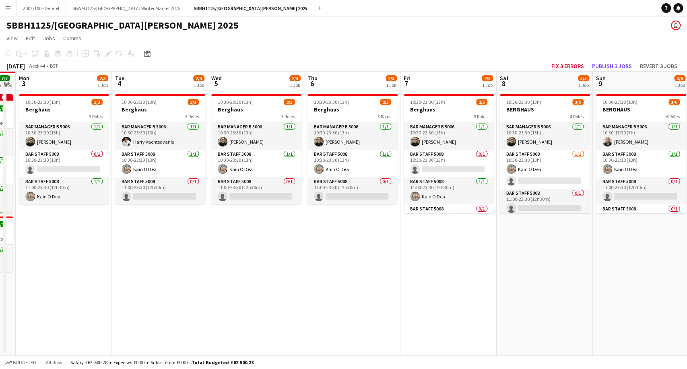
scroll to position [0, 280]
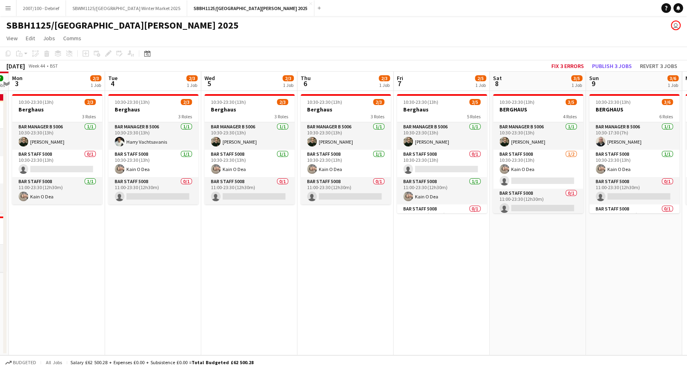
click at [157, 287] on app-calendar-viewport "Fri 31 3/3 1 Job Sat 1 3/3 1 Job Sun 2 7/7 2 Jobs Mon 3 2/3 1 Job Tue 4 2/3 1 J…" at bounding box center [343, 214] width 687 height 284
click at [54, 157] on app-card-role "Bar Staff 5008 0/1 10:30-23:30 (13h) single-neutral-actions" at bounding box center [57, 163] width 90 height 27
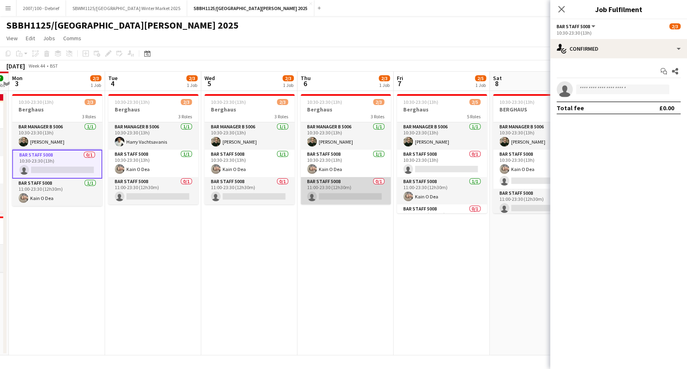
click at [351, 197] on app-card-role "Bar Staff 5008 0/1 11:00-23:30 (12h30m) single-neutral-actions" at bounding box center [346, 190] width 90 height 27
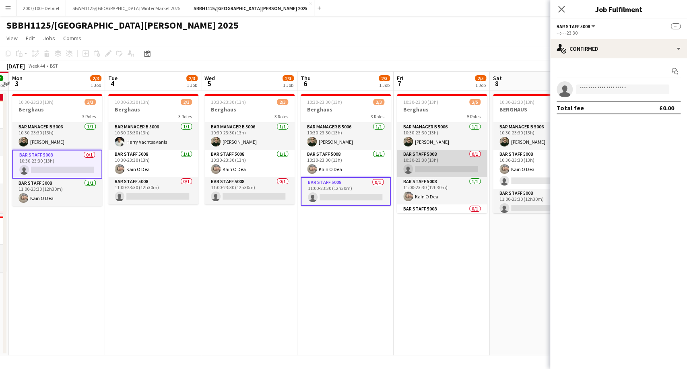
click at [455, 159] on app-card-role "Bar Staff 5008 0/1 10:30-23:30 (13h) single-neutral-actions" at bounding box center [442, 163] width 90 height 27
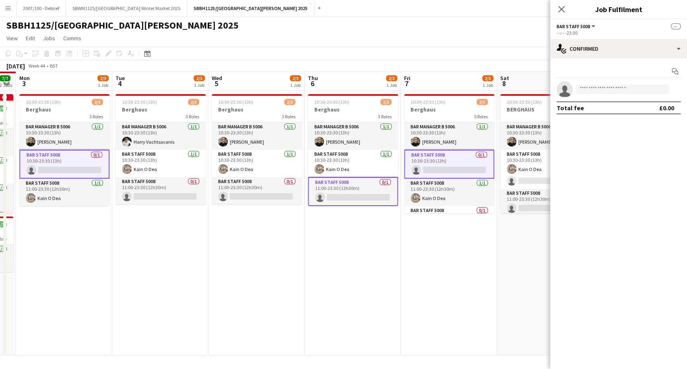
scroll to position [0, 280]
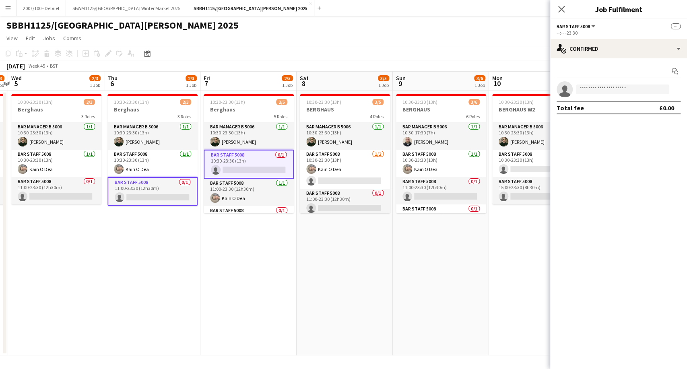
click at [288, 272] on app-calendar-viewport "Sun 2 7/7 2 Jobs Mon 3 2/3 1 Job Tue 4 2/3 1 Job Wed 5 2/3 1 Job Thu 6 2/3 1 Jo…" at bounding box center [343, 214] width 687 height 284
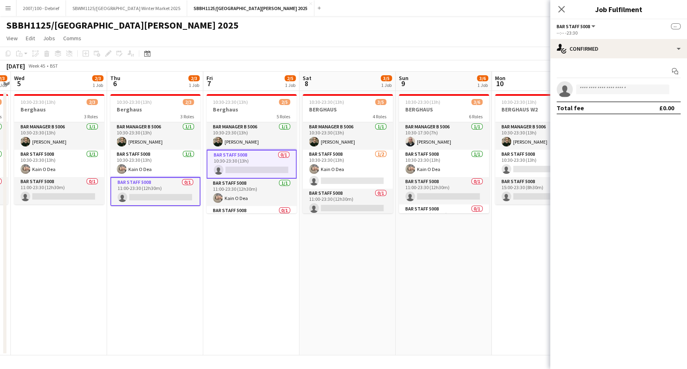
click at [116, 311] on app-calendar-viewport "Sun 2 7/7 2 Jobs Mon 3 2/3 1 Job Tue 4 2/3 1 Job Wed 5 2/3 1 Job Thu 6 2/3 1 Jo…" at bounding box center [343, 214] width 687 height 284
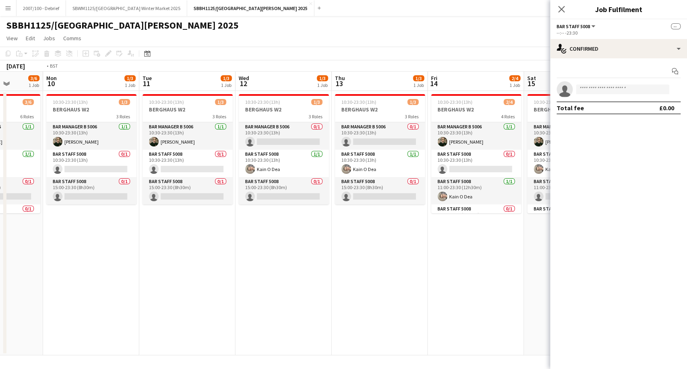
click at [121, 319] on app-calendar-viewport "Wed 5 2/3 1 Job Thu 6 2/3 1 Job Fri 7 2/5 1 Job Sat 8 3/5 1 Job Sun 9 3/6 1 Job…" at bounding box center [343, 214] width 687 height 284
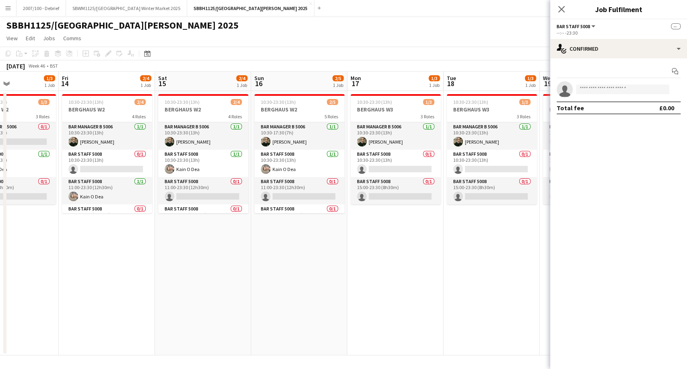
click at [193, 314] on app-calendar-viewport "Tue 11 1/3 1 Job Wed 12 1/3 1 Job Thu 13 1/3 1 Job Fri 14 2/4 1 Job Sat 15 2/4 …" at bounding box center [343, 214] width 687 height 284
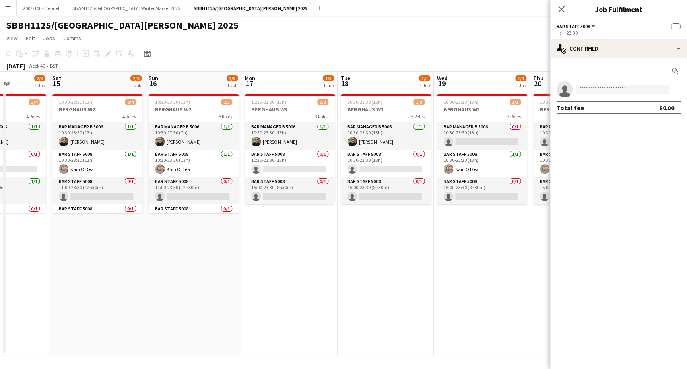
click at [280, 290] on app-calendar-viewport "Tue 11 1/3 1 Job Wed 12 1/3 1 Job Thu 13 1/3 1 Job Fri 14 2/4 1 Job Sat 15 2/4 …" at bounding box center [343, 214] width 687 height 284
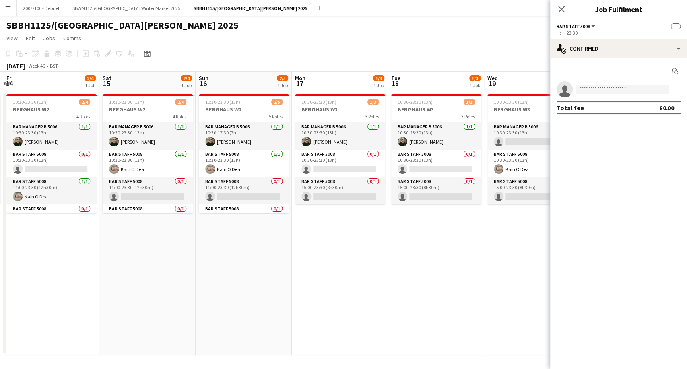
click at [200, 305] on app-calendar-viewport "Tue 11 1/3 1 Job Wed 12 1/3 1 Job Thu 13 1/3 1 Job Fri 14 2/4 1 Job Sat 15 2/4 …" at bounding box center [343, 214] width 687 height 284
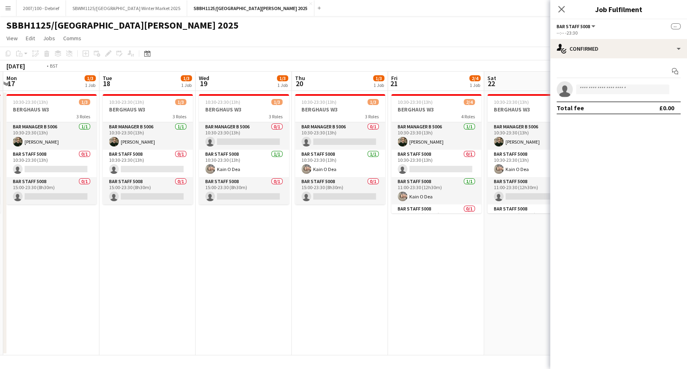
click at [239, 302] on app-calendar-viewport "Fri 14 2/4 1 Job Sat 15 2/4 1 Job Sun 16 2/5 1 Job Mon 17 1/3 1 Job Tue 18 1/3 …" at bounding box center [343, 214] width 687 height 284
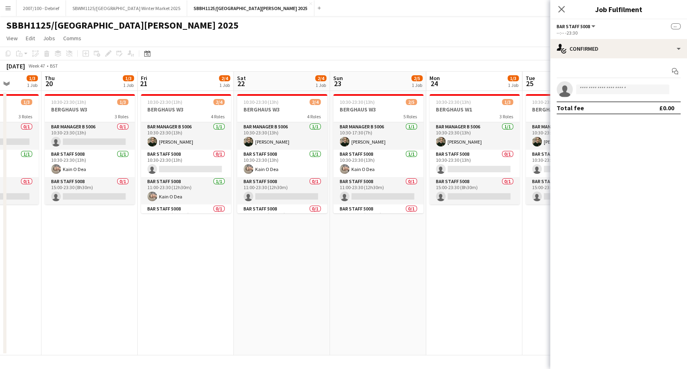
click at [283, 297] on app-calendar-viewport "Sun 16 2/5 1 Job Mon 17 1/3 1 Job Tue 18 1/3 1 Job Wed 19 1/3 1 Job Thu 20 1/3 …" at bounding box center [343, 214] width 687 height 284
click at [265, 305] on app-calendar-viewport "Sun 16 2/5 1 Job Mon 17 1/3 1 Job Tue 18 1/3 1 Job Wed 19 1/3 1 Job Thu 20 1/3 …" at bounding box center [343, 214] width 687 height 284
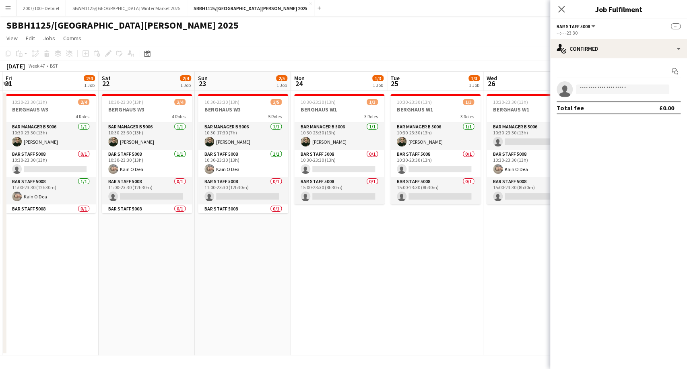
click at [286, 304] on app-calendar-viewport "Tue 18 1/3 1 Job Wed 19 1/3 1 Job Thu 20 1/3 1 Job Fri 21 2/4 1 Job Sat 22 2/4 …" at bounding box center [343, 214] width 687 height 284
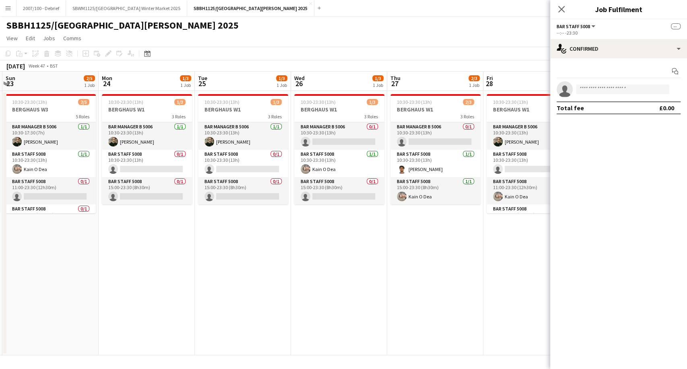
click at [313, 299] on app-calendar-viewport "Thu 20 1/3 1 Job Fri 21 2/4 1 Job Sat 22 2/4 1 Job Sun 23 2/5 1 Job Mon 24 1/3 …" at bounding box center [343, 214] width 687 height 284
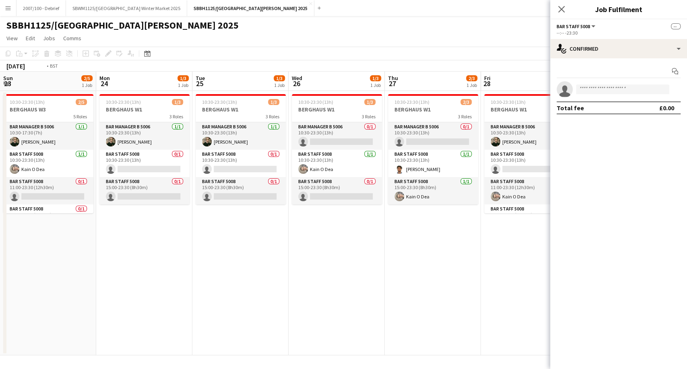
click at [302, 303] on app-calendar-viewport "Thu 20 1/3 1 Job Fri 21 2/4 1 Job Sat 22 2/4 1 Job Sun 23 2/5 1 Job Mon 24 1/3 …" at bounding box center [343, 214] width 687 height 284
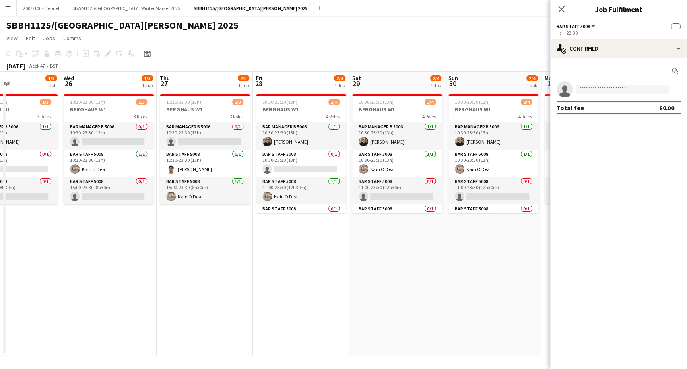
click at [282, 314] on app-calendar-viewport "Sat 22 2/4 1 Job Sun 23 2/5 1 Job Mon 24 1/3 1 Job Tue 25 1/3 1 Job Wed 26 1/3 …" at bounding box center [343, 214] width 687 height 284
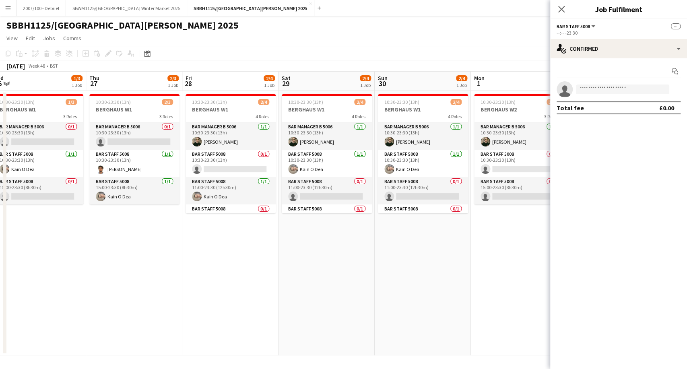
click at [352, 300] on app-calendar-viewport "Sat 22 2/4 1 Job Sun 23 2/5 1 Job Mon 24 1/3 1 Job Tue 25 1/3 1 Job Wed 26 1/3 …" at bounding box center [343, 214] width 687 height 284
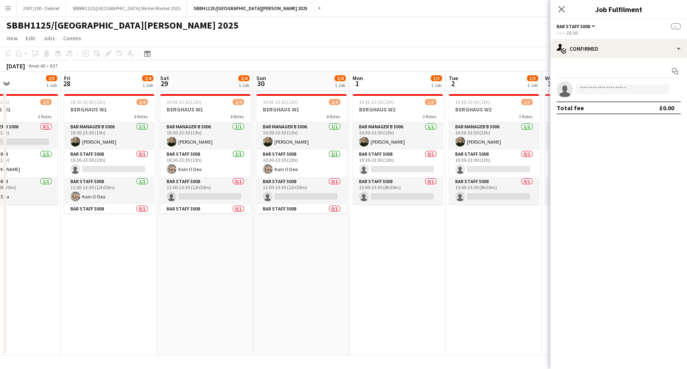
click at [329, 307] on app-calendar-viewport "Mon 24 1/3 1 Job Tue 25 1/3 1 Job Wed 26 1/3 1 Job Thu 27 2/3 1 Job Fri 28 2/4 …" at bounding box center [343, 214] width 687 height 284
click at [247, 326] on app-calendar-viewport "Mon 24 1/3 1 Job Tue 25 1/3 1 Job Wed 26 1/3 1 Job Thu 27 2/3 1 Job Fri 28 2/4 …" at bounding box center [343, 214] width 687 height 284
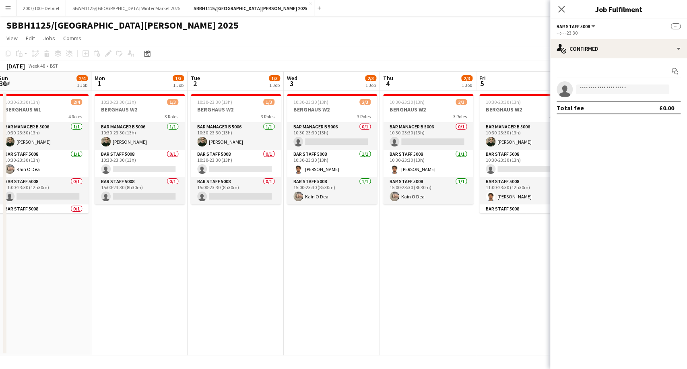
click at [261, 319] on app-calendar-viewport "Wed 26 1/3 1 Job Thu 27 2/3 1 Job Fri 28 2/4 1 Job Sat 29 2/4 1 Job Sun 30 2/4 …" at bounding box center [343, 214] width 687 height 284
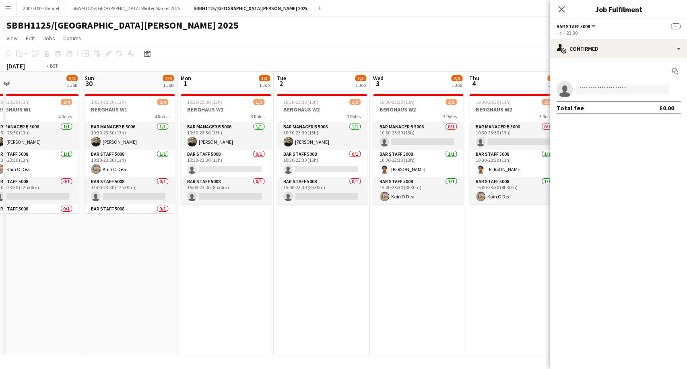
click at [319, 313] on app-calendar-viewport "Wed 26 1/3 1 Job Thu 27 2/3 1 Job Fri 28 2/4 1 Job Sat 29 2/4 1 Job Sun 30 2/4 …" at bounding box center [343, 214] width 687 height 284
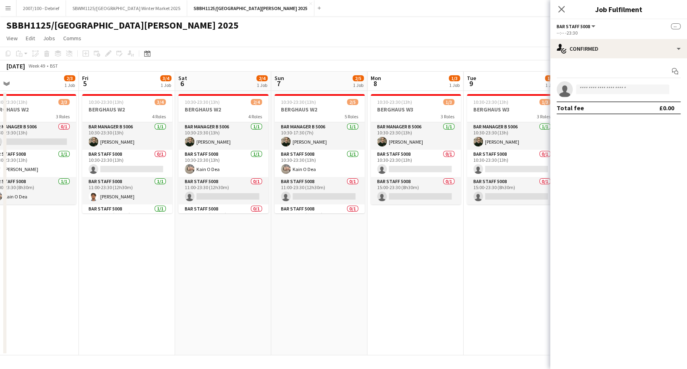
click at [258, 319] on app-calendar-viewport "Mon 1 1/3 1 Job Tue 2 1/3 1 Job Wed 3 2/3 1 Job Thu 4 2/3 1 Job Fri 5 3/4 1 Job…" at bounding box center [343, 214] width 687 height 284
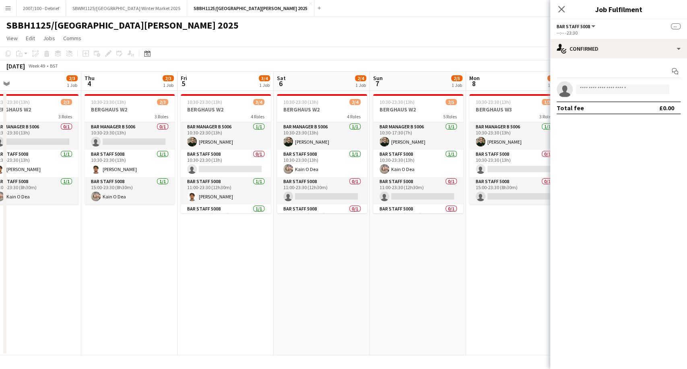
click at [480, 266] on app-calendar-viewport "Mon 1 1/3 1 Job Tue 2 1/3 1 Job Wed 3 2/3 1 Job Thu 4 2/3 1 Job Fri 5 3/4 1 Job…" at bounding box center [343, 214] width 687 height 284
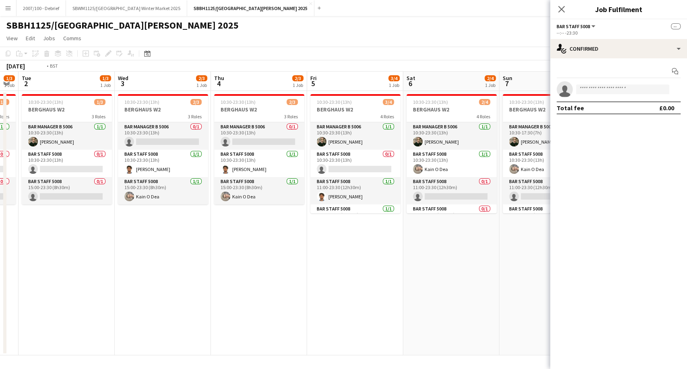
click at [519, 245] on app-calendar-viewport "Sun 30 2/4 1 Job Mon 1 1/3 1 Job Tue 2 1/3 1 Job Wed 3 2/3 1 Job Thu 4 2/3 1 Jo…" at bounding box center [343, 214] width 687 height 284
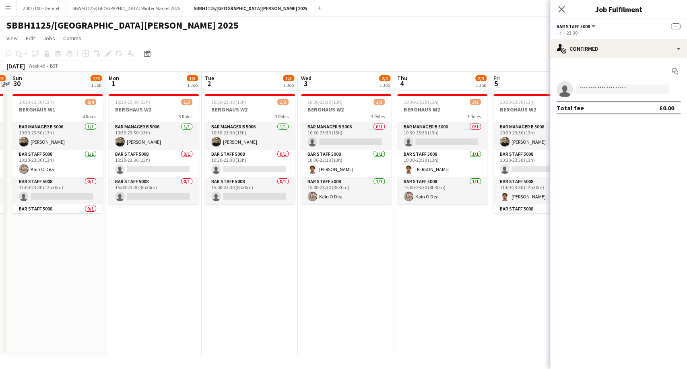
click at [490, 244] on app-calendar-viewport "Fri 28 2/4 1 Job Sat 29 2/4 1 Job Sun 30 2/4 1 Job Mon 1 1/3 1 Job Tue 2 1/3 1 …" at bounding box center [343, 214] width 687 height 284
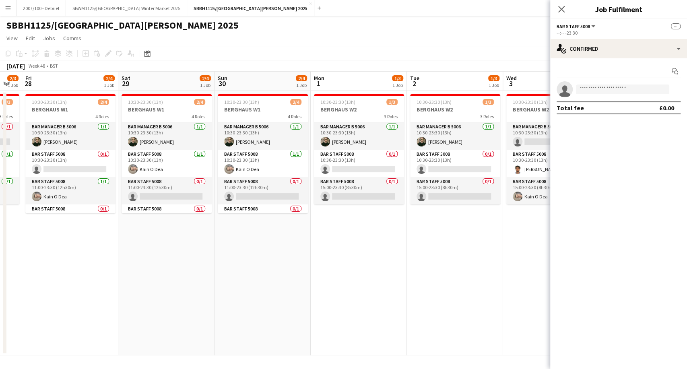
click at [465, 249] on app-calendar-viewport "Wed 26 1/3 1 Job Thu 27 2/3 1 Job Fri 28 2/4 1 Job Sat 29 2/4 1 Job Sun 30 2/4 …" at bounding box center [343, 214] width 687 height 284
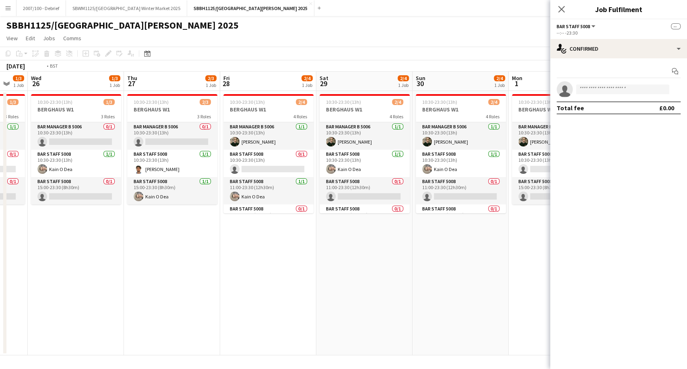
click at [480, 244] on app-calendar-viewport "Mon 24 1/3 1 Job Tue 25 1/3 1 Job Wed 26 1/3 1 Job Thu 27 2/3 1 Job Fri 28 2/4 …" at bounding box center [343, 214] width 687 height 284
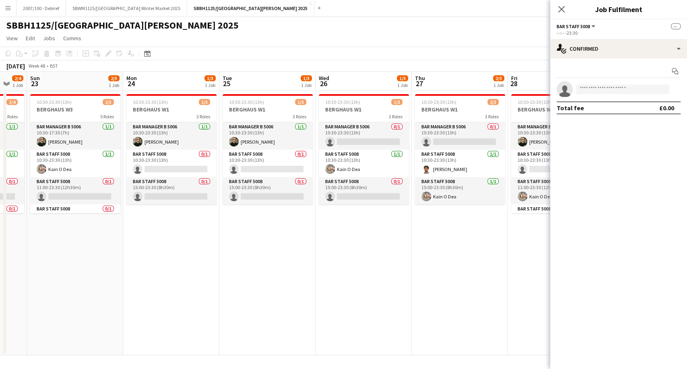
click at [431, 249] on app-calendar-viewport "Fri 21 2/4 1 Job Sat 22 2/4 1 Job Sun 23 2/5 1 Job Mon 24 1/3 1 Job Tue 25 1/3 …" at bounding box center [343, 214] width 687 height 284
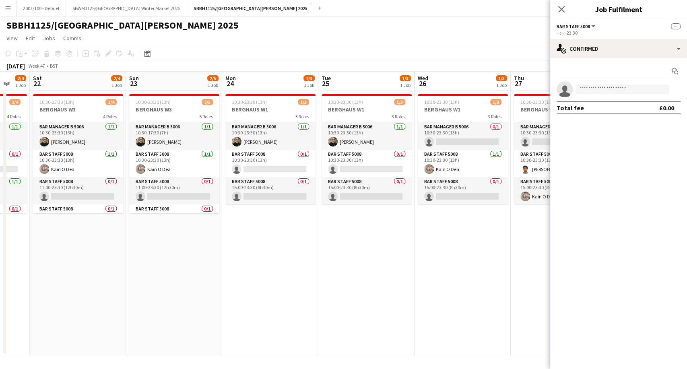
click at [443, 243] on app-calendar-viewport "Thu 20 1/3 1 Job Fri 21 2/4 1 Job Sat 22 2/4 1 Job Sun 23 2/5 1 Job Mon 24 1/3 …" at bounding box center [343, 214] width 687 height 284
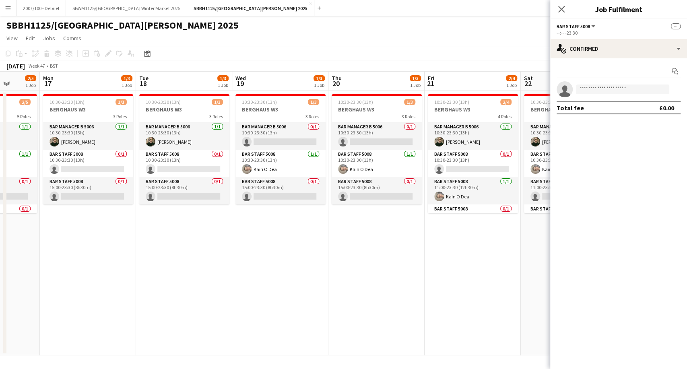
click at [471, 233] on app-calendar-viewport "Sat 15 2/4 1 Job Sun 16 2/5 1 Job Mon 17 1/3 1 Job Tue 18 1/3 1 Job Wed 19 1/3 …" at bounding box center [343, 214] width 687 height 284
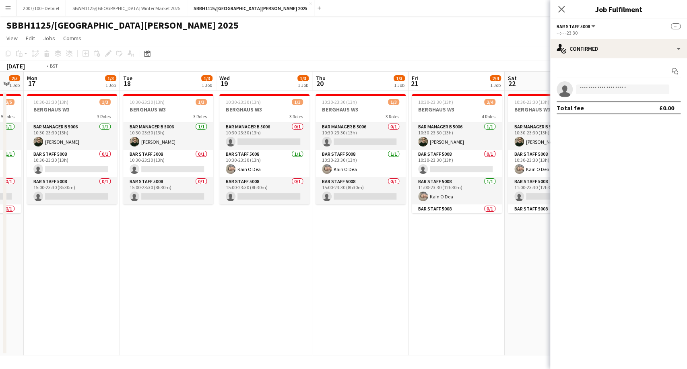
click at [480, 225] on app-calendar-viewport "Sat 15 2/4 1 Job Sun 16 2/5 1 Job Mon 17 1/3 1 Job Tue 18 1/3 1 Job Wed 19 1/3 …" at bounding box center [343, 214] width 687 height 284
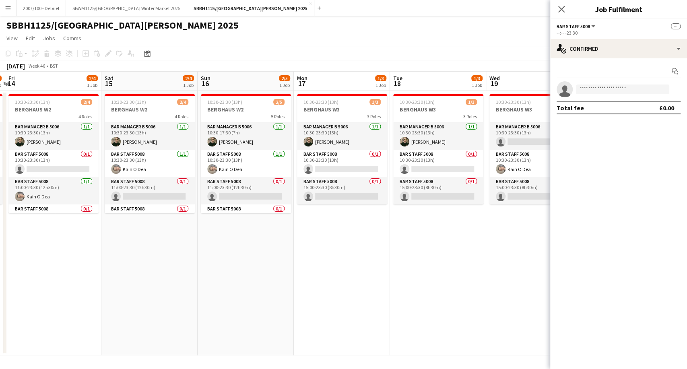
click at [457, 235] on app-calendar-viewport "Wed 12 1/3 1 Job Thu 13 1/3 1 Job Fri 14 2/4 1 Job Sat 15 2/4 1 Job Sun 16 2/5 …" at bounding box center [343, 214] width 687 height 284
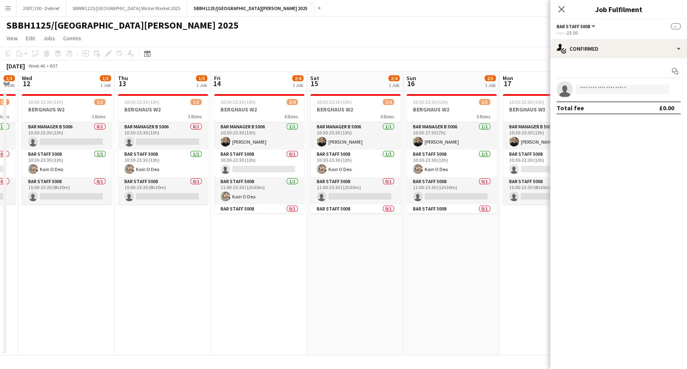
click at [474, 243] on app-calendar-viewport "Sun 9 3/6 1 Job Mon 10 1/3 1 Job Tue 11 1/3 1 Job Wed 12 1/3 1 Job Thu 13 1/3 1…" at bounding box center [343, 214] width 687 height 284
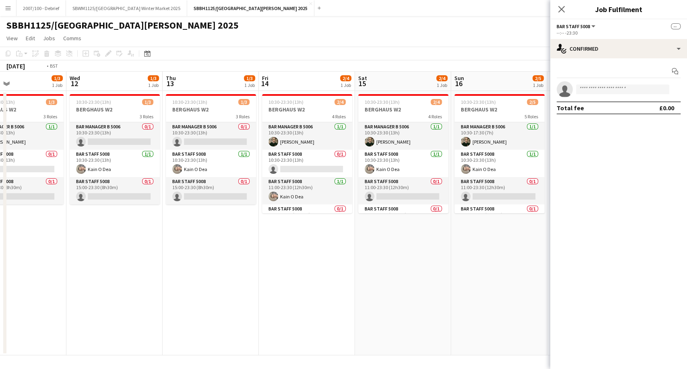
click at [495, 239] on app-calendar-viewport "Sun 9 3/6 1 Job Mon 10 1/3 1 Job Tue 11 1/3 1 Job Wed 12 1/3 1 Job Thu 13 1/3 1…" at bounding box center [343, 214] width 687 height 284
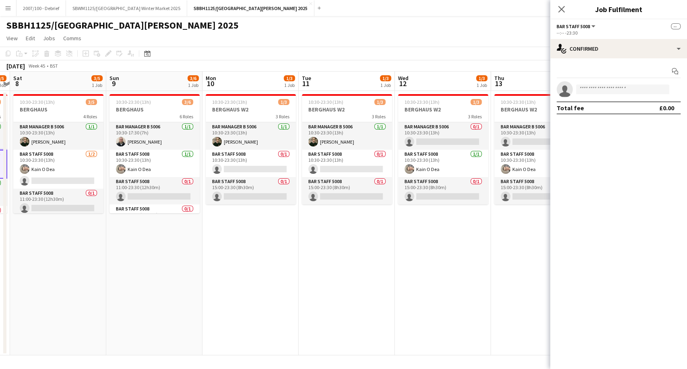
click at [458, 244] on app-calendar-viewport "Thu 6 2/3 1 Job Fri 7 2/5 1 Job Sat 8 3/5 1 Job Sun 9 3/6 1 Job Mon 10 1/3 1 Jo…" at bounding box center [343, 214] width 687 height 284
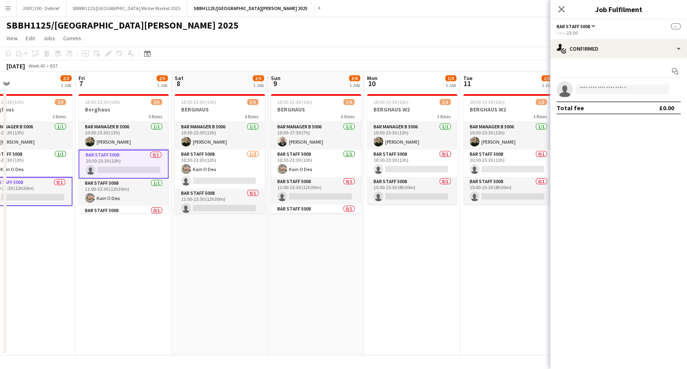
scroll to position [0, 210]
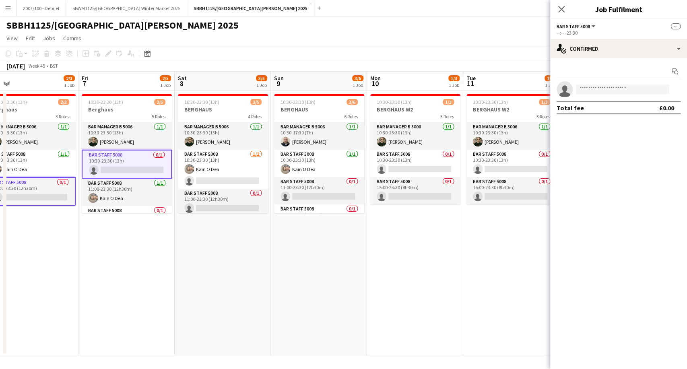
click at [364, 256] on app-calendar-viewport "Tue 4 2/3 1 Job Wed 5 2/3 1 Job Thu 6 2/3 1 Job Fri 7 2/5 1 Job Sat 8 3/5 1 Job…" at bounding box center [343, 214] width 687 height 284
click at [239, 200] on app-card-role "Bar Staff 5008 0/1 11:00-23:30 (12h30m) single-neutral-actions" at bounding box center [223, 202] width 90 height 27
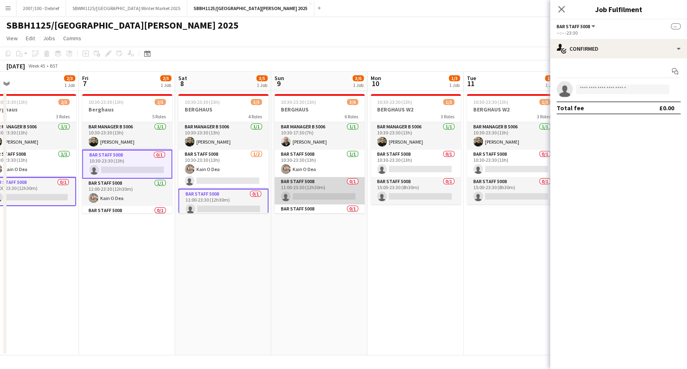
click at [299, 194] on app-card-role "Bar Staff 5008 0/1 11:00-23:30 (12h30m) single-neutral-actions" at bounding box center [319, 190] width 90 height 27
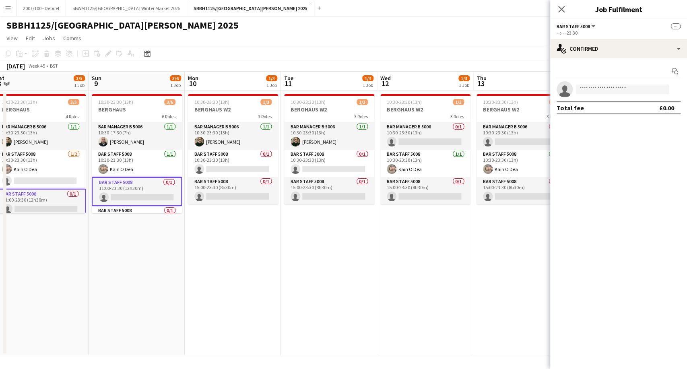
click at [283, 240] on app-calendar-viewport "Tue 4 2/3 1 Job Wed 5 2/3 1 Job Thu 6 2/3 1 Job Fri 7 2/5 1 Job Sat 8 3/5 1 Job…" at bounding box center [343, 214] width 687 height 284
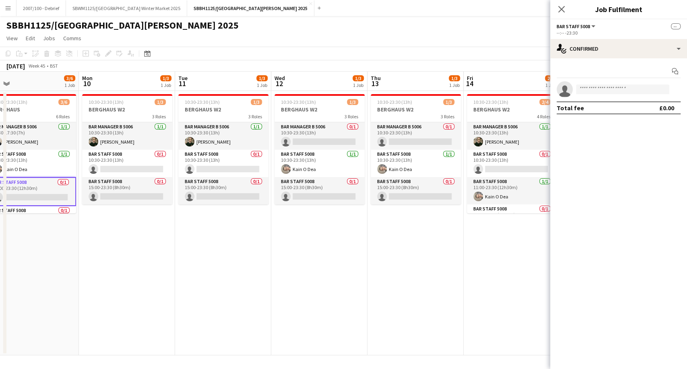
click at [267, 243] on app-calendar-viewport "Thu 6 2/3 1 Job Fri 7 2/5 1 Job Sat 8 3/5 1 Job Sun 9 3/6 1 Job Mon 10 1/3 1 Jo…" at bounding box center [343, 214] width 687 height 284
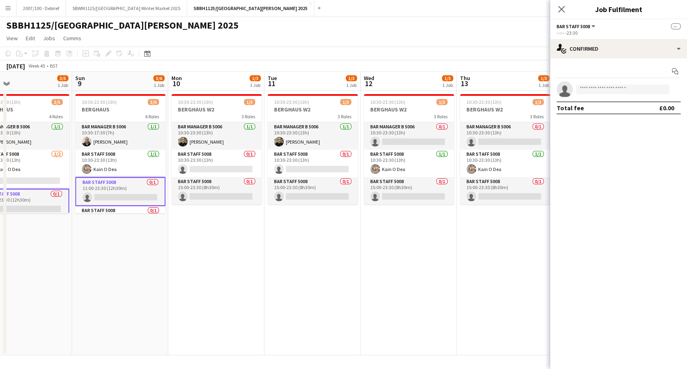
click at [506, 233] on app-calendar-viewport "Thu 6 2/3 1 Job Fri 7 2/5 1 Job Sat 8 3/5 1 Job Sun 9 3/6 1 Job Mon 10 1/3 1 Jo…" at bounding box center [343, 214] width 687 height 284
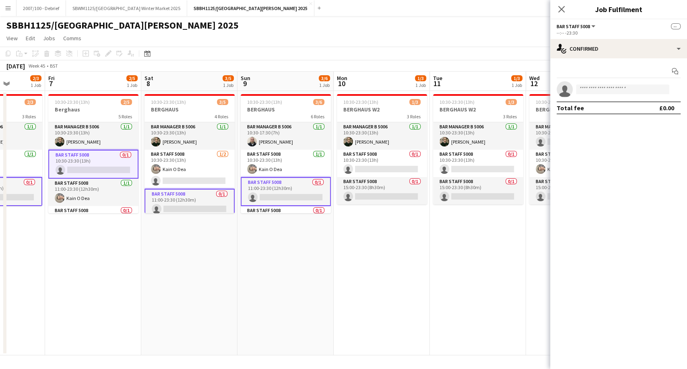
scroll to position [0, 209]
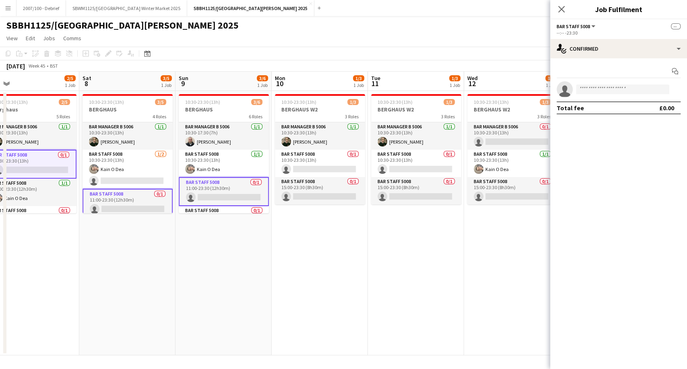
click at [311, 260] on app-calendar-viewport "Wed 5 2/3 1 Job Thu 6 2/3 1 Job Fri 7 2/5 1 Job Sat 8 3/5 1 Job Sun 9 3/6 1 Job…" at bounding box center [343, 214] width 687 height 284
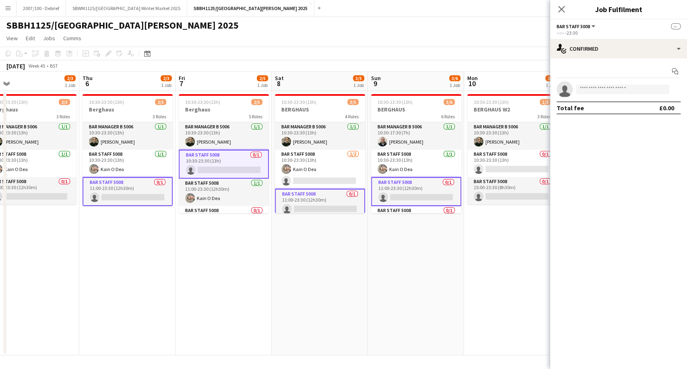
click at [222, 159] on app-card-role "Bar Staff 5008 0/1 10:30-23:30 (13h) single-neutral-actions" at bounding box center [224, 164] width 90 height 29
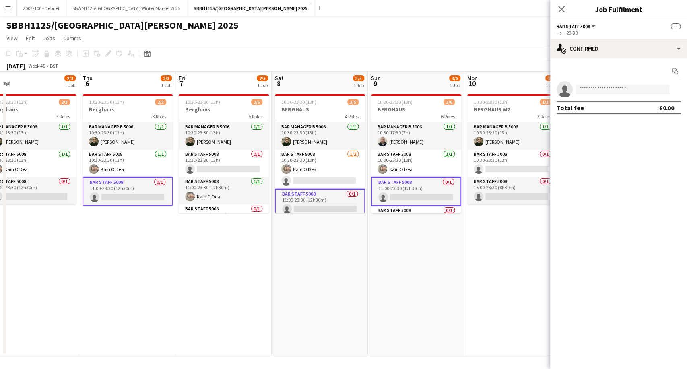
click at [133, 194] on app-card-role "Bar Staff 5008 0/1 11:00-23:30 (12h30m) single-neutral-actions" at bounding box center [127, 191] width 90 height 29
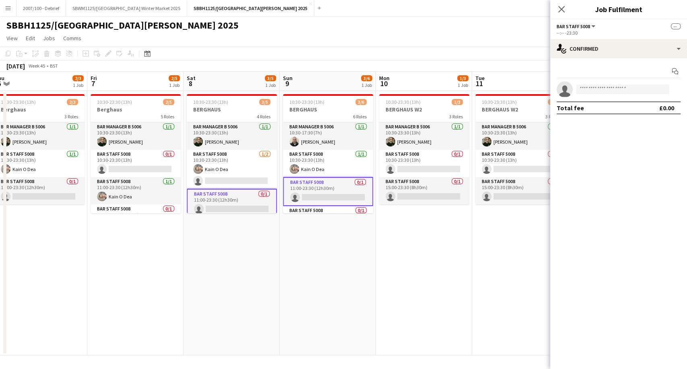
click at [231, 235] on app-calendar-viewport "Mon 3 2/3 1 Job Tue 4 2/3 1 Job Wed 5 2/3 1 Job Thu 6 2/3 1 Job Fri 7 2/5 1 Job…" at bounding box center [343, 214] width 687 height 284
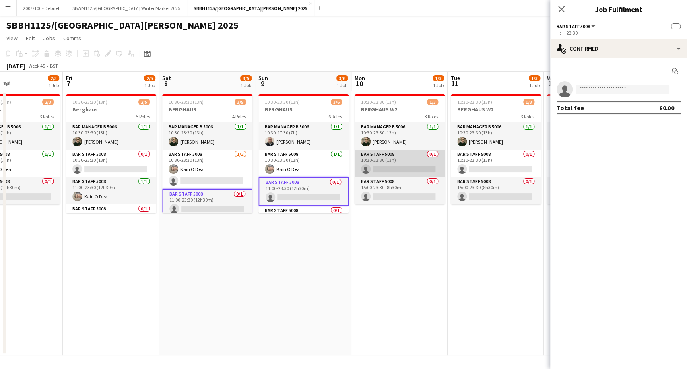
click at [377, 160] on app-card-role "Bar Staff 5008 0/1 10:30-23:30 (13h) single-neutral-actions" at bounding box center [399, 163] width 90 height 27
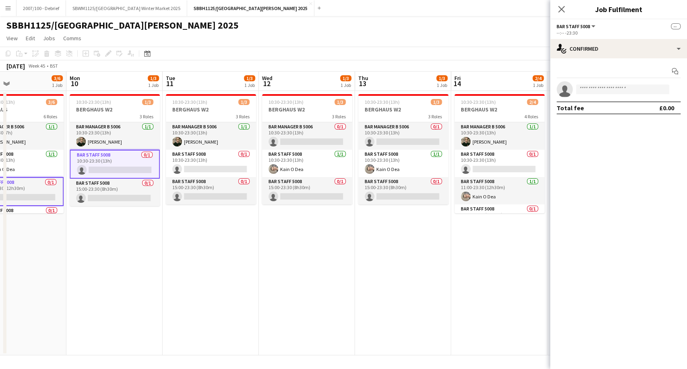
click at [278, 226] on app-calendar-viewport "Wed 5 2/3 1 Job Thu 6 2/3 1 Job Fri 7 2/5 1 Job Sat 8 3/5 1 Job Sun 9 3/6 1 Job…" at bounding box center [343, 214] width 687 height 284
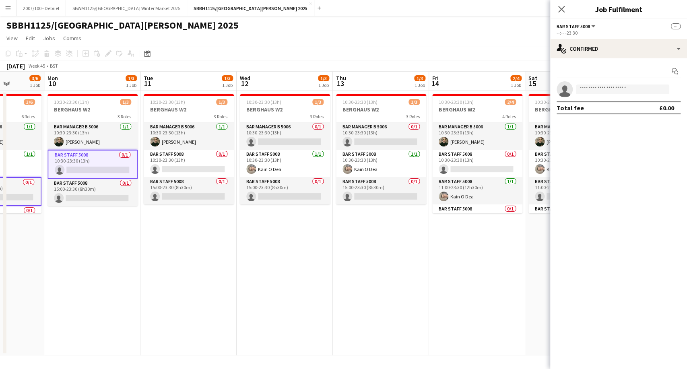
click at [259, 271] on app-calendar-viewport "Wed 5 2/3 1 Job Thu 6 2/3 1 Job Fri 7 2/5 1 Job Sat 8 3/5 1 Job Sun 9 3/6 1 Job…" at bounding box center [343, 214] width 687 height 284
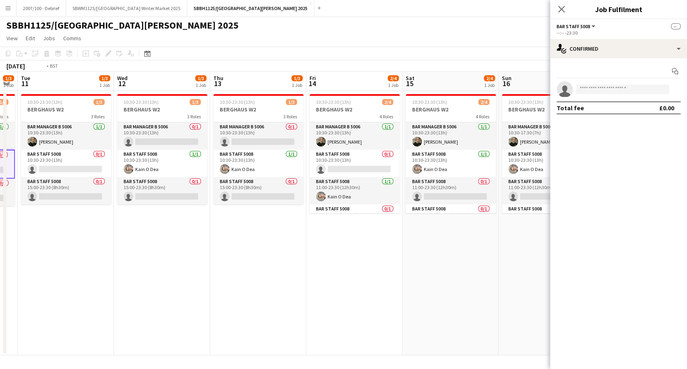
click at [258, 274] on app-calendar-viewport "Fri 7 2/5 1 Job Sat 8 3/5 1 Job Sun 9 3/6 1 Job Mon 10 1/3 1 Job Tue 11 1/3 1 J…" at bounding box center [343, 214] width 687 height 284
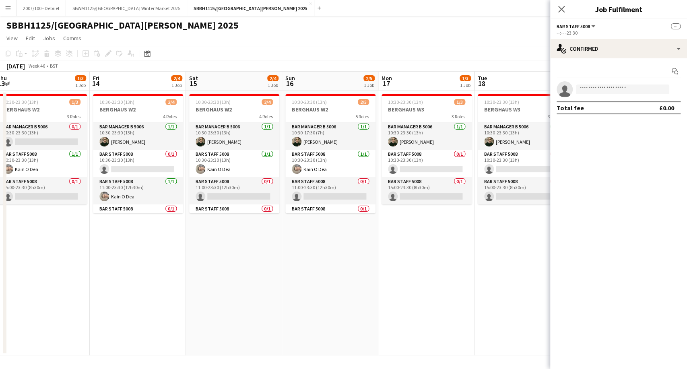
scroll to position [0, 278]
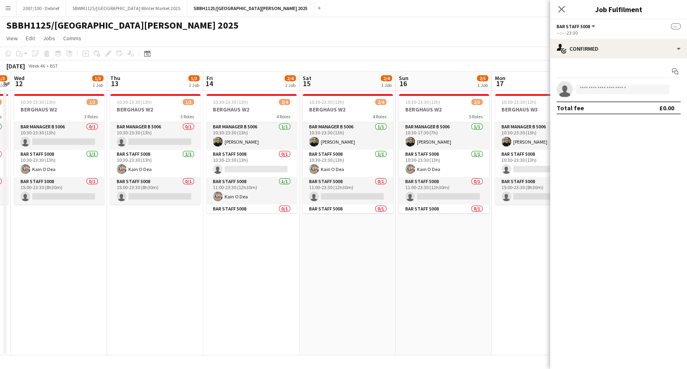
click at [267, 283] on app-calendar-viewport "Sun 9 3/6 1 Job Mon 10 1/3 1 Job Tue 11 1/3 1 Job Wed 12 1/3 1 Job Thu 13 1/3 1…" at bounding box center [343, 214] width 687 height 284
click at [339, 191] on app-card-role "Bar Staff 5008 0/1 11:00-23:30 (12h30m) single-neutral-actions" at bounding box center [348, 190] width 90 height 27
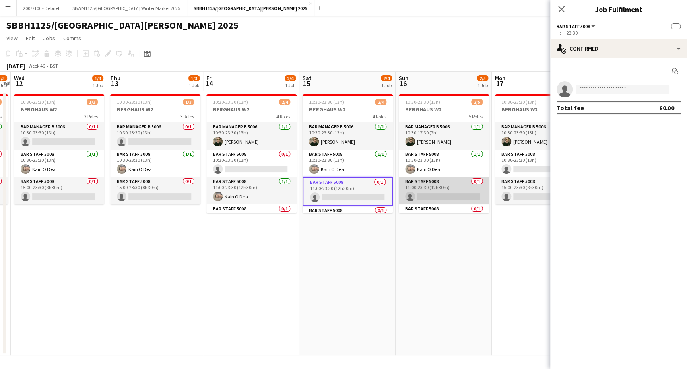
click at [422, 192] on app-card-role "Bar Staff 5008 0/1 11:00-23:30 (12h30m) single-neutral-actions" at bounding box center [444, 190] width 90 height 27
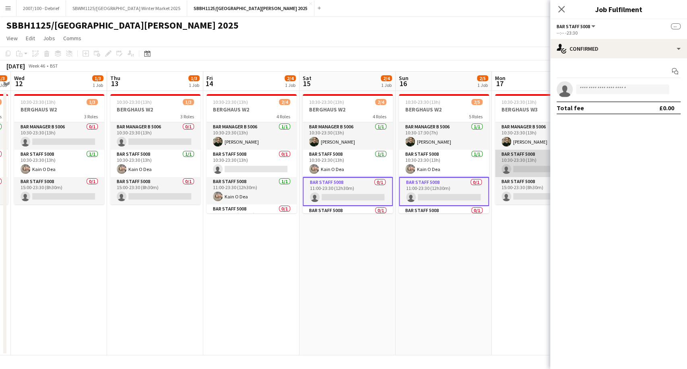
click at [520, 153] on app-card-role "Bar Staff 5008 0/1 10:30-23:30 (13h) single-neutral-actions" at bounding box center [540, 163] width 90 height 27
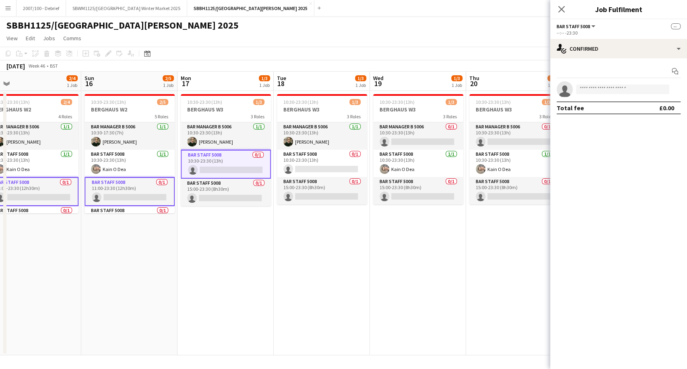
click at [147, 296] on app-calendar-viewport "Tue 11 1/3 1 Job Wed 12 1/3 1 Job Thu 13 1/3 1 Job Fri 14 2/4 1 Job Sat 15 2/4 …" at bounding box center [343, 214] width 687 height 284
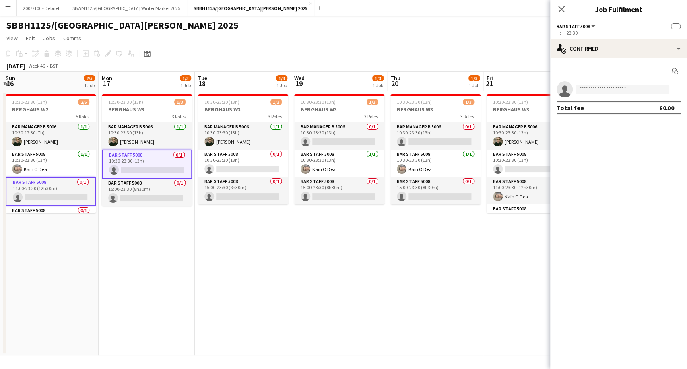
click at [290, 276] on app-calendar-viewport "Thu 13 1/3 1 Job Fri 14 2/4 1 Job Sat 15 2/4 1 Job Sun 16 2/5 1 Job Mon 17 1/3 …" at bounding box center [343, 214] width 687 height 284
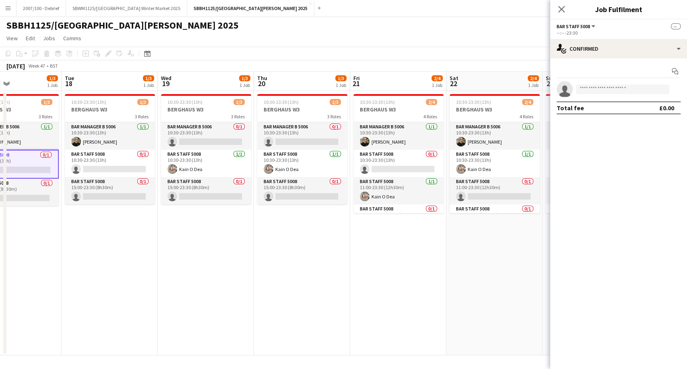
click at [264, 262] on app-calendar-viewport "Sat 15 2/4 1 Job Sun 16 2/5 1 Job Mon 17 1/3 1 Job Tue 18 1/3 1 Job Wed 19 1/3 …" at bounding box center [343, 214] width 687 height 284
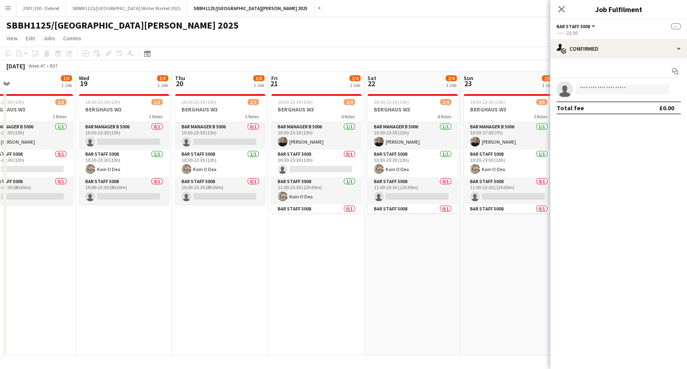
scroll to position [0, 391]
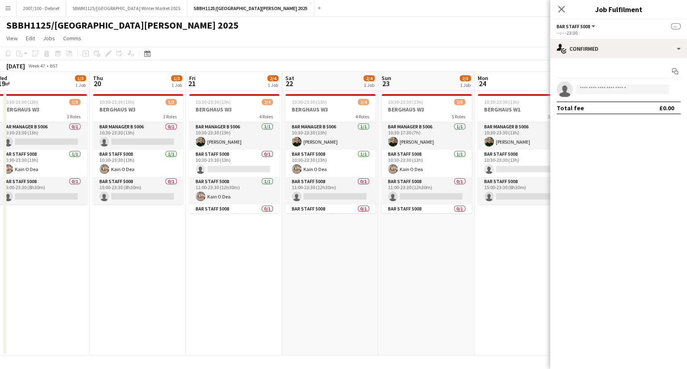
click at [210, 260] on app-calendar-viewport "Sat 15 2/4 1 Job Sun 16 2/5 1 Job Mon 17 1/3 1 Job Tue 18 1/3 1 Job Wed 19 1/3 …" at bounding box center [343, 214] width 687 height 284
click at [347, 191] on app-card-role "Bar Staff 5008 0/1 11:00-23:30 (12h30m) single-neutral-actions" at bounding box center [330, 190] width 90 height 27
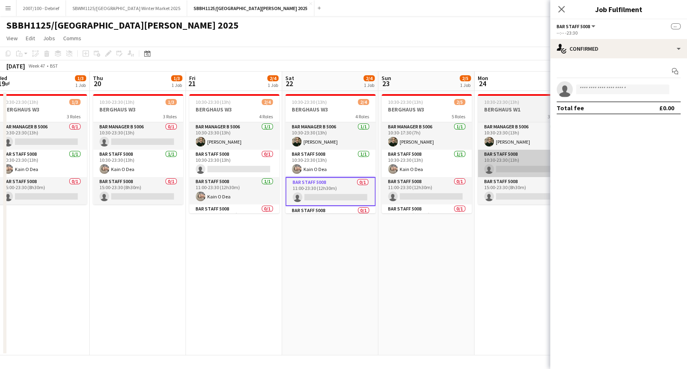
click at [412, 191] on app-card-role "Bar Staff 5008 0/1 11:00-23:30 (12h30m) single-neutral-actions" at bounding box center [426, 190] width 90 height 27
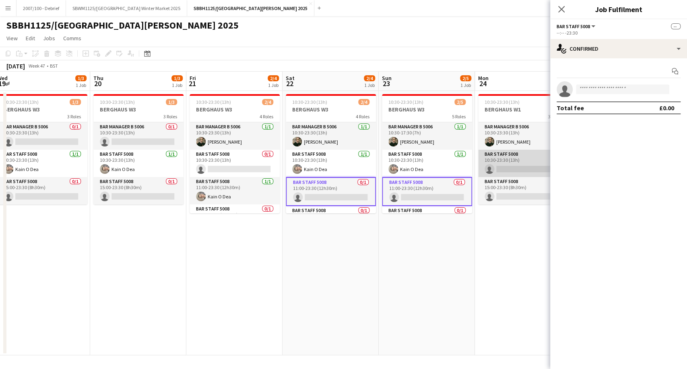
click at [496, 156] on app-card-role "Bar Staff 5008 0/1 10:30-23:30 (13h) single-neutral-actions" at bounding box center [523, 163] width 90 height 27
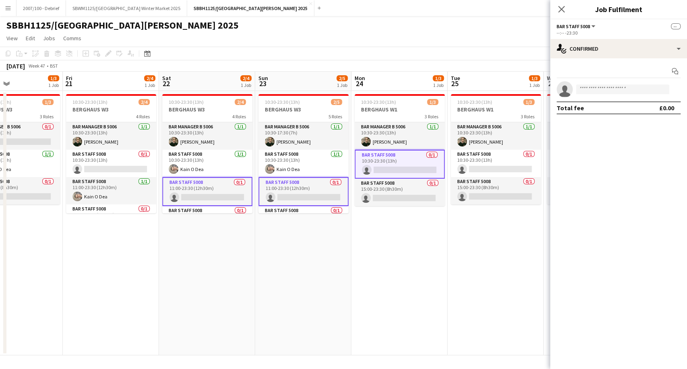
click at [180, 243] on app-calendar-viewport "Mon 17 1/3 1 Job Tue 18 1/3 1 Job Wed 19 1/3 1 Job Thu 20 1/3 1 Job Fri 21 2/4 …" at bounding box center [343, 214] width 687 height 284
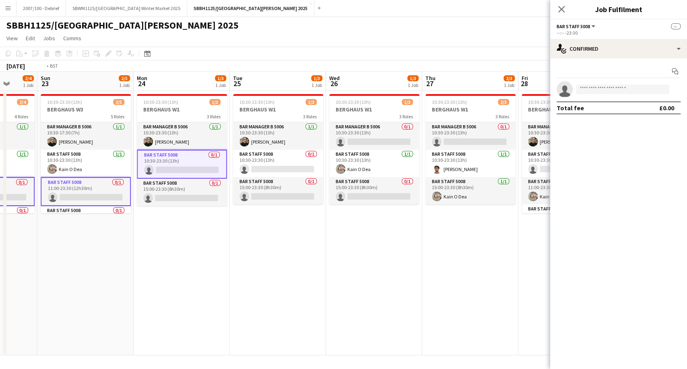
click at [194, 241] on app-calendar-viewport "Wed 19 1/3 1 Job Thu 20 1/3 1 Job Fri 21 2/4 1 Job Sat 22 2/4 1 Job Sun 23 2/5 …" at bounding box center [343, 214] width 687 height 284
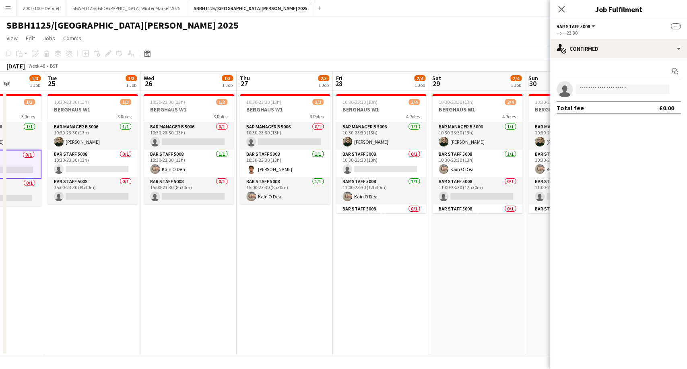
scroll to position [0, 371]
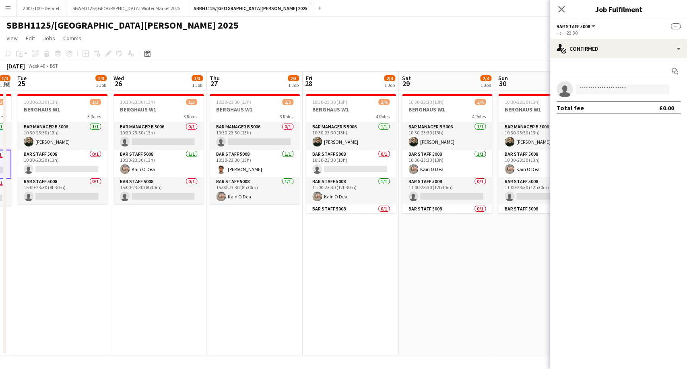
click at [288, 234] on app-calendar-viewport "Fri 21 2/4 1 Job Sat 22 2/4 1 Job Sun 23 2/5 1 Job Mon 24 1/3 1 Job Tue 25 1/3 …" at bounding box center [343, 214] width 687 height 284
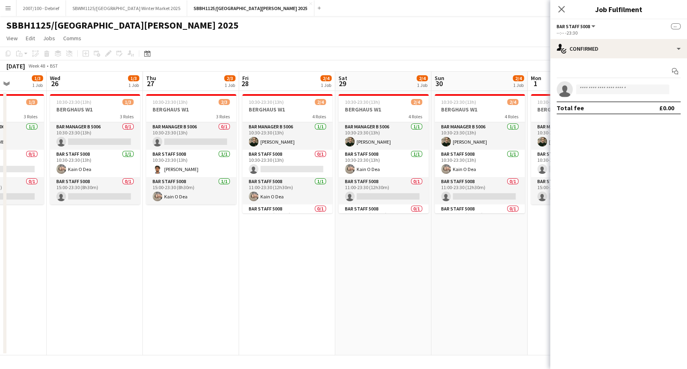
scroll to position [0, 253]
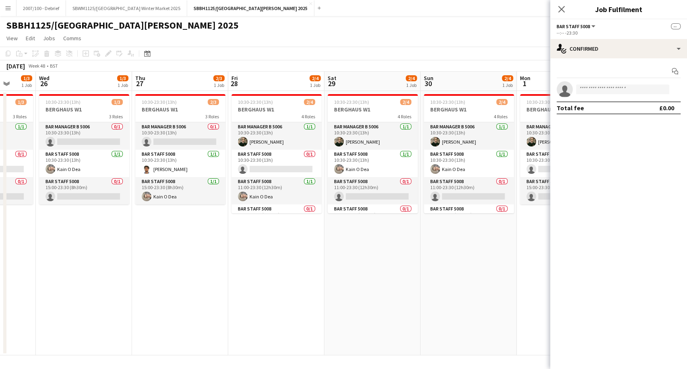
click at [258, 247] on app-calendar-viewport "Sun 23 2/5 1 Job Mon 24 1/3 1 Job Tue 25 1/3 1 Job Wed 26 1/3 1 Job Thu 27 2/3 …" at bounding box center [343, 214] width 687 height 284
click at [351, 197] on app-card-role "Bar Staff 5008 0/1 11:00-23:30 (12h30m) single-neutral-actions" at bounding box center [373, 190] width 90 height 27
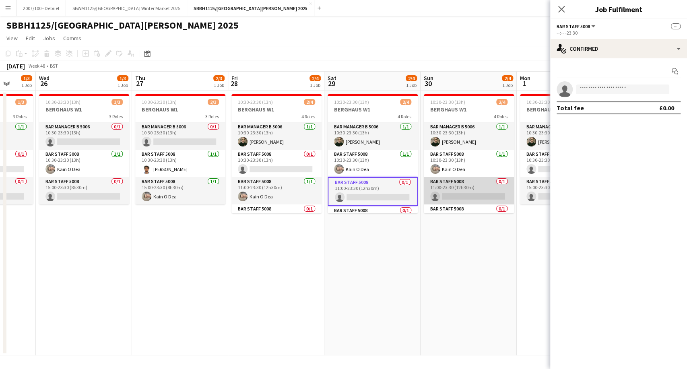
click at [451, 190] on app-card-role "Bar Staff 5008 0/1 11:00-23:30 (12h30m) single-neutral-actions" at bounding box center [469, 190] width 90 height 27
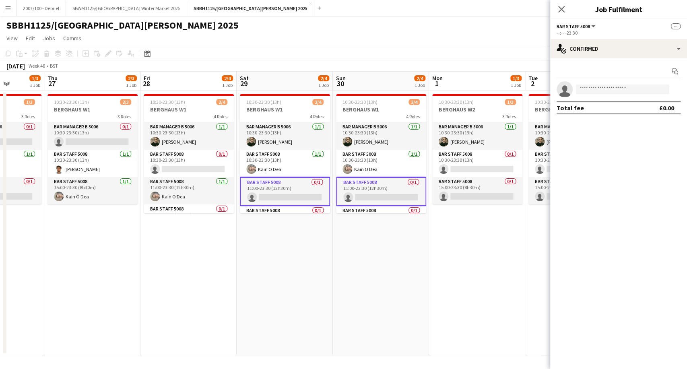
click at [340, 227] on app-calendar-viewport "Sun 23 2/5 1 Job Mon 24 1/3 1 Job Tue 25 1/3 1 Job Wed 26 1/3 1 Job Thu 27 2/3 …" at bounding box center [343, 214] width 687 height 284
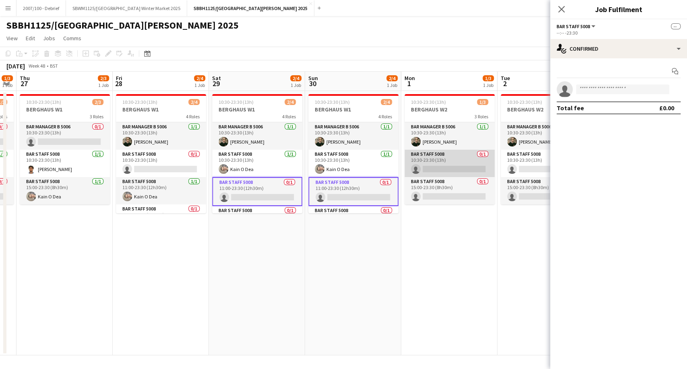
click at [430, 157] on app-card-role "Bar Staff 5008 0/1 10:30-23:30 (13h) single-neutral-actions" at bounding box center [449, 163] width 90 height 27
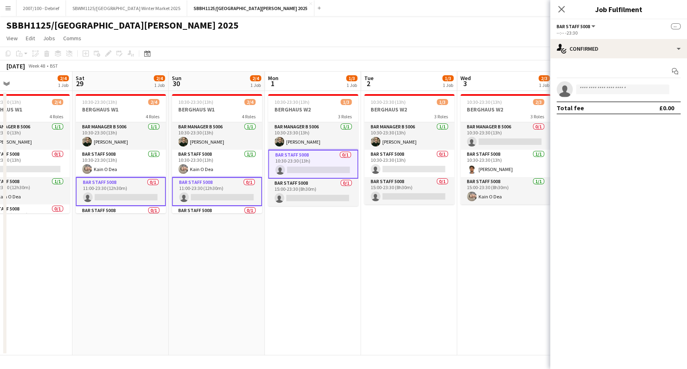
click at [225, 243] on app-calendar-viewport "Tue 25 1/3 1 Job Wed 26 1/3 1 Job Thu 27 2/3 1 Job Fri 28 2/4 1 Job Sat 29 2/4 …" at bounding box center [343, 214] width 687 height 284
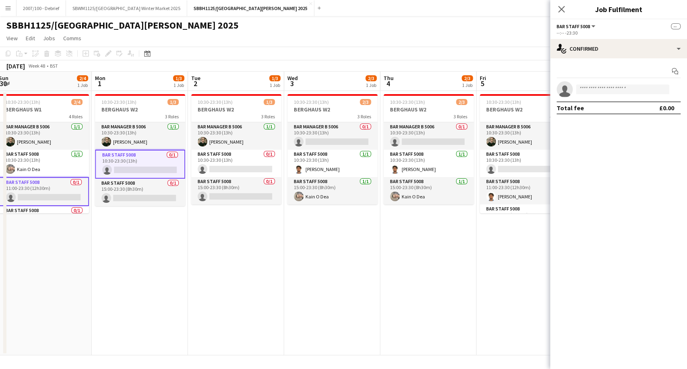
click at [242, 245] on app-calendar-viewport "Thu 27 2/3 1 Job Fri 28 2/4 1 Job Sat 29 2/4 1 Job Sun 30 2/4 1 Job Mon 1 1/3 1…" at bounding box center [343, 214] width 687 height 284
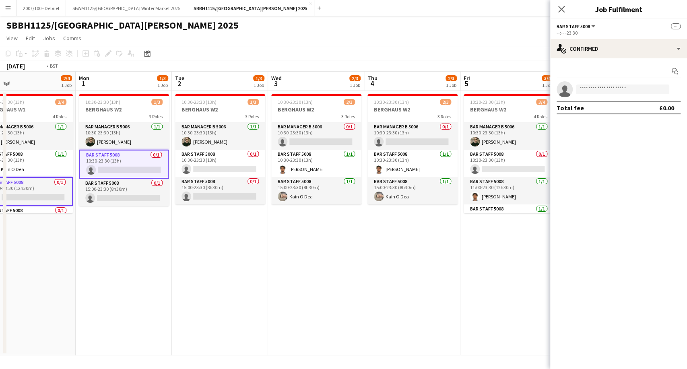
click at [196, 252] on app-calendar-viewport "Thu 27 2/3 1 Job Fri 28 2/4 1 Job Sat 29 2/4 1 Job Sun 30 2/4 1 Job Mon 1 1/3 1…" at bounding box center [343, 214] width 687 height 284
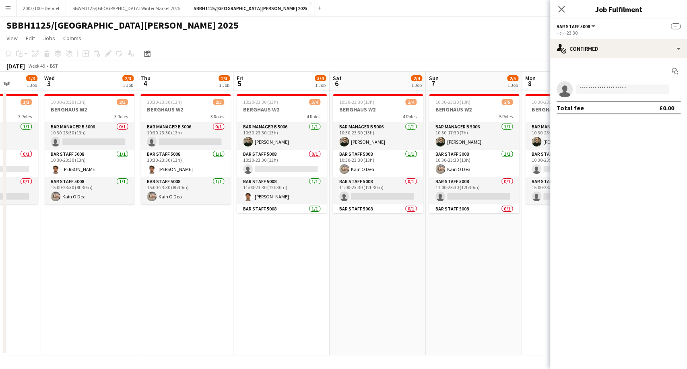
click at [301, 251] on app-calendar-viewport "Sat 29 2/4 1 Job Sun 30 2/4 1 Job Mon 1 1/3 1 Job Tue 2 1/3 1 Job Wed 3 2/3 1 J…" at bounding box center [343, 214] width 687 height 284
click at [391, 187] on app-card-role "Bar Staff 5008 0/1 11:00-23:30 (12h30m) single-neutral-actions" at bounding box center [377, 190] width 90 height 27
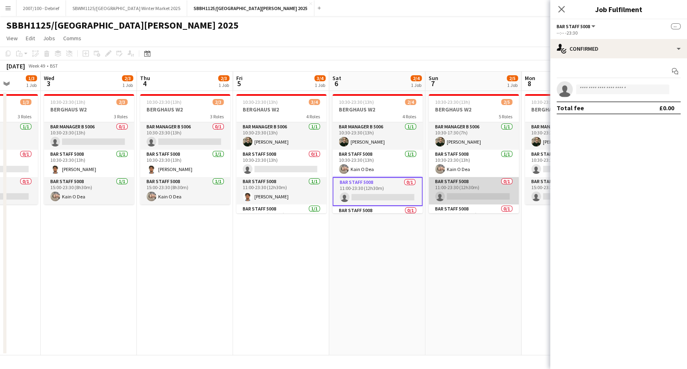
click at [445, 190] on app-card-role "Bar Staff 5008 0/1 11:00-23:30 (12h30m) single-neutral-actions" at bounding box center [474, 190] width 90 height 27
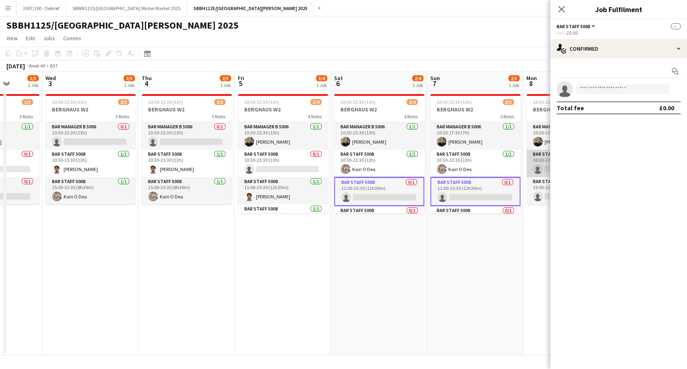
click at [542, 162] on app-card-role "Bar Staff 5008 0/1 10:30-23:30 (13h) single-neutral-actions" at bounding box center [571, 163] width 90 height 27
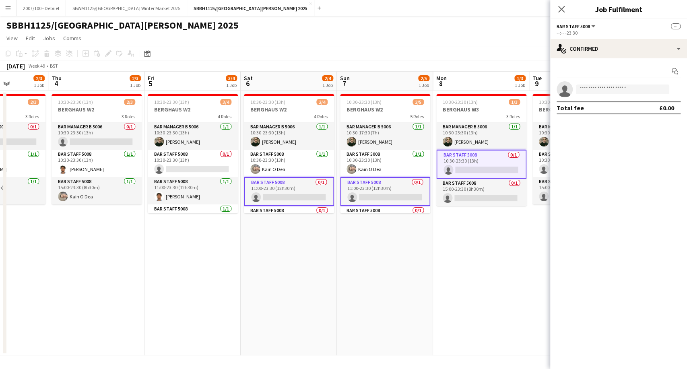
click at [176, 248] on app-calendar-viewport "Sat 29 2/4 1 Job Sun 30 2/4 1 Job Mon 1 1/3 1 Job Tue 2 1/3 1 Job Wed 3 2/3 1 J…" at bounding box center [343, 214] width 687 height 284
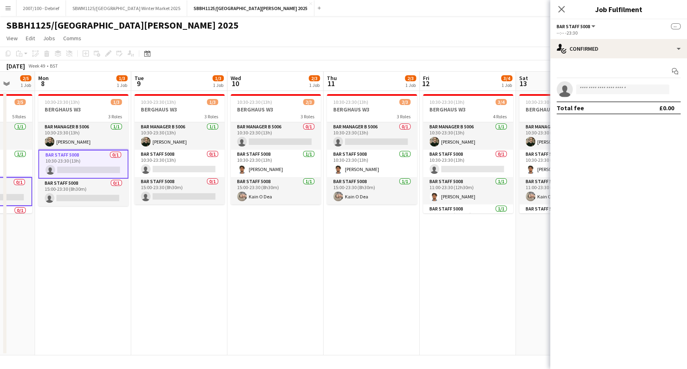
click at [162, 229] on app-calendar-viewport "Fri 5 3/4 1 Job Sat 6 2/4 1 Job Sun 7 2/5 1 Job Mon 8 1/3 1 Job Tue 9 1/3 1 Job…" at bounding box center [343, 214] width 687 height 284
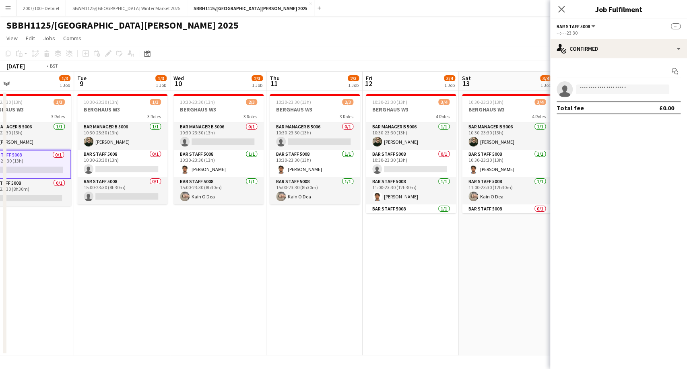
click at [57, 236] on app-calendar-viewport "Fri 5 3/4 1 Job Sat 6 2/4 1 Job Sun 7 2/5 1 Job Mon 8 1/3 1 Job Tue 9 1/3 1 Job…" at bounding box center [343, 214] width 687 height 284
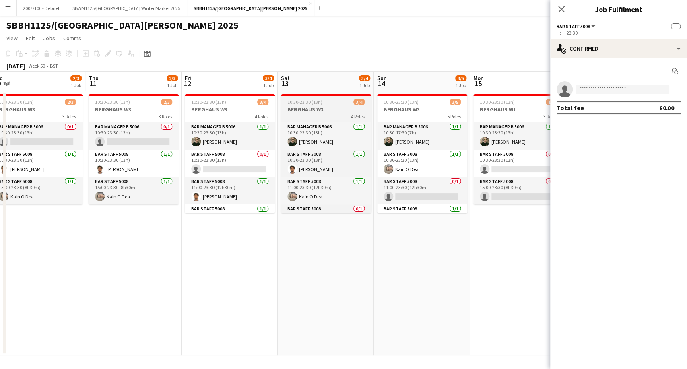
scroll to position [19, 0]
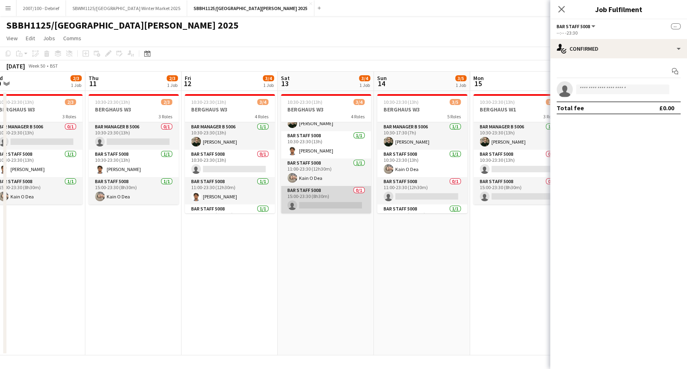
click at [328, 201] on app-card-role "Bar Staff 5008 0/1 15:00-23:30 (8h30m) single-neutral-actions" at bounding box center [326, 199] width 90 height 27
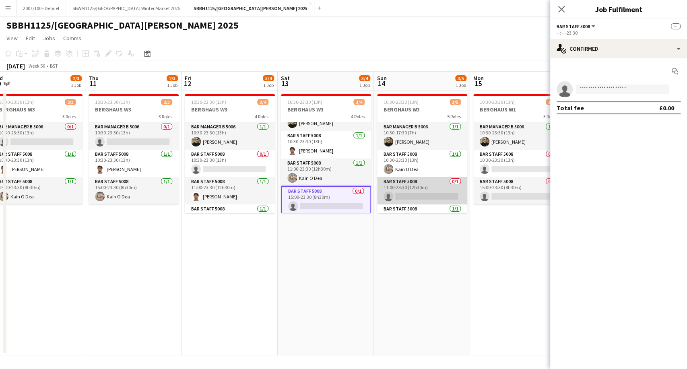
click at [401, 188] on app-card-role "Bar Staff 5008 0/1 11:00-23:30 (12h30m) single-neutral-actions" at bounding box center [422, 190] width 90 height 27
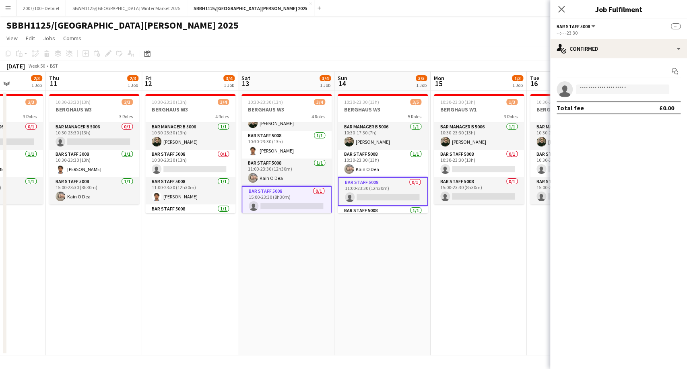
scroll to position [0, 401]
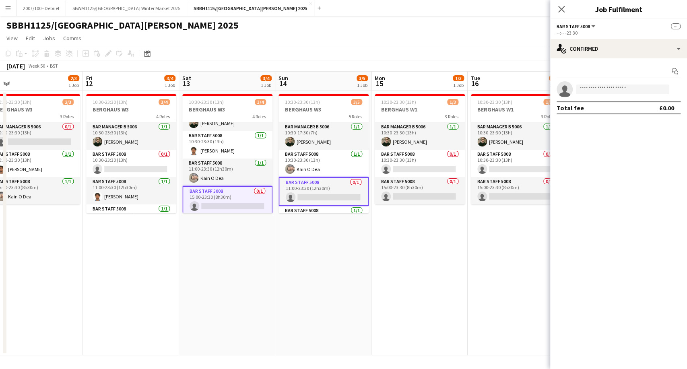
click at [295, 251] on app-calendar-viewport "Sun 7 2/5 1 Job Mon 8 1/3 1 Job Tue 9 1/3 1 Job Wed 10 2/3 1 Job Thu 11 2/3 1 J…" at bounding box center [343, 214] width 687 height 284
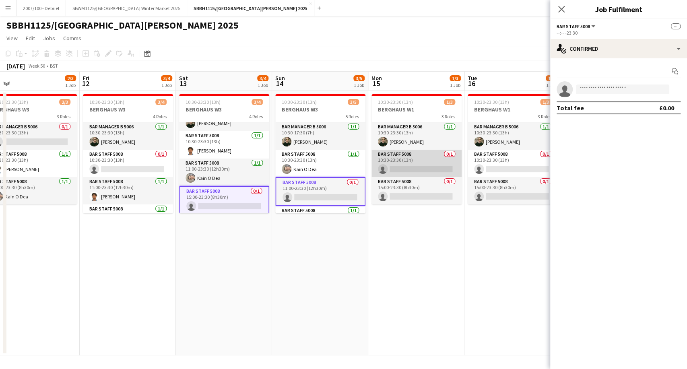
click at [412, 166] on app-card-role "Bar Staff 5008 0/1 10:30-23:30 (13h) single-neutral-actions" at bounding box center [416, 163] width 90 height 27
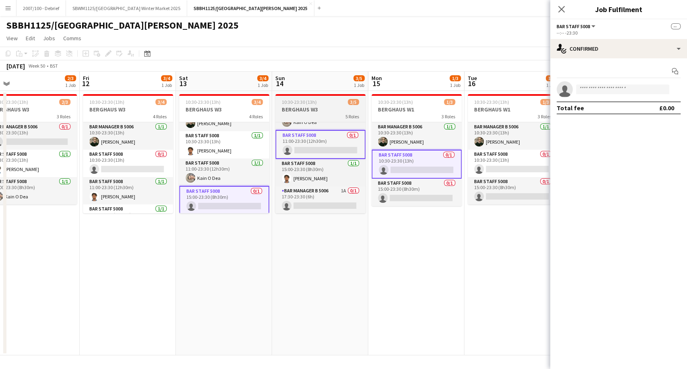
scroll to position [0, 0]
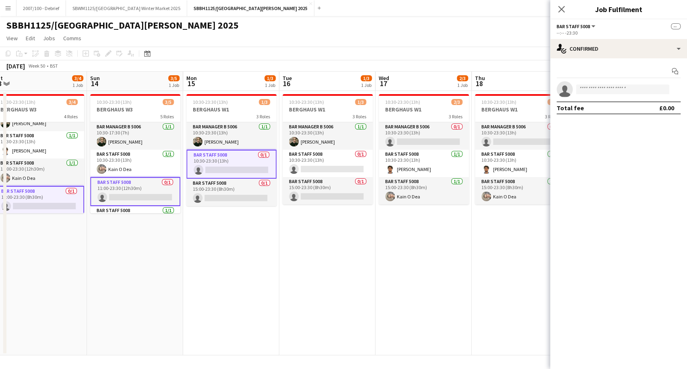
click at [221, 252] on app-calendar-viewport "Tue 9 1/3 1 Job Wed 10 2/3 1 Job Thu 11 2/3 1 Job Fri 12 3/4 1 Job Sat 13 3/4 1…" at bounding box center [343, 214] width 687 height 284
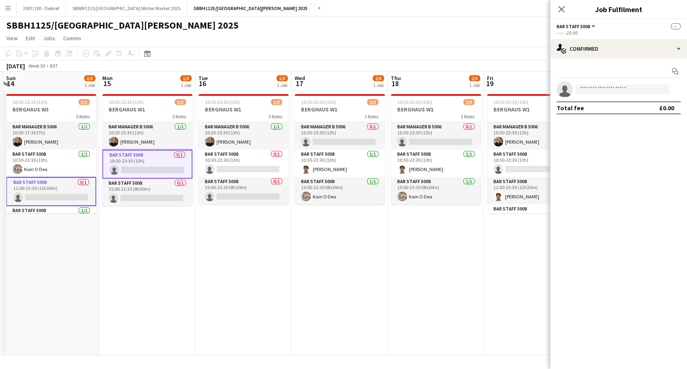
click at [211, 250] on app-calendar-viewport "Thu 11 2/3 1 Job Fri 12 3/4 1 Job Sat 13 3/4 1 Job Sun 14 3/5 1 Job Mon 15 1/3 …" at bounding box center [343, 214] width 687 height 284
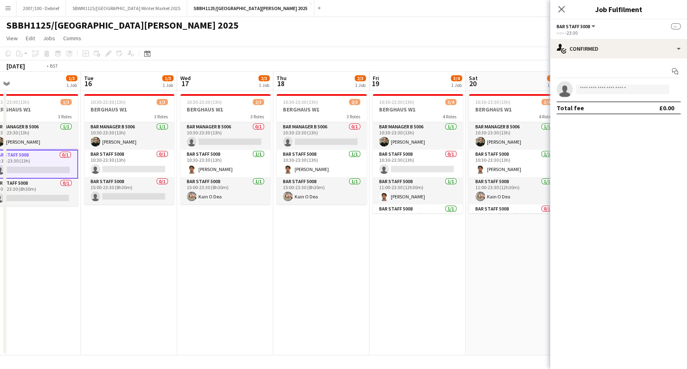
scroll to position [0, 301]
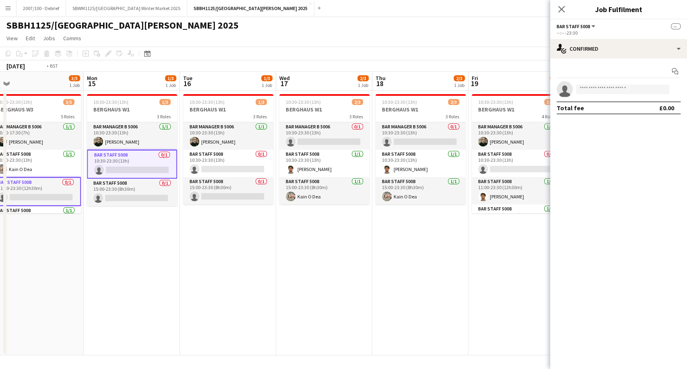
click at [157, 258] on app-calendar-viewport "Thu 11 2/3 1 Job Fri 12 3/4 1 Job Sat 13 3/4 1 Job Sun 14 3/5 1 Job Mon 15 1/3 …" at bounding box center [343, 214] width 687 height 284
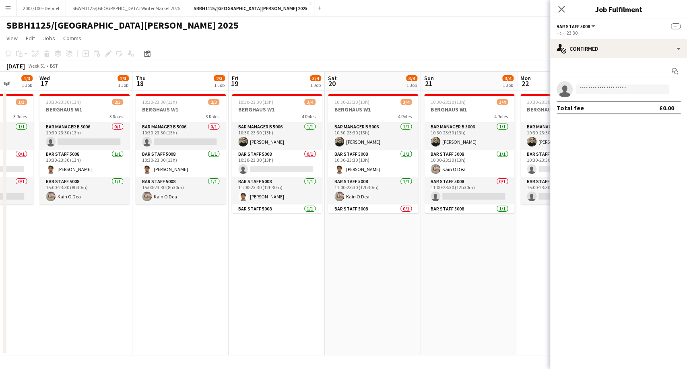
click at [338, 249] on app-calendar-viewport "Sat 13 3/4 1 Job Sun 14 3/5 1 Job Mon 15 1/3 1 Job Tue 16 1/3 1 Job Wed 17 2/3 …" at bounding box center [343, 214] width 687 height 284
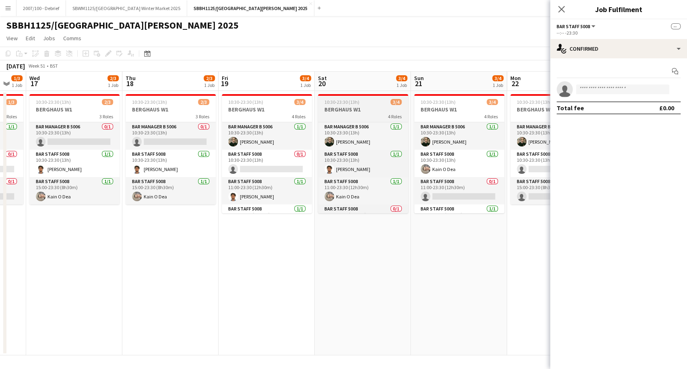
scroll to position [19, 0]
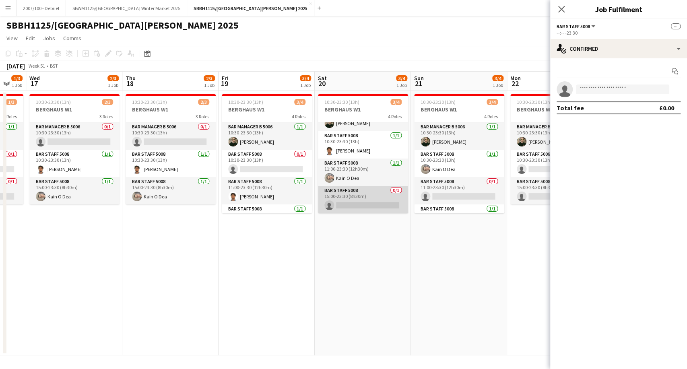
click at [361, 206] on app-card-role "Bar Staff 5008 0/1 15:00-23:30 (8h30m) single-neutral-actions" at bounding box center [363, 199] width 90 height 27
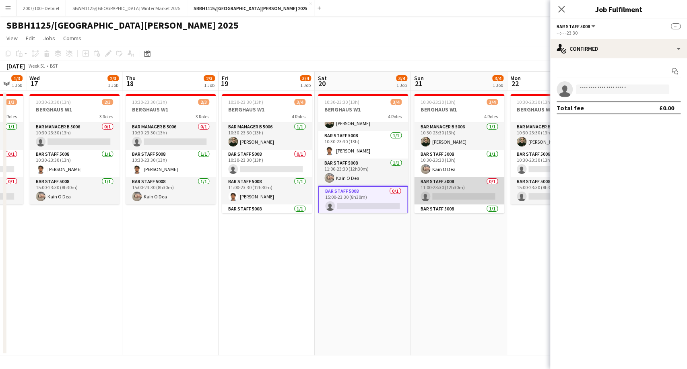
click at [450, 185] on app-card-role "Bar Staff 5008 0/1 11:00-23:30 (12h30m) single-neutral-actions" at bounding box center [459, 190] width 90 height 27
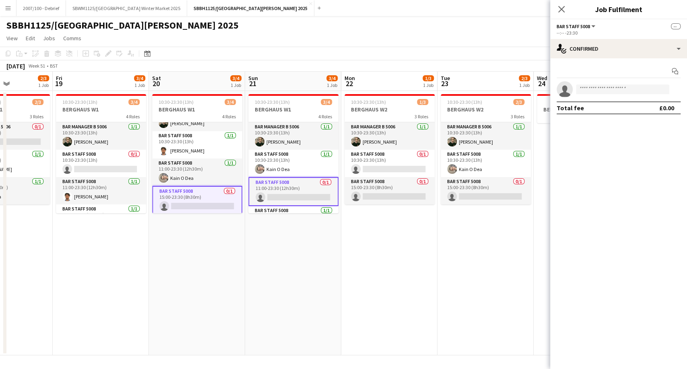
click at [214, 252] on app-calendar-viewport "Mon 15 1/3 1 Job Tue 16 1/3 1 Job Wed 17 2/3 1 Job Thu 18 2/3 1 Job Fri 19 3/4 …" at bounding box center [343, 214] width 687 height 284
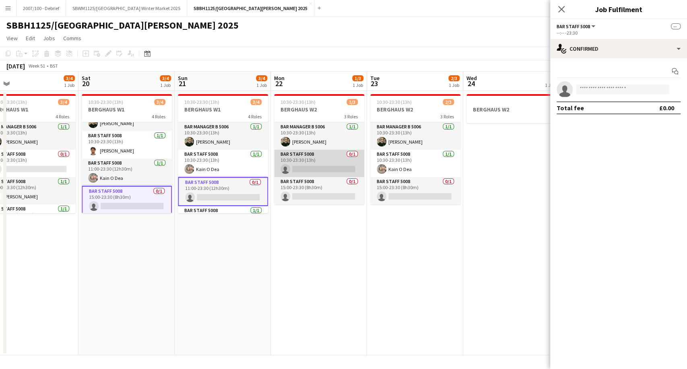
click at [320, 162] on app-card-role "Bar Staff 5008 0/1 10:30-23:30 (13h) single-neutral-actions" at bounding box center [319, 163] width 90 height 27
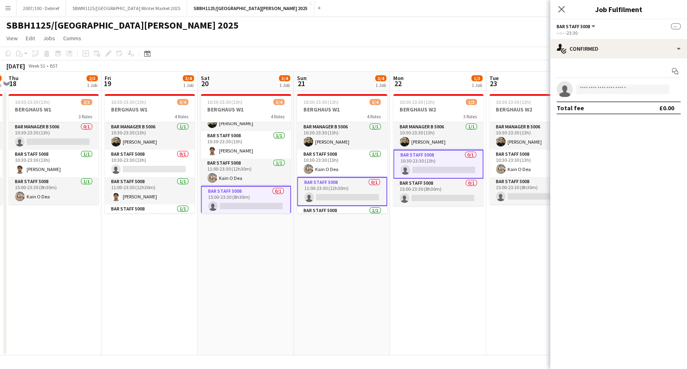
click at [189, 241] on app-calendar-viewport "Mon 15 1/3 1 Job Tue 16 1/3 1 Job Wed 17 2/3 1 Job Thu 18 2/3 1 Job Fri 19 3/4 …" at bounding box center [343, 214] width 687 height 284
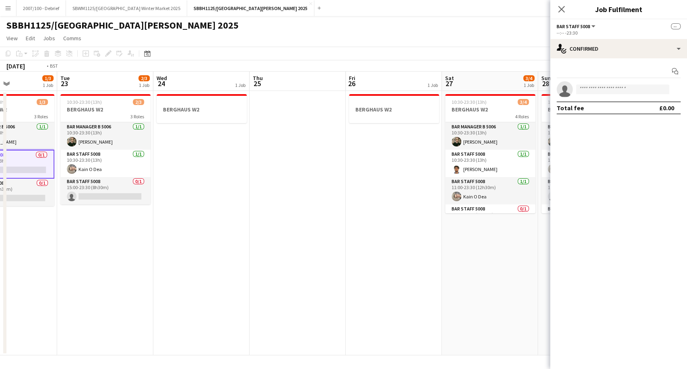
click at [232, 264] on app-calendar-viewport "Fri 19 3/4 1 Job Sat 20 3/4 1 Job Sun 21 3/4 1 Job Mon 22 1/3 1 Job Tue 23 2/3 …" at bounding box center [343, 214] width 687 height 284
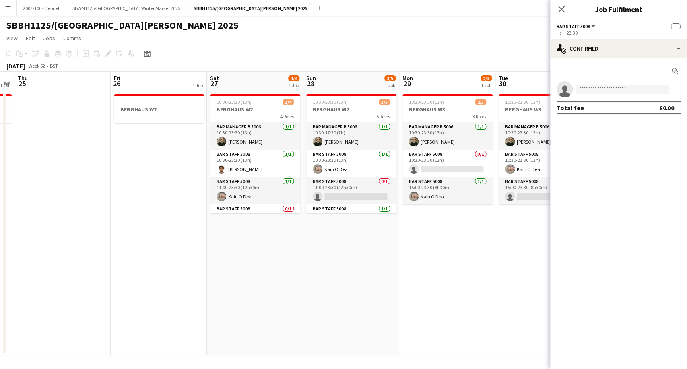
scroll to position [0, 319]
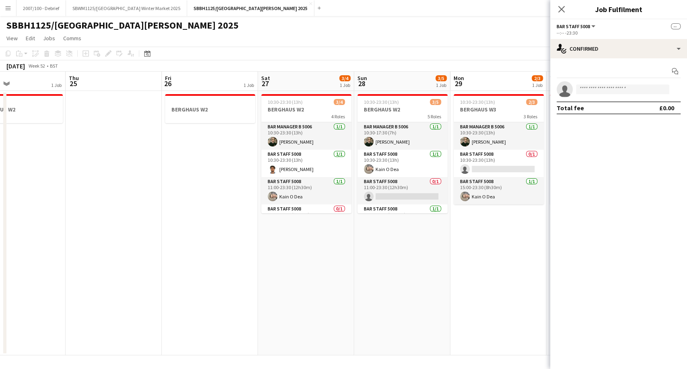
click at [209, 261] on app-calendar-viewport "Sun 21 3/4 1 Job Mon 22 1/3 1 Job Tue 23 2/3 1 Job Wed 24 1 Job Thu 25 Fri 26 1…" at bounding box center [343, 214] width 687 height 284
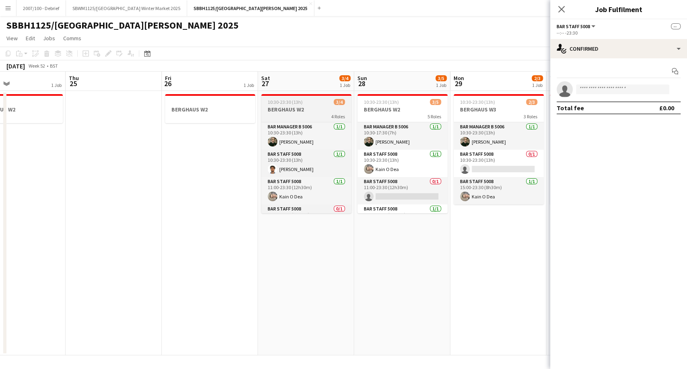
scroll to position [19, 0]
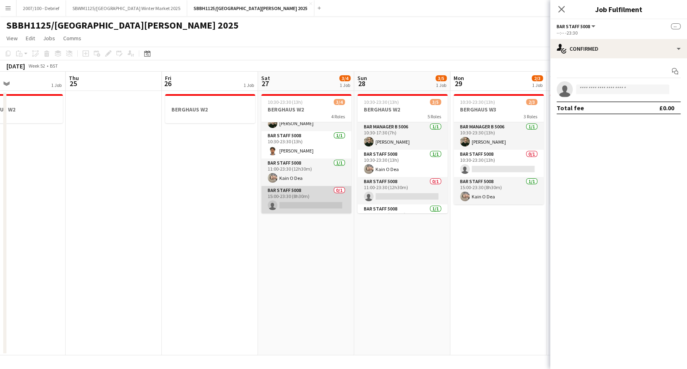
click at [317, 204] on app-card-role "Bar Staff 5008 0/1 15:00-23:30 (8h30m) single-neutral-actions" at bounding box center [306, 199] width 90 height 27
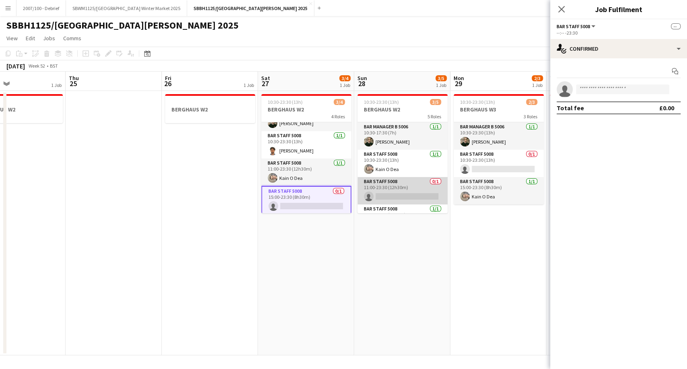
click at [393, 191] on app-card-role "Bar Staff 5008 0/1 11:00-23:30 (12h30m) single-neutral-actions" at bounding box center [402, 190] width 90 height 27
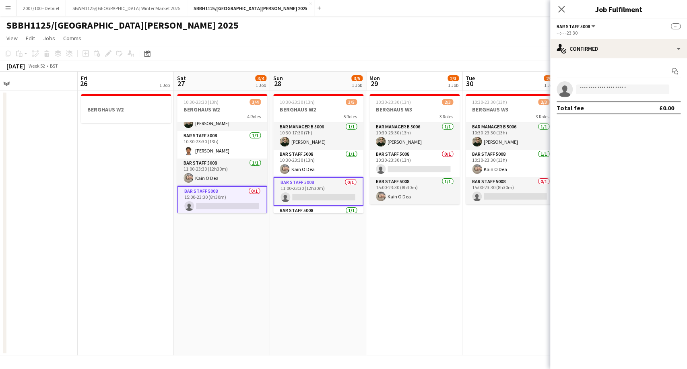
click at [405, 228] on app-calendar-viewport "Sun 21 3/4 1 Job Mon 22 1/3 1 Job Tue 23 2/3 1 Job Wed 24 1 Job Thu 25 Fri 26 1…" at bounding box center [343, 214] width 687 height 284
click at [423, 165] on app-card-role "Bar Staff 5008 0/1 10:30-23:30 (13h) single-neutral-actions" at bounding box center [414, 163] width 90 height 27
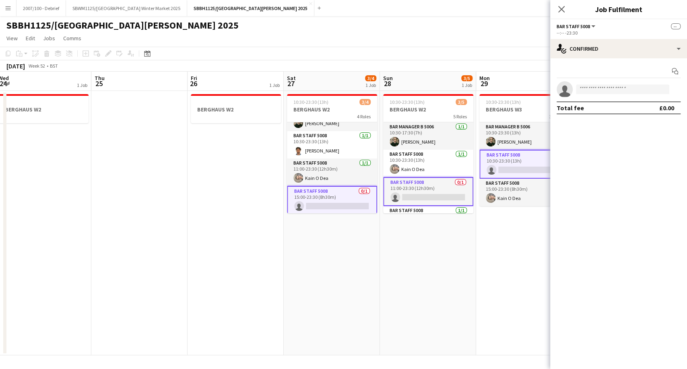
click at [322, 225] on app-calendar-viewport "Sun 21 3/4 1 Job Mon 22 1/3 1 Job Tue 23 2/3 1 Job Wed 24 1 Job Thu 25 Fri 26 1…" at bounding box center [343, 214] width 687 height 284
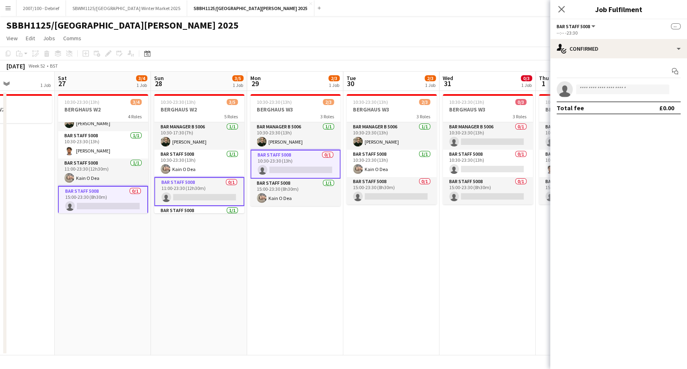
click at [252, 229] on app-calendar-viewport "Tue 23 2/3 1 Job Wed 24 1 Job Thu 25 Fri 26 1 Job Sat 27 3/4 1 Job Sun 28 3/5 1…" at bounding box center [343, 214] width 687 height 284
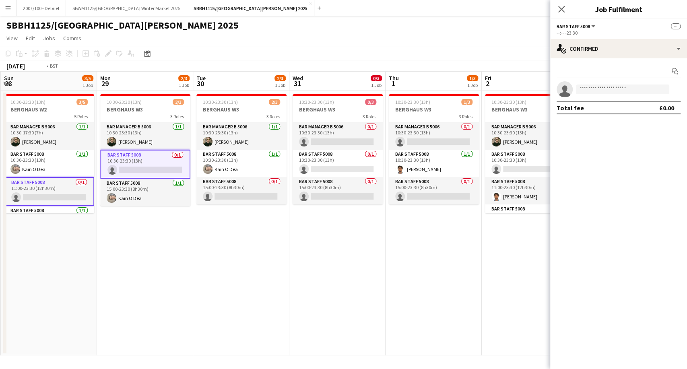
click at [174, 237] on app-calendar-viewport "Thu 25 Fri 26 1 Job Sat 27 3/4 1 Job Sun 28 3/5 1 Job Mon 29 2/3 1 Job Tue 30 2…" at bounding box center [343, 214] width 687 height 284
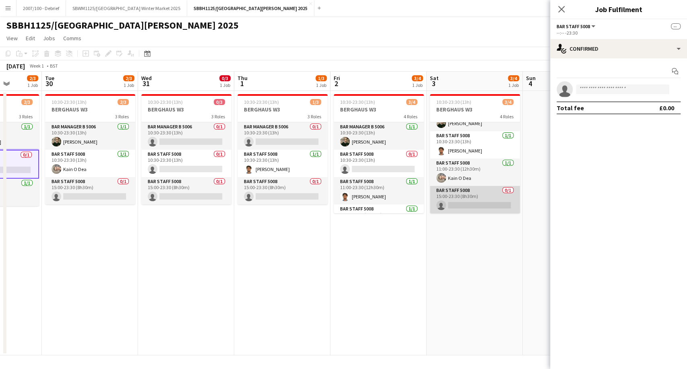
click at [493, 202] on app-card-role "Bar Staff 5008 0/1 15:00-23:30 (8h30m) single-neutral-actions" at bounding box center [475, 199] width 90 height 27
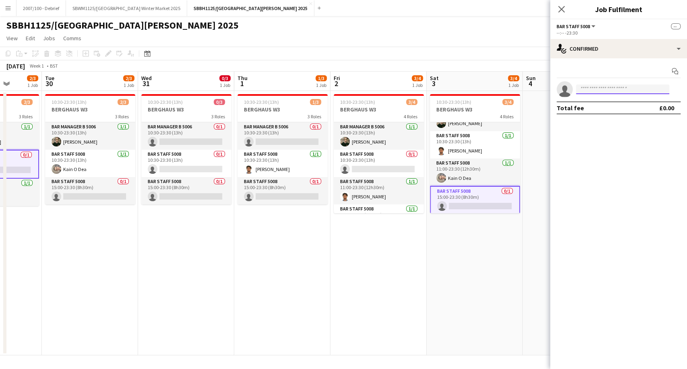
click at [580, 88] on input at bounding box center [622, 89] width 93 height 10
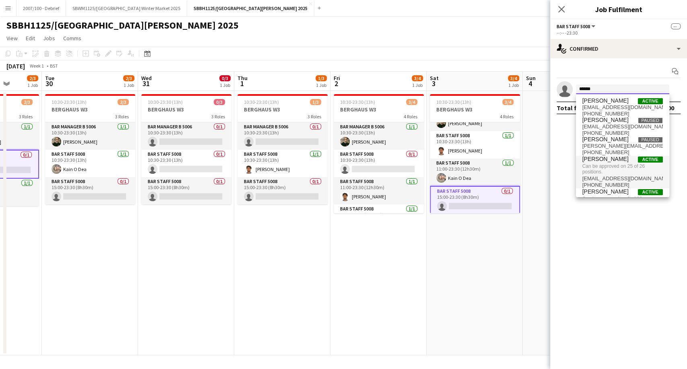
type input "******"
click at [648, 169] on span "Can be approved on 25 of 26 positions." at bounding box center [622, 169] width 80 height 13
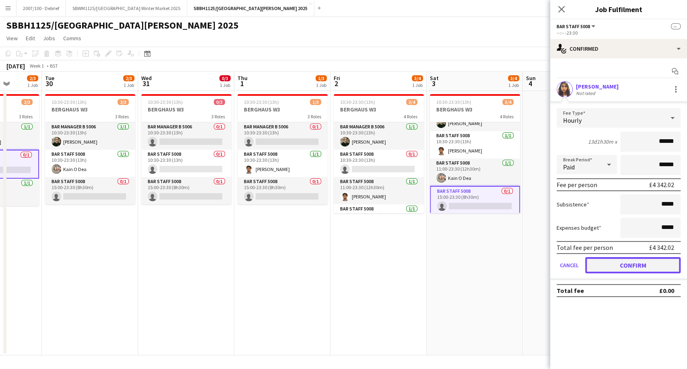
click at [660, 266] on button "Confirm" at bounding box center [632, 265] width 95 height 16
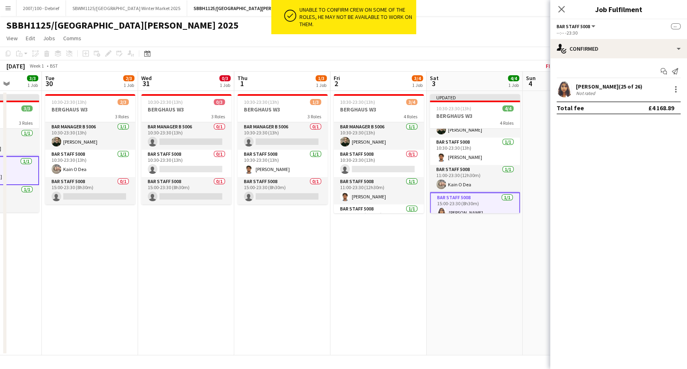
click at [453, 274] on app-date-cell "Updated 10:30-23:30 (13h) 4/4 BERGHAUS W3 4 Roles Bar Manager B 5006 [DATE] 10:…" at bounding box center [475, 223] width 96 height 264
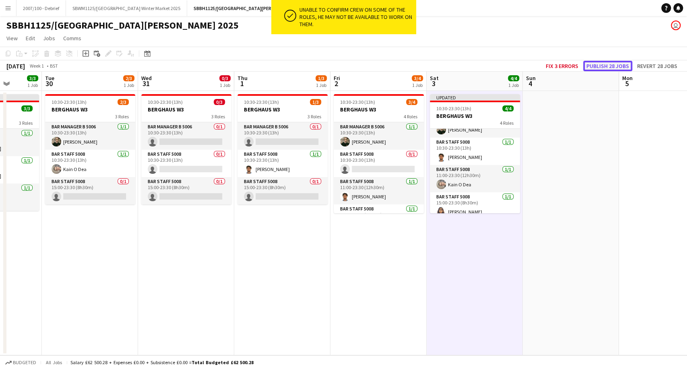
click at [609, 70] on button "Publish 28 jobs" at bounding box center [607, 66] width 49 height 10
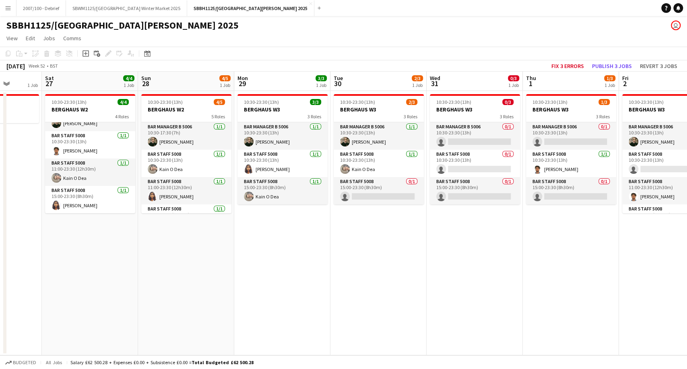
scroll to position [0, 200]
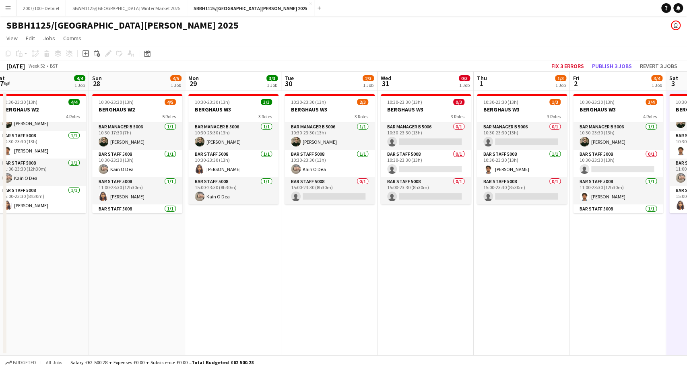
drag, startPoint x: 147, startPoint y: 282, endPoint x: 386, endPoint y: 285, distance: 239.4
click at [386, 285] on app-calendar-viewport "Thu 25 Fri 26 1 Job Sat 27 4/4 1 Job Sun 28 4/5 1 Job Mon 29 3/3 1 Job Tue 30 2…" at bounding box center [343, 214] width 687 height 284
click at [223, 166] on app-card-role "Bar Staff 5008 [DATE] 10:30-23:30 (13h) [PERSON_NAME]" at bounding box center [233, 163] width 90 height 27
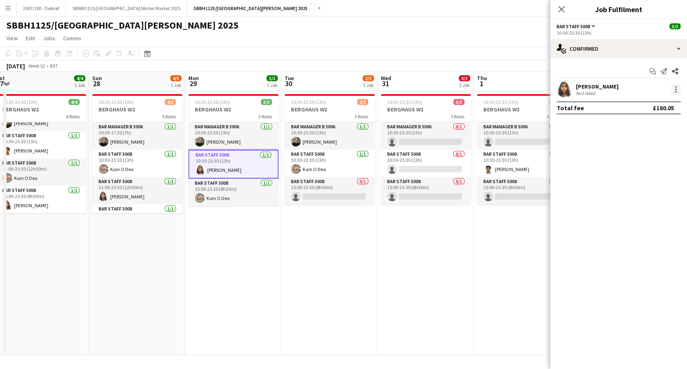
click at [675, 91] on div at bounding box center [676, 92] width 2 height 2
click at [601, 85] on div at bounding box center [343, 184] width 687 height 369
click at [601, 85] on div "[PERSON_NAME]" at bounding box center [597, 86] width 43 height 7
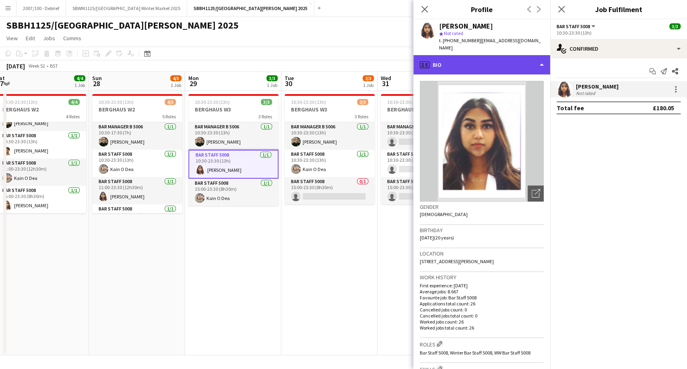
click at [484, 55] on div "profile Bio" at bounding box center [481, 64] width 137 height 19
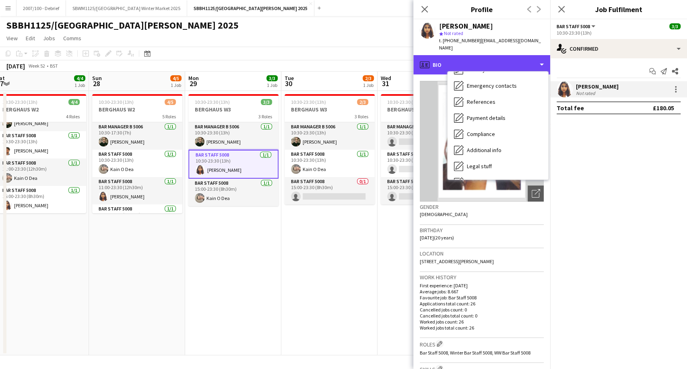
scroll to position [107, 0]
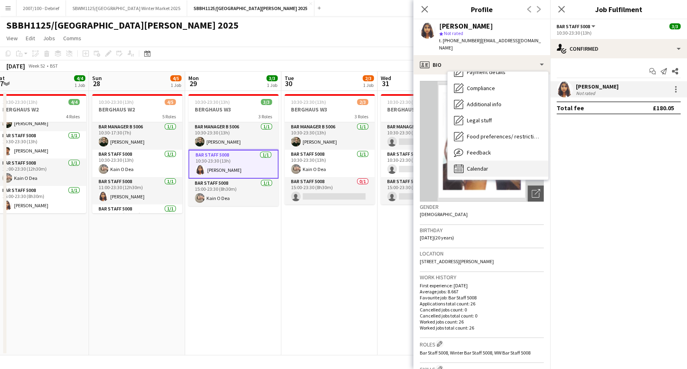
click at [509, 161] on div "Calendar Calendar" at bounding box center [497, 169] width 101 height 16
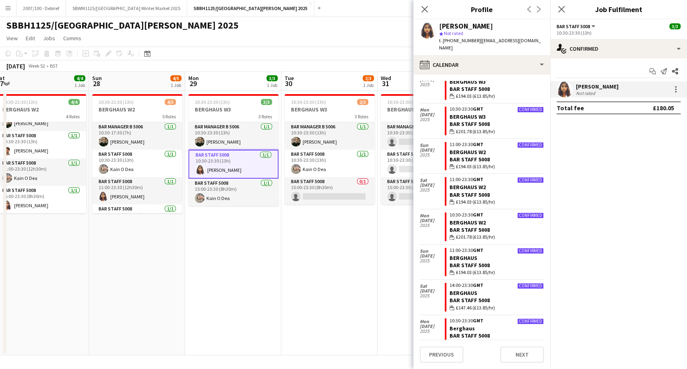
scroll to position [670, 0]
click at [280, 265] on app-date-cell "10:30-23:30 (13h) 3/3 BERGHAUS W3 3 Roles Bar Manager B 5006 [DATE] 10:30-23:30…" at bounding box center [233, 223] width 96 height 264
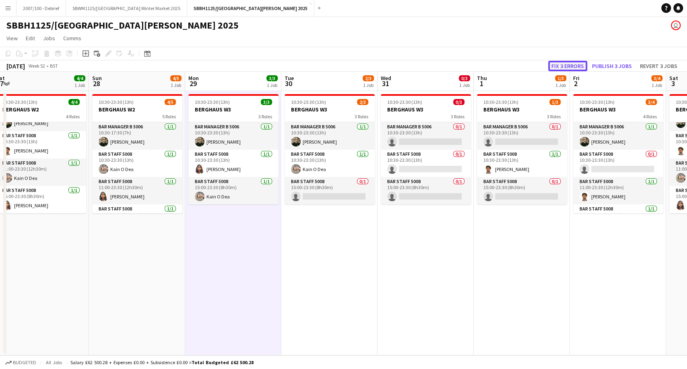
click at [556, 63] on button "Fix 3 errors" at bounding box center [567, 66] width 39 height 10
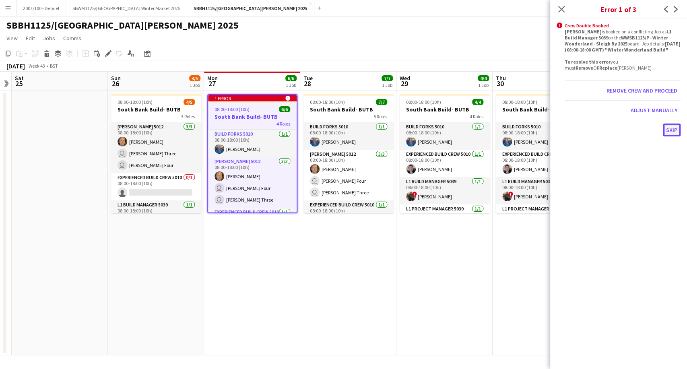
click at [673, 130] on button "Skip" at bounding box center [672, 130] width 18 height 13
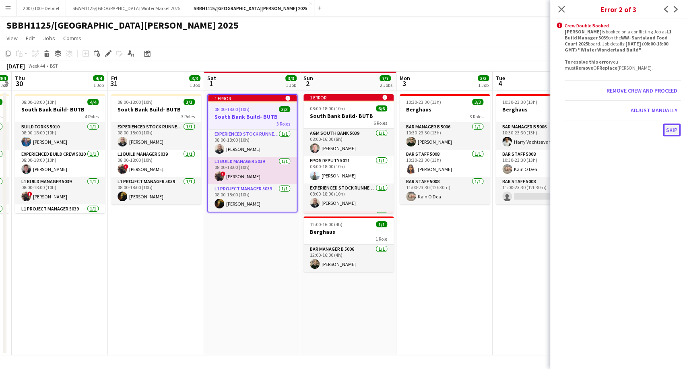
click at [675, 129] on button "Skip" at bounding box center [672, 130] width 18 height 13
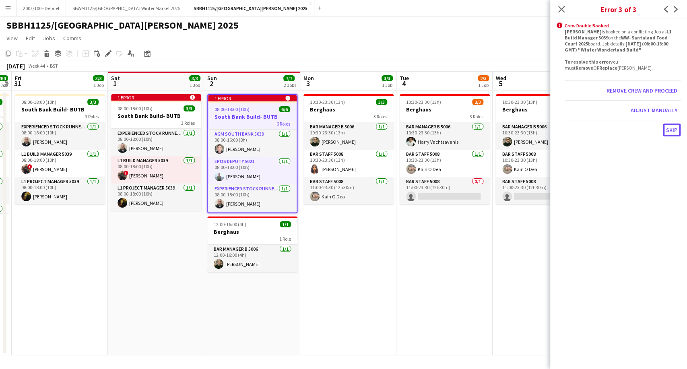
click at [675, 129] on button "Skip" at bounding box center [672, 130] width 18 height 13
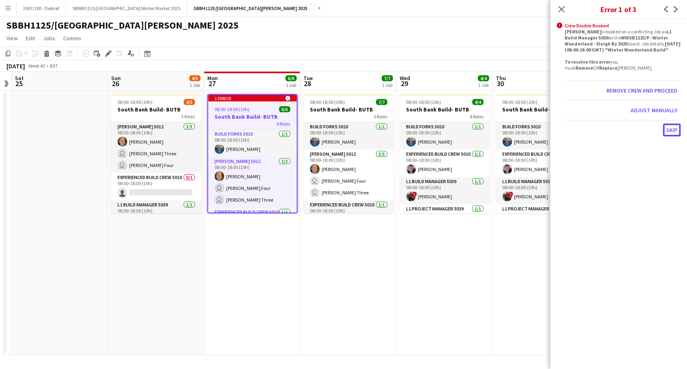
click at [675, 129] on button "Skip" at bounding box center [672, 130] width 18 height 13
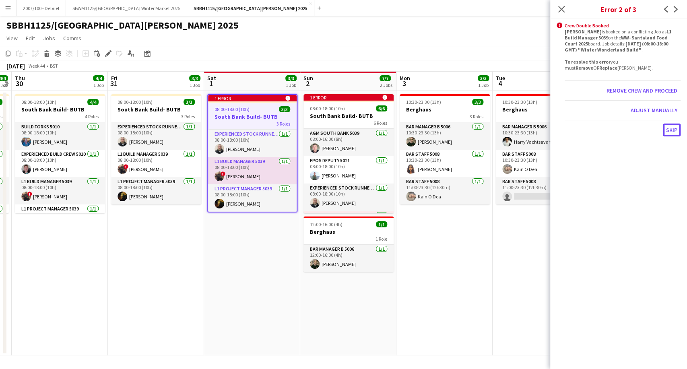
click at [675, 129] on button "Skip" at bounding box center [672, 130] width 18 height 13
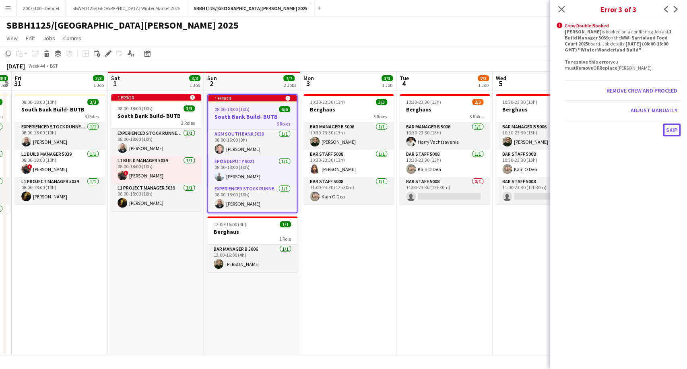
click at [675, 129] on button "Skip" at bounding box center [672, 130] width 18 height 13
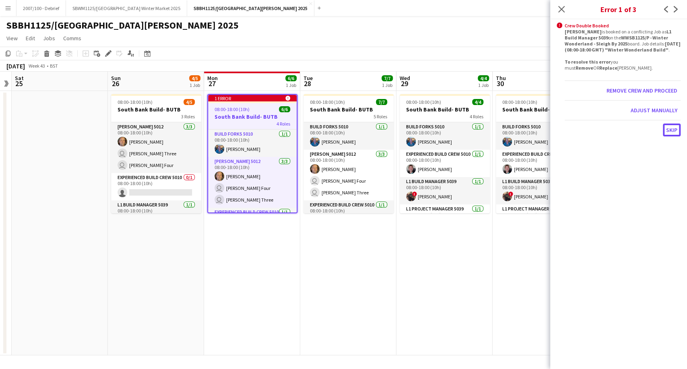
click at [675, 129] on button "Skip" at bounding box center [672, 130] width 18 height 13
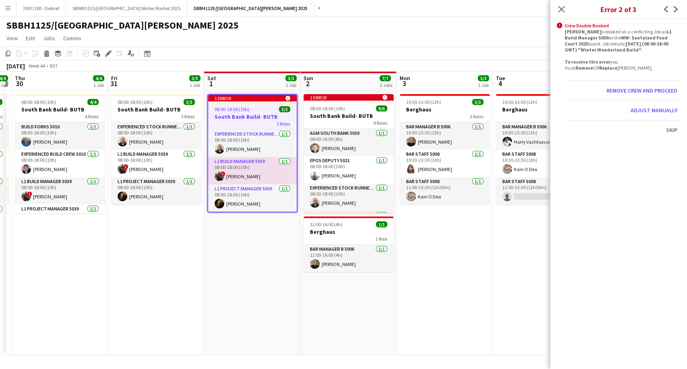
click at [445, 39] on app-page-menu "View Day view expanded Day view collapsed Month view Date picker Jump to [DATE]…" at bounding box center [343, 38] width 687 height 15
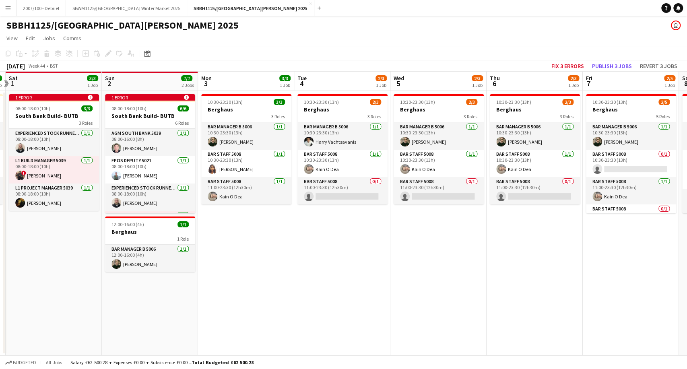
drag, startPoint x: 470, startPoint y: 227, endPoint x: 134, endPoint y: 232, distance: 336.4
click at [134, 232] on app-calendar-viewport "Wed 29 4/4 1 Job Thu 30 4/4 1 Job Fri 31 3/3 1 Job Sat 1 3/3 1 Job Sun 2 7/7 2 …" at bounding box center [343, 214] width 687 height 284
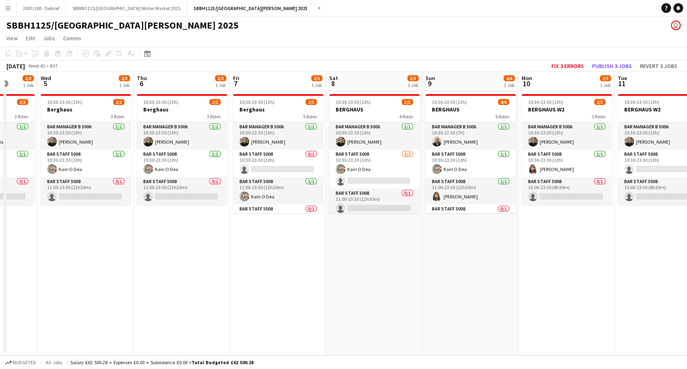
scroll to position [0, 280]
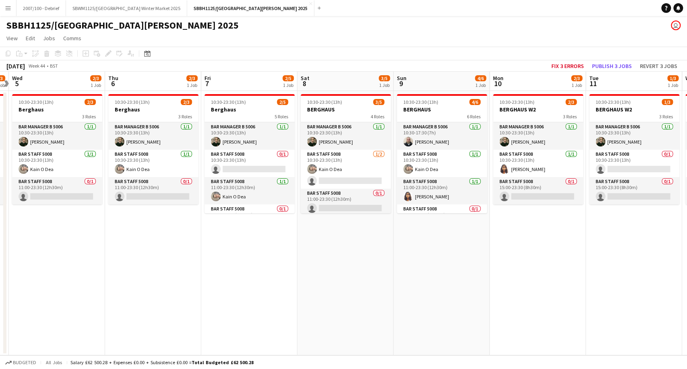
drag, startPoint x: 397, startPoint y: 255, endPoint x: 208, endPoint y: 254, distance: 188.7
click at [208, 254] on app-calendar-viewport "Sun 2 7/7 2 Jobs Mon 3 3/3 1 Job Tue 4 2/3 1 Job Wed 5 2/3 1 Job Thu 6 2/3 1 Jo…" at bounding box center [343, 214] width 687 height 284
click at [137, 6] on button "SBWM1125/[GEOGRAPHIC_DATA] Winter Market 2025 Close" at bounding box center [126, 8] width 121 height 16
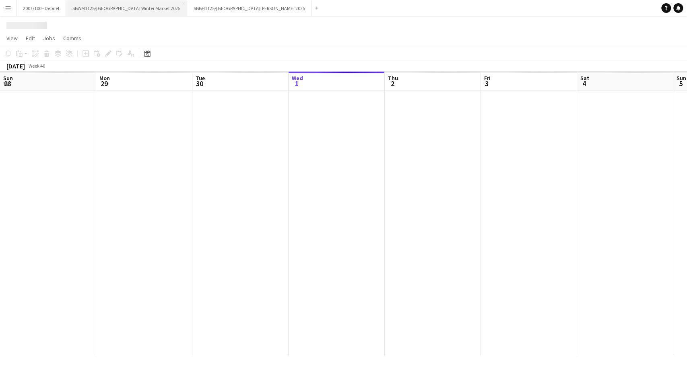
scroll to position [0, 192]
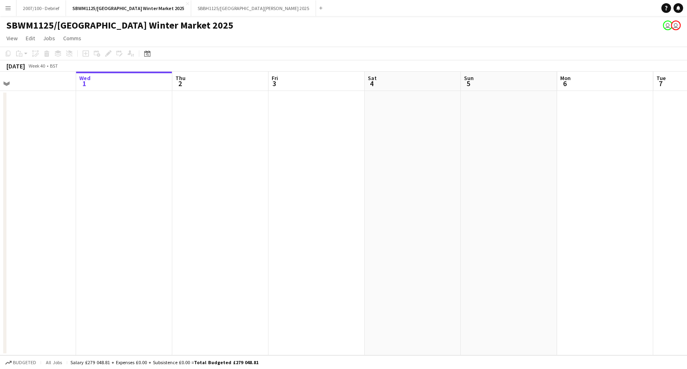
drag, startPoint x: 209, startPoint y: 218, endPoint x: 9, endPoint y: 226, distance: 199.8
click at [0, 226] on app-calendar-viewport "Sun 28 Mon 29 Tue 30 Wed 1 Thu 2 Fri 3 Sat 4 Sun 5 Mon 6 Tue 7 Wed 8 Thu 9 Fri …" at bounding box center [343, 214] width 687 height 284
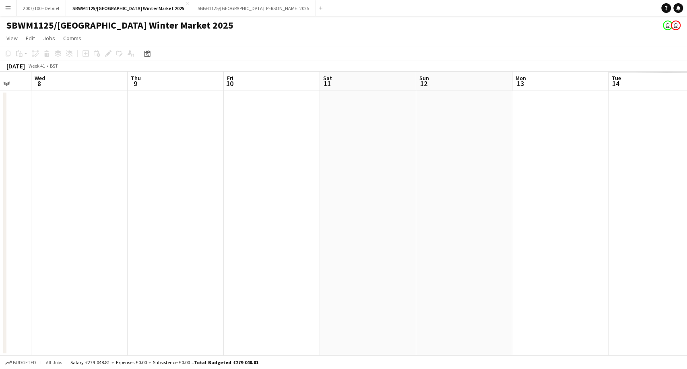
drag, startPoint x: 463, startPoint y: 236, endPoint x: 167, endPoint y: 240, distance: 295.8
click at [70, 241] on app-calendar-viewport "Sat 4 Sun 5 Mon 6 Tue 7 Wed 8 Thu 9 Fri 10 Sat 11 Sun 12 Mon 13 Tue 14 Wed 15 T…" at bounding box center [343, 214] width 687 height 284
drag, startPoint x: 419, startPoint y: 257, endPoint x: 150, endPoint y: 258, distance: 269.2
click at [90, 248] on app-calendar-viewport "Mon 6 Tue 7 Wed 8 Thu 9 Fri 10 Sat 11 Sun 12 Mon 13 Tue 14 Wed 15 Thu 16 Fri 17…" at bounding box center [343, 214] width 687 height 284
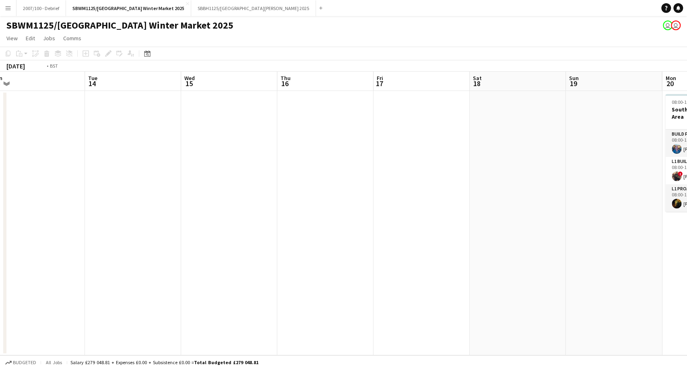
click at [84, 267] on app-calendar-viewport "Thu 9 Fri 10 Sat 11 Sun 12 Mon 13 Tue 14 Wed 15 Thu 16 Fri 17 Sat 18 Sun 19 Mon…" at bounding box center [343, 214] width 687 height 284
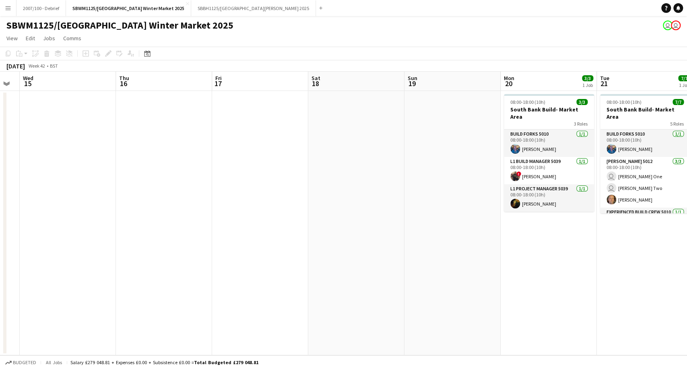
drag, startPoint x: 77, startPoint y: 268, endPoint x: 209, endPoint y: 275, distance: 132.2
click at [209, 275] on app-calendar-viewport "Sat 11 Sun 12 Mon 13 Tue 14 Wed 15 Thu 16 Fri 17 Sat 18 Sun 19 Mon 20 3/3 1 Job…" at bounding box center [343, 214] width 687 height 284
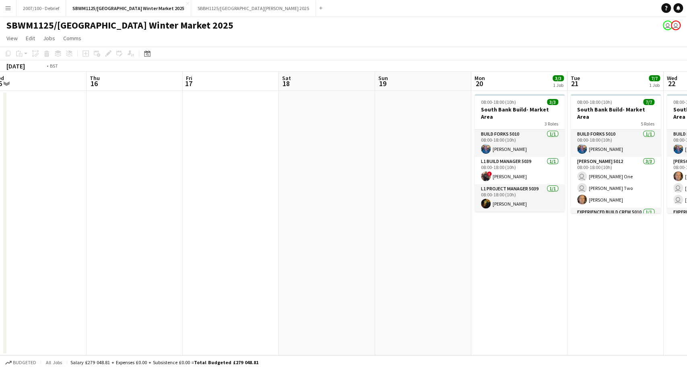
drag, startPoint x: 459, startPoint y: 279, endPoint x: 133, endPoint y: 283, distance: 325.9
click at [150, 283] on app-calendar-viewport "Mon 13 Tue 14 Wed 15 Thu 16 Fri 17 Sat 18 Sun 19 Mon 20 3/3 1 Job Tue 21 7/7 1 …" at bounding box center [343, 214] width 687 height 284
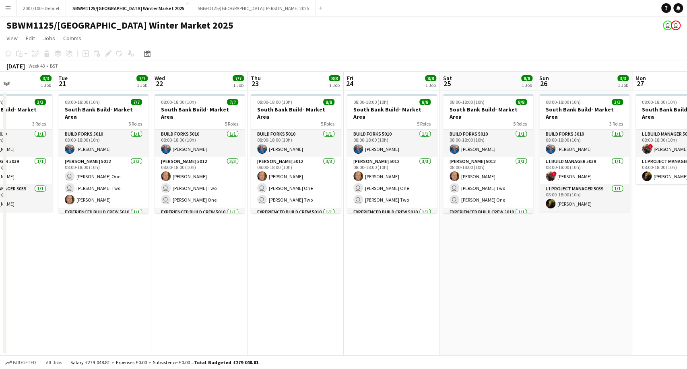
drag, startPoint x: 268, startPoint y: 274, endPoint x: 332, endPoint y: 267, distance: 64.0
click at [179, 271] on app-calendar-viewport "Sat 18 Sun 19 Mon 20 3/3 1 Job Tue 21 7/7 1 Job Wed 22 7/7 1 Job Thu 23 8/8 1 J…" at bounding box center [343, 214] width 687 height 284
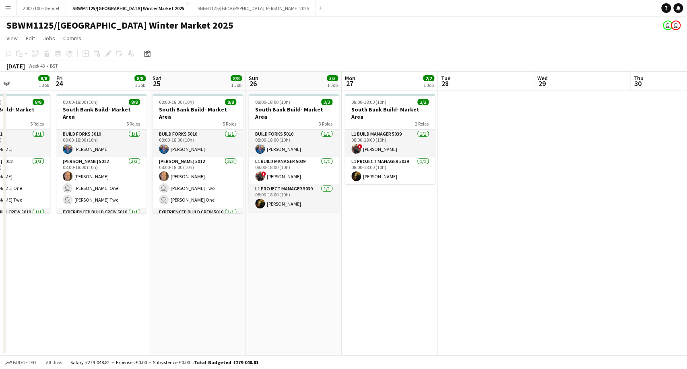
drag, startPoint x: 554, startPoint y: 261, endPoint x: 260, endPoint y: 263, distance: 294.5
click at [250, 265] on app-calendar-viewport "Mon 20 3/3 1 Job Tue 21 7/7 1 Job Wed 22 7/7 1 Job Thu 23 8/8 1 Job Fri 24 8/8 …" at bounding box center [343, 214] width 687 height 284
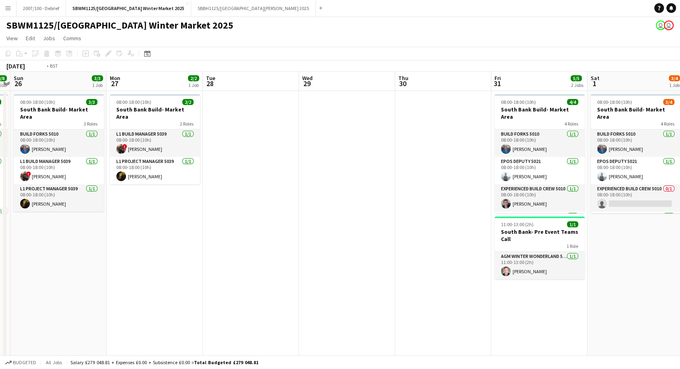
drag, startPoint x: 461, startPoint y: 258, endPoint x: 174, endPoint y: 266, distance: 287.0
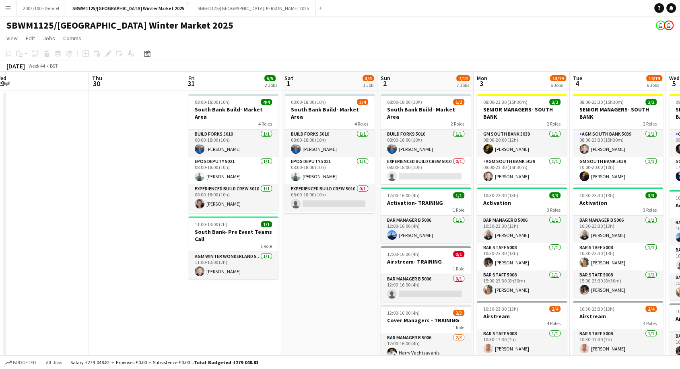
scroll to position [0, 218]
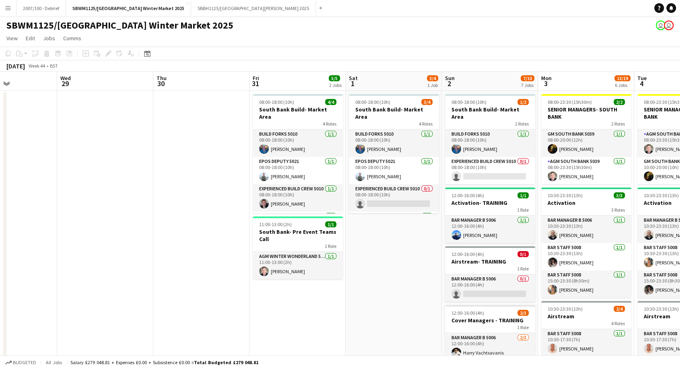
drag, startPoint x: 483, startPoint y: 257, endPoint x: 188, endPoint y: 257, distance: 294.9
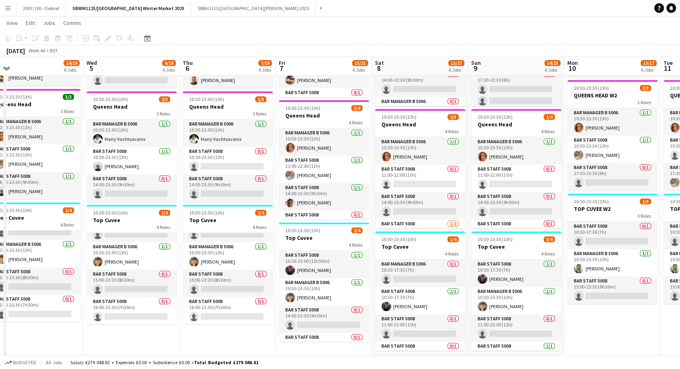
scroll to position [0, 361]
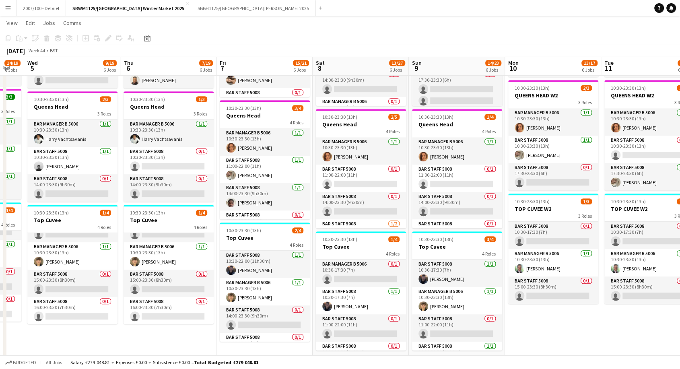
drag, startPoint x: 579, startPoint y: 231, endPoint x: 269, endPoint y: 216, distance: 310.5
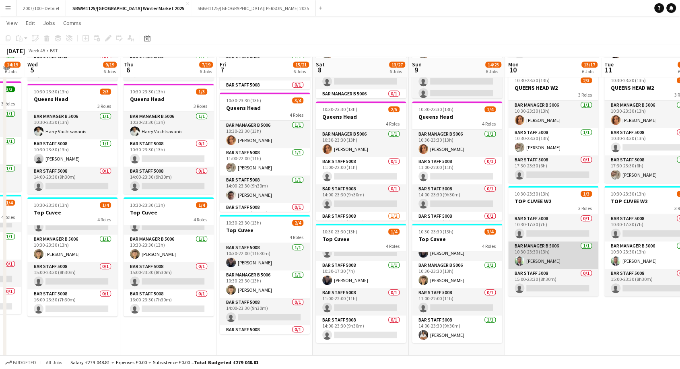
scroll to position [456, 0]
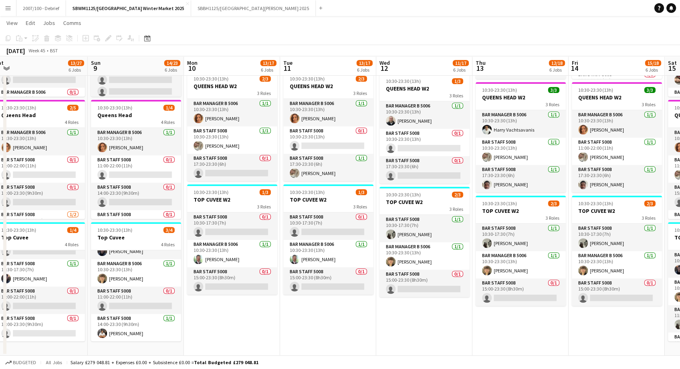
drag, startPoint x: 500, startPoint y: 192, endPoint x: 220, endPoint y: 196, distance: 280.1
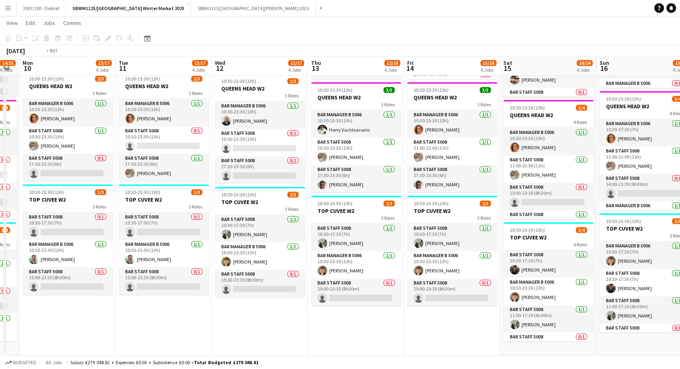
scroll to position [0, 295]
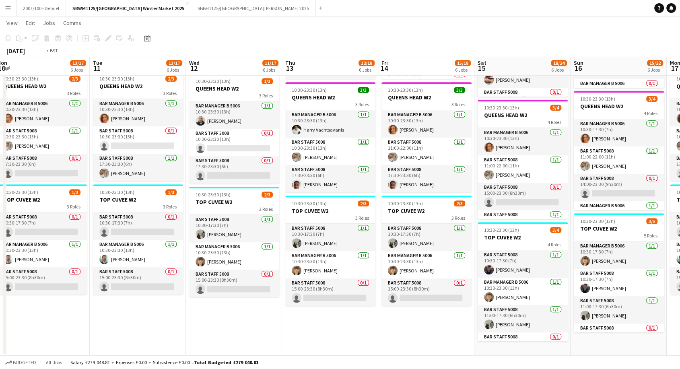
drag, startPoint x: 410, startPoint y: 304, endPoint x: 328, endPoint y: 304, distance: 81.7
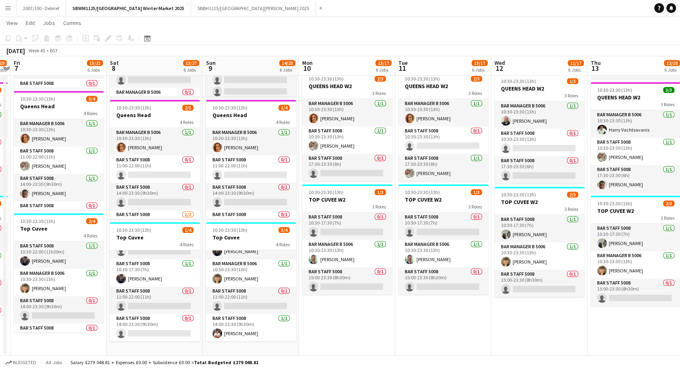
scroll to position [0, 181]
drag, startPoint x: 232, startPoint y: 310, endPoint x: 306, endPoint y: 309, distance: 74.0
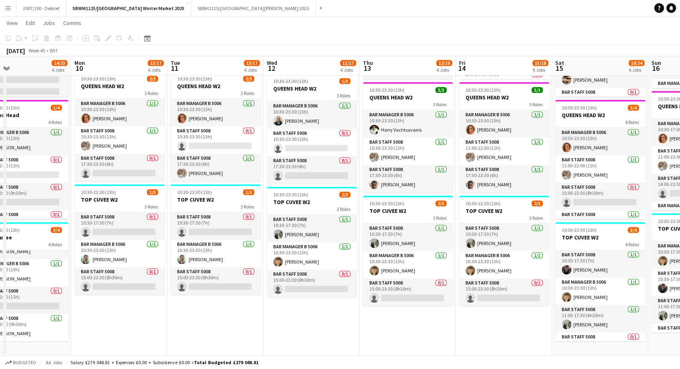
scroll to position [0, 218]
drag, startPoint x: 412, startPoint y: 303, endPoint x: 200, endPoint y: 307, distance: 212.5
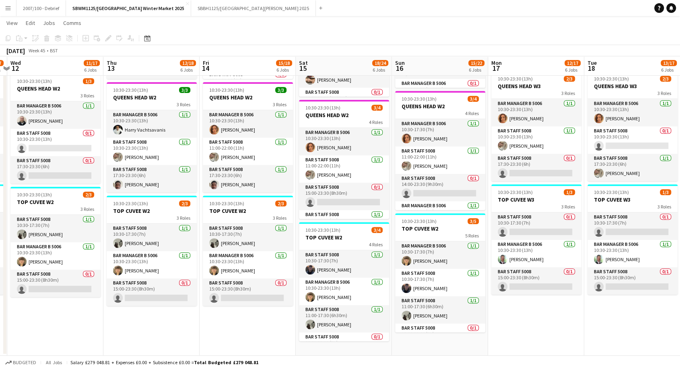
scroll to position [0, 307]
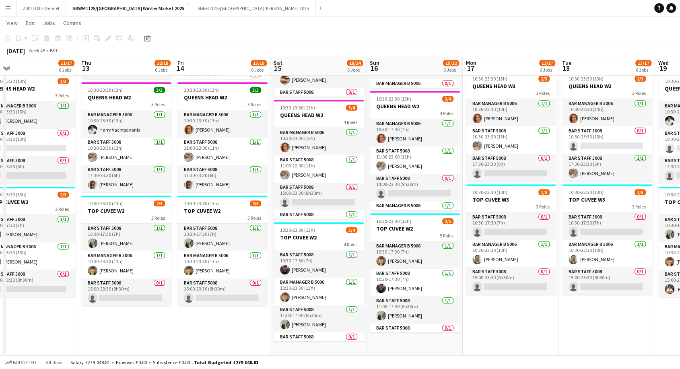
drag, startPoint x: 519, startPoint y: 326, endPoint x: 238, endPoint y: 340, distance: 281.6
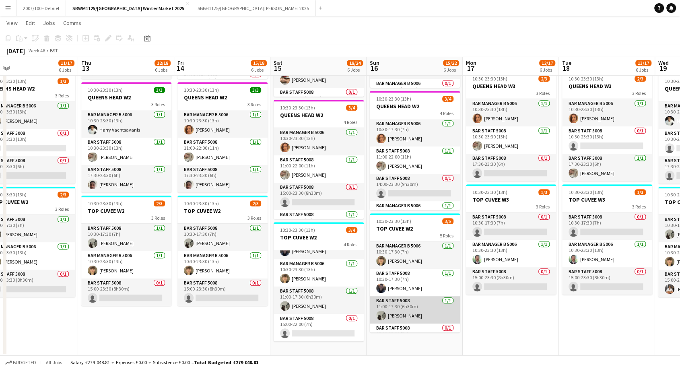
scroll to position [45, 0]
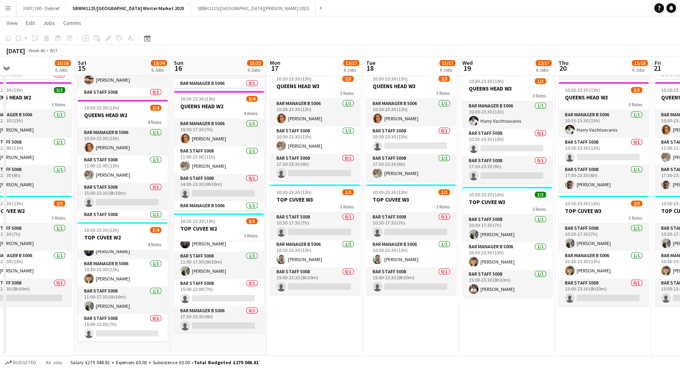
drag, startPoint x: 342, startPoint y: 304, endPoint x: 305, endPoint y: 304, distance: 37.0
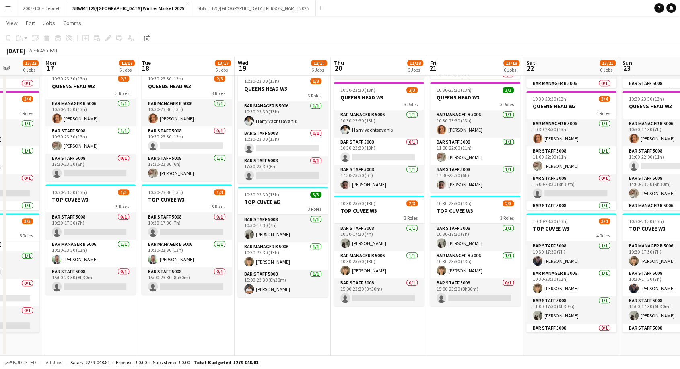
drag, startPoint x: 534, startPoint y: 306, endPoint x: 335, endPoint y: 305, distance: 199.2
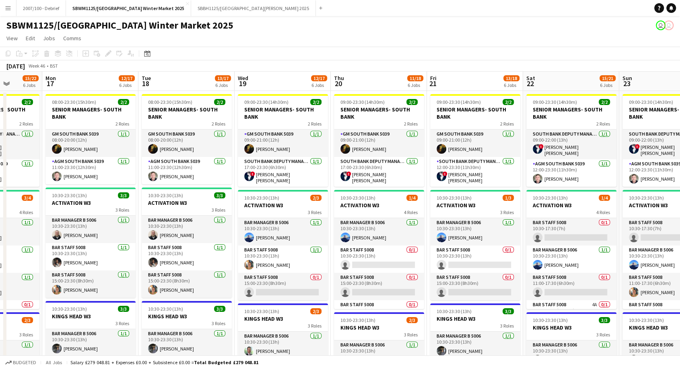
click at [5, 6] on app-icon "Menu" at bounding box center [8, 8] width 6 height 6
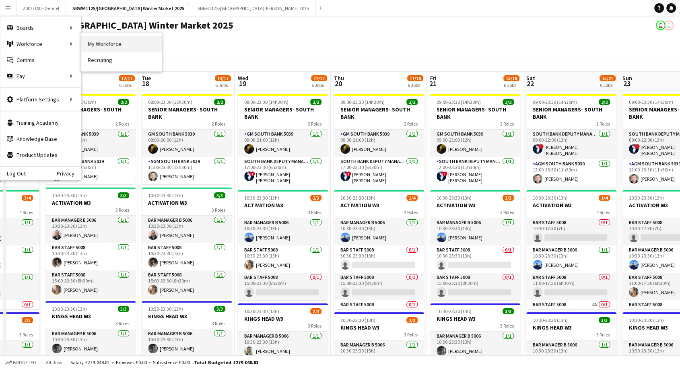
click at [113, 40] on link "My Workforce" at bounding box center [121, 44] width 80 height 16
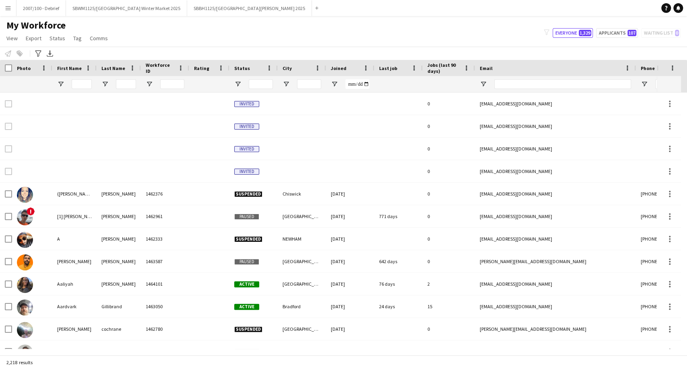
click at [1, 9] on button "Menu" at bounding box center [8, 8] width 16 height 16
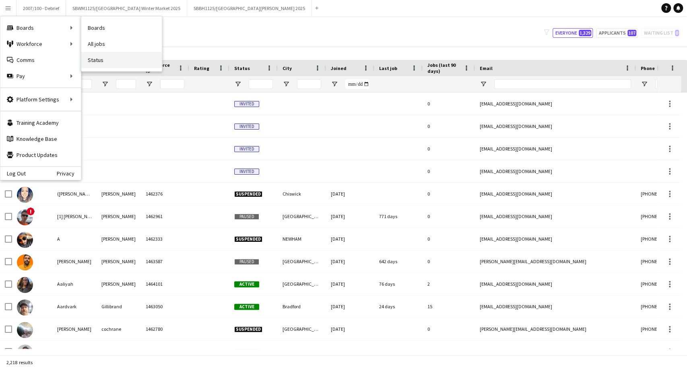
click at [116, 59] on link "Status" at bounding box center [121, 60] width 80 height 16
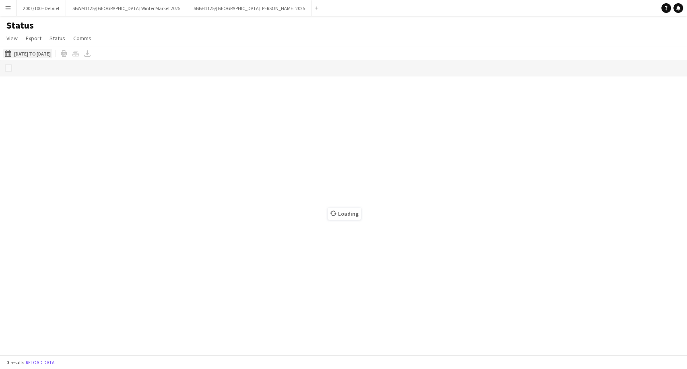
click at [41, 53] on button "[DATE] to [DATE] [DATE] to [DATE]" at bounding box center [27, 54] width 49 height 10
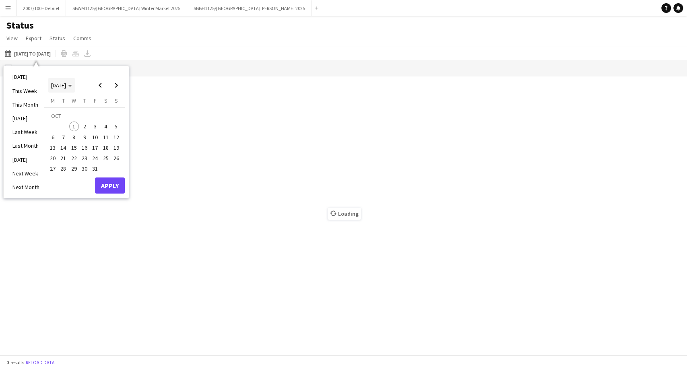
click at [72, 82] on span "[DATE]" at bounding box center [61, 85] width 21 height 7
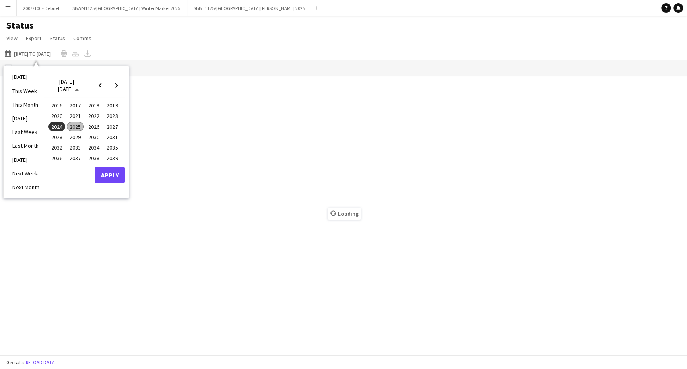
click at [72, 125] on span "2025" at bounding box center [75, 127] width 16 height 10
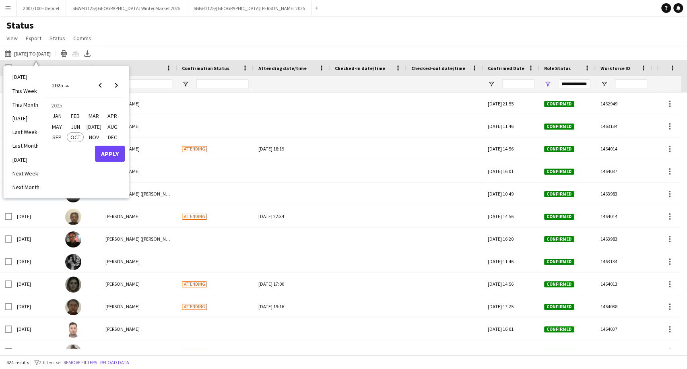
click at [88, 138] on span "NOV" at bounding box center [93, 137] width 16 height 10
click at [53, 128] on span "3" at bounding box center [53, 129] width 10 height 10
click at [117, 80] on span "Next month" at bounding box center [116, 85] width 16 height 16
click at [74, 166] on span "31" at bounding box center [74, 169] width 10 height 10
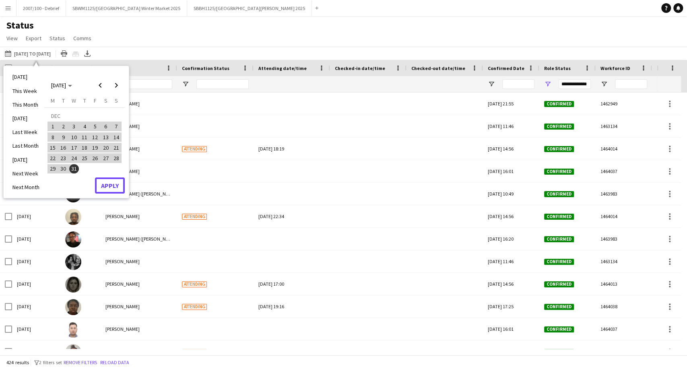
click at [107, 184] on button "Apply" at bounding box center [110, 185] width 30 height 16
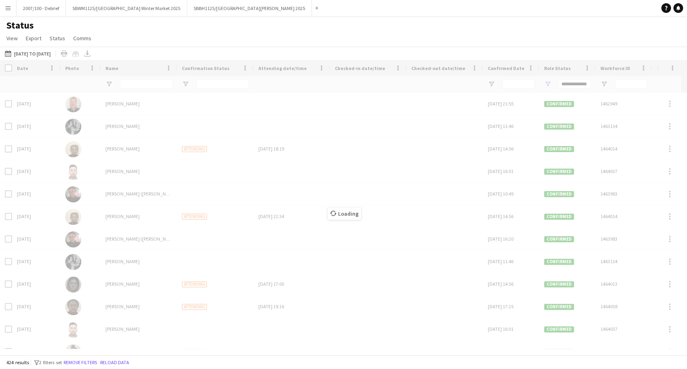
type input "***"
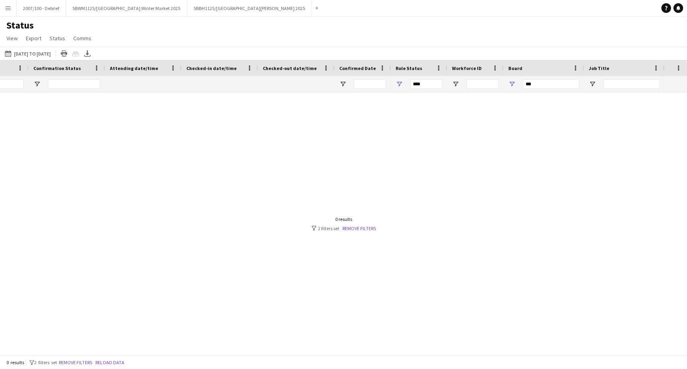
scroll to position [0, 329]
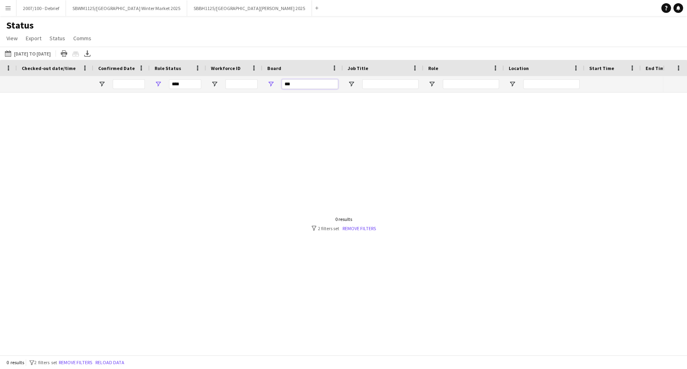
click at [310, 83] on input "***" at bounding box center [310, 84] width 56 height 10
type input "**********"
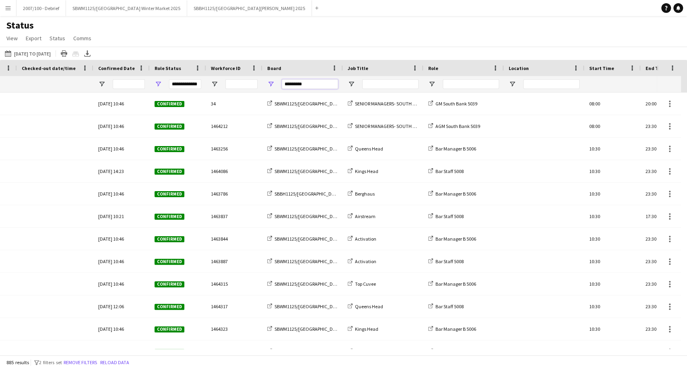
scroll to position [0, 0]
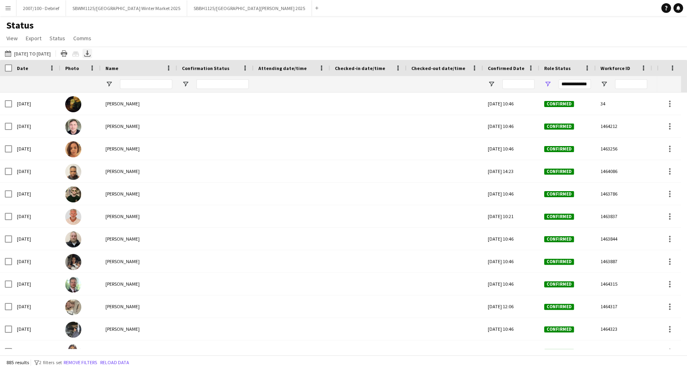
type input "*********"
click at [91, 55] on icon "Export XLSX" at bounding box center [87, 53] width 6 height 6
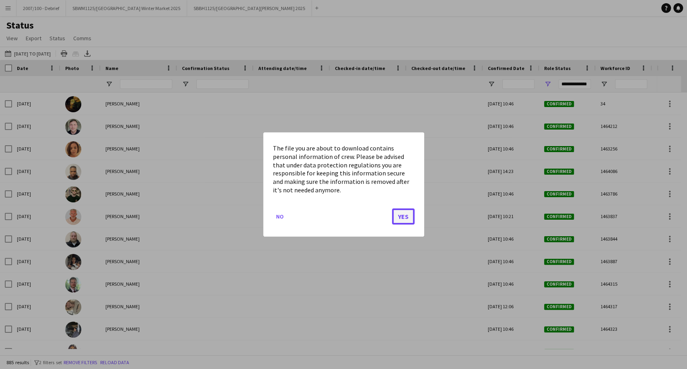
click at [410, 215] on button "Yes" at bounding box center [403, 216] width 23 height 16
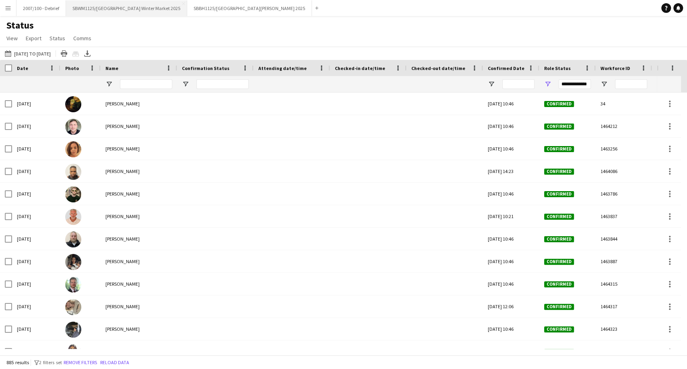
click at [128, 5] on button "SBWM1125/[GEOGRAPHIC_DATA] Winter Market 2025 Close" at bounding box center [126, 8] width 121 height 16
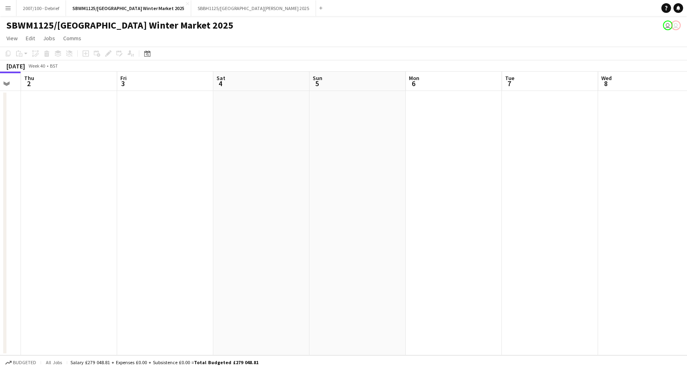
drag, startPoint x: 362, startPoint y: 285, endPoint x: 296, endPoint y: 288, distance: 66.4
click at [287, 288] on app-calendar-viewport "Sun 28 Mon 29 Tue 30 Wed 1 Thu 2 Fri 3 Sat 4 Sun 5 Mon 6 Tue 7 Wed 8 Thu 9 Fri …" at bounding box center [343, 214] width 687 height 284
drag, startPoint x: 307, startPoint y: 324, endPoint x: 330, endPoint y: 313, distance: 25.0
click at [232, 329] on app-calendar-viewport "Thu 2 Fri 3 Sat 4 Sun 5 Mon 6 Tue 7 Wed 8 Thu 9 Fri 10 Sat 11 Sun 12 Mon 13 Tue…" at bounding box center [343, 214] width 687 height 284
drag, startPoint x: 552, startPoint y: 278, endPoint x: 349, endPoint y: 310, distance: 205.3
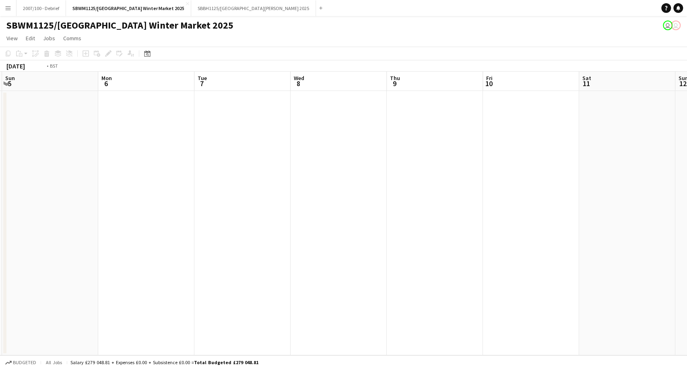
click at [318, 316] on app-calendar-viewport "Thu 2 Fri 3 Sat 4 Sun 5 Mon 6 Tue 7 Wed 8 Thu 9 Fri 10 Sat 11 Sun 12 Mon 13 Tue…" at bounding box center [343, 214] width 687 height 284
drag, startPoint x: 575, startPoint y: 270, endPoint x: 347, endPoint y: 304, distance: 230.0
click at [348, 304] on app-calendar-viewport "Mon 6 Tue 7 Wed 8 Thu 9 Fri 10 Sat 11 Sun 12 Mon 13 Tue 14 Wed 15 Thu 16 Fri 17…" at bounding box center [343, 214] width 687 height 284
drag, startPoint x: 661, startPoint y: 258, endPoint x: 281, endPoint y: 313, distance: 384.6
click at [287, 314] on app-calendar-viewport "Thu 9 Fri 10 Sat 11 Sun 12 Mon 13 Tue 14 Wed 15 Thu 16 Fri 17 Sat 18 Sun 19 Mon…" at bounding box center [343, 214] width 687 height 284
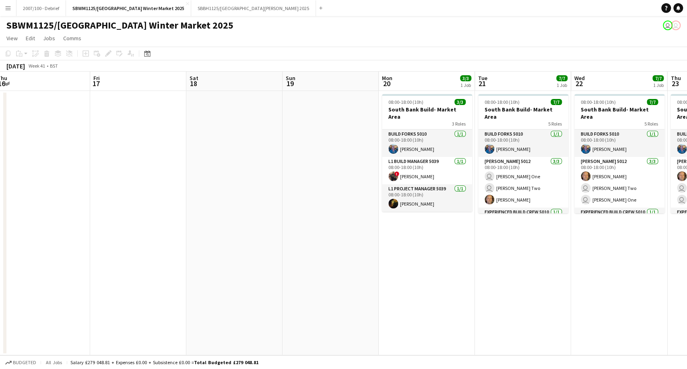
drag, startPoint x: 657, startPoint y: 253, endPoint x: 315, endPoint y: 300, distance: 344.4
click at [322, 301] on app-calendar-viewport "Sun 12 Mon 13 Tue 14 Wed 15 Thu 16 Fri 17 Sat 18 Sun 19 Mon 20 3/3 1 Job Tue 21…" at bounding box center [343, 214] width 687 height 284
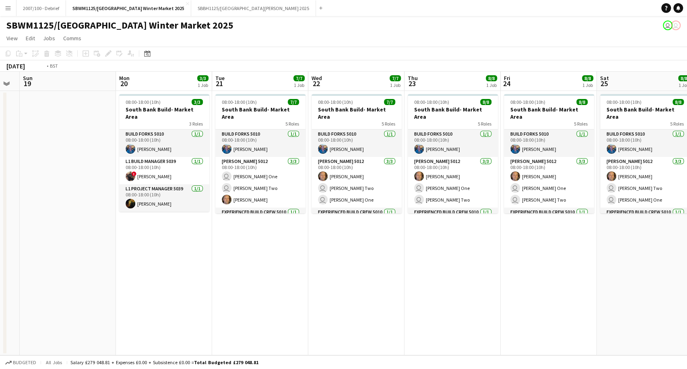
click at [234, 329] on app-calendar-viewport "Thu 16 Fri 17 Sat 18 Sun 19 Mon 20 3/3 1 Job Tue 21 7/7 1 Job Wed 22 7/7 1 Job …" at bounding box center [343, 214] width 687 height 284
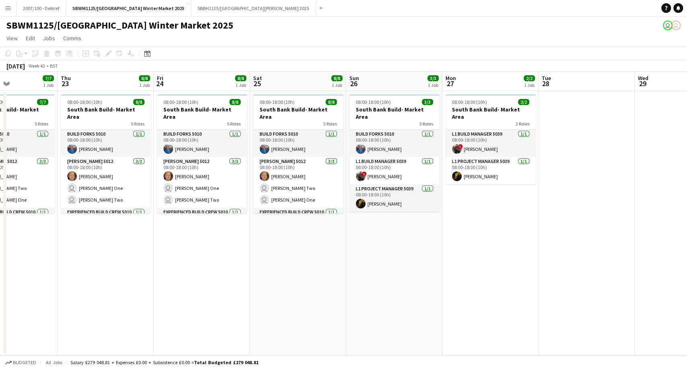
drag, startPoint x: 475, startPoint y: 281, endPoint x: 283, endPoint y: 291, distance: 192.2
click at [320, 290] on app-calendar-viewport "Mon 20 3/3 1 Job Tue 21 7/7 1 Job Wed 22 7/7 1 Job Thu 23 8/8 1 Job Fri 24 8/8 …" at bounding box center [343, 214] width 687 height 284
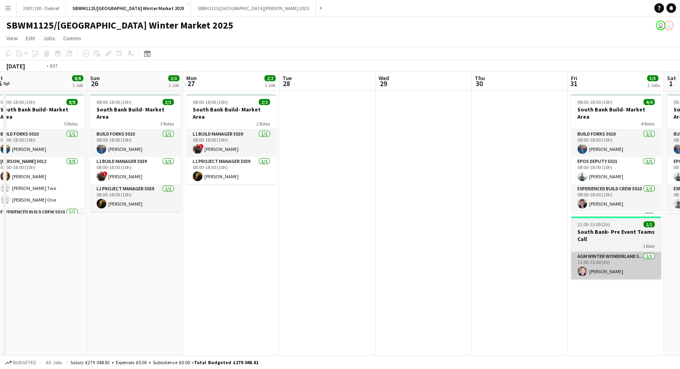
drag, startPoint x: 357, startPoint y: 258, endPoint x: 290, endPoint y: 258, distance: 67.6
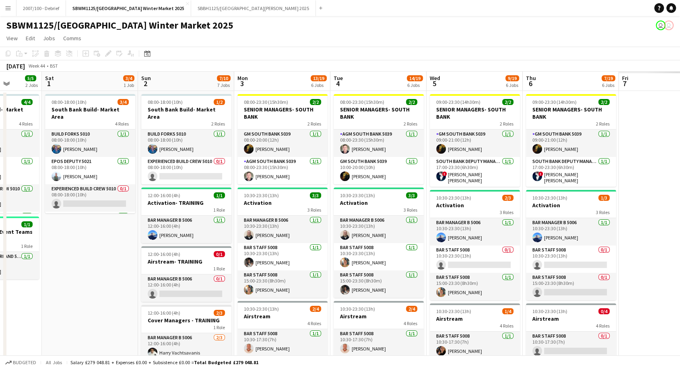
drag, startPoint x: 499, startPoint y: 260, endPoint x: 185, endPoint y: 278, distance: 314.8
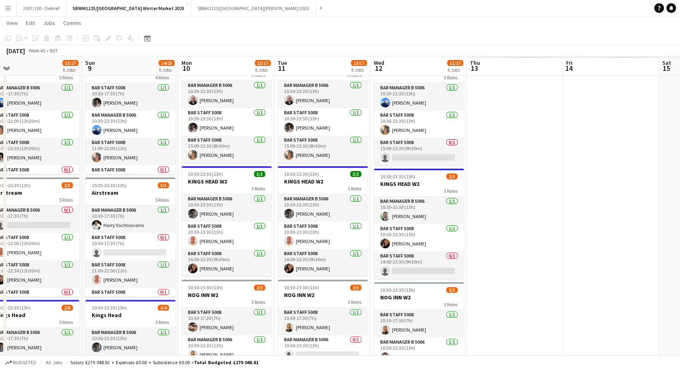
scroll to position [0, 218]
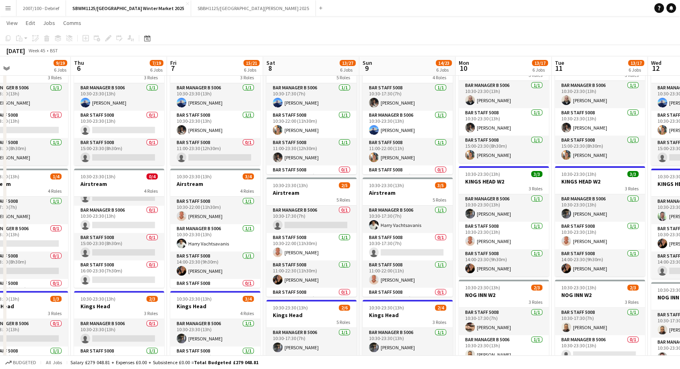
drag, startPoint x: 492, startPoint y: 181, endPoint x: 121, endPoint y: 173, distance: 371.5
click at [121, 173] on app-calendar-viewport "Mon 3 13/19 6 Jobs Tue 4 14/19 6 Jobs Wed 5 9/19 6 Jobs Thu 6 7/19 6 Jobs Fri 7…" at bounding box center [340, 287] width 680 height 781
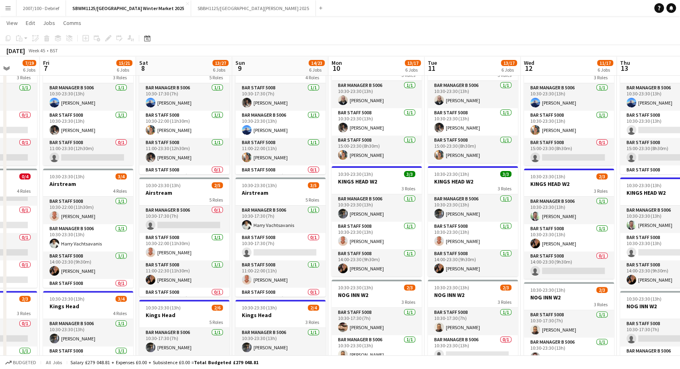
drag, startPoint x: 512, startPoint y: 174, endPoint x: 202, endPoint y: 193, distance: 310.0
click at [202, 193] on app-calendar-viewport "Mon 3 13/19 6 Jobs Tue 4 14/19 6 Jobs Wed 5 9/19 6 Jobs Thu 6 7/19 6 Jobs Fri 7…" at bounding box center [340, 287] width 680 height 781
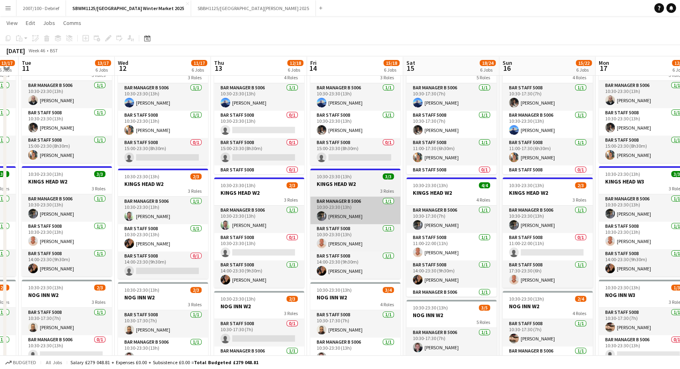
drag, startPoint x: 552, startPoint y: 176, endPoint x: 278, endPoint y: 201, distance: 274.3
click at [278, 202] on app-calendar-viewport "Fri 7 15/21 6 Jobs Sat 8 13/27 6 Jobs Sun 9 14/23 6 Jobs Mon 10 13/17 6 Jobs Tu…" at bounding box center [340, 287] width 680 height 781
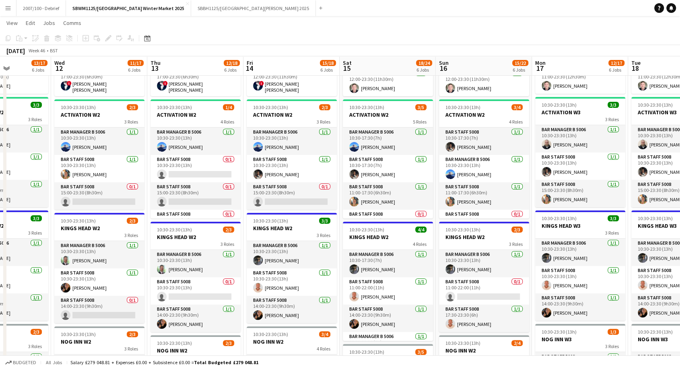
scroll to position [89, 0]
